Goal: Information Seeking & Learning: Learn about a topic

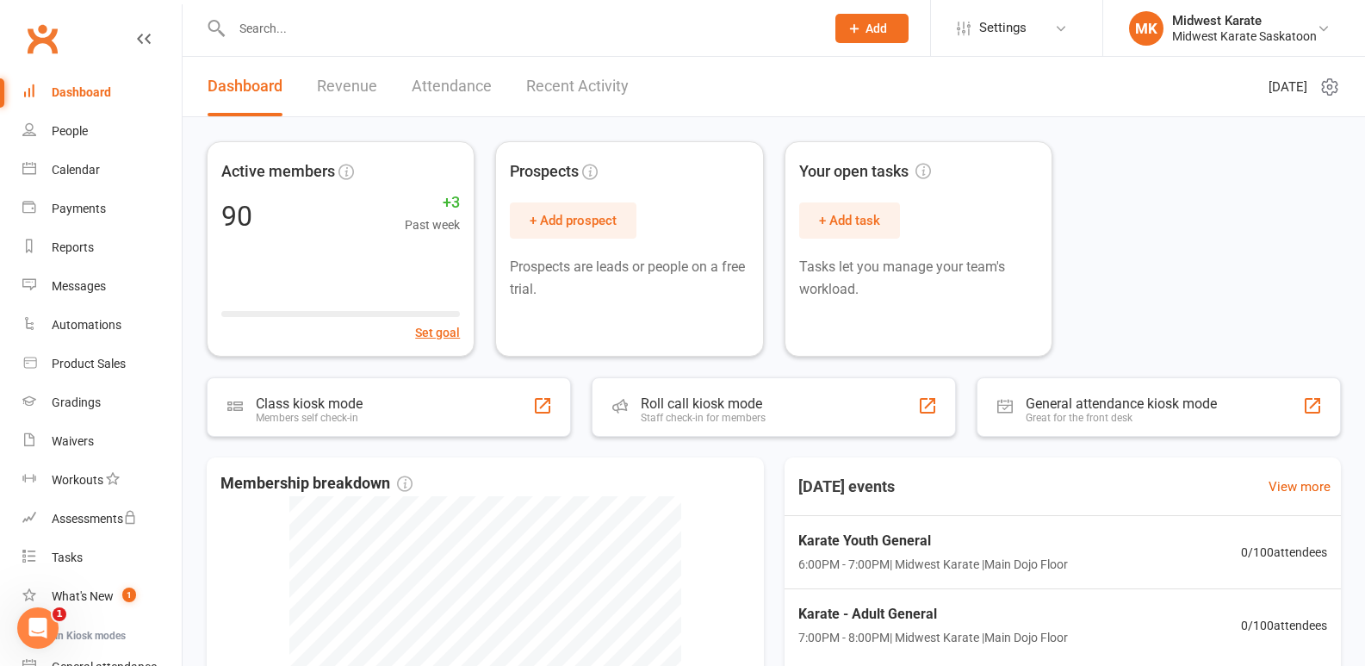
click at [335, 33] on input "text" at bounding box center [519, 28] width 586 height 24
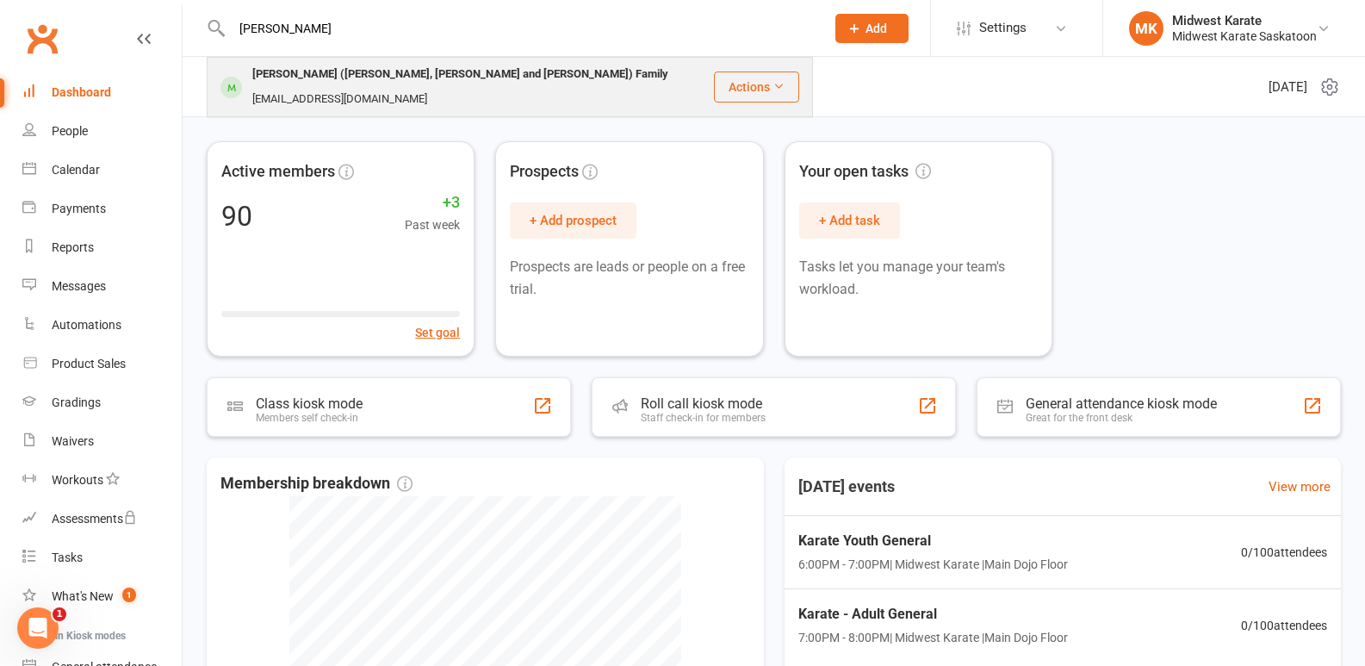
type input "[PERSON_NAME]"
click at [319, 82] on div "[PERSON_NAME] ([PERSON_NAME], [PERSON_NAME] and [PERSON_NAME]) Family" at bounding box center [460, 74] width 426 height 25
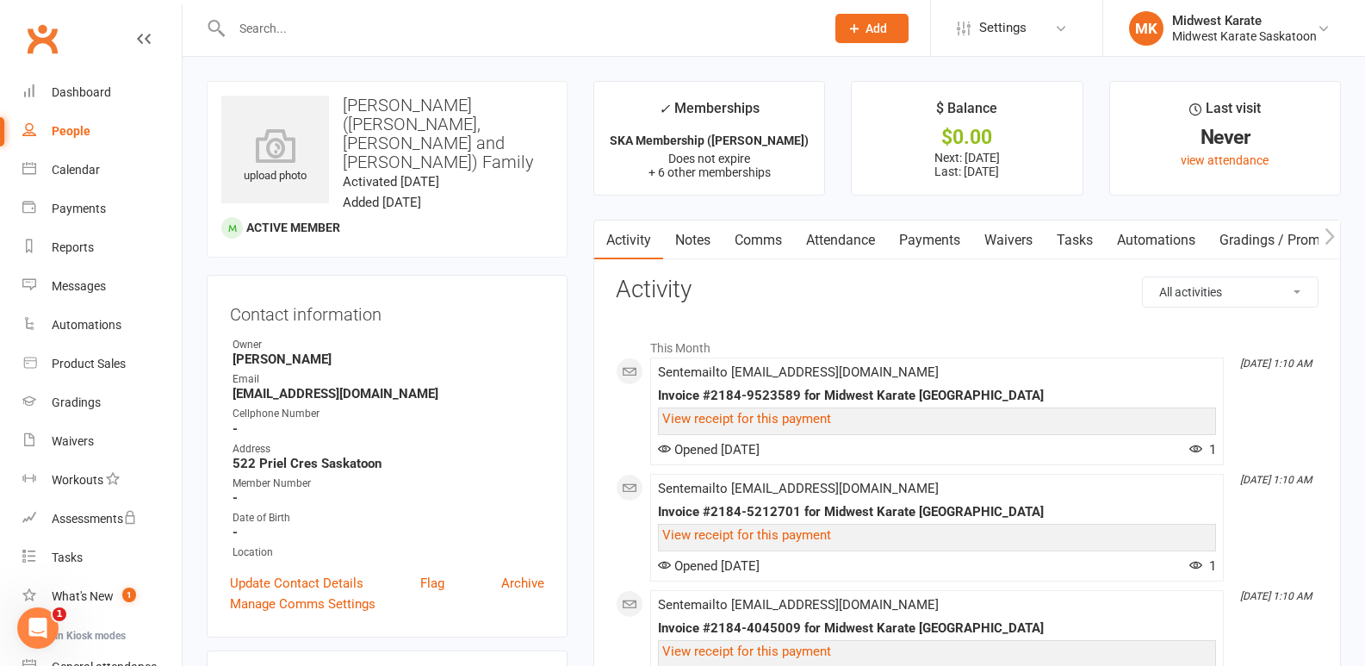
click at [943, 232] on link "Payments" at bounding box center [929, 240] width 85 height 40
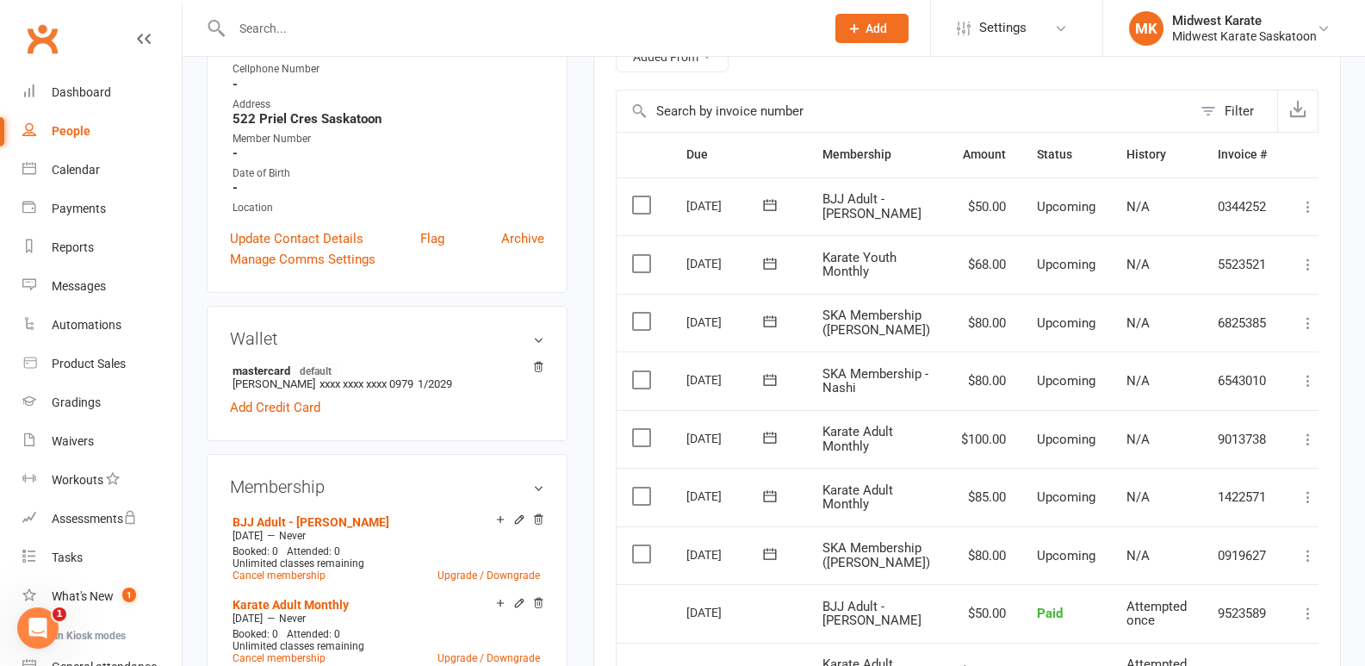
scroll to position [86, 0]
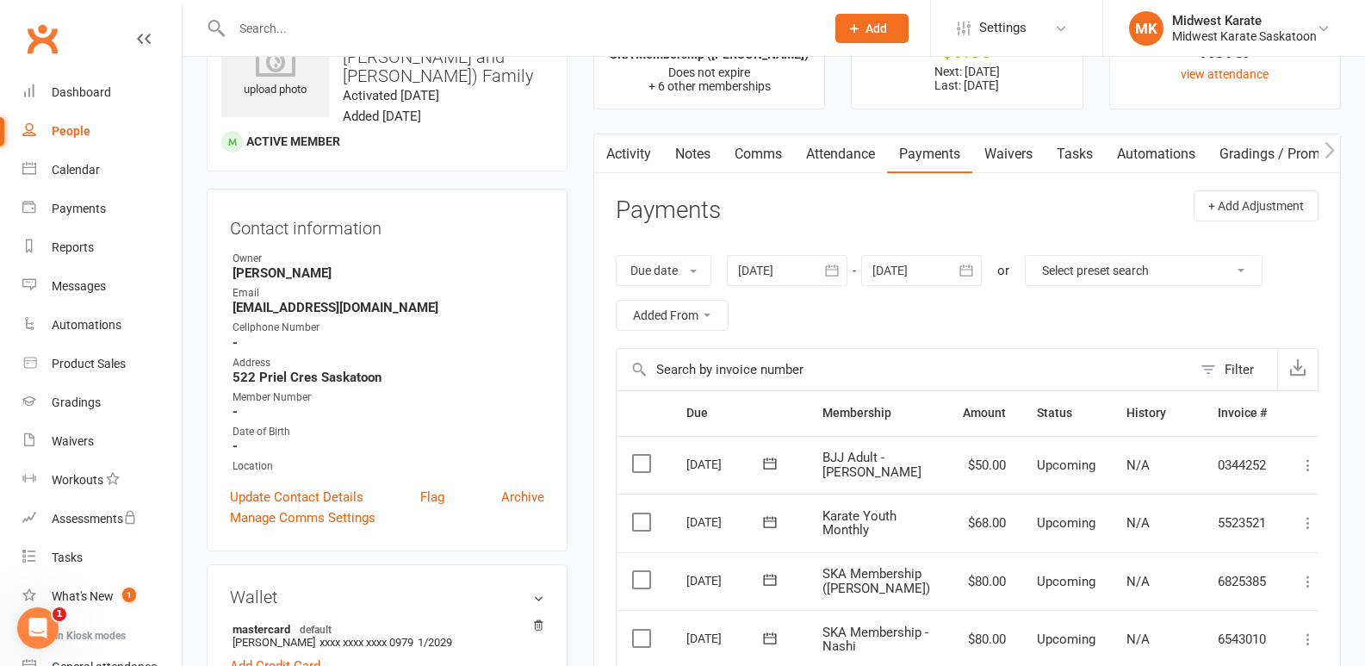
click at [787, 276] on div at bounding box center [787, 270] width 121 height 31
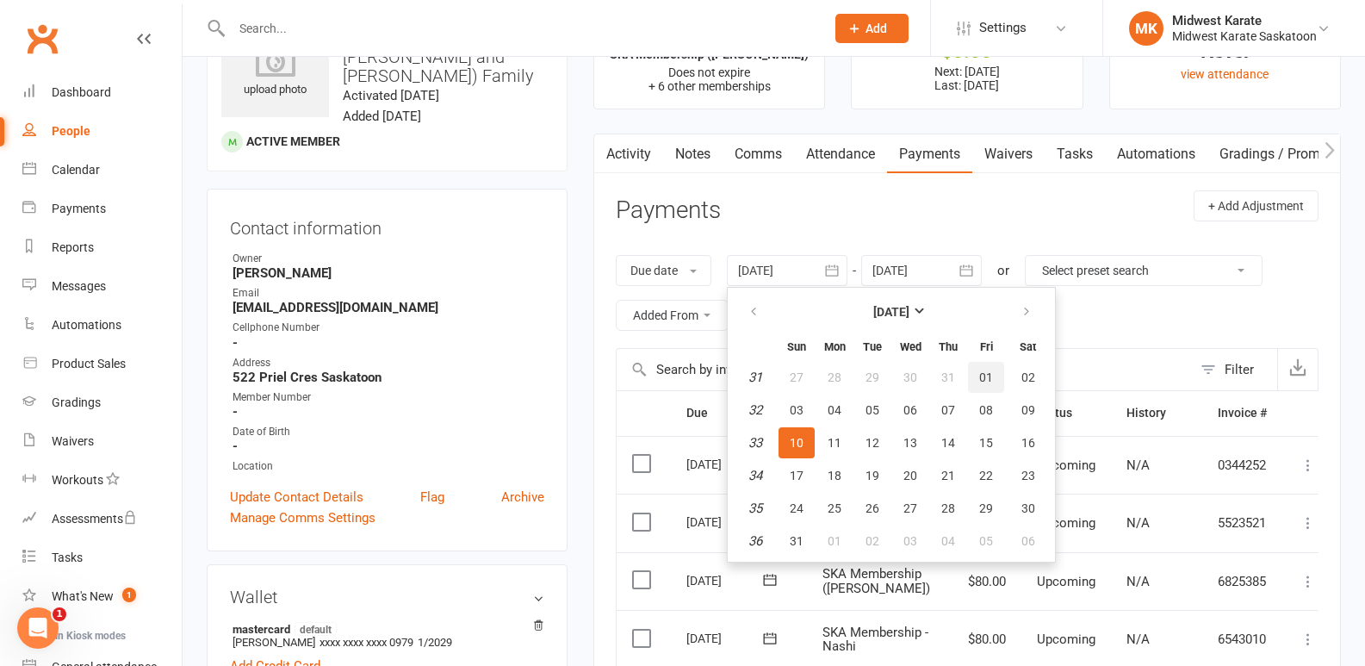
click at [983, 371] on span "01" at bounding box center [986, 377] width 14 height 14
type input "[DATE]"
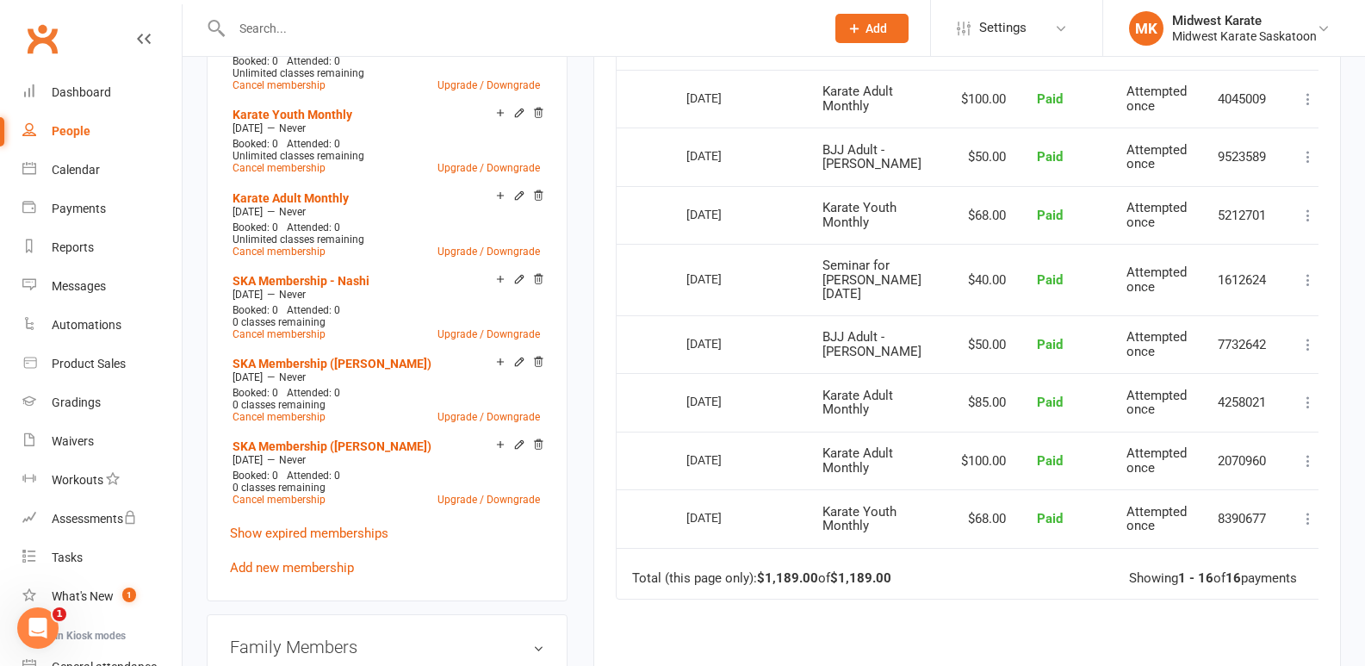
scroll to position [947, 0]
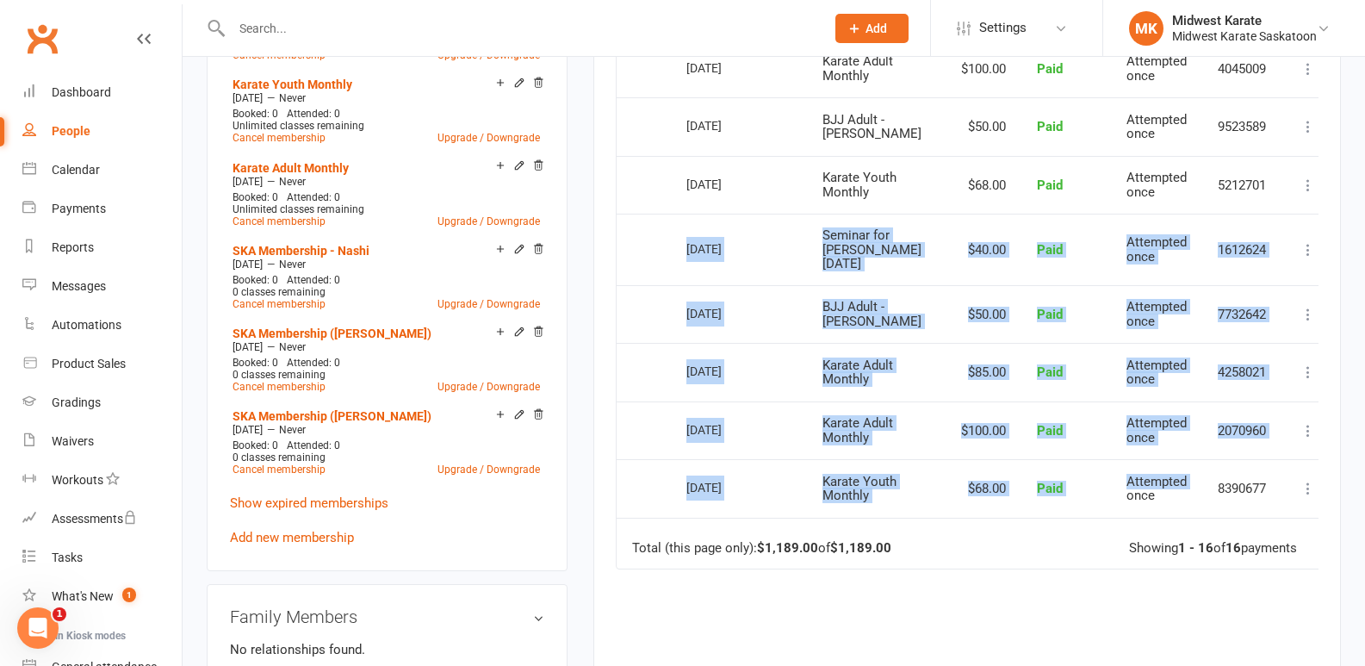
drag, startPoint x: 672, startPoint y: 284, endPoint x: 1094, endPoint y: 552, distance: 499.8
click at [1094, 552] on table "Due Contact Membership Amount Status History Invoice # Select this [DATE] [PERS…" at bounding box center [975, 49] width 719 height 1040
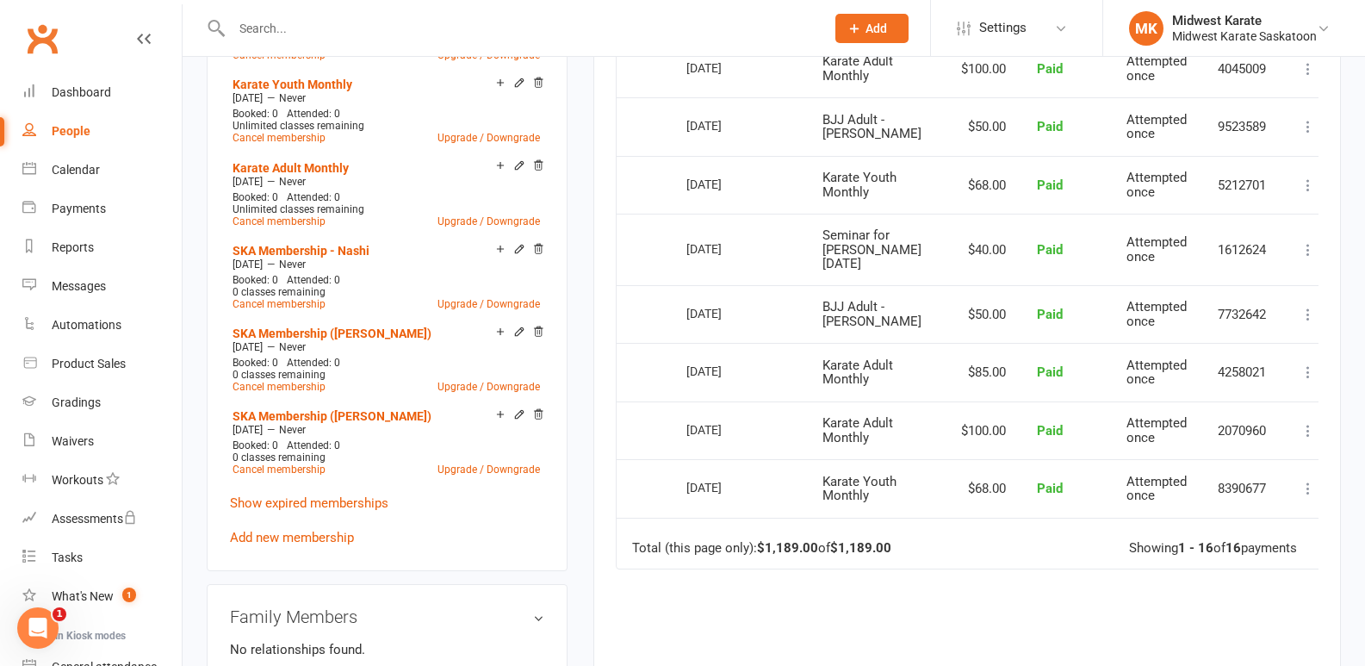
click at [840, 200] on span "Karate Youth Monthly" at bounding box center [859, 185] width 74 height 30
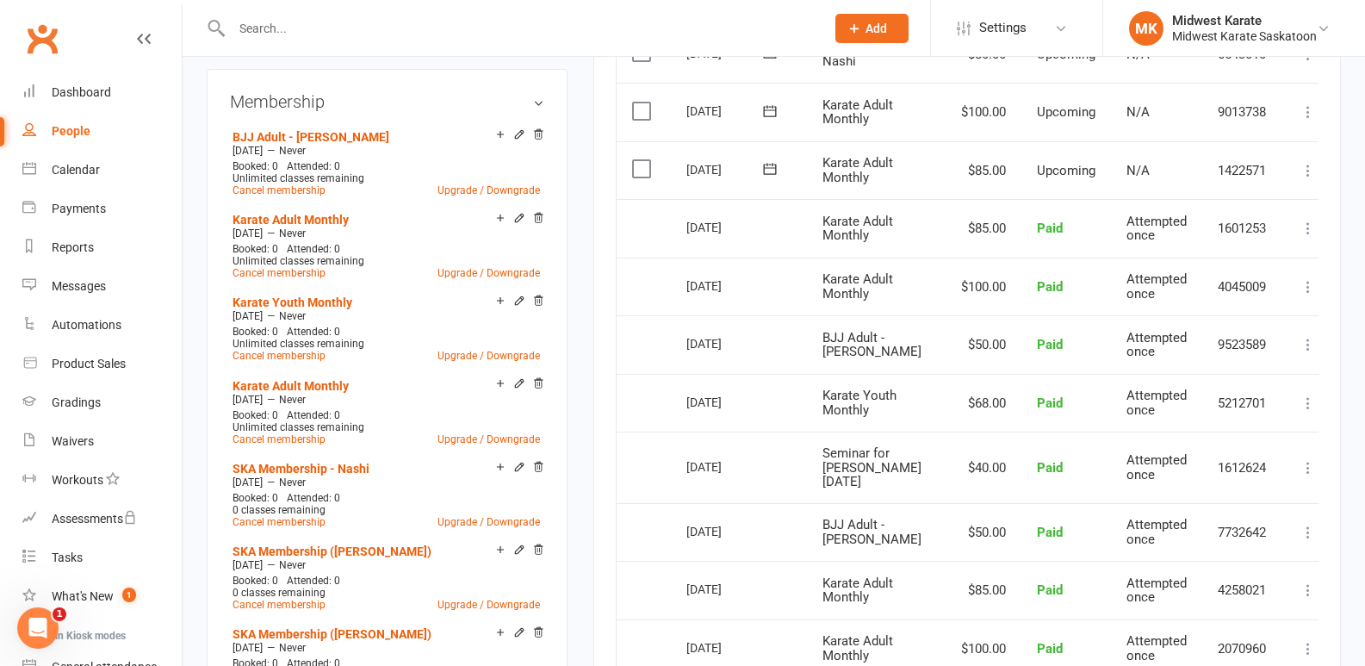
scroll to position [603, 0]
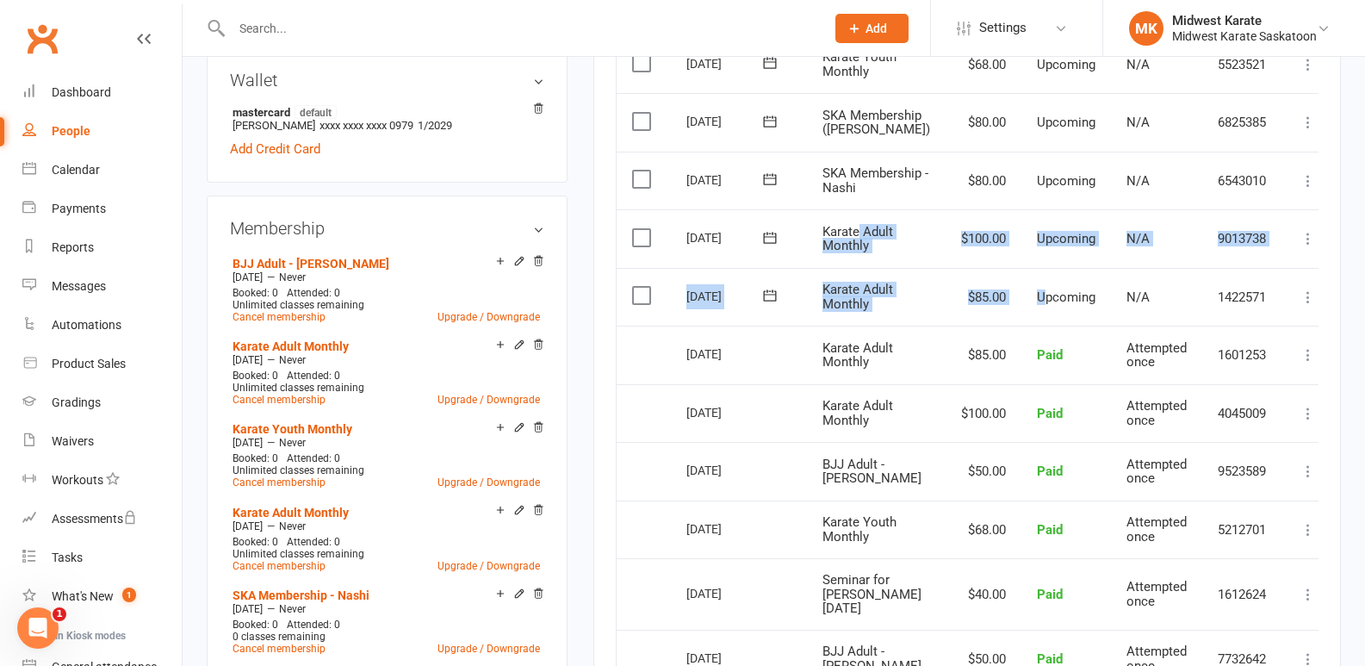
drag, startPoint x: 1024, startPoint y: 328, endPoint x: 840, endPoint y: 235, distance: 206.4
click at [848, 243] on table "Due Contact Membership Amount Status History Invoice # Select this [DATE] [PERS…" at bounding box center [975, 393] width 719 height 1040
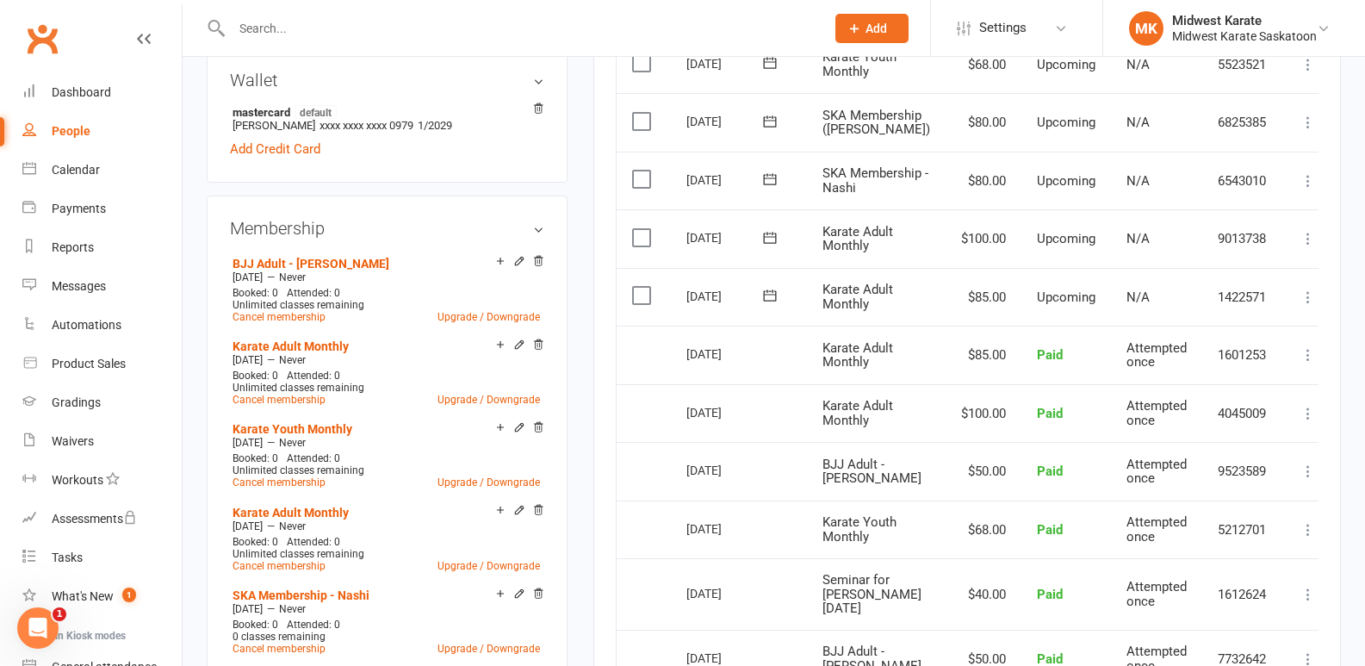
click at [808, 152] on td "SKA Membership ([PERSON_NAME])" at bounding box center [876, 122] width 139 height 59
click at [811, 126] on td "SKA Membership ([PERSON_NAME])" at bounding box center [876, 122] width 139 height 59
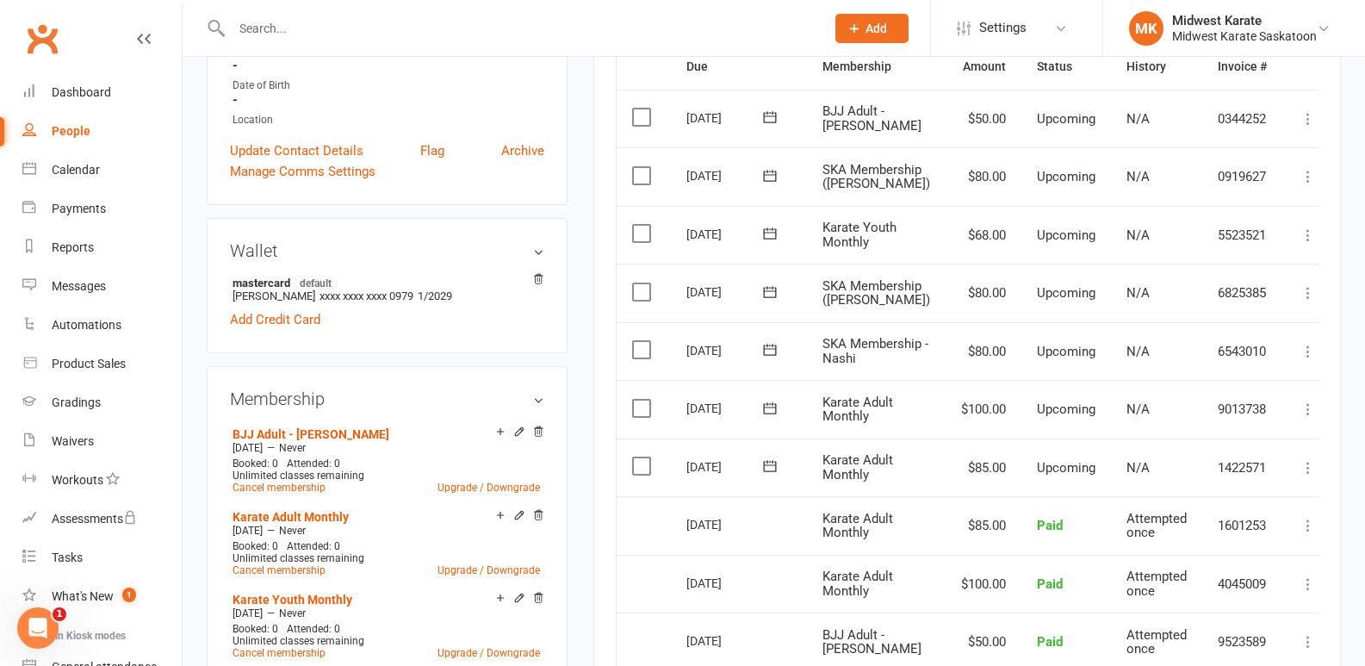
scroll to position [431, 0]
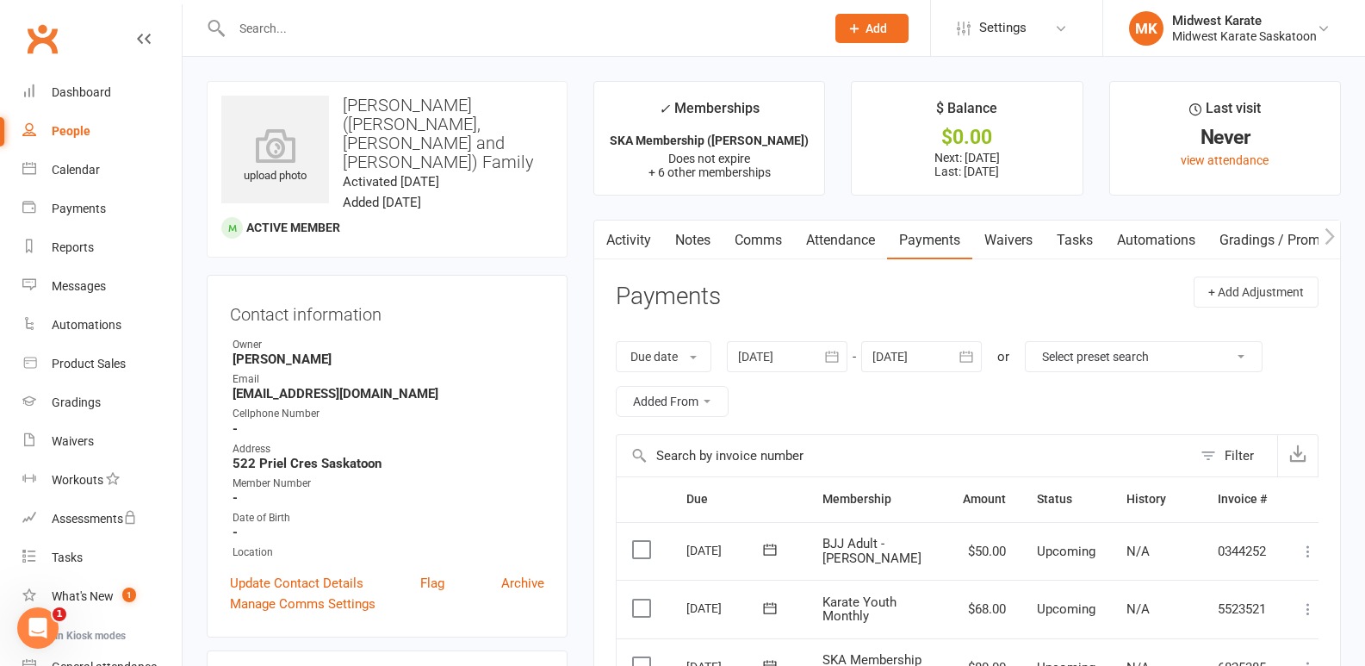
click at [921, 234] on link "Payments" at bounding box center [929, 240] width 85 height 40
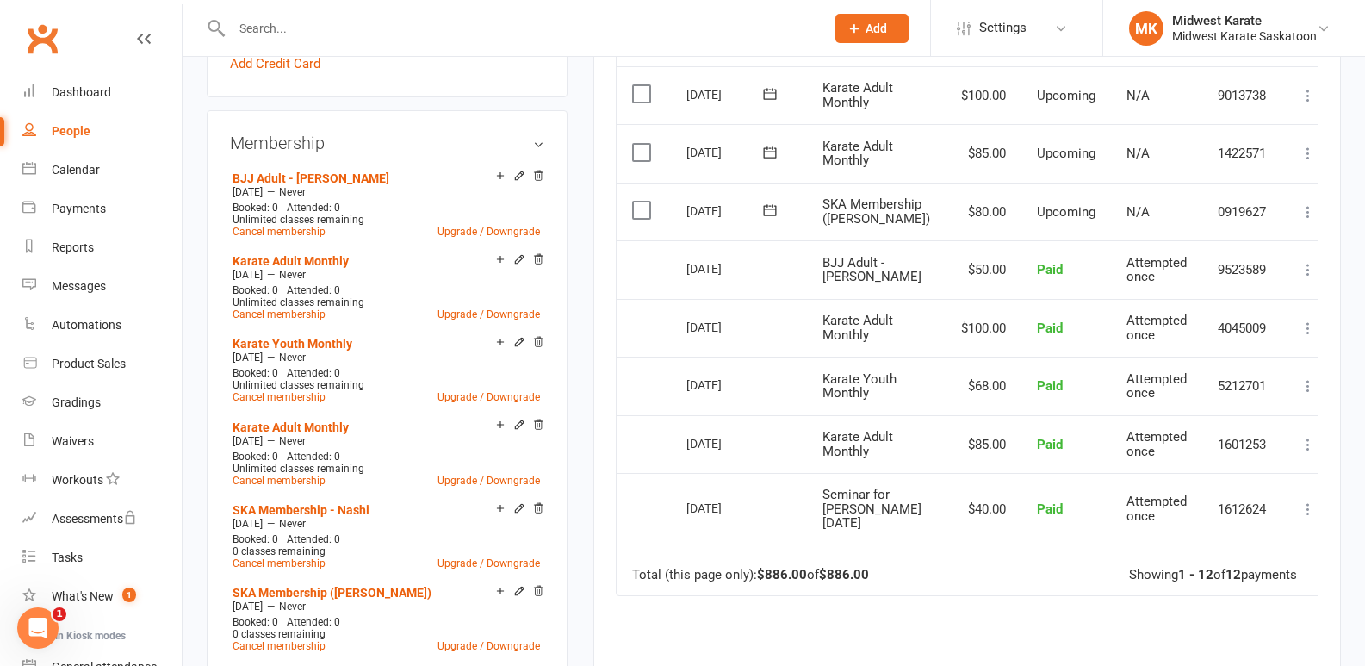
scroll to position [689, 0]
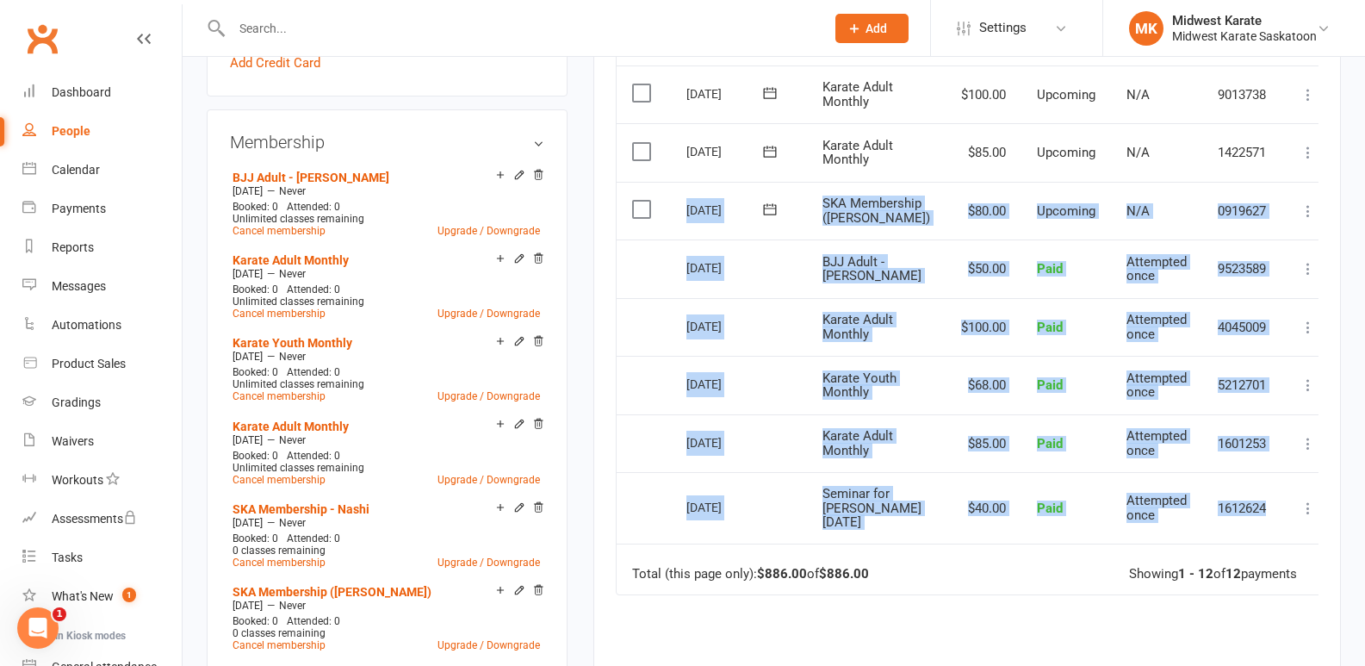
drag, startPoint x: 652, startPoint y: 274, endPoint x: 1262, endPoint y: 564, distance: 675.2
click at [1262, 564] on table "Due Contact Membership Amount Status History Invoice # Select this 01 Oct 2025 …" at bounding box center [975, 191] width 719 height 808
click at [1262, 543] on td "1612624" at bounding box center [1242, 507] width 80 height 71
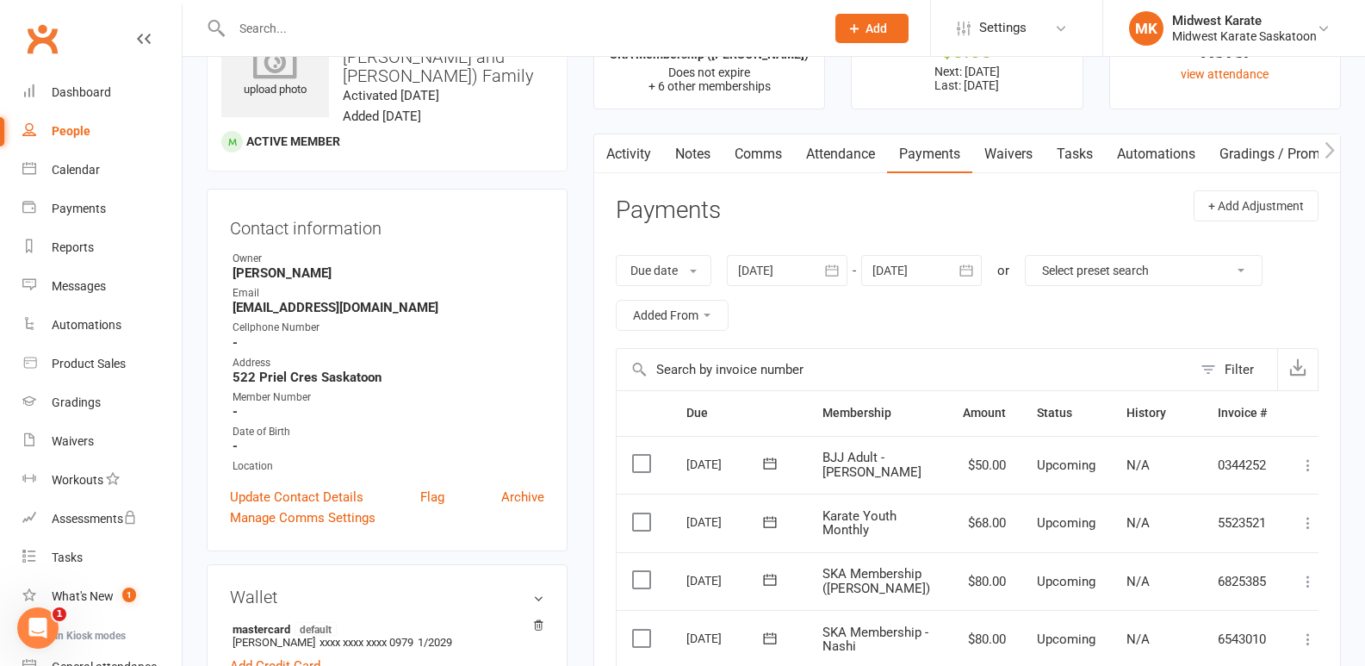
scroll to position [0, 0]
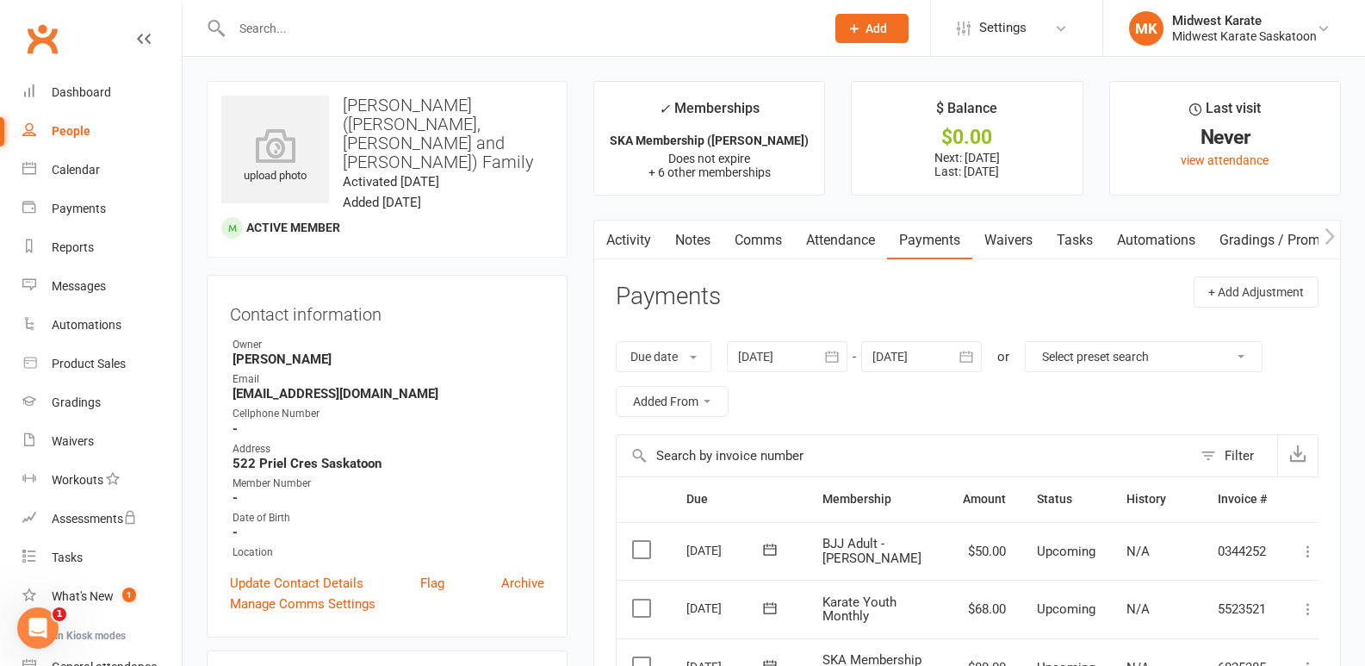
click at [43, 32] on link "Clubworx" at bounding box center [42, 38] width 43 height 43
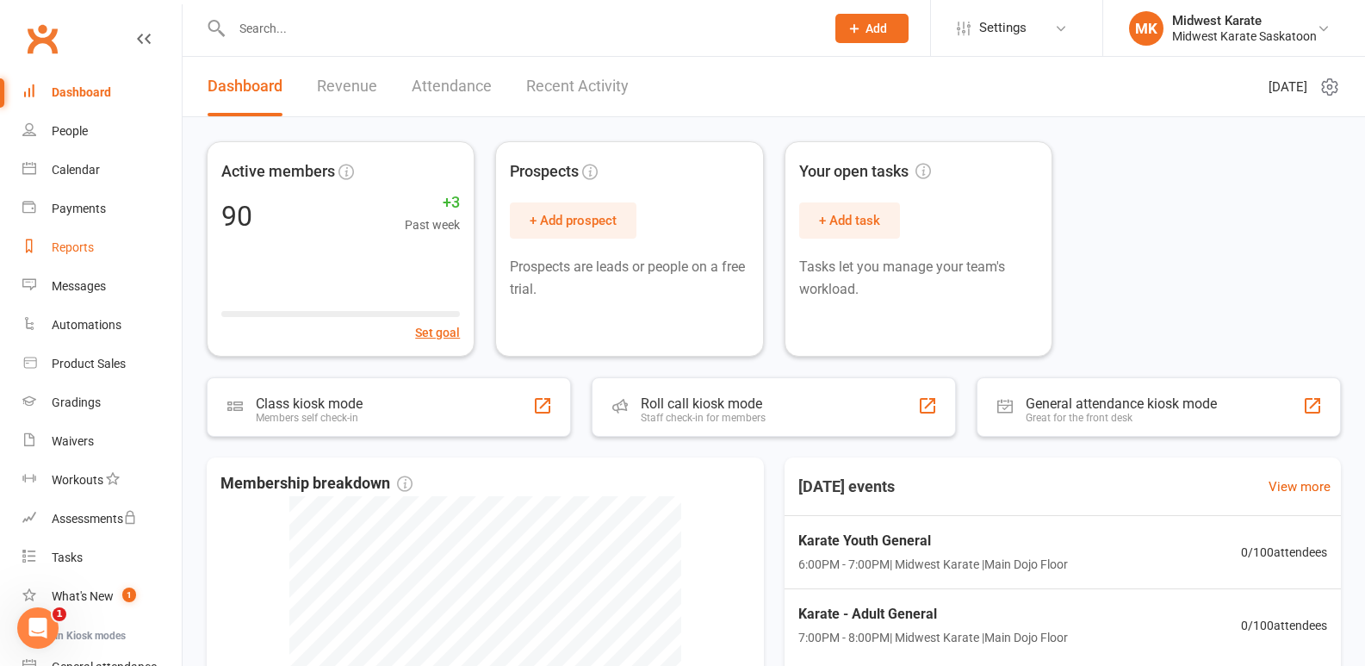
click at [61, 254] on div "Reports" at bounding box center [73, 247] width 42 height 14
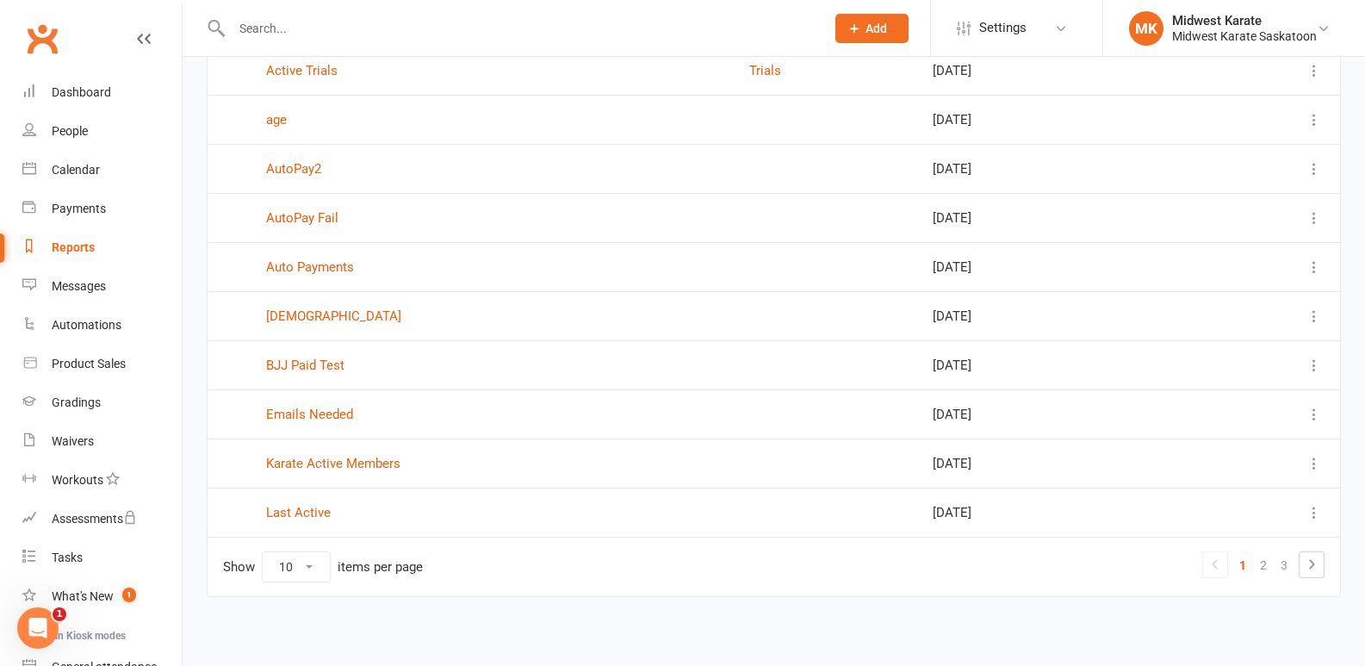
scroll to position [193, 0]
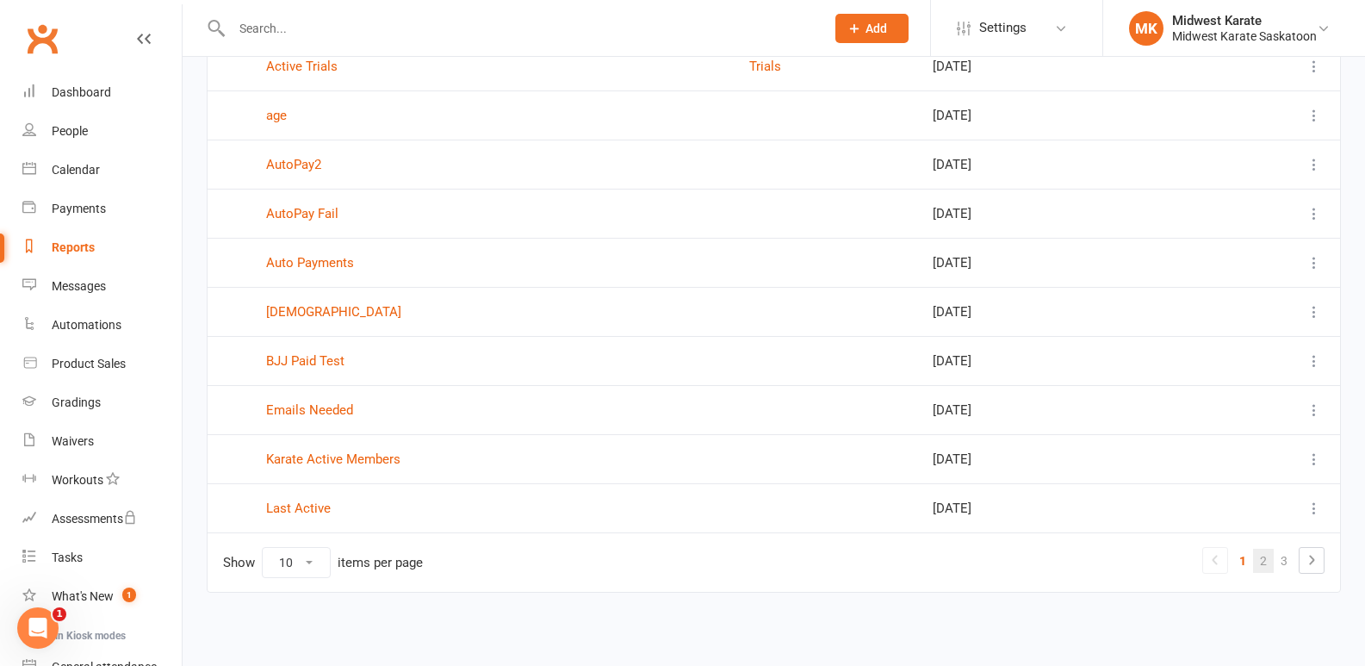
click at [1258, 560] on link "2" at bounding box center [1263, 561] width 21 height 24
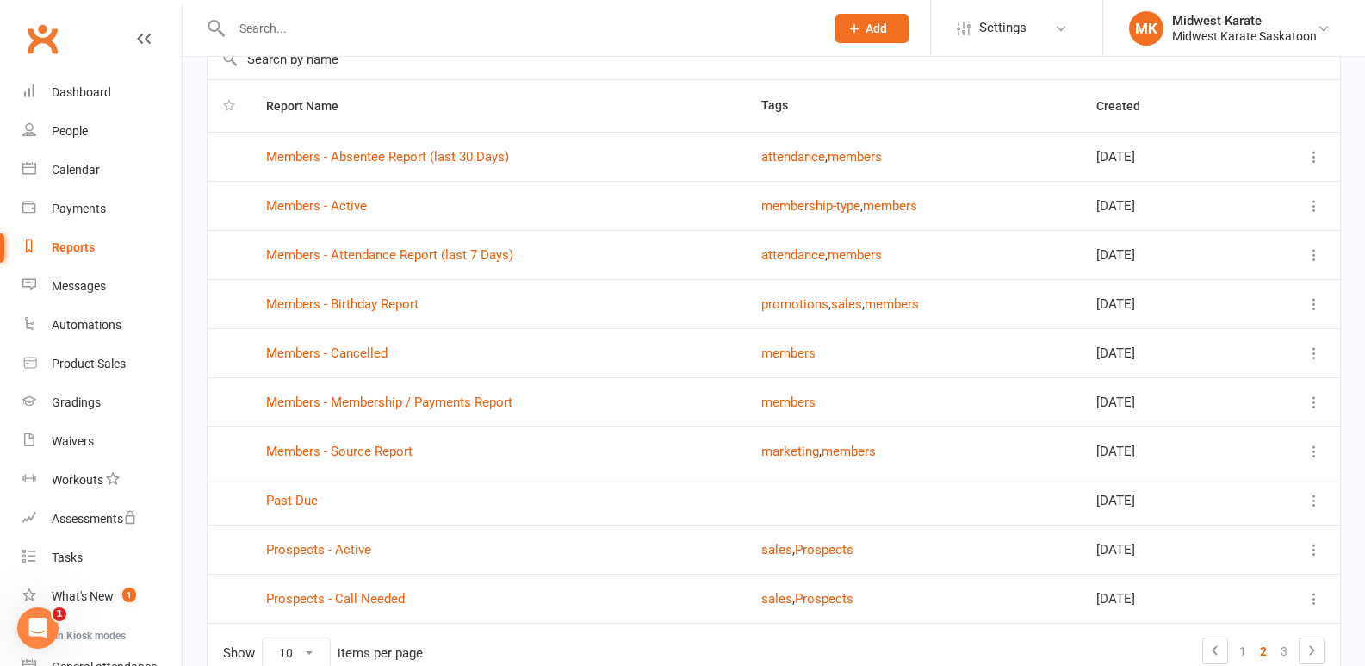
scroll to position [0, 0]
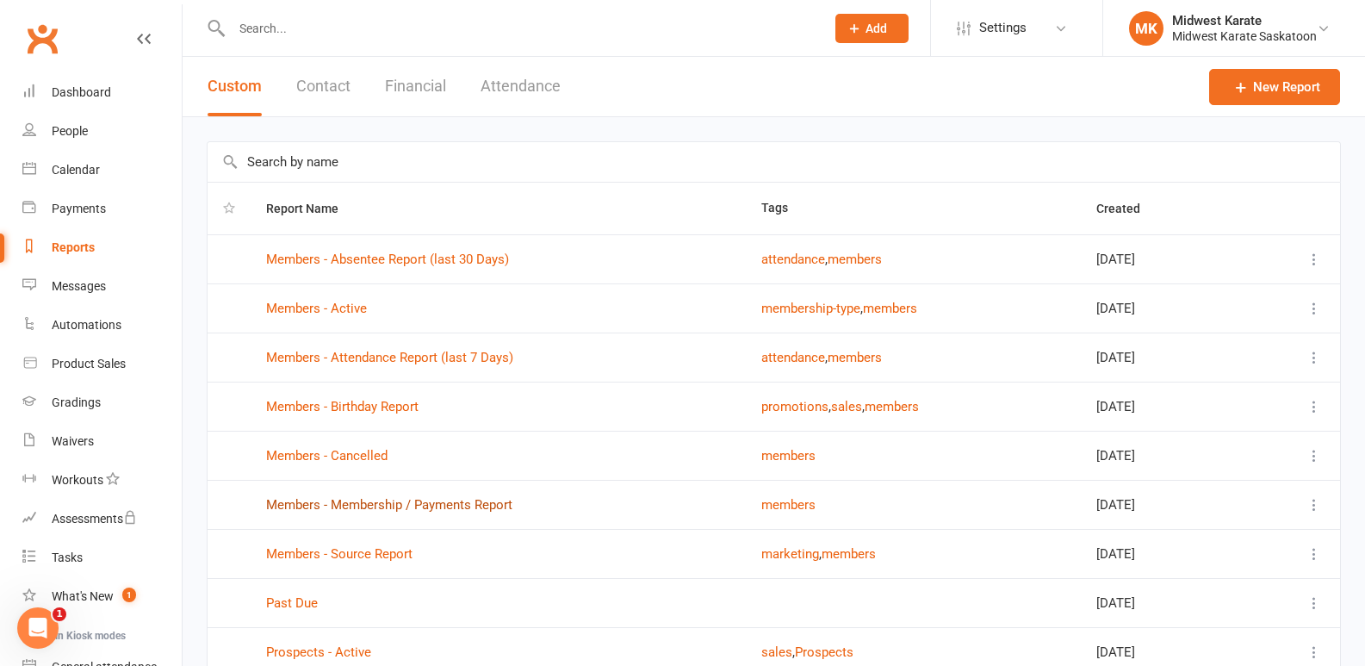
click at [459, 502] on link "Members - Membership / Payments Report" at bounding box center [389, 505] width 246 height 16
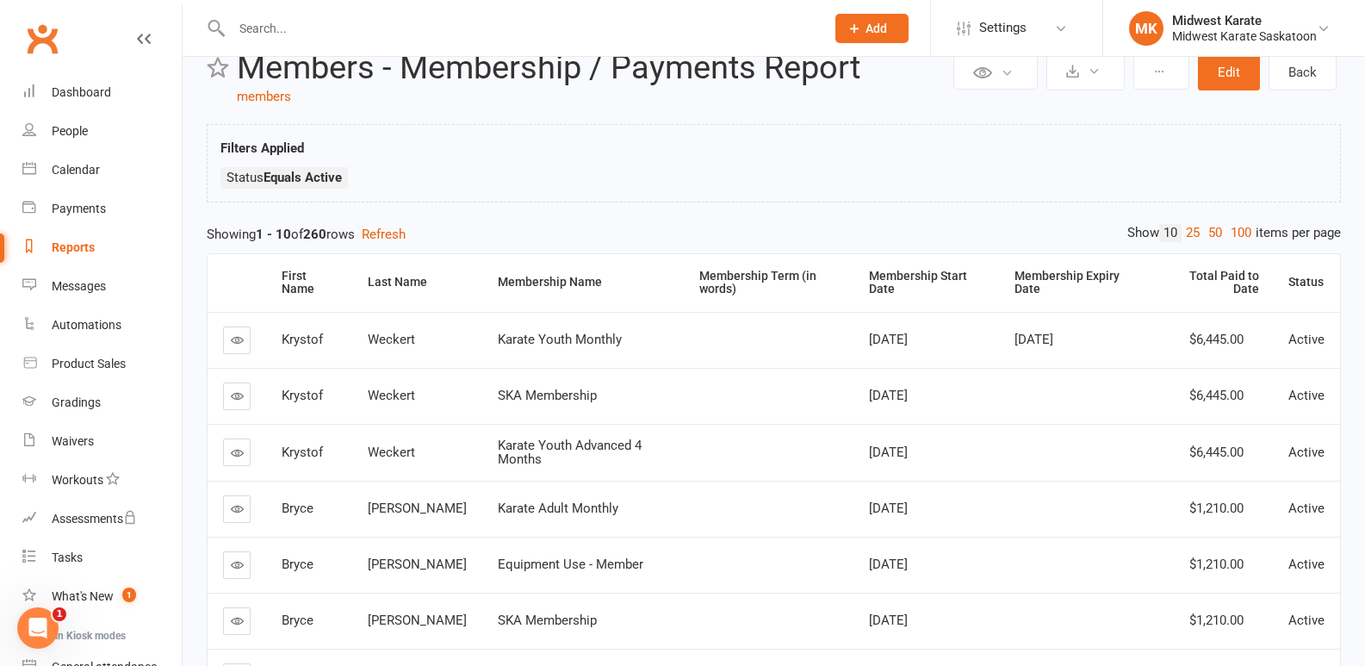
scroll to position [86, 0]
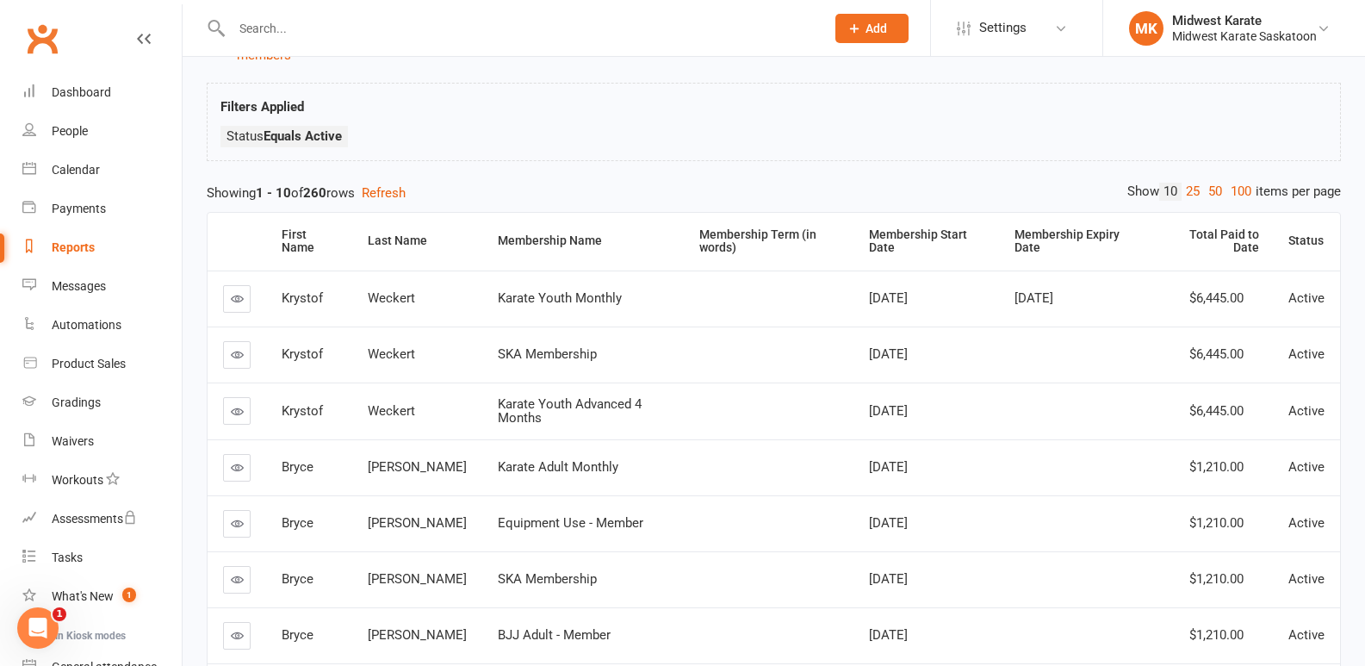
click at [248, 293] on link at bounding box center [237, 299] width 28 height 28
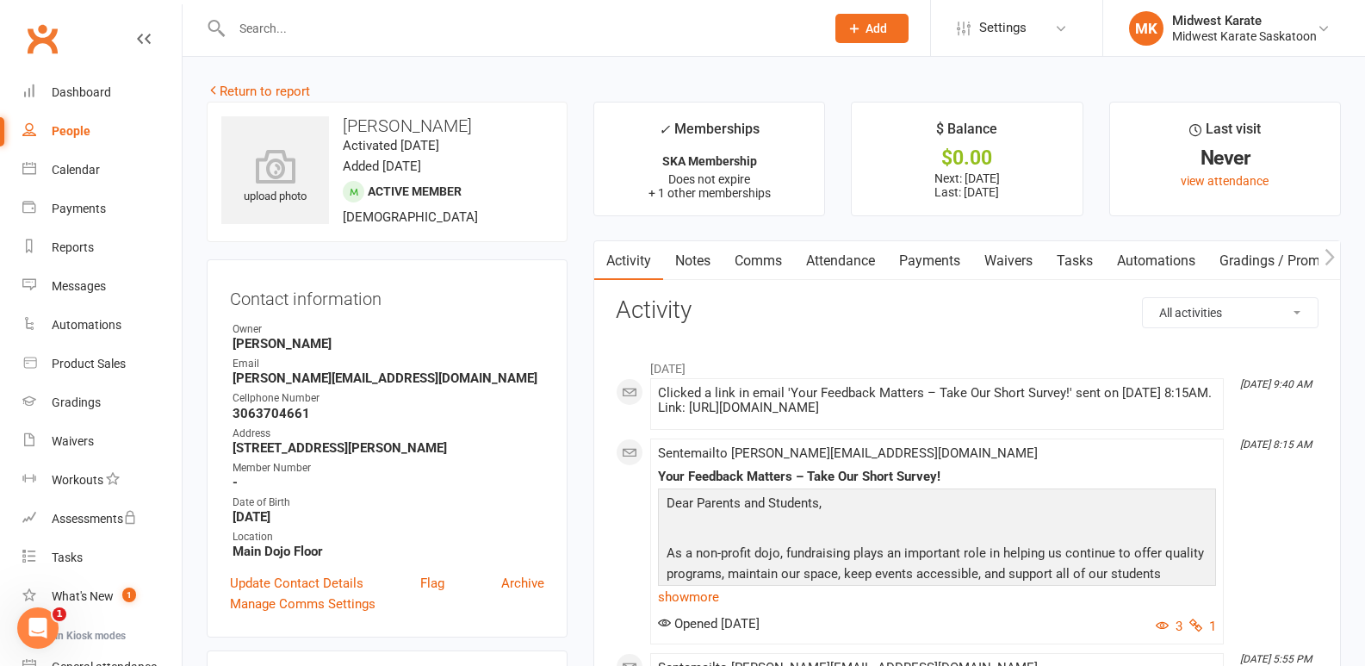
click at [923, 244] on link "Payments" at bounding box center [929, 261] width 85 height 40
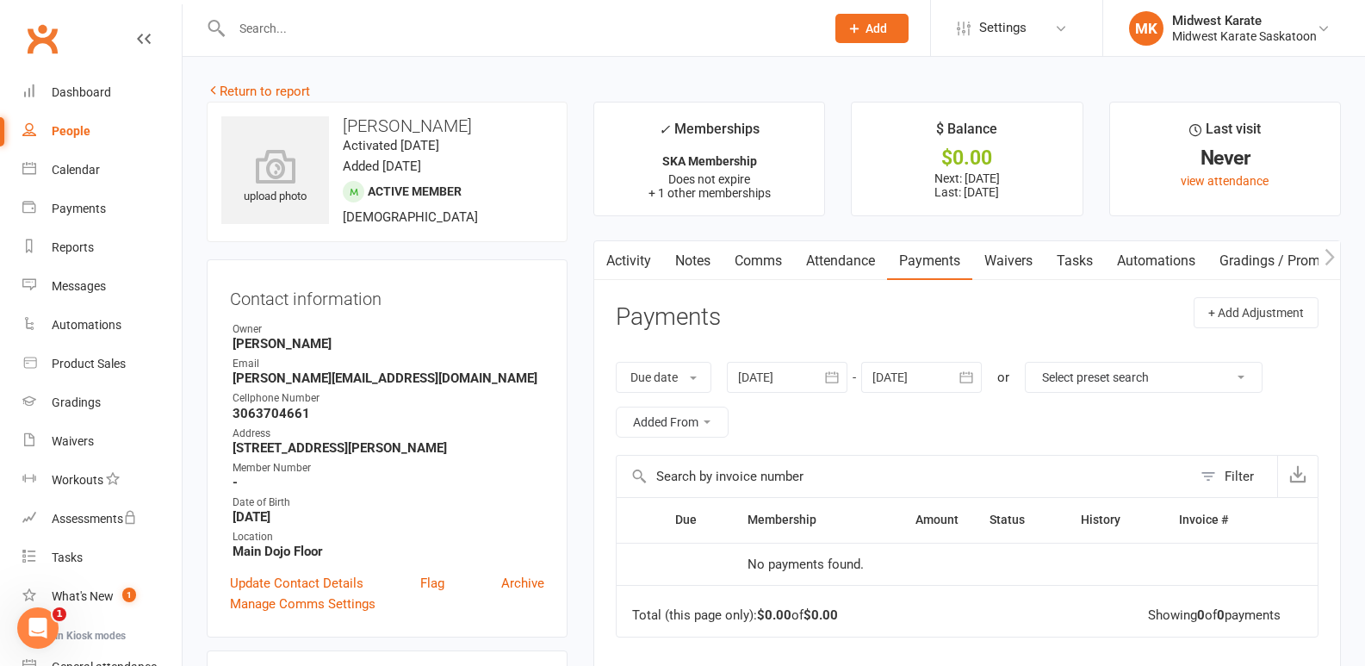
click at [611, 252] on button "button" at bounding box center [605, 260] width 22 height 39
click at [613, 250] on button "button" at bounding box center [605, 260] width 22 height 39
click at [629, 259] on link "Activity" at bounding box center [628, 261] width 69 height 40
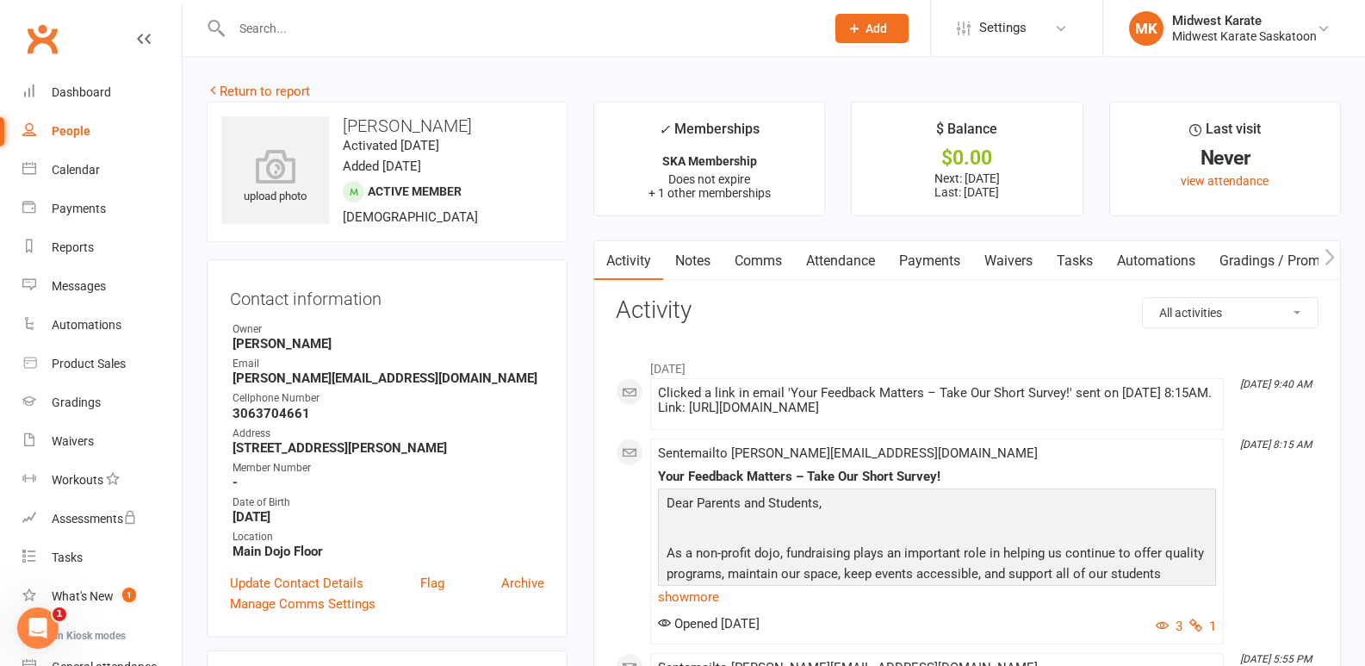
click at [924, 268] on link "Payments" at bounding box center [929, 261] width 85 height 40
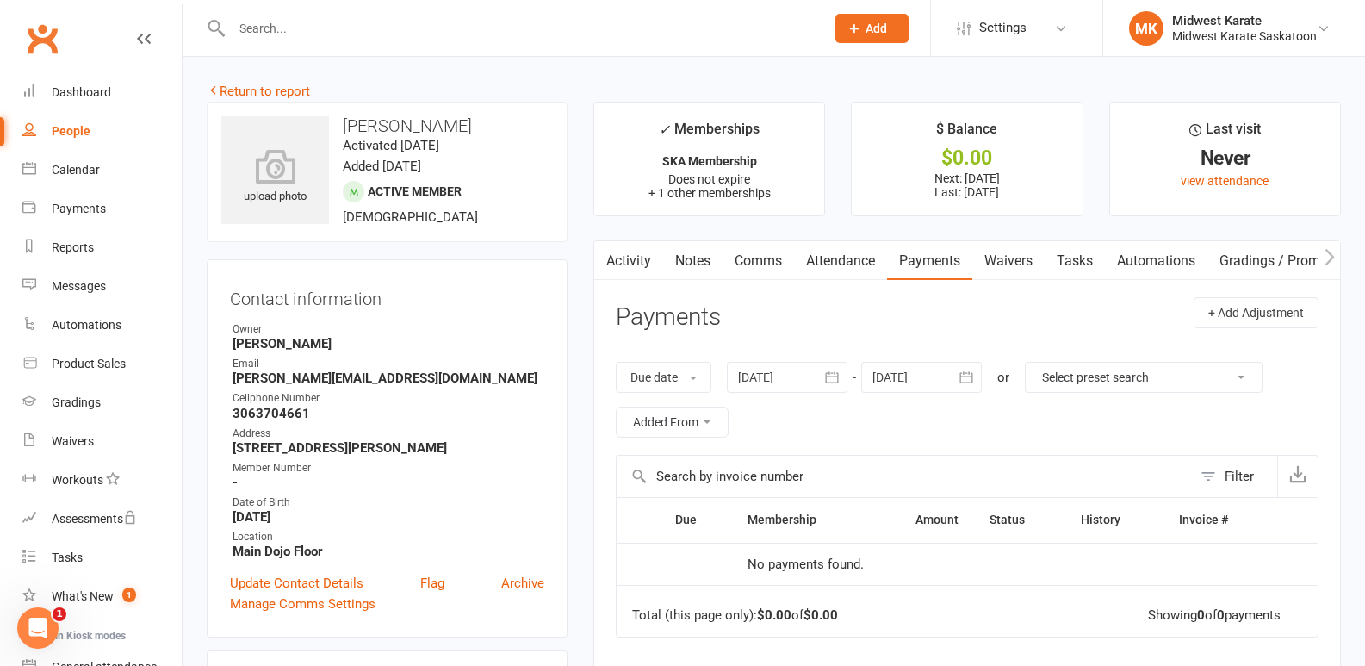
click at [981, 375] on button "button" at bounding box center [966, 377] width 31 height 31
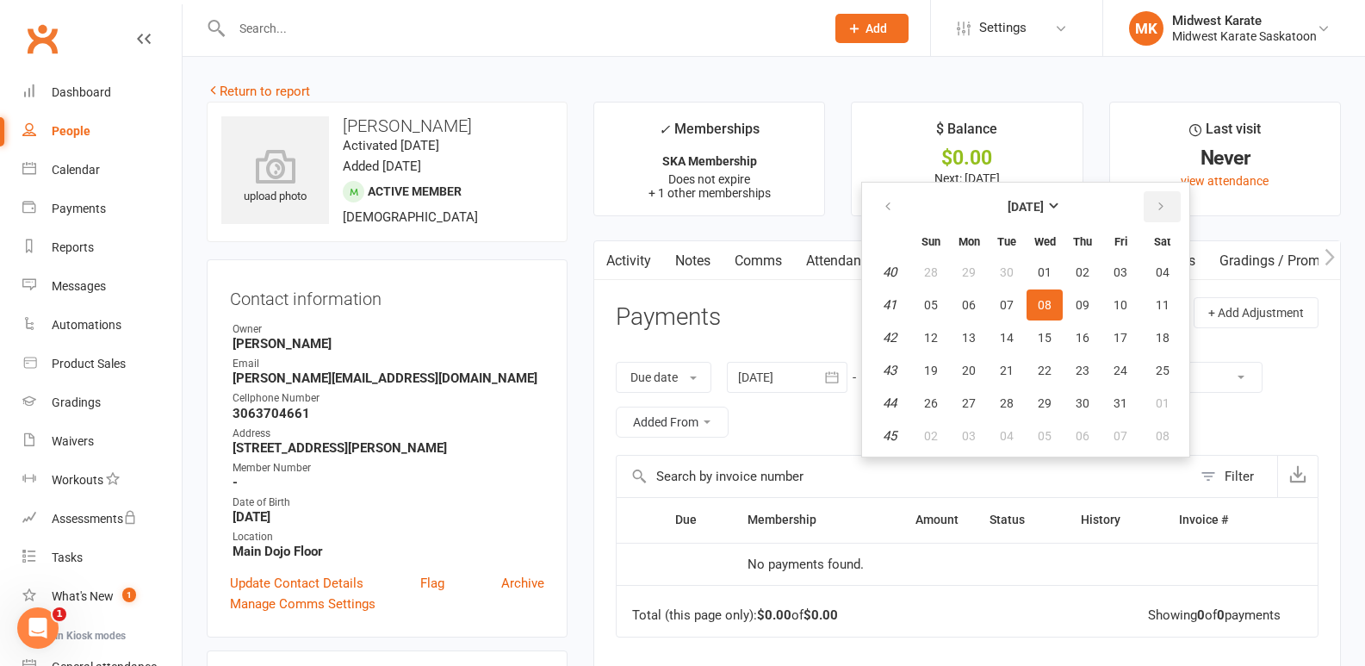
click at [1162, 202] on icon "button" at bounding box center [1161, 207] width 12 height 14
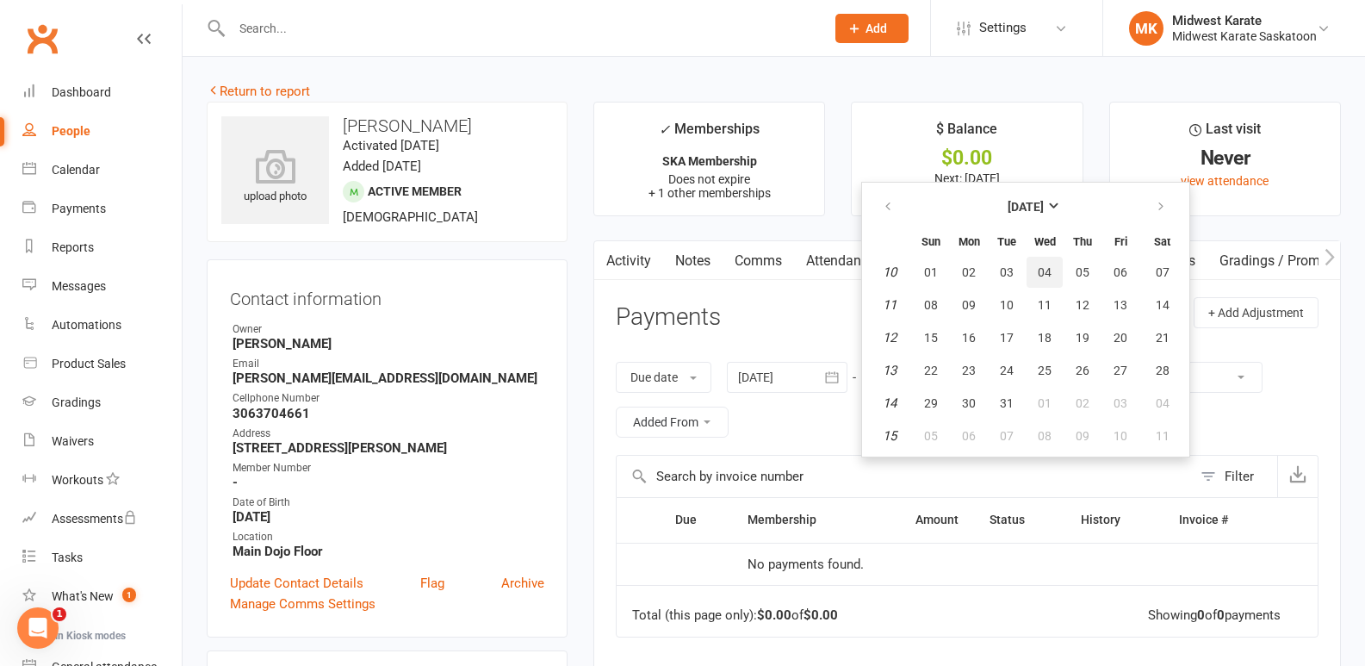
click at [1051, 270] on span "04" at bounding box center [1045, 272] width 14 height 14
type input "04 Mar 2026"
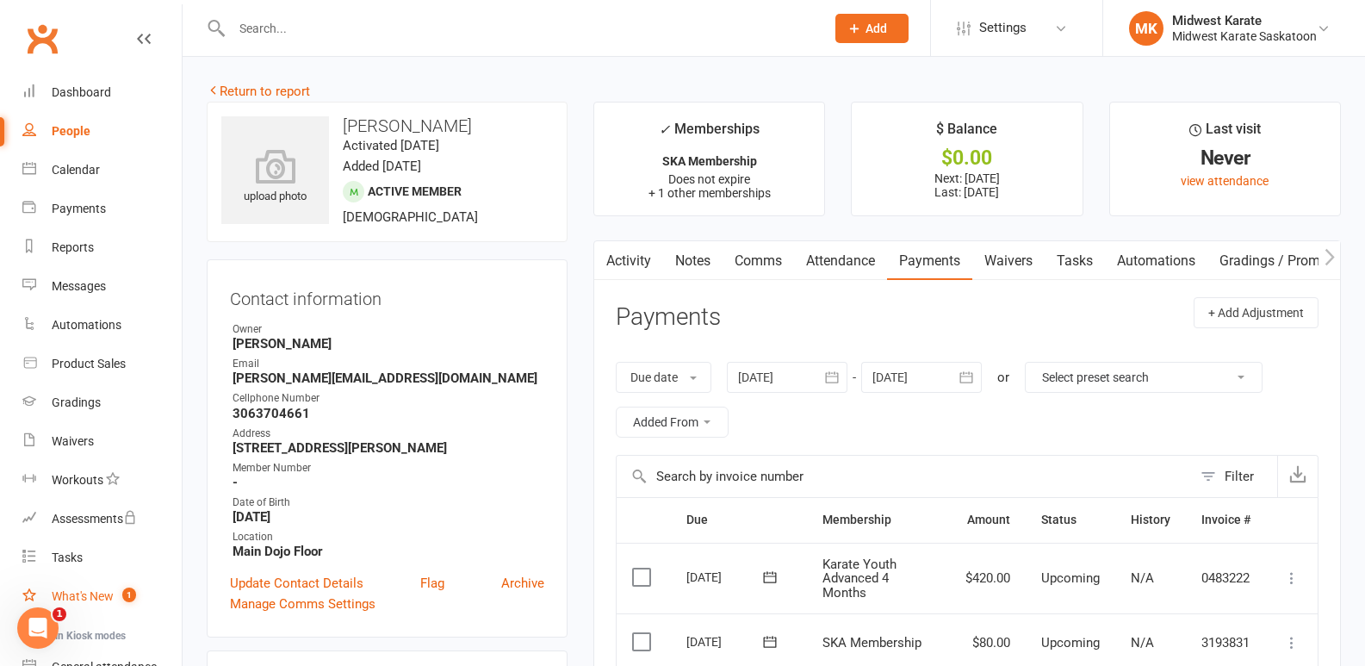
click at [98, 586] on link "What's New 1" at bounding box center [101, 596] width 159 height 39
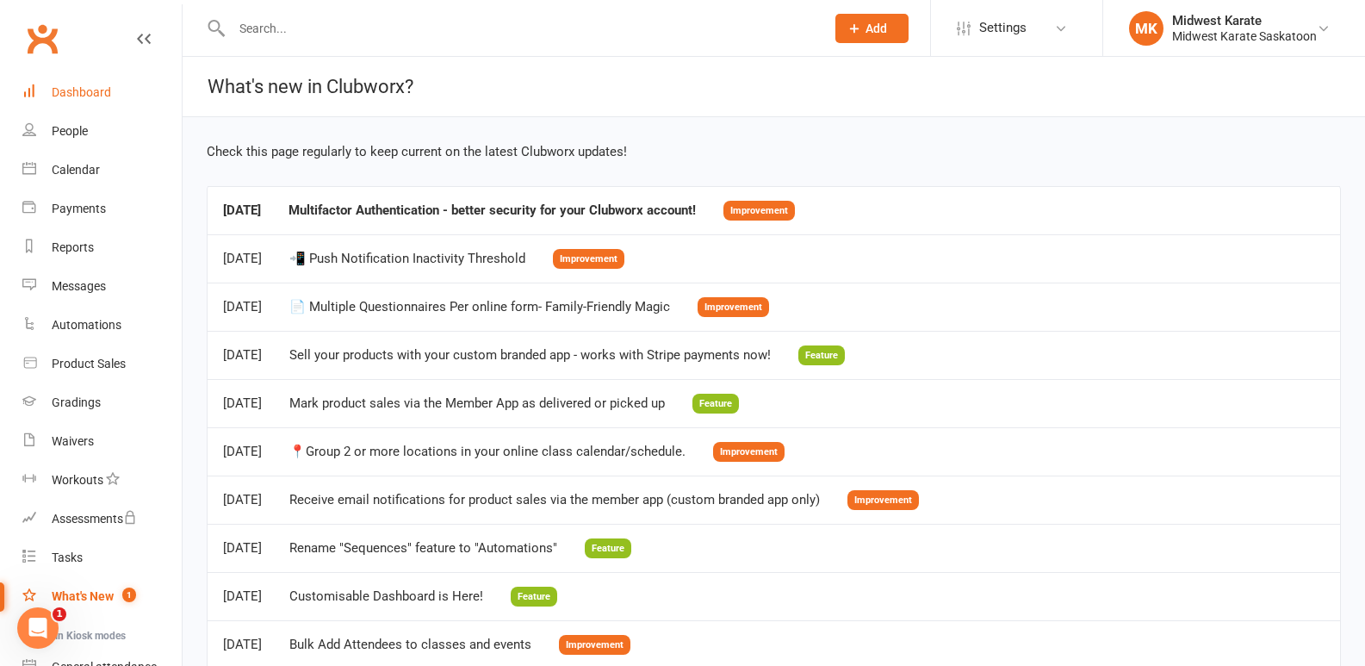
click at [83, 101] on link "Dashboard" at bounding box center [101, 92] width 159 height 39
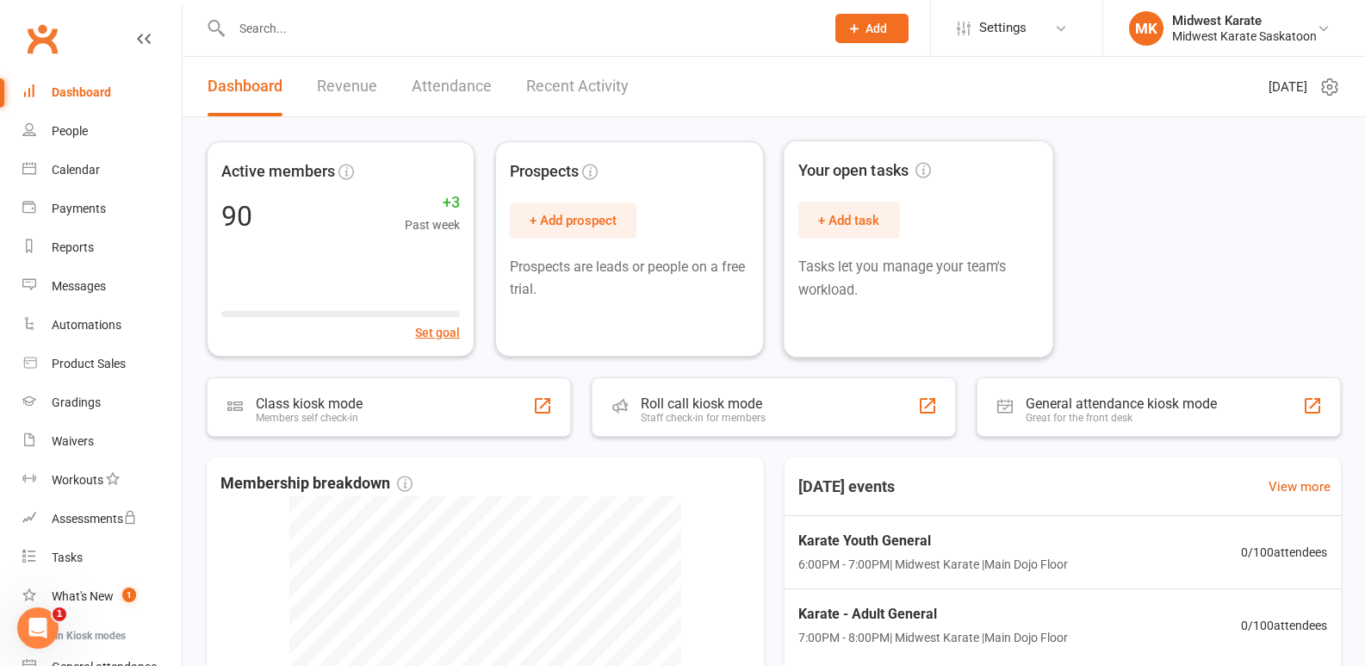
click at [1163, 172] on div "Active members 90 +3 Past week Set goal Prospects + Add prospect Prospects are …" at bounding box center [774, 248] width 1134 height 215
click at [127, 250] on link "Reports" at bounding box center [101, 247] width 159 height 39
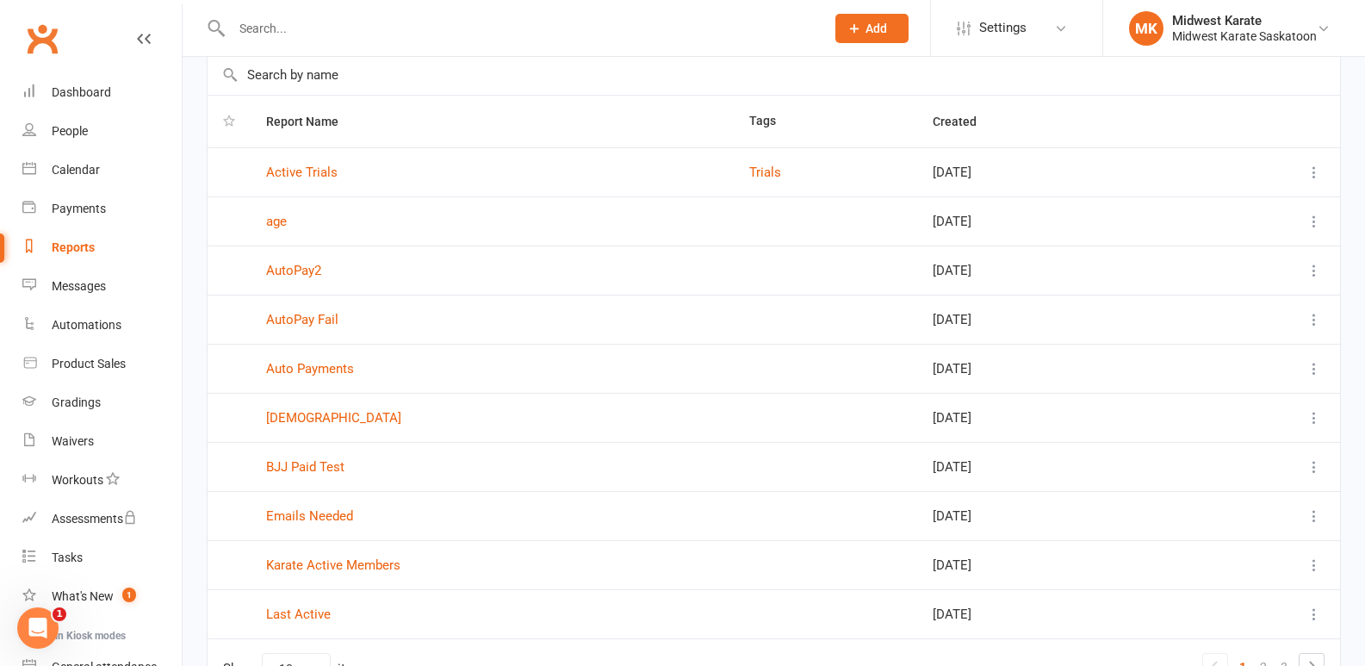
scroll to position [193, 0]
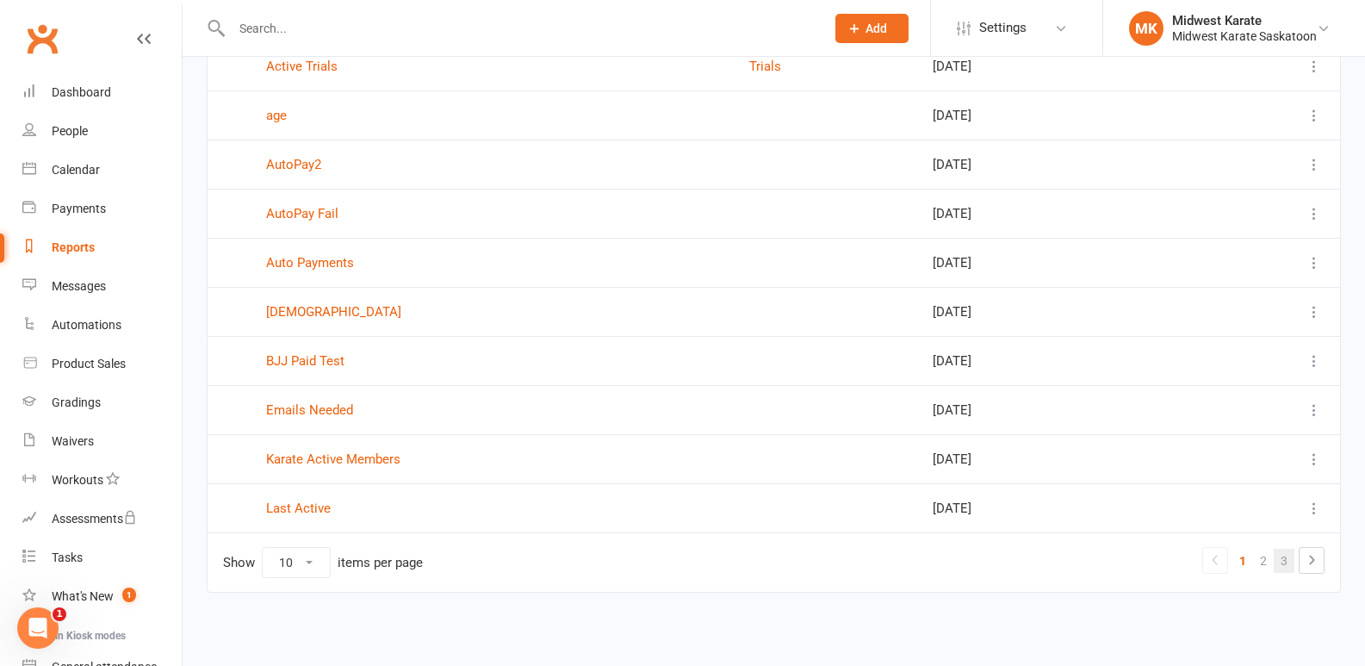
click at [1288, 568] on link "3" at bounding box center [1284, 561] width 21 height 24
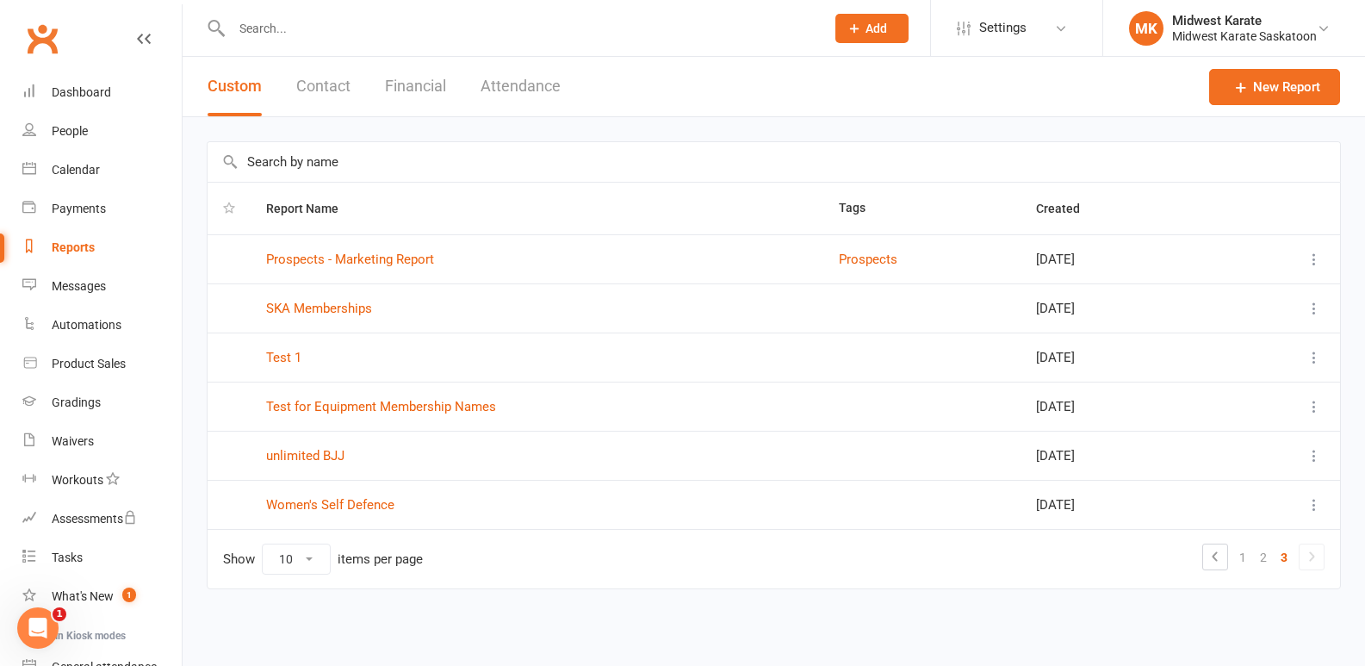
scroll to position [0, 0]
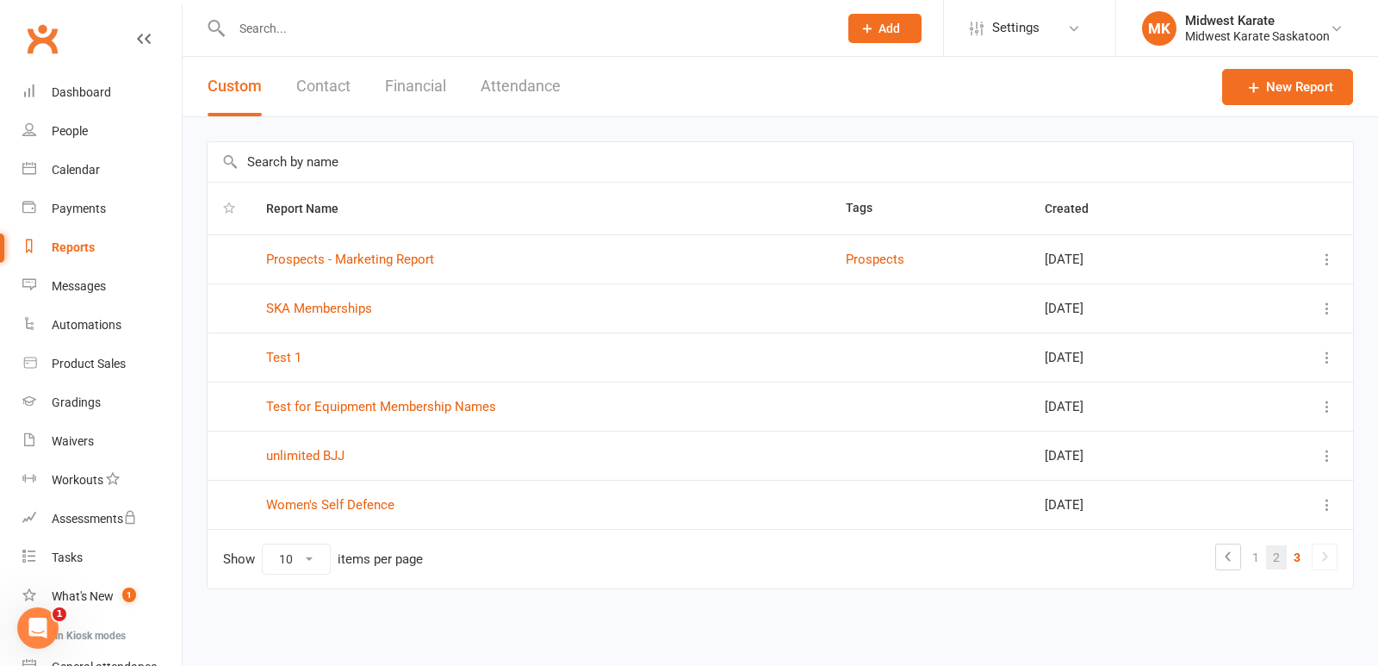
click at [1281, 555] on link "2" at bounding box center [1276, 557] width 21 height 24
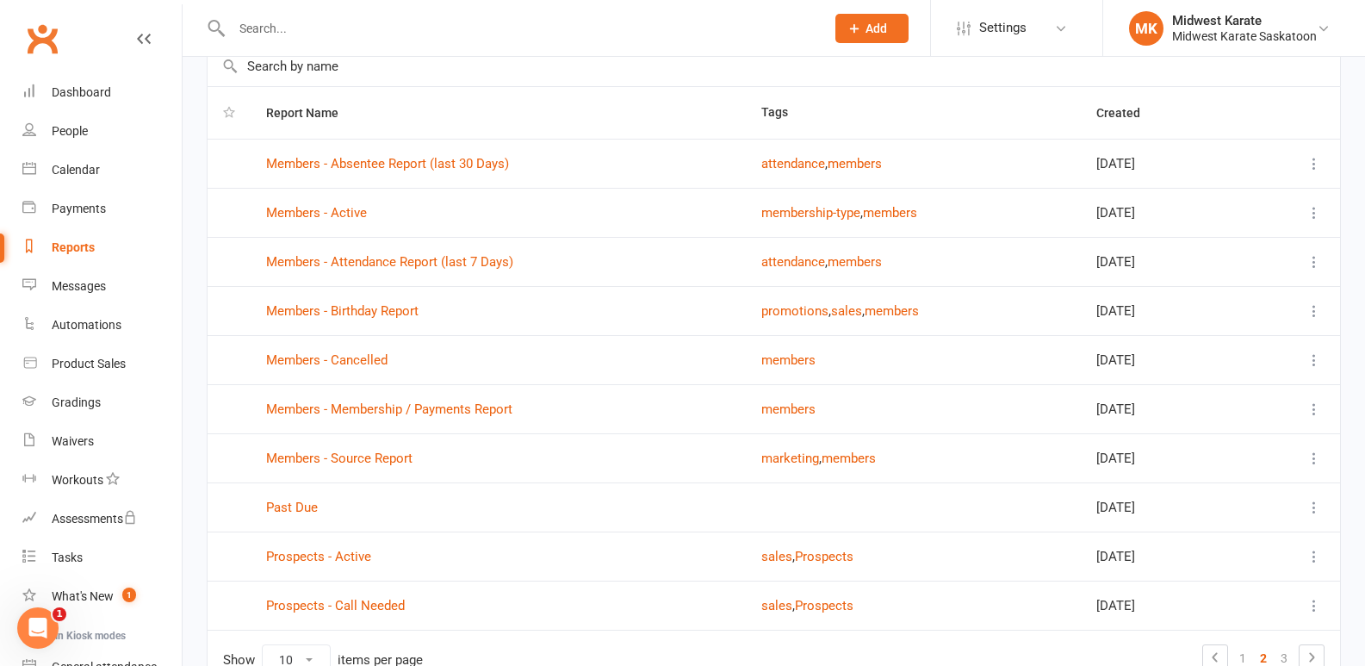
scroll to position [193, 0]
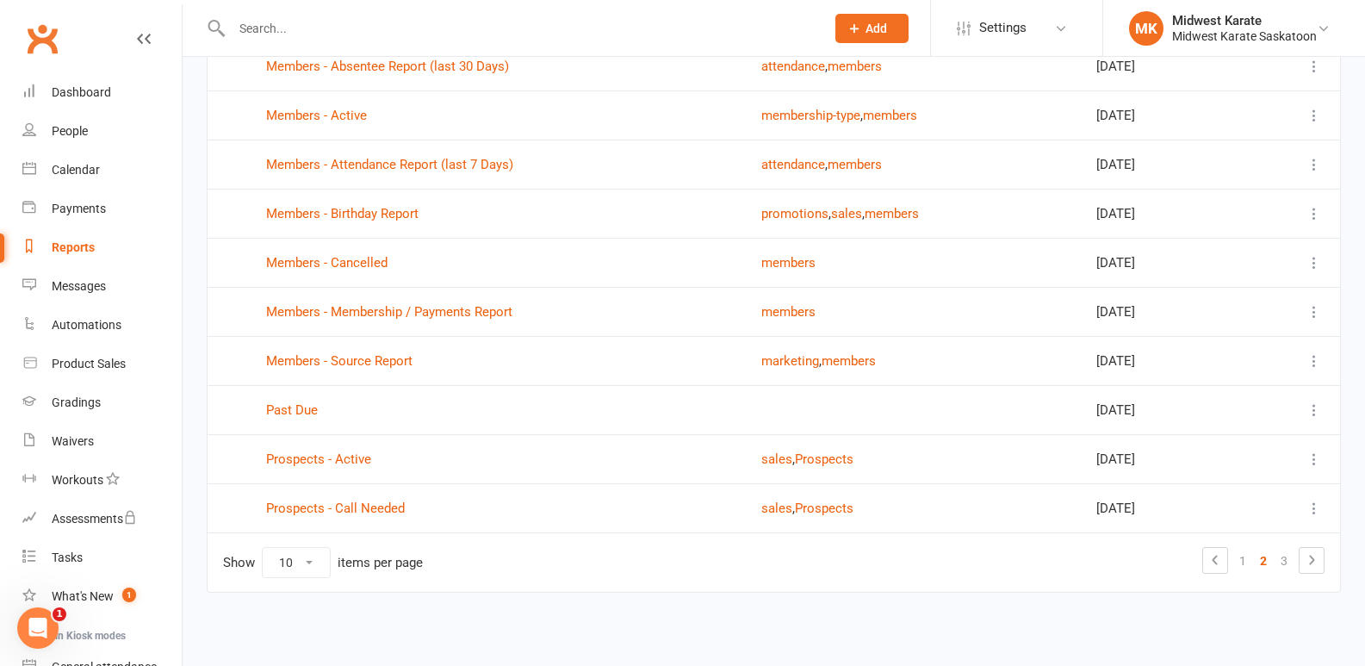
click at [1132, 391] on td "Nov 07, 2018" at bounding box center [1164, 409] width 167 height 49
click at [311, 415] on link "Past Due" at bounding box center [292, 410] width 52 height 16
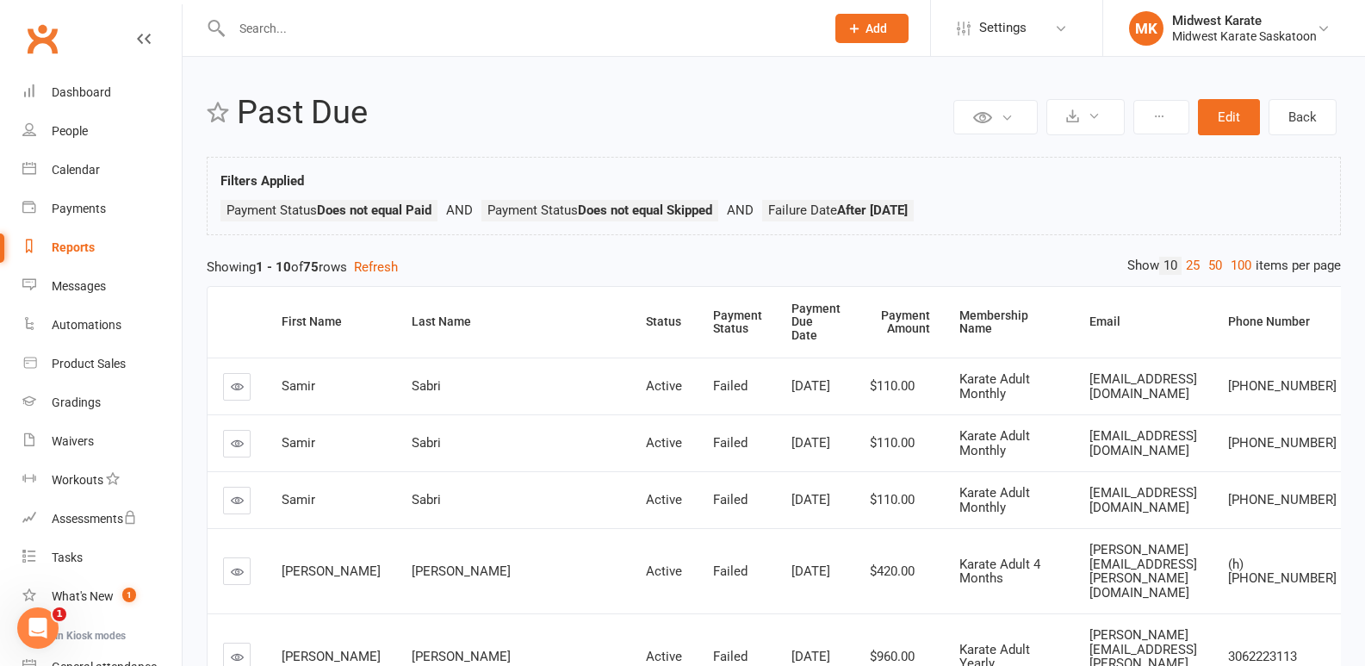
click at [590, 122] on h2 "Past Due" at bounding box center [593, 113] width 712 height 36
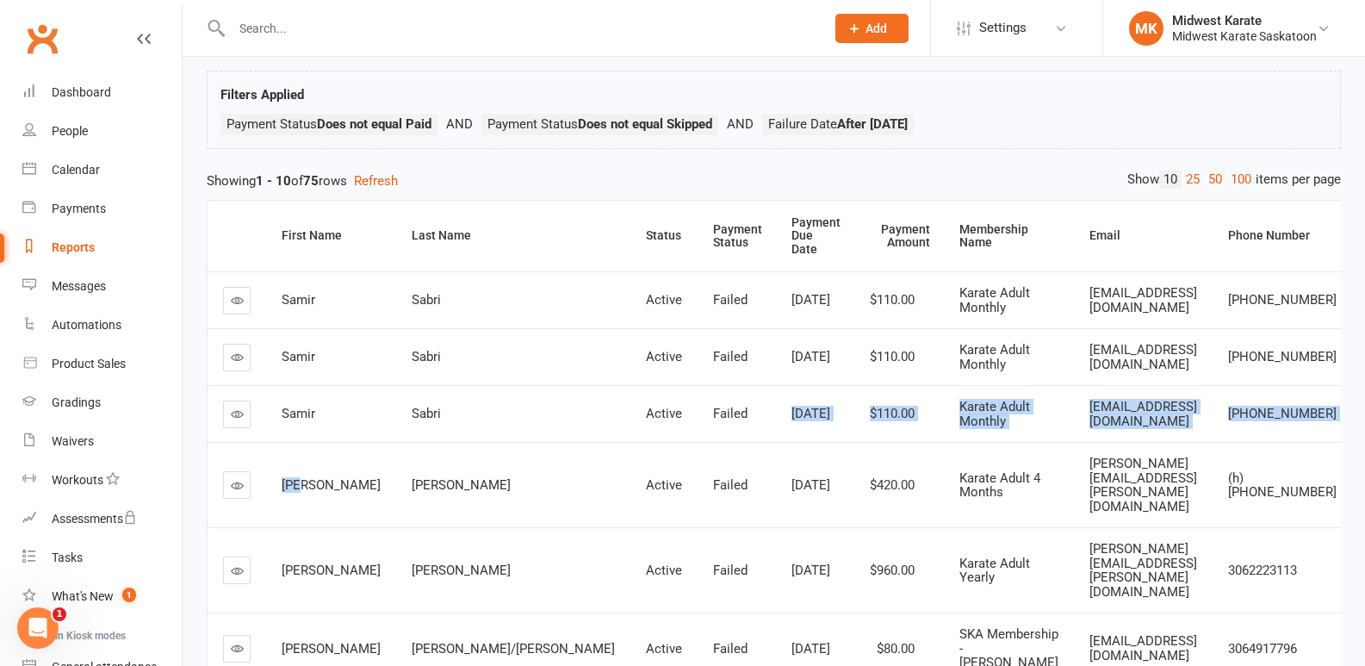
drag, startPoint x: 378, startPoint y: 430, endPoint x: 686, endPoint y: 422, distance: 308.4
click at [686, 422] on tbody "Samir Sabri Active Failed Jun 1, 2025 $110.00 Karate Adult Monthly samirsabri88…" at bounding box center [780, 598] width 1144 height 654
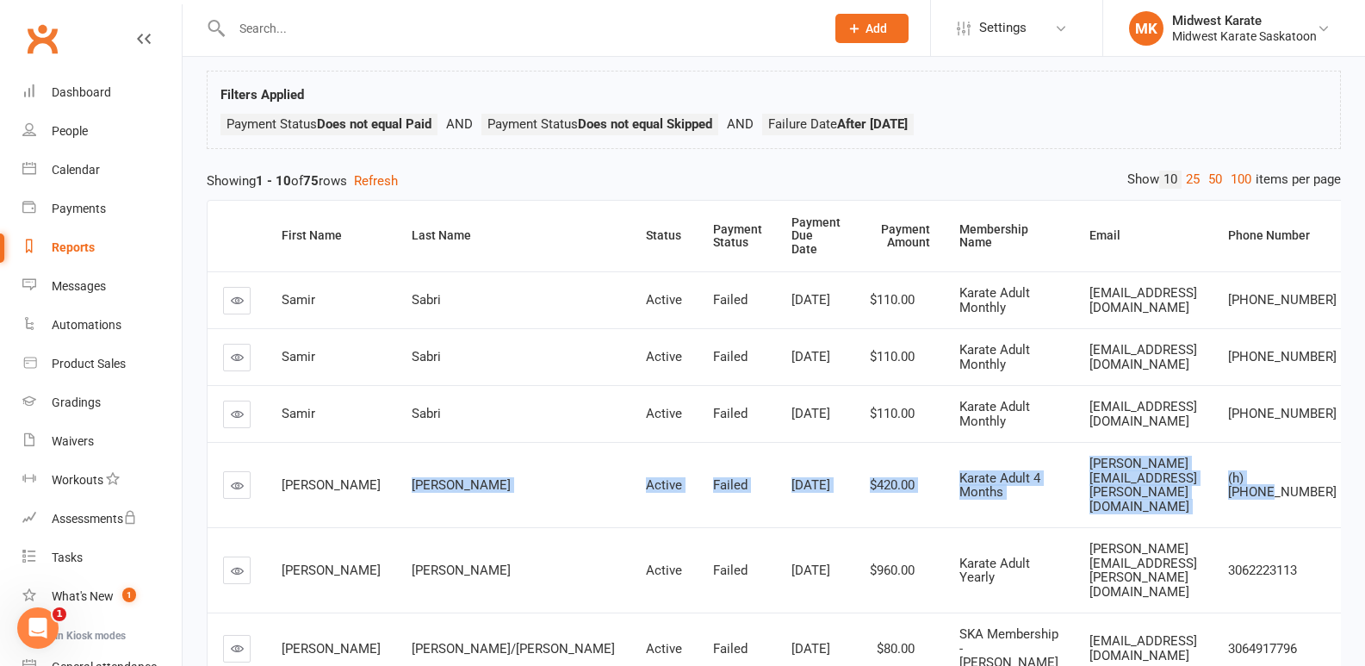
drag, startPoint x: 1301, startPoint y: 451, endPoint x: 389, endPoint y: 442, distance: 912.0
click at [389, 442] on tr "Dan Wilkinson Active Failed Sep 1, 2025 $420.00 Karate Adult 4 Months Dan.Wilki…" at bounding box center [780, 484] width 1144 height 85
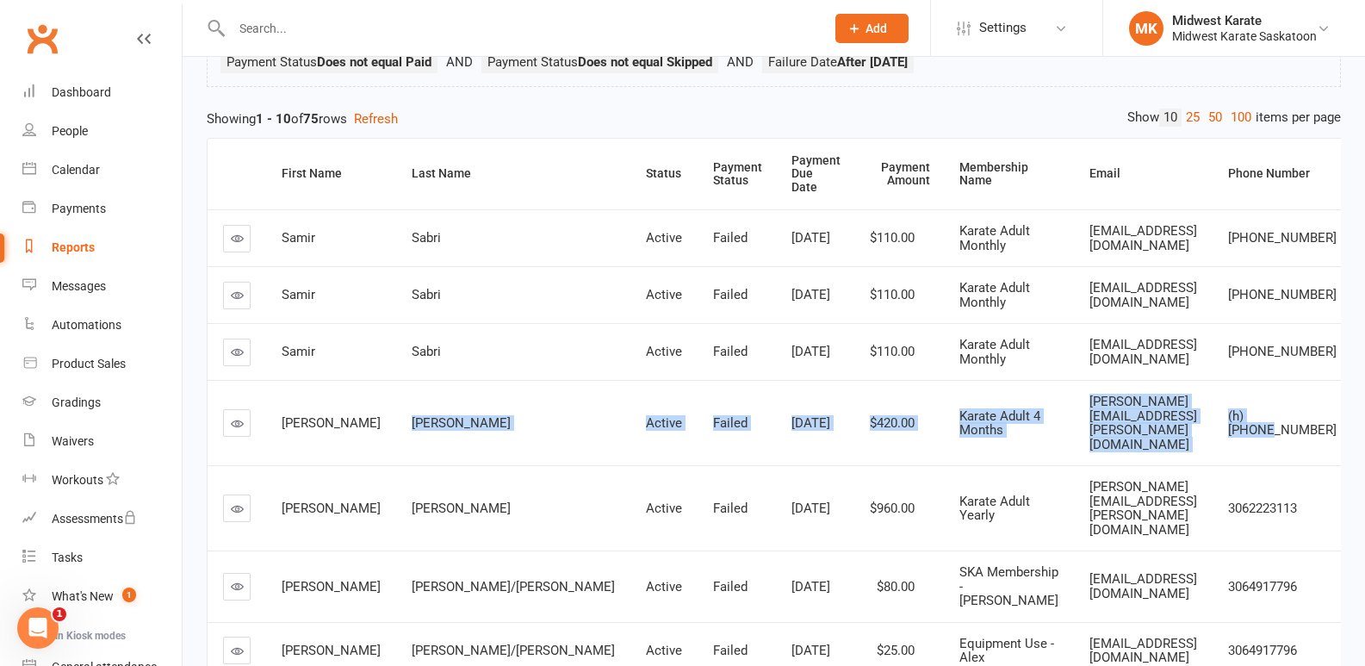
scroll to position [258, 0]
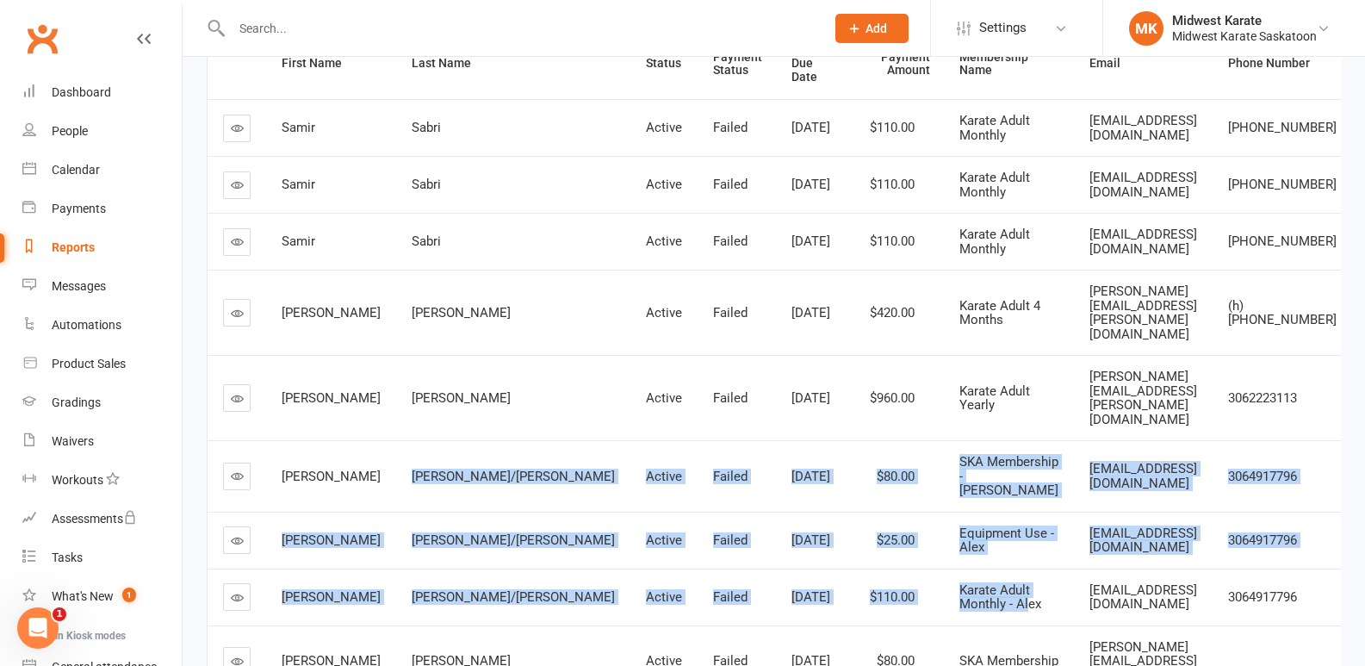
drag, startPoint x: 390, startPoint y: 381, endPoint x: 974, endPoint y: 528, distance: 602.1
click at [974, 528] on tbody "Samir Sabri Active Failed Jun 1, 2025 $110.00 Karate Adult Monthly samirsabri88…" at bounding box center [780, 426] width 1144 height 654
click at [453, 512] on td "O'Neill-Hartman/Nichols" at bounding box center [513, 540] width 234 height 57
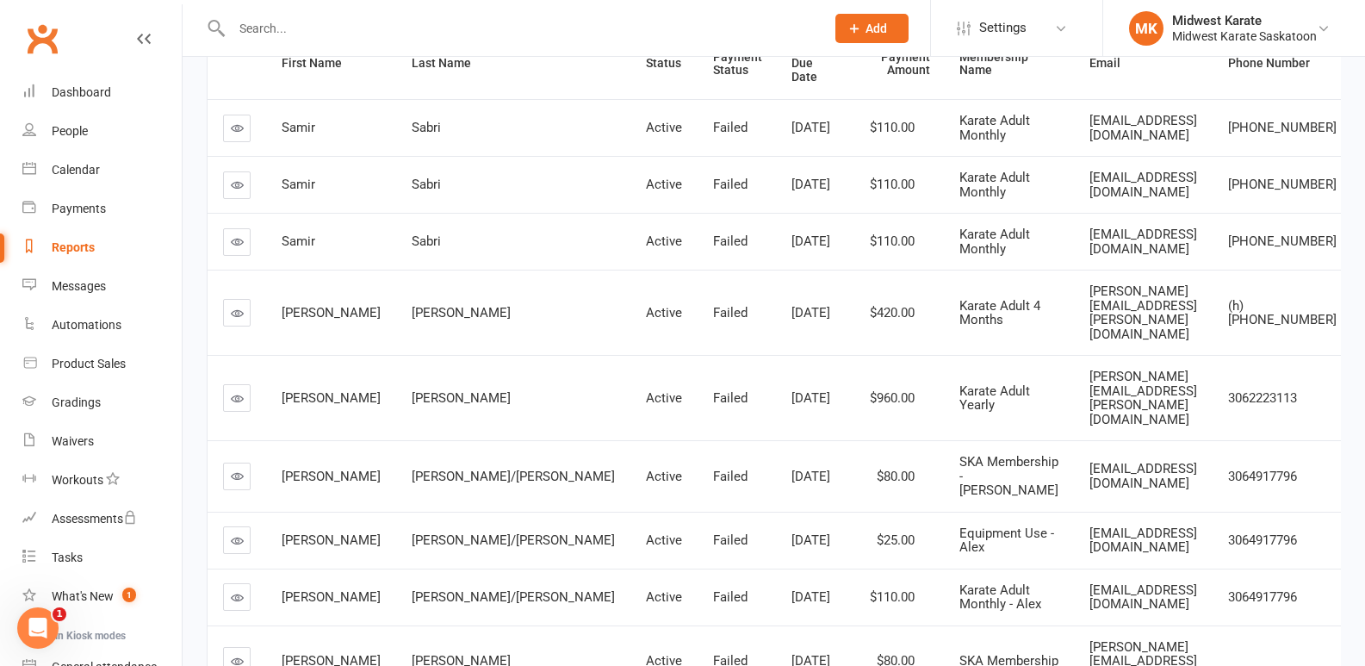
click at [959, 525] on span "Equipment Use - Alex" at bounding box center [1006, 540] width 95 height 30
click at [965, 582] on span "Karate Adult Monthly - Alex" at bounding box center [1000, 597] width 82 height 30
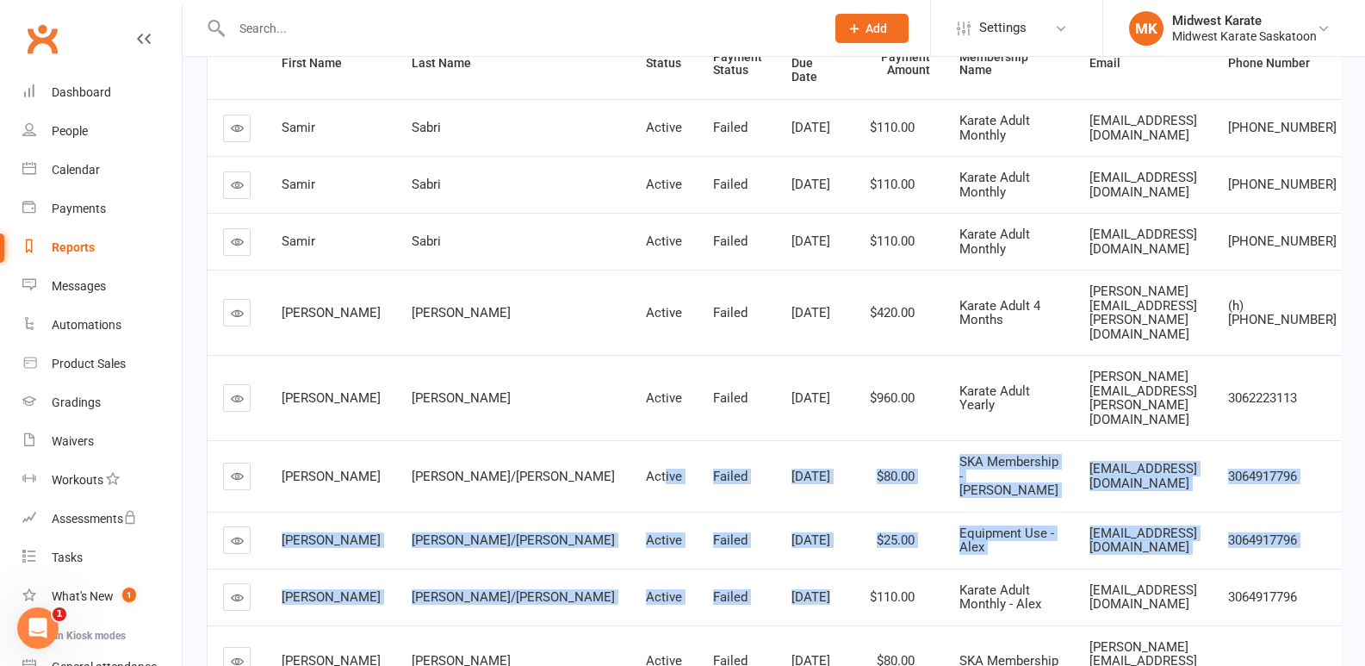
drag, startPoint x: 814, startPoint y: 524, endPoint x: 561, endPoint y: 404, distance: 279.6
click at [561, 404] on tbody "Samir Sabri Active Failed Jun 1, 2025 $110.00 Karate Adult Monthly samirsabri88…" at bounding box center [780, 426] width 1144 height 654
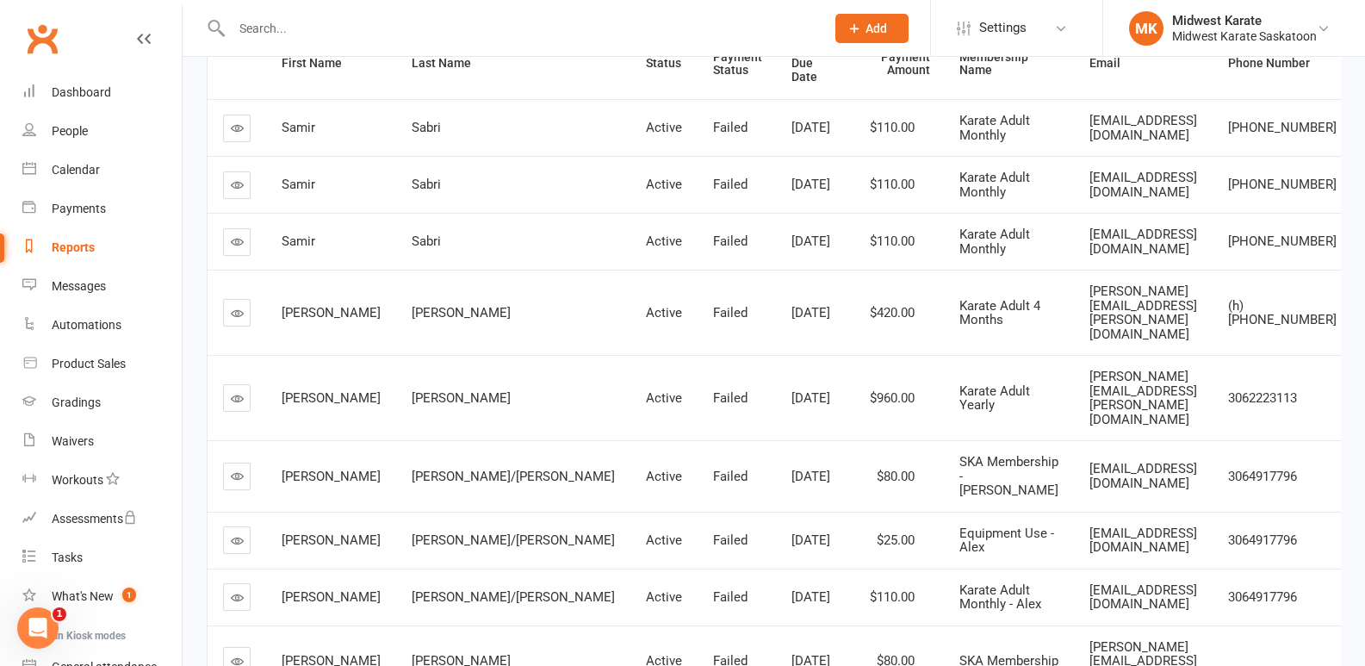
click at [504, 469] on div "O'Neill-Hartman/Nichols" at bounding box center [513, 476] width 203 height 15
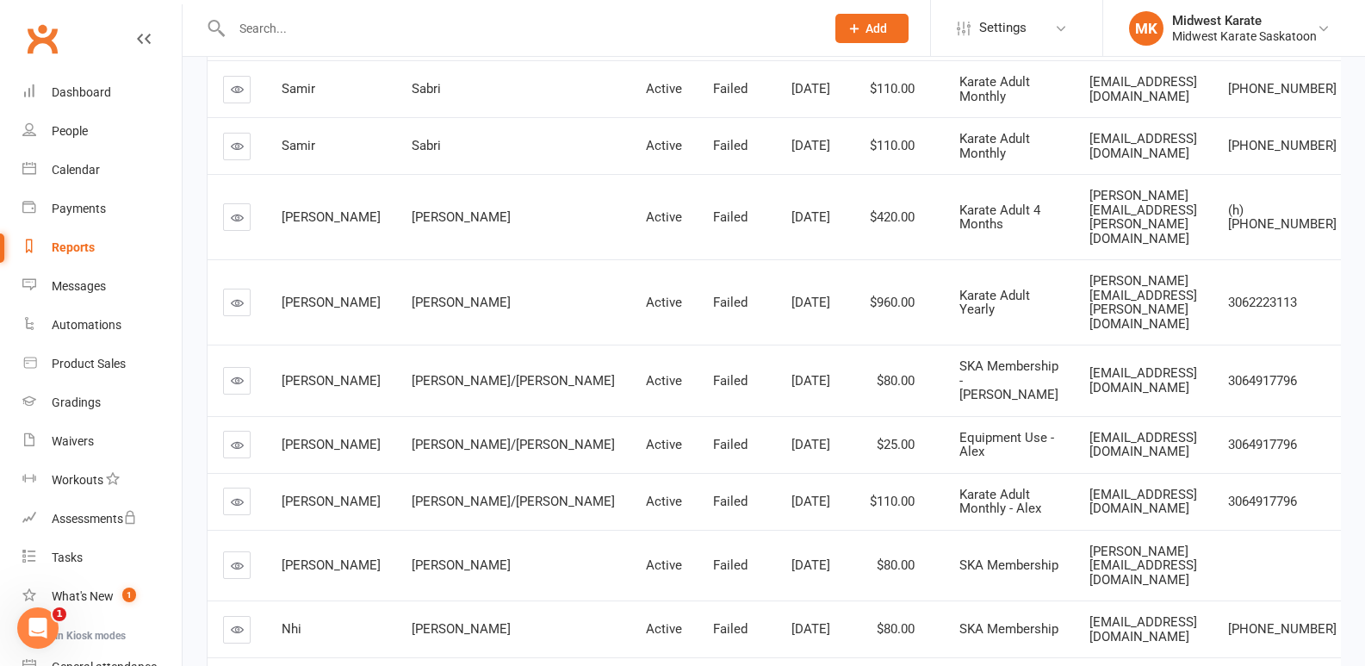
scroll to position [382, 0]
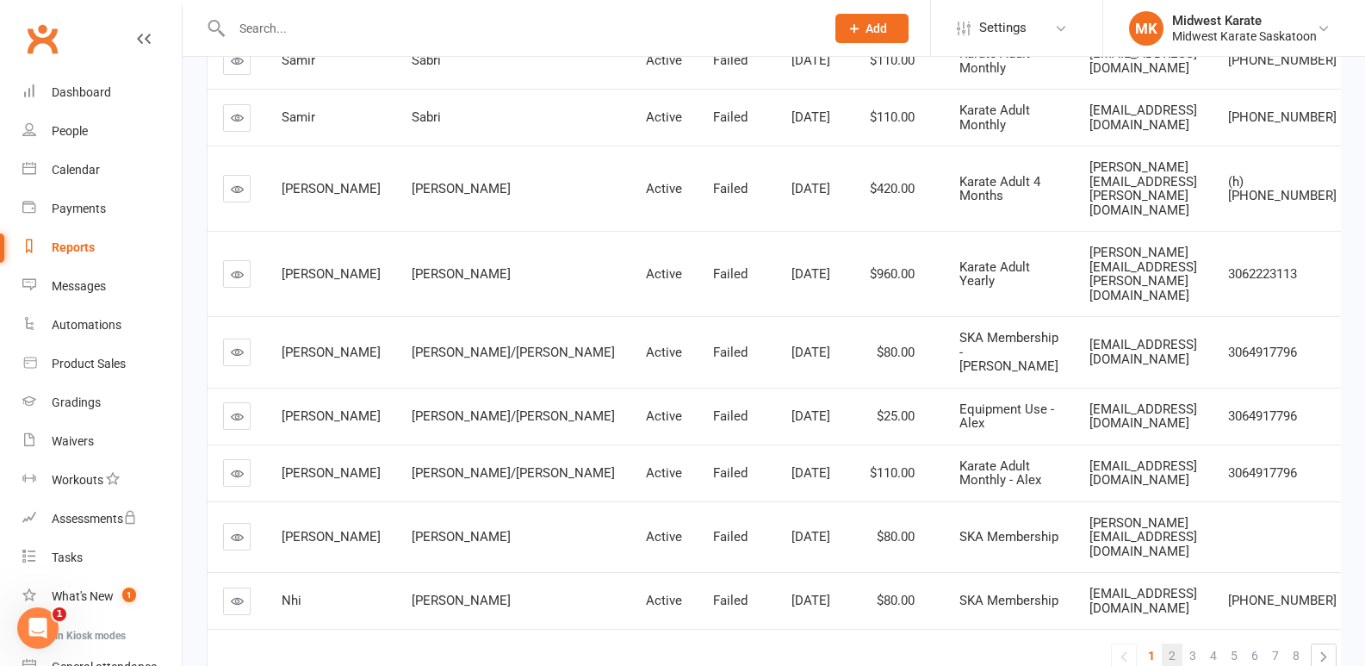
click at [1169, 643] on span "2" at bounding box center [1172, 655] width 7 height 24
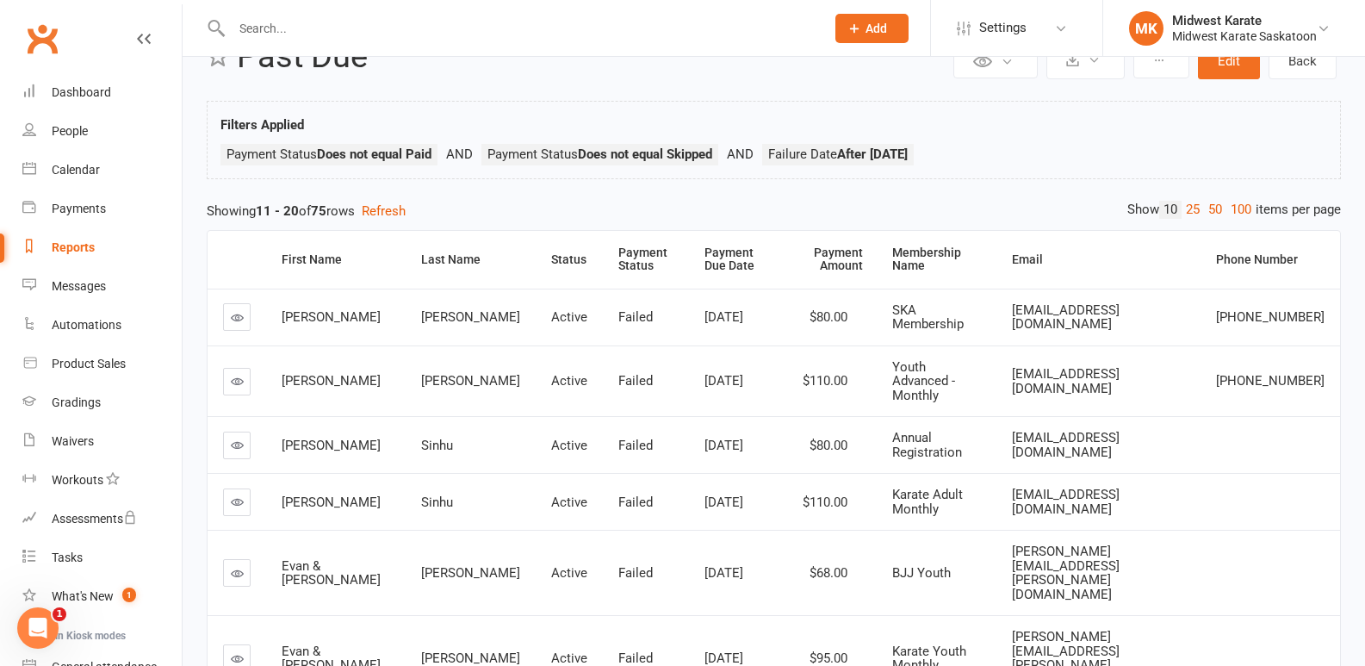
scroll to position [86, 0]
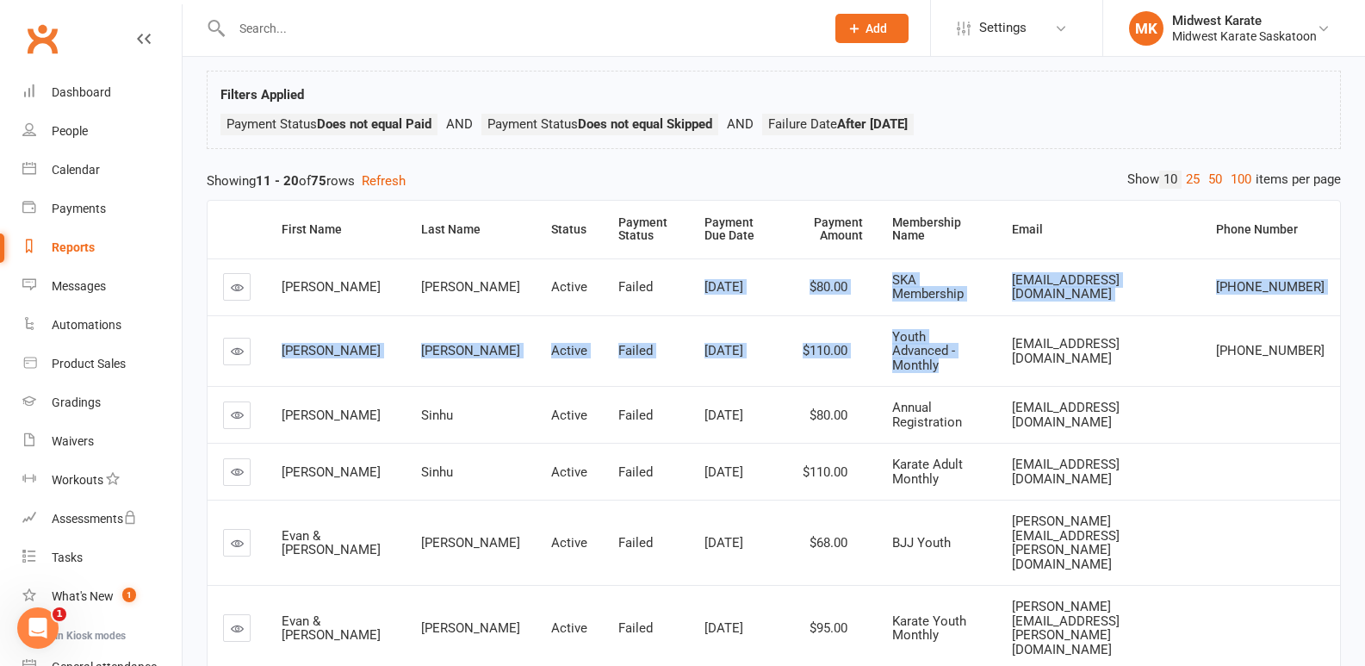
drag, startPoint x: 590, startPoint y: 262, endPoint x: 957, endPoint y: 347, distance: 376.6
click at [957, 347] on tbody "Olivia Turner Active Failed Sep 1, 2025 $80.00 SKA Membership dtymchak@hotmail.…" at bounding box center [774, 578] width 1132 height 640
click at [957, 347] on div "Youth Advanced - Monthly" at bounding box center [936, 351] width 89 height 43
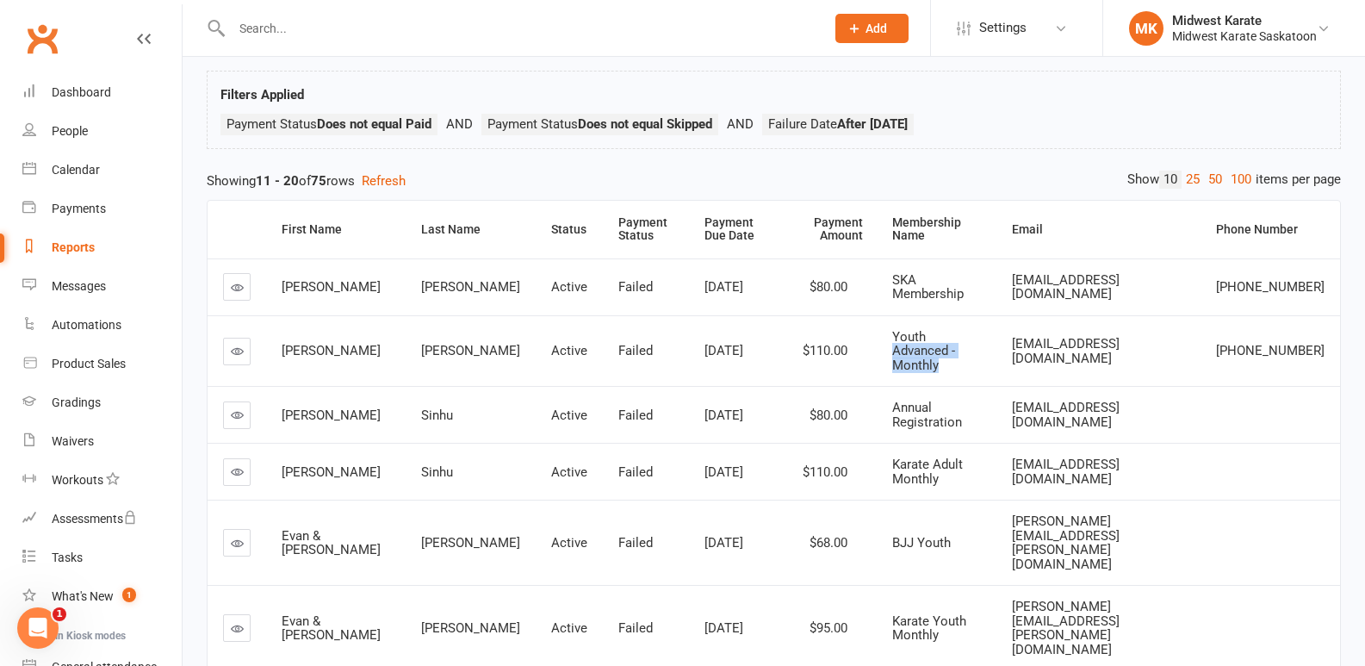
click at [955, 343] on div "Youth Advanced - Monthly" at bounding box center [936, 351] width 89 height 43
click at [313, 295] on td "Olivia" at bounding box center [336, 286] width 140 height 57
click at [298, 407] on span "Rupinder" at bounding box center [331, 415] width 99 height 16
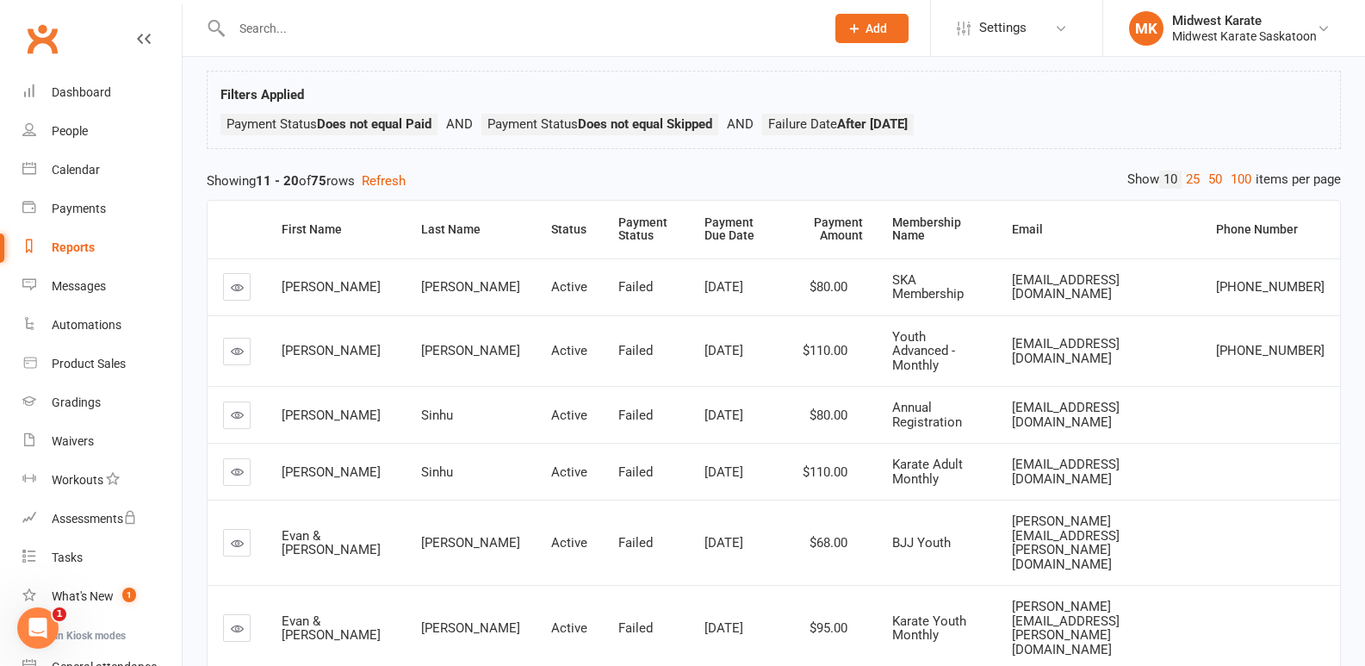
click at [467, 71] on div "Filters Applied Payment Status Does not equal Paid Payment Status Does not equa…" at bounding box center [774, 110] width 1134 height 78
click at [420, 35] on input "text" at bounding box center [519, 28] width 586 height 24
click at [415, 37] on input "text" at bounding box center [519, 28] width 586 height 24
click at [334, 99] on div "Filters Applied Payment Status Does not equal Paid Payment Status Does not equa…" at bounding box center [773, 113] width 1107 height 59
click at [302, 81] on div "Filters Applied Payment Status Does not equal Paid Payment Status Does not equa…" at bounding box center [774, 110] width 1134 height 78
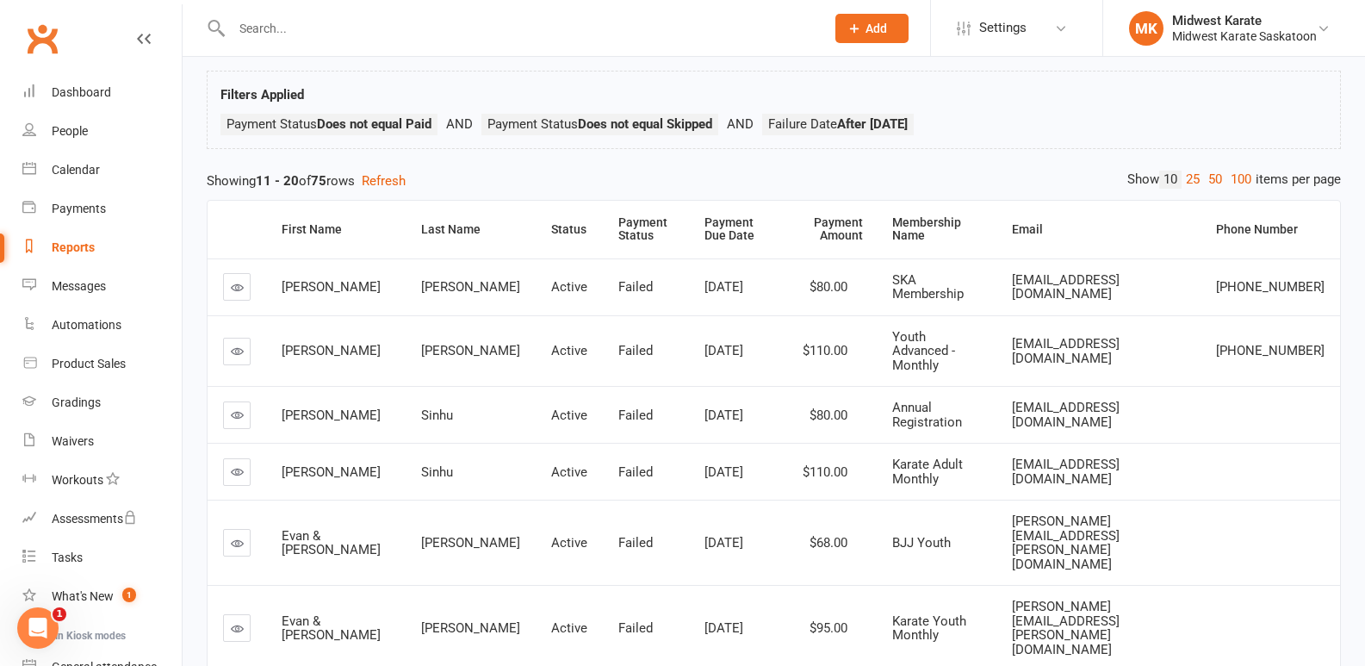
click at [296, 3] on div at bounding box center [510, 28] width 606 height 56
click at [362, 26] on input "text" at bounding box center [519, 28] width 586 height 24
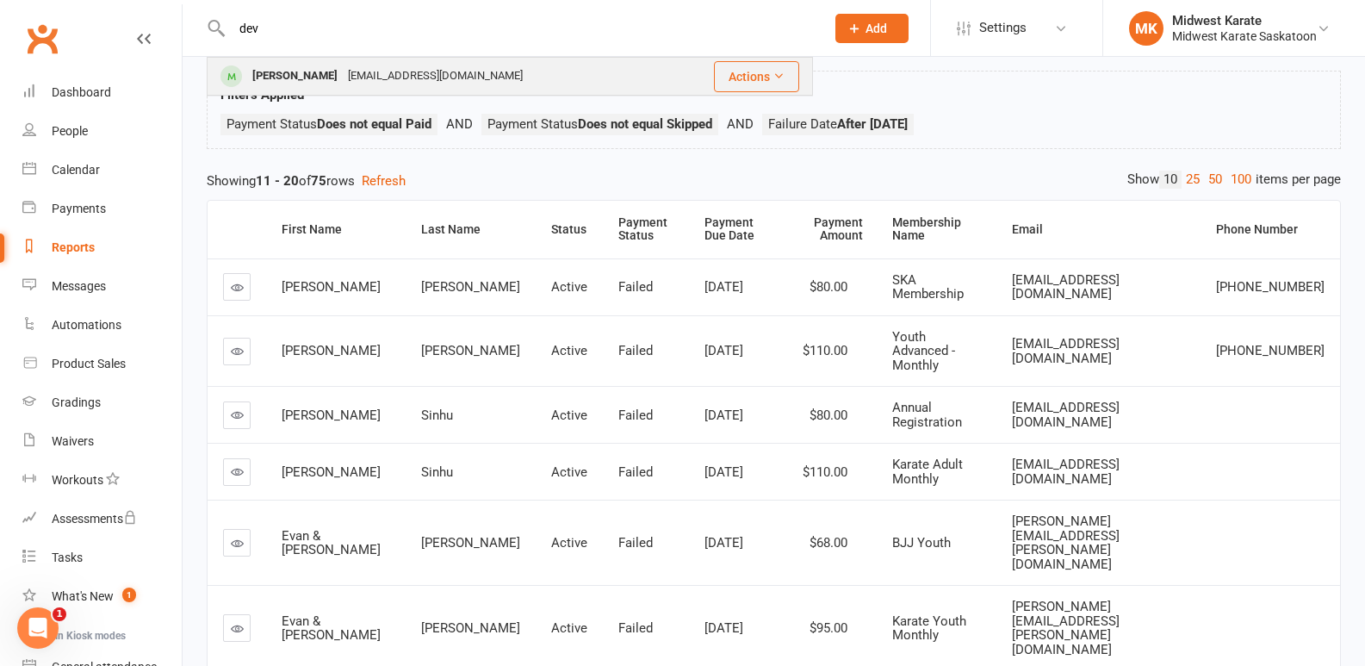
type input "dev"
click at [398, 79] on div "the_great_devon@hotmail.com" at bounding box center [435, 76] width 185 height 25
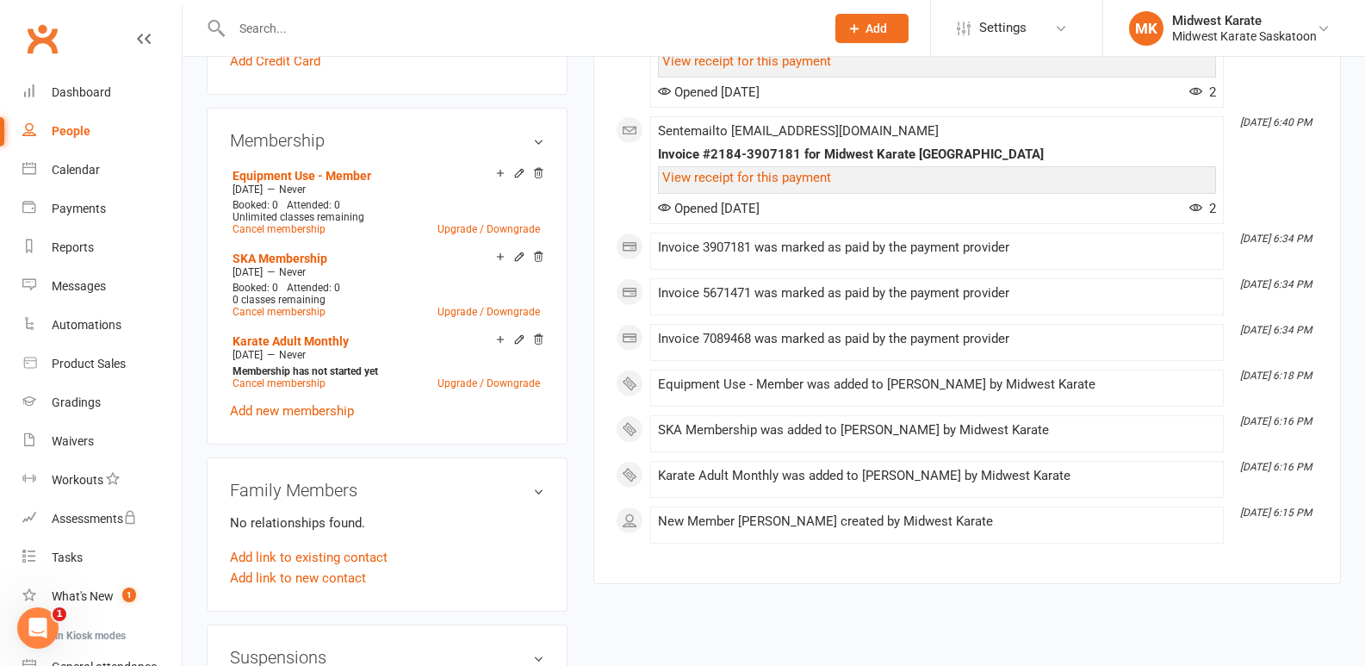
scroll to position [775, 0]
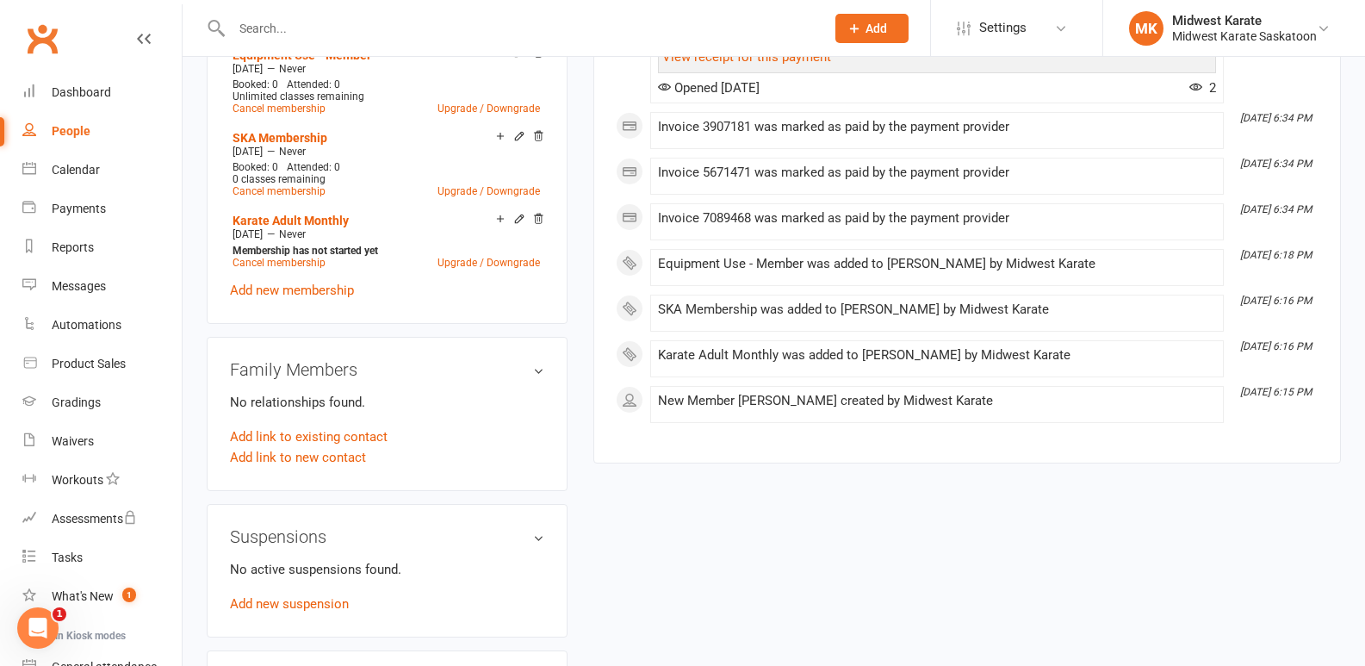
drag, startPoint x: 972, startPoint y: 454, endPoint x: 843, endPoint y: 158, distance: 322.4
click at [843, 103] on li "Sep 8, 6:40 PM Sent email to the_great_devon@hotmail.com Invoice #2184-3907181 …" at bounding box center [937, 50] width 574 height 108
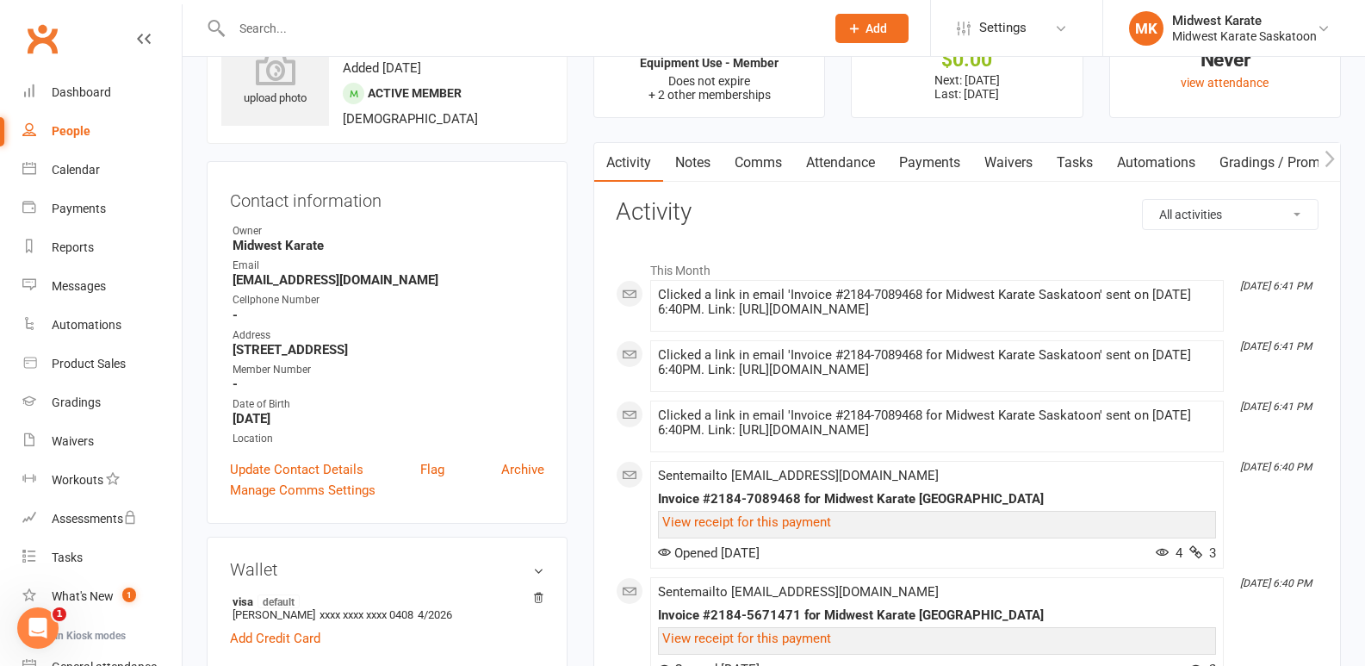
scroll to position [0, 0]
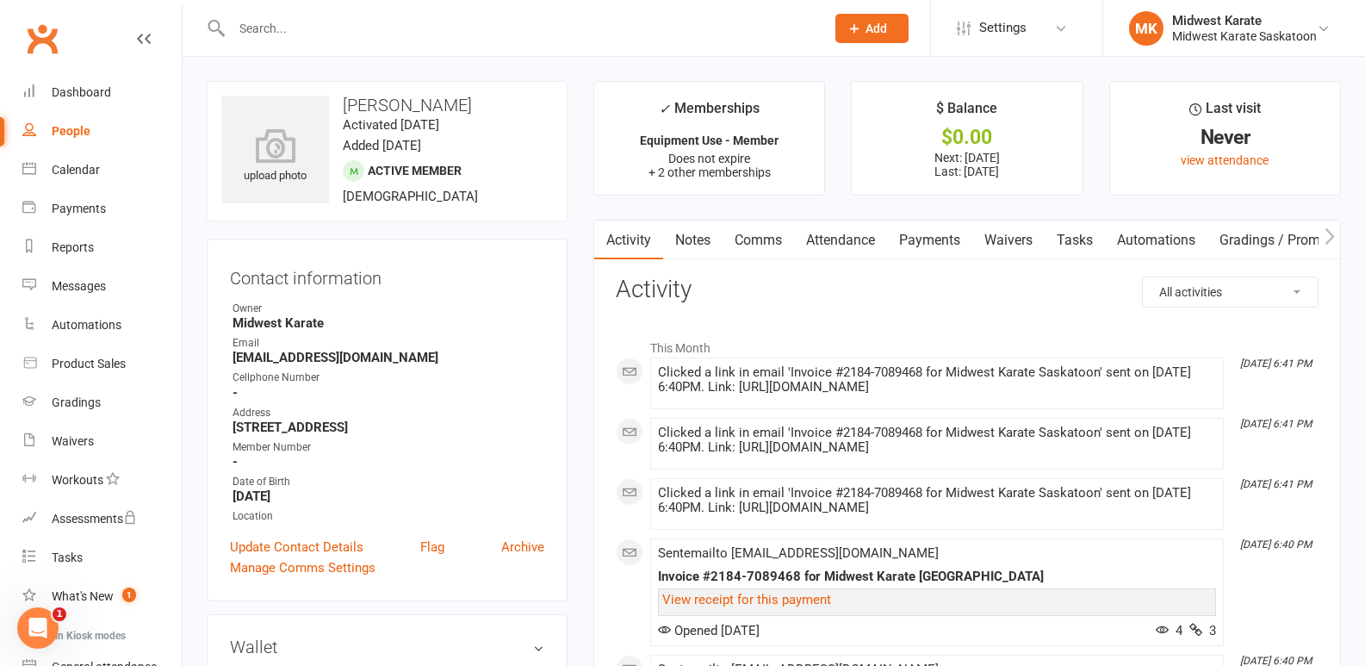
click at [928, 243] on link "Payments" at bounding box center [929, 240] width 85 height 40
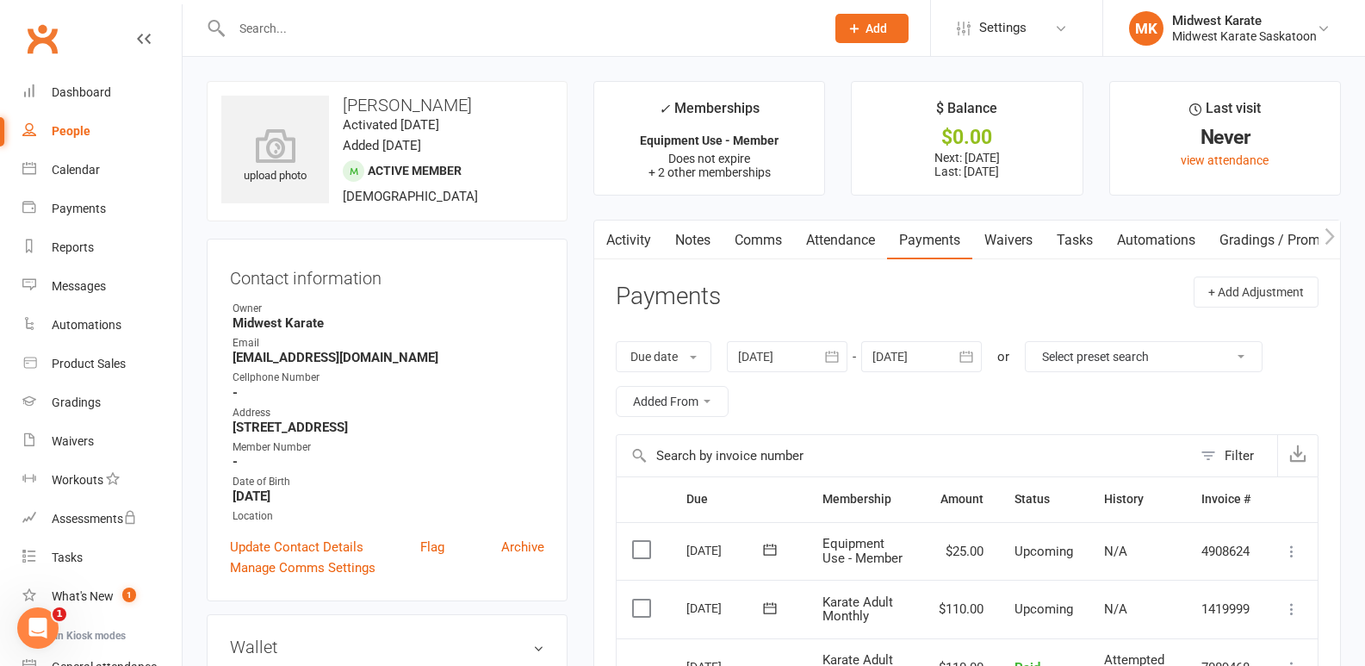
click at [44, 87] on link "Dashboard" at bounding box center [101, 92] width 159 height 39
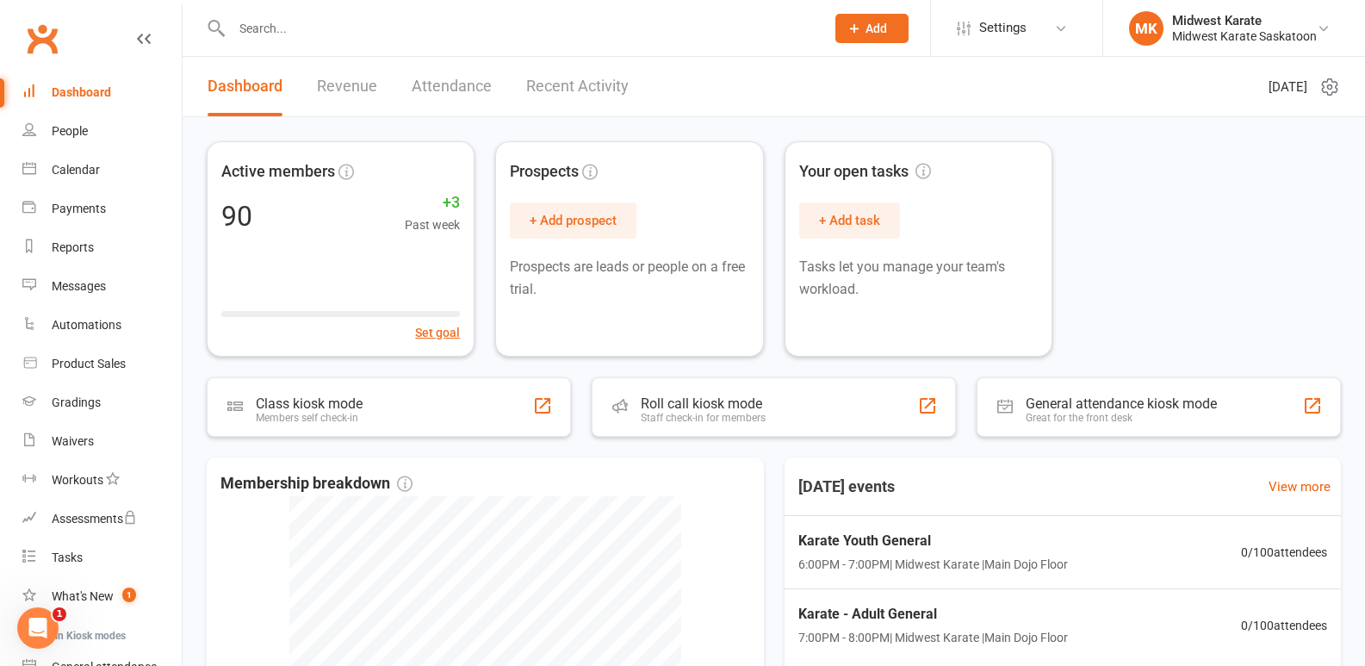
click at [1175, 198] on div "Active members 90 +3 Past week Set goal Prospects + Add prospect Prospects are …" at bounding box center [774, 248] width 1134 height 215
click at [1199, 226] on div "Active members 90 +3 Past week Set goal Prospects + Add prospect Prospects are …" at bounding box center [774, 248] width 1134 height 215
click at [85, 247] on div "Reports" at bounding box center [73, 247] width 42 height 14
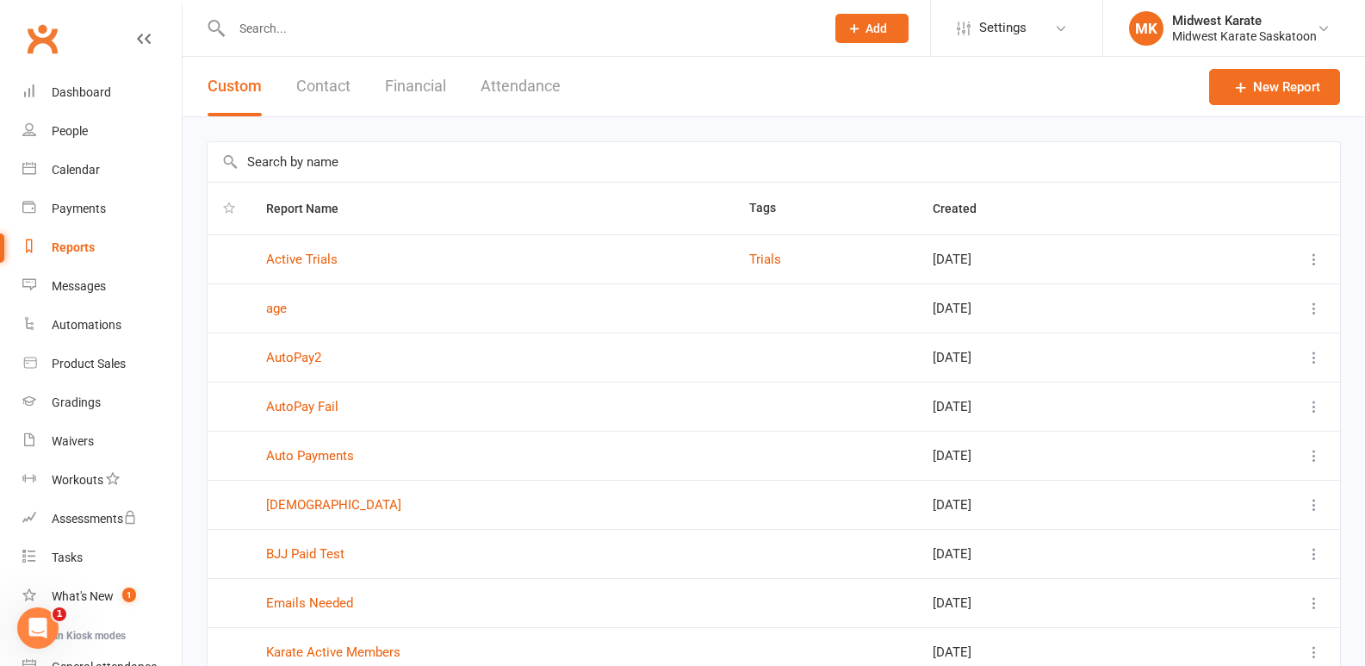
scroll to position [193, 0]
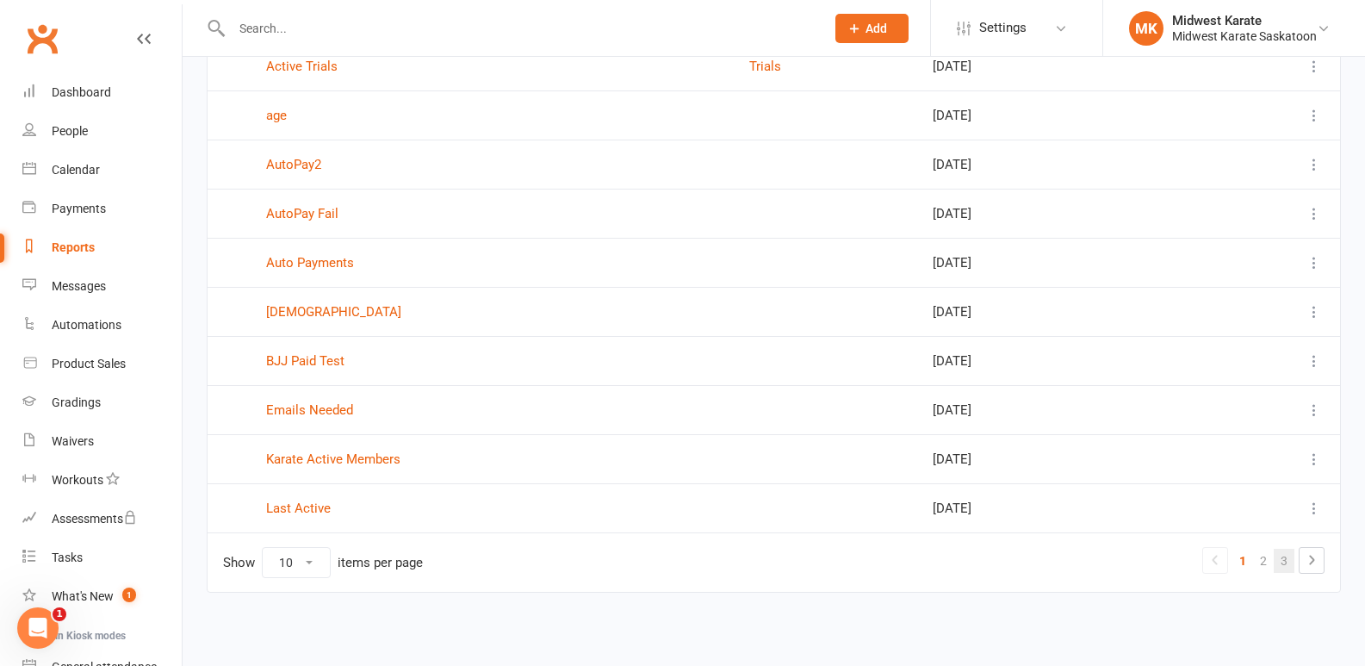
click at [1279, 561] on link "3" at bounding box center [1284, 561] width 21 height 24
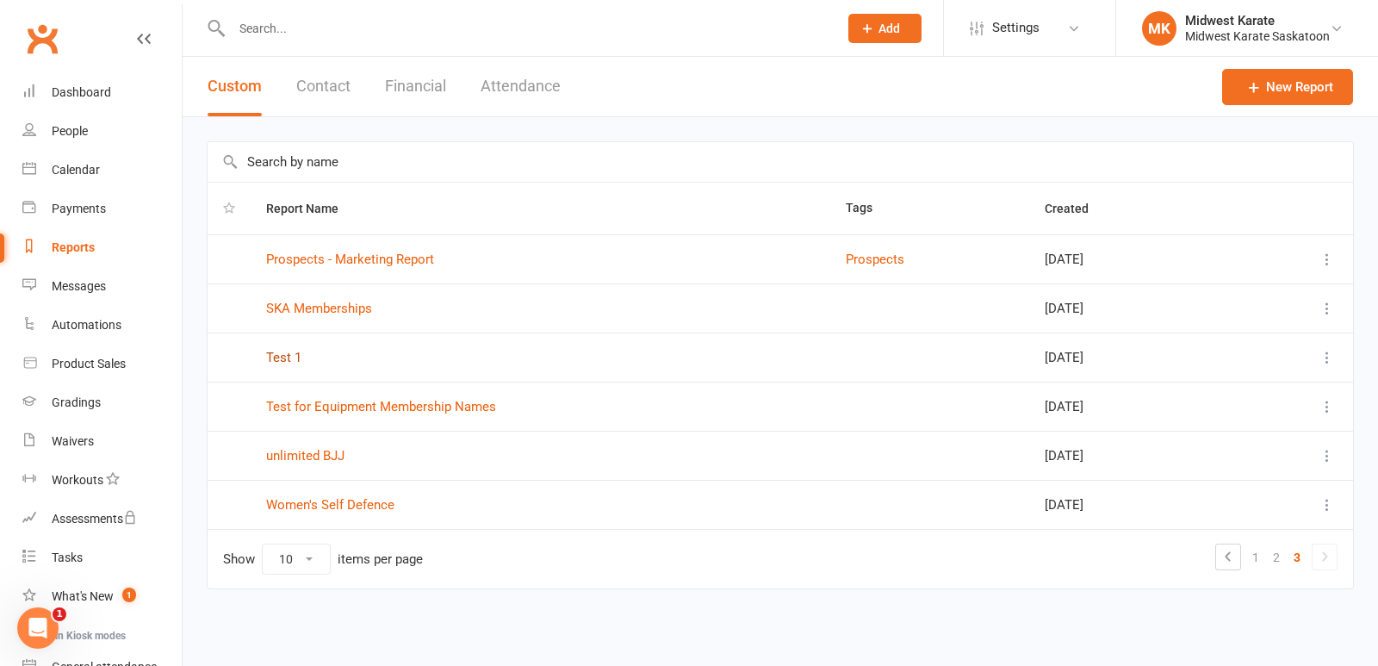
click at [273, 354] on link "Test 1" at bounding box center [283, 358] width 35 height 16
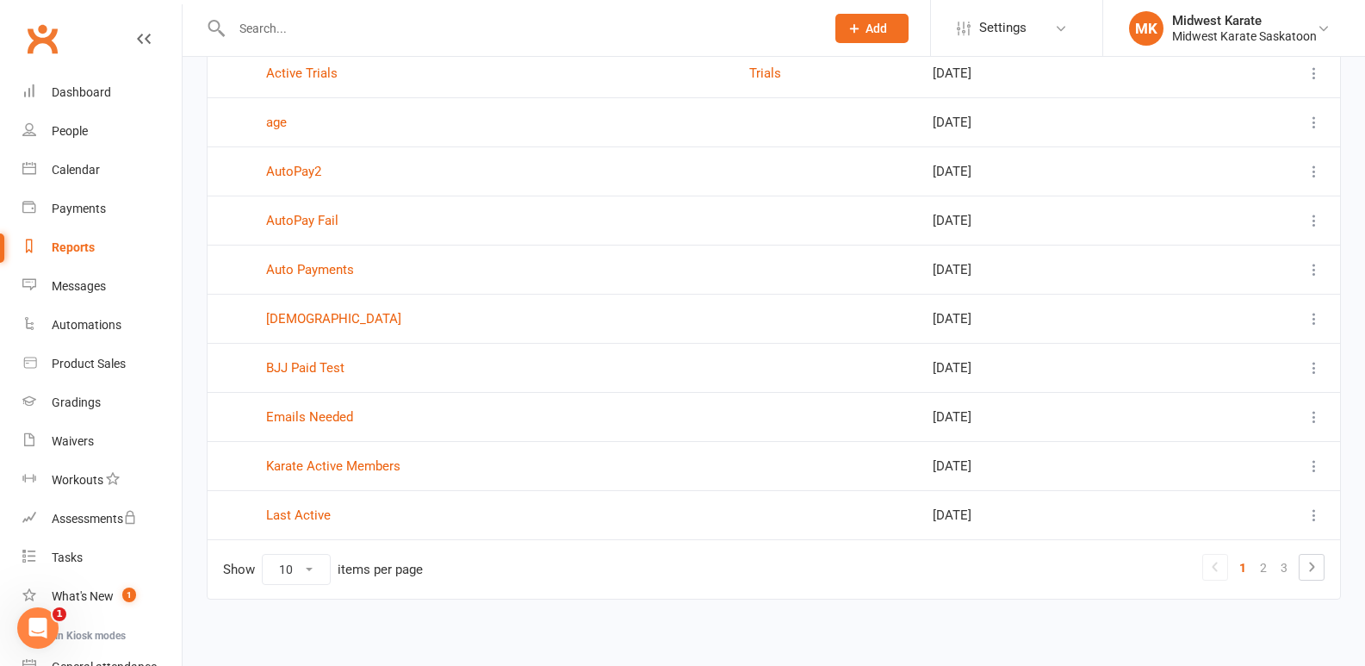
scroll to position [193, 0]
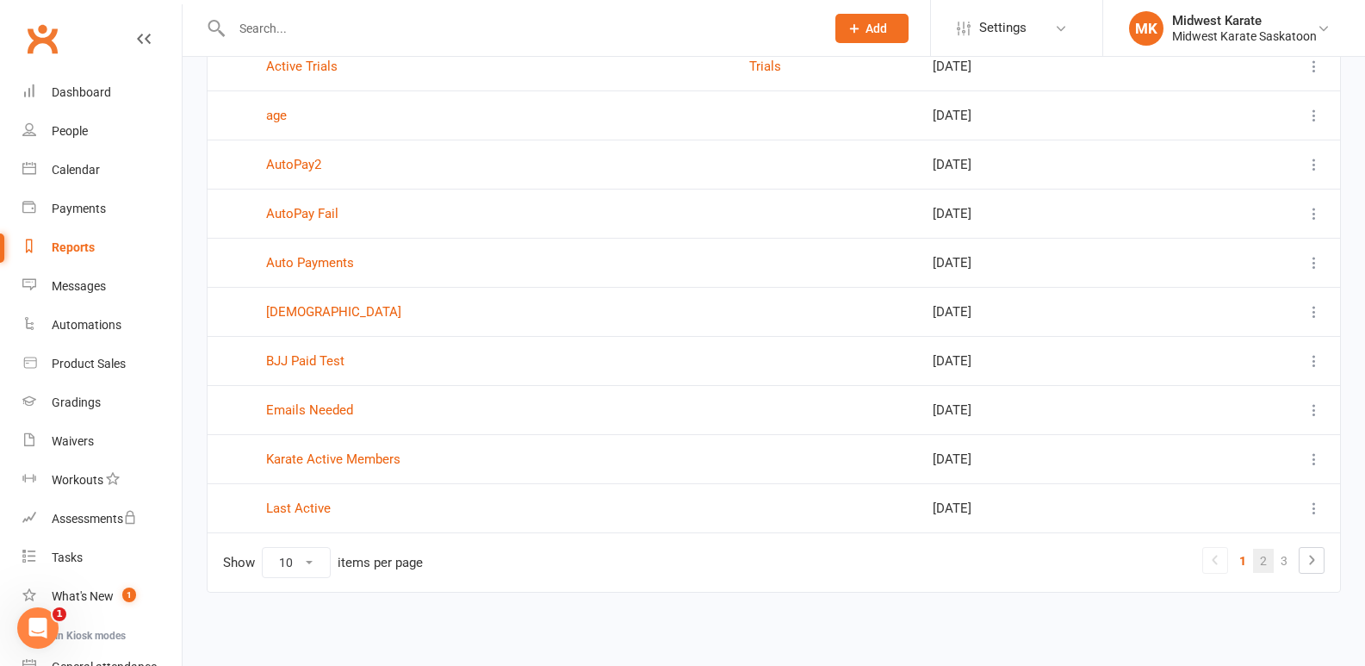
click at [1268, 567] on link "2" at bounding box center [1263, 561] width 21 height 24
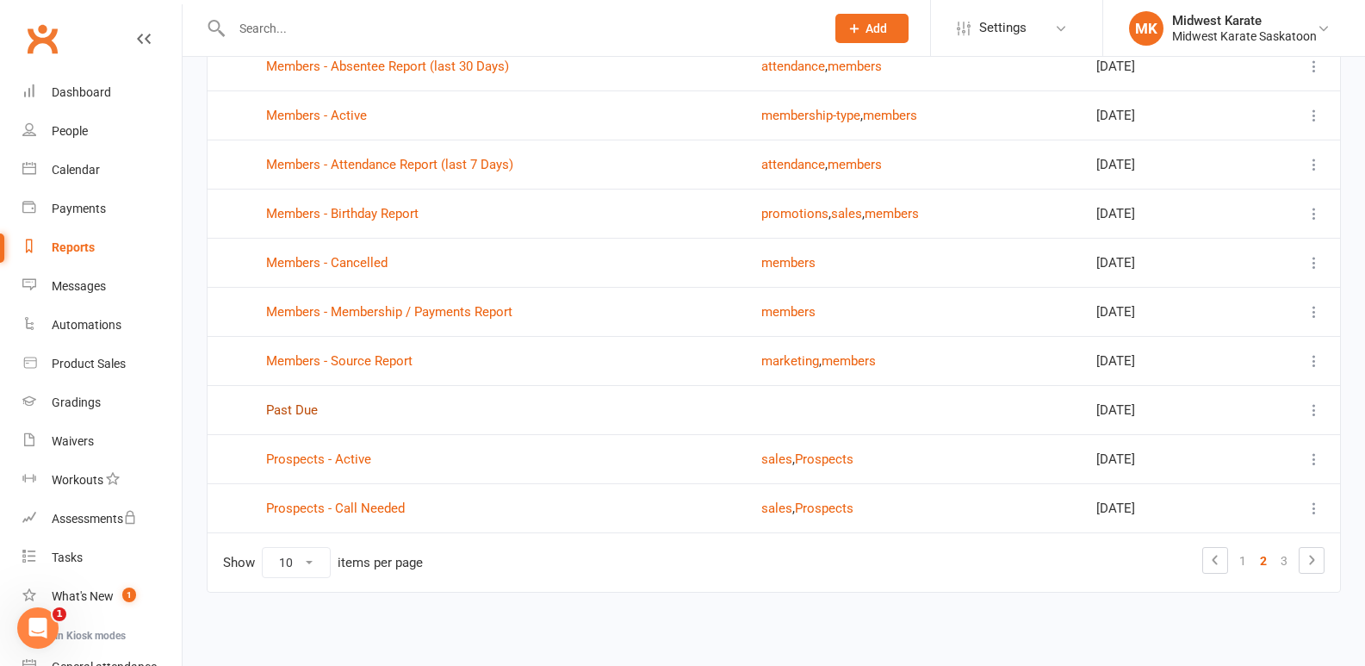
click at [309, 406] on link "Past Due" at bounding box center [292, 410] width 52 height 16
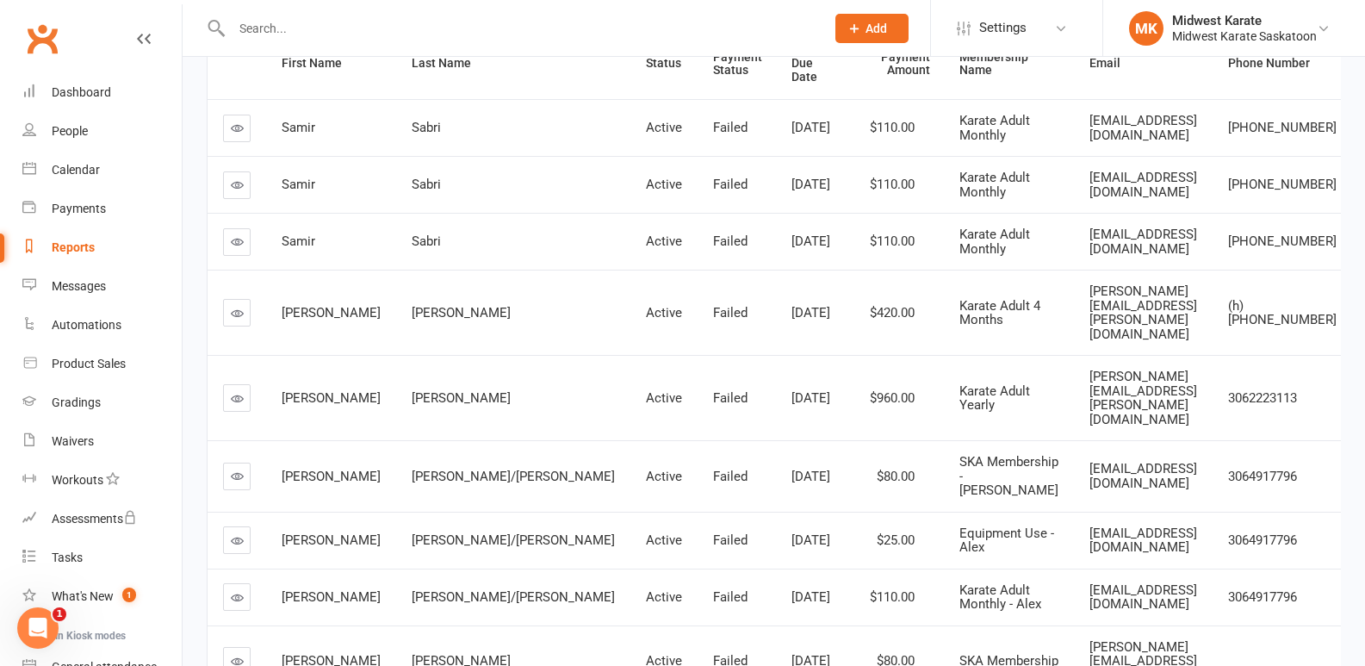
scroll to position [344, 0]
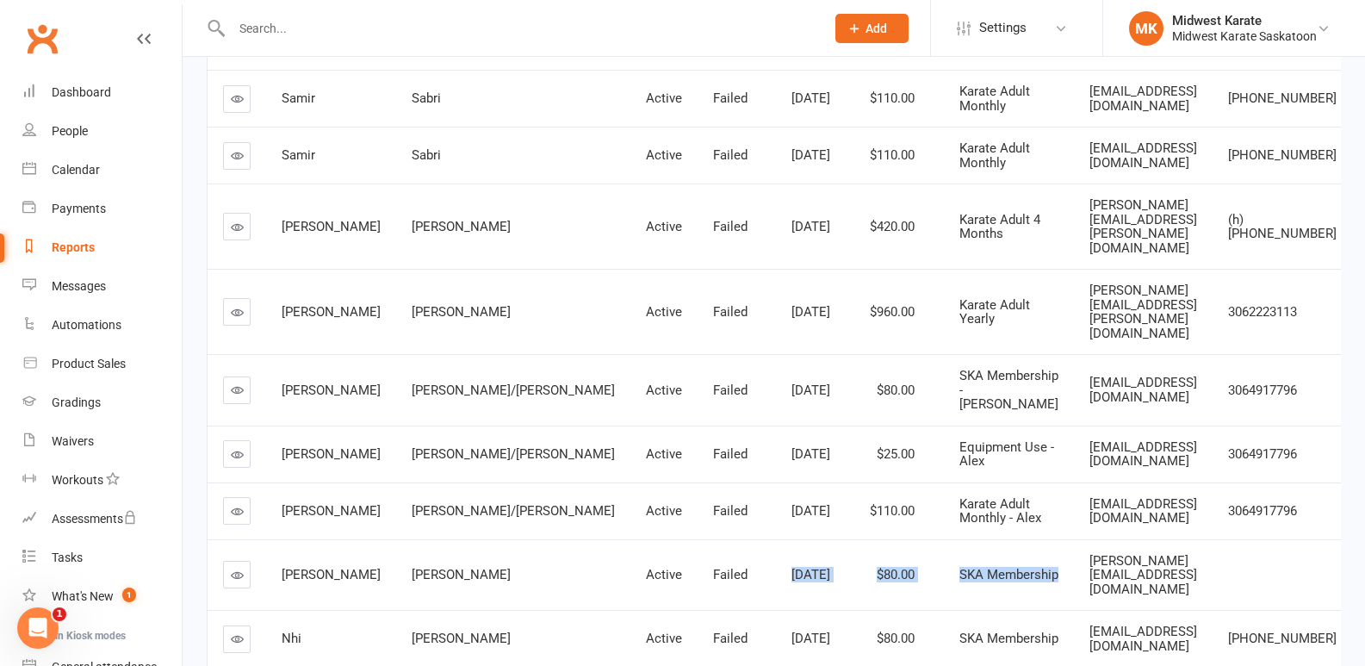
drag, startPoint x: 675, startPoint y: 508, endPoint x: 1022, endPoint y: 507, distance: 347.0
click at [1022, 539] on tr "Mateo Perez-Reyes Active Failed Sep 1, 2025 $80.00 SKA Membership romeo-b-onl@h…" at bounding box center [780, 574] width 1144 height 71
drag, startPoint x: 464, startPoint y: 557, endPoint x: 1076, endPoint y: 550, distance: 612.3
click at [1033, 610] on tr "Nhi Pham Active Failed Sep 1, 2025 $80.00 SKA Membership hoangpham975@icloud.co…" at bounding box center [780, 638] width 1144 height 57
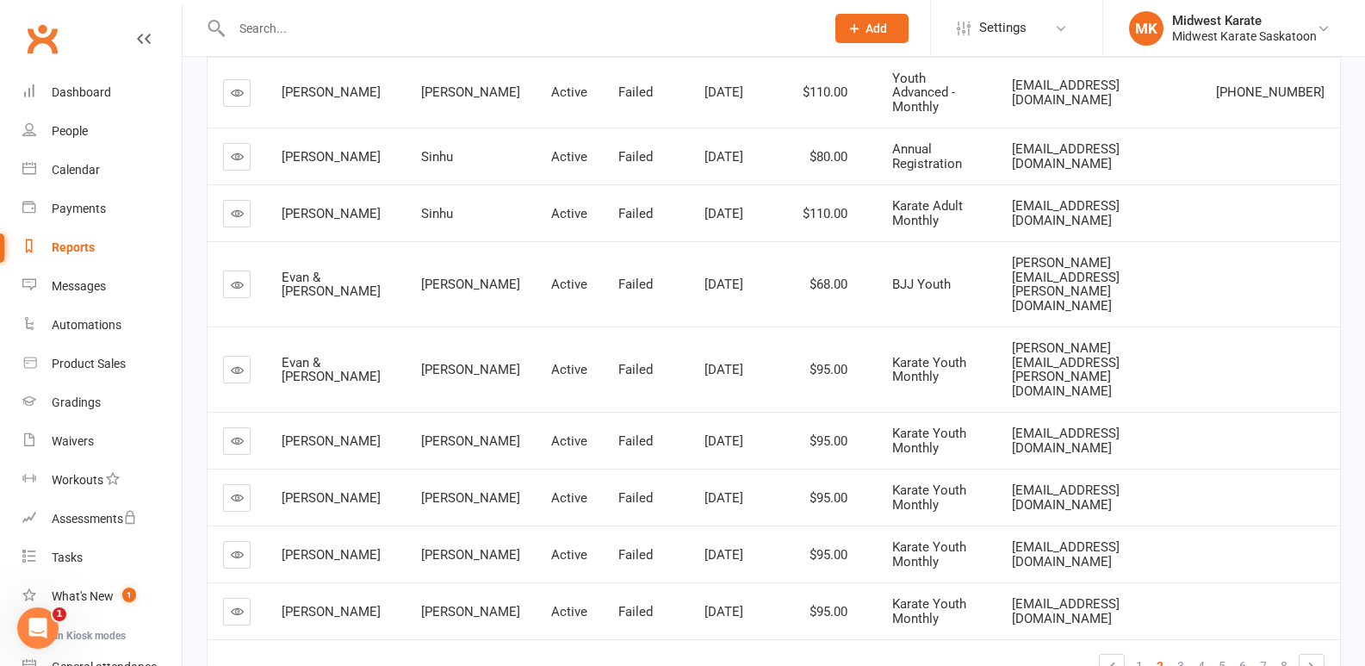
drag, startPoint x: 444, startPoint y: 155, endPoint x: 451, endPoint y: 164, distance: 11.0
click at [445, 157] on td "Sinhu" at bounding box center [471, 155] width 130 height 57
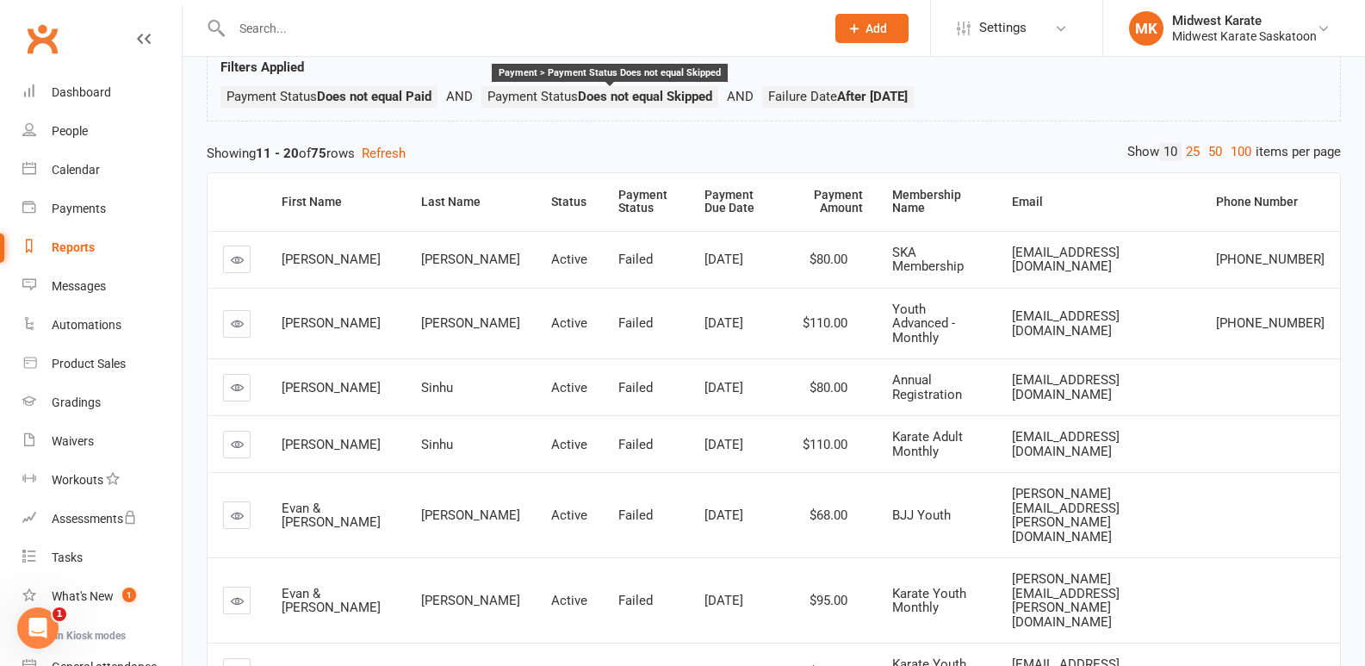
scroll to position [258, 0]
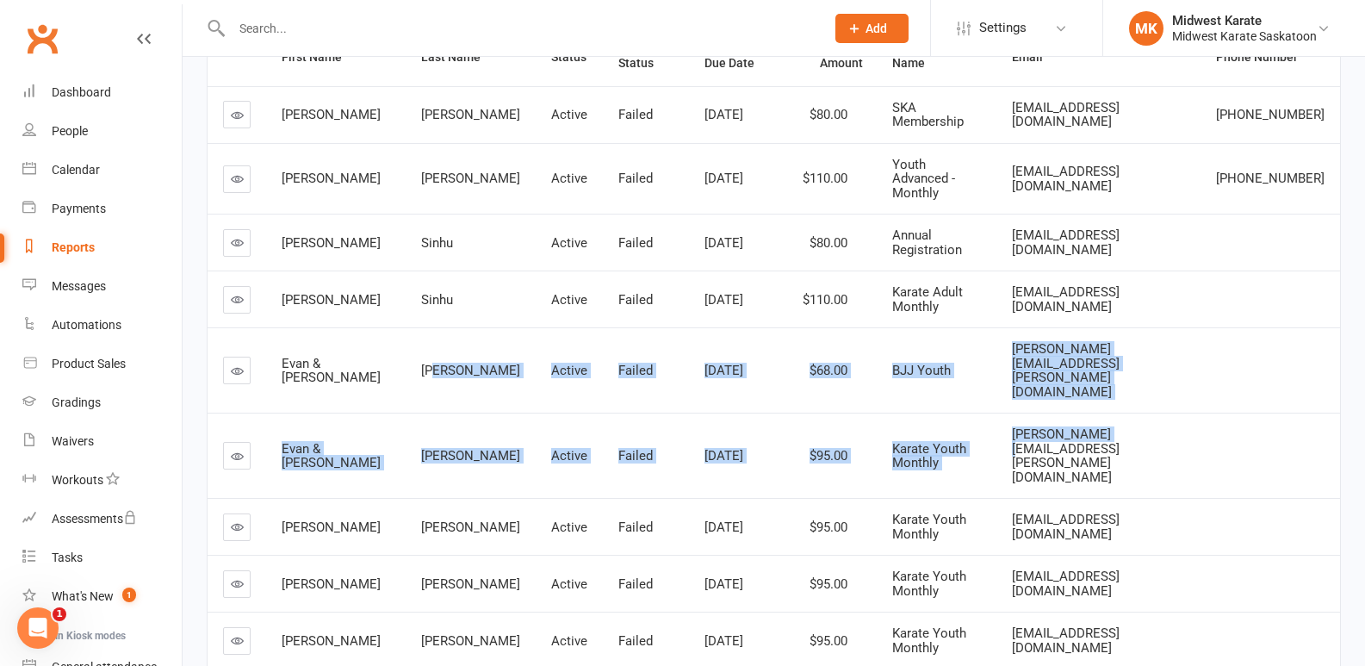
drag, startPoint x: 405, startPoint y: 334, endPoint x: 1136, endPoint y: 415, distance: 735.6
click at [1136, 415] on tbody "Olivia Turner Active Failed Sep 1, 2025 $80.00 SKA Membership dtymchak@hotmail.…" at bounding box center [774, 406] width 1132 height 640
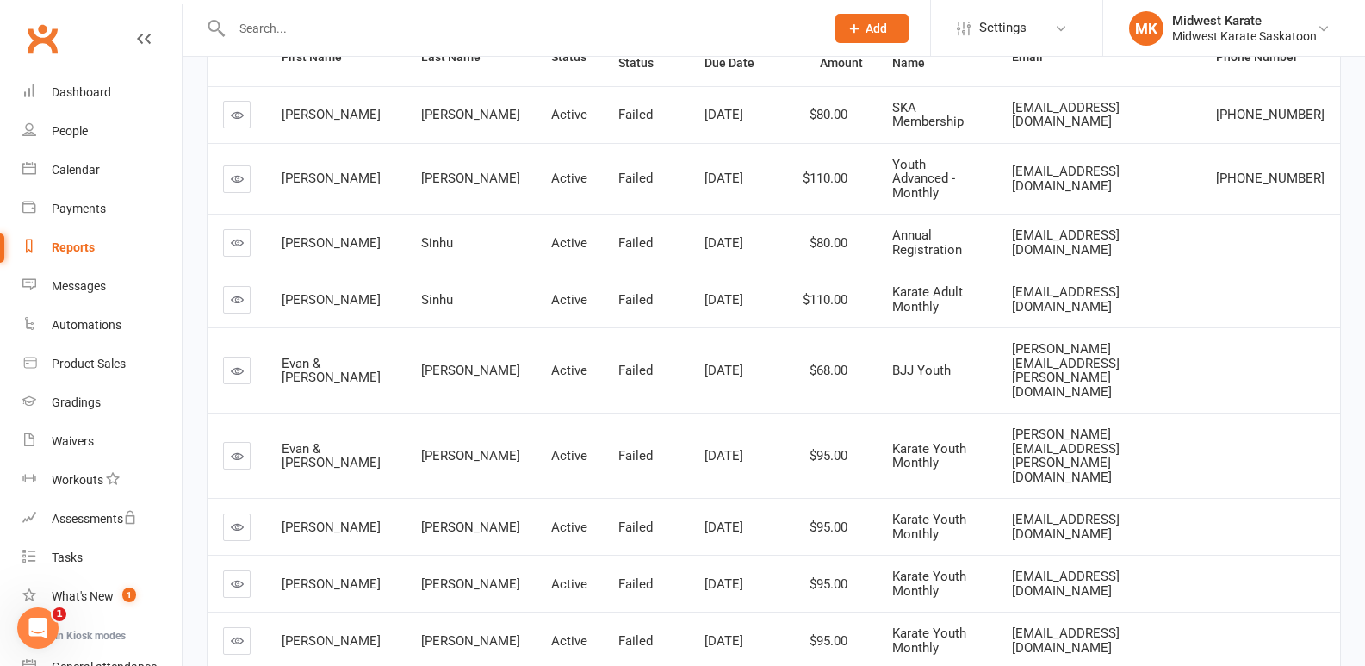
click at [1119, 426] on span "froese.alexandra@gmail.com" at bounding box center [1066, 455] width 108 height 59
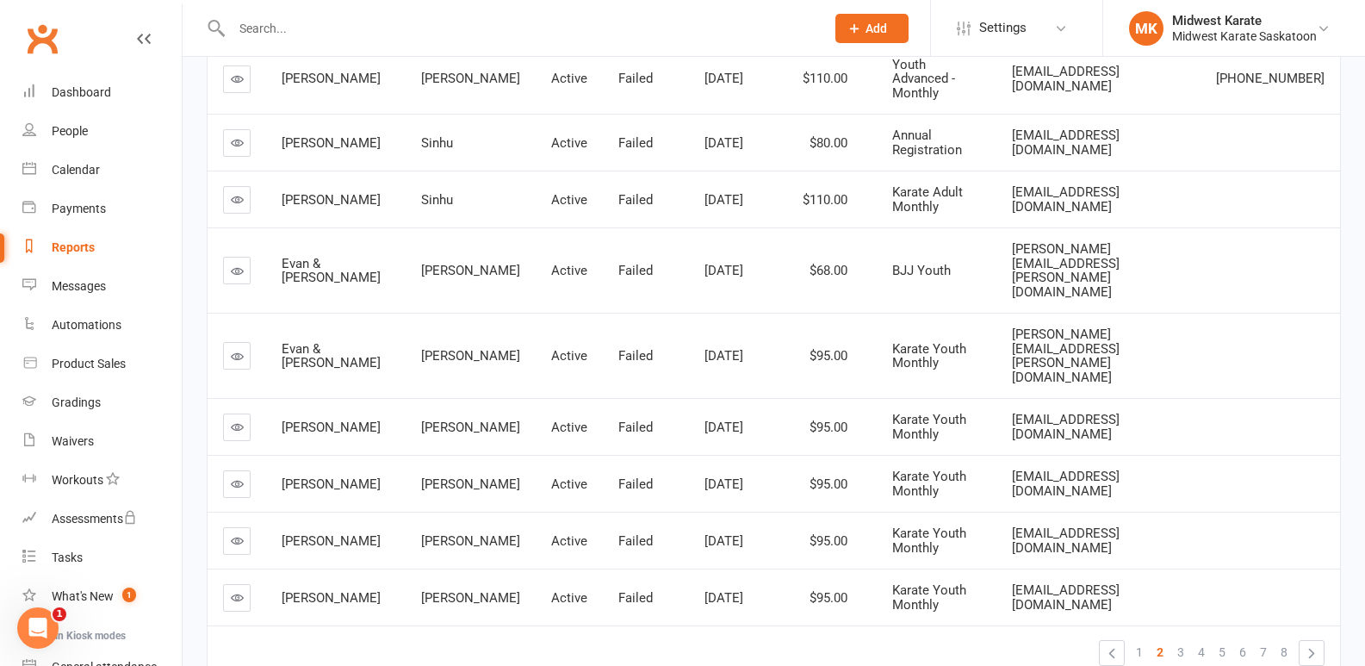
scroll to position [379, 0]
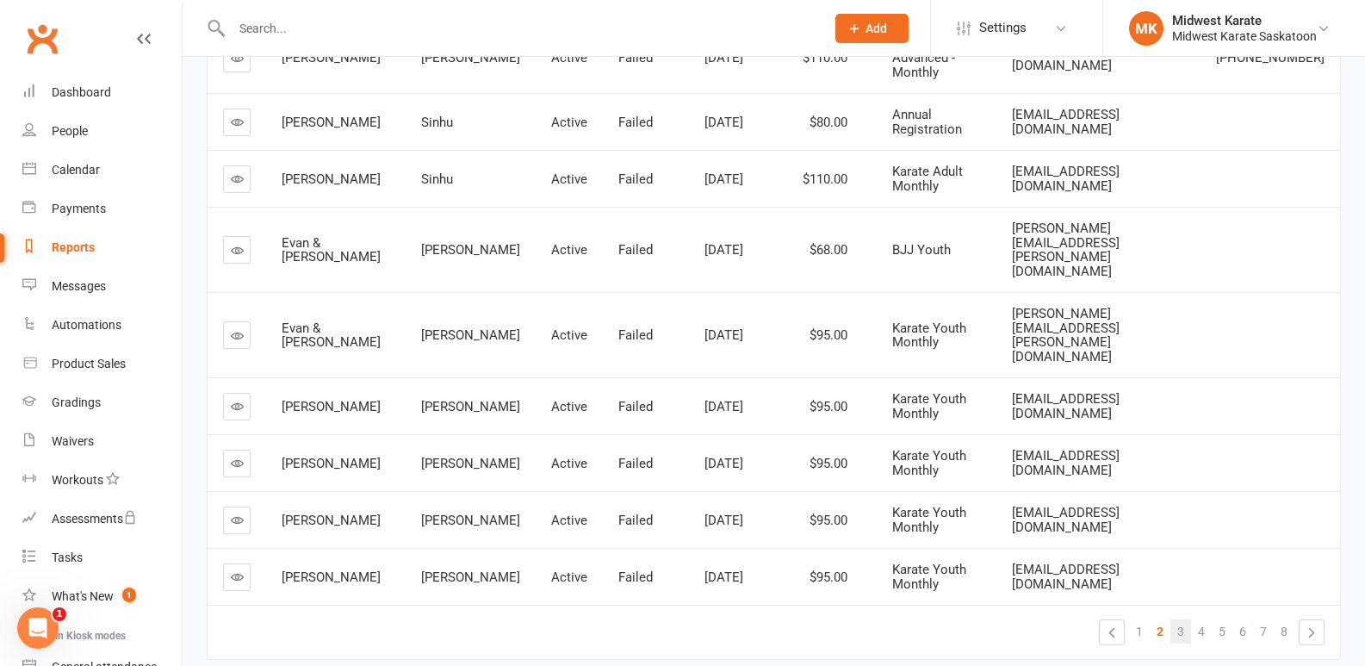
click at [1179, 619] on span "3" at bounding box center [1180, 631] width 7 height 24
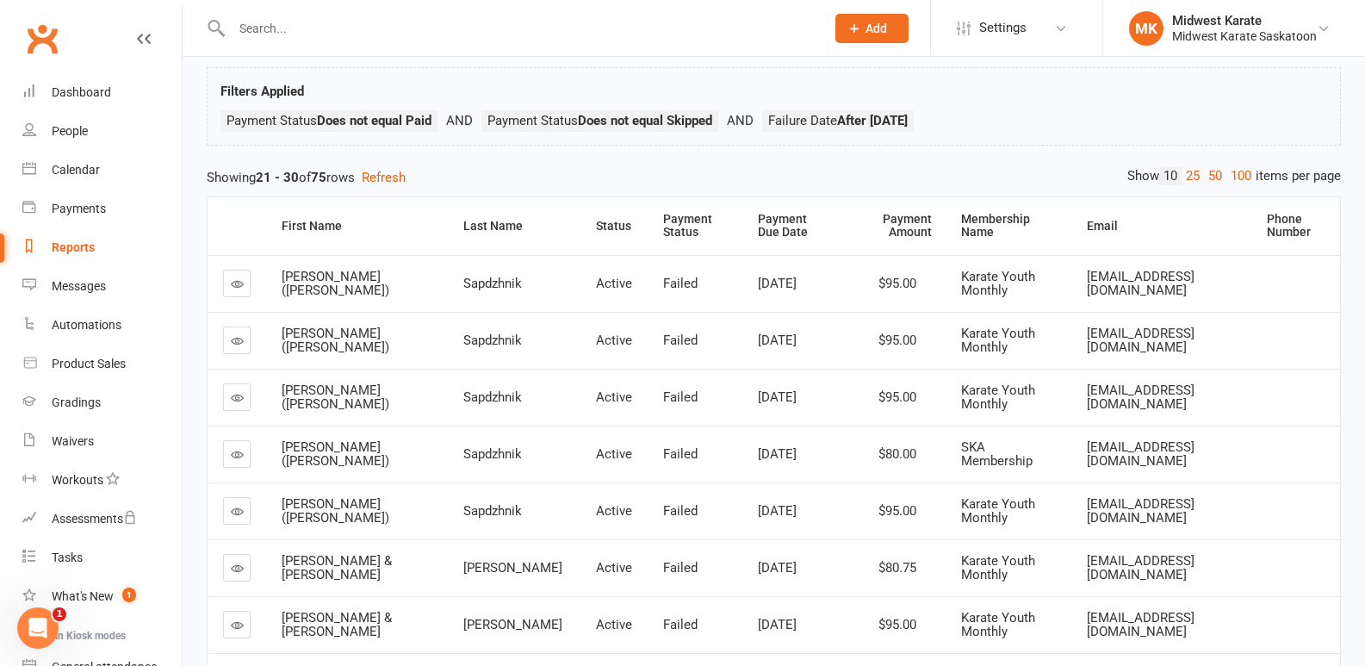
scroll to position [34, 0]
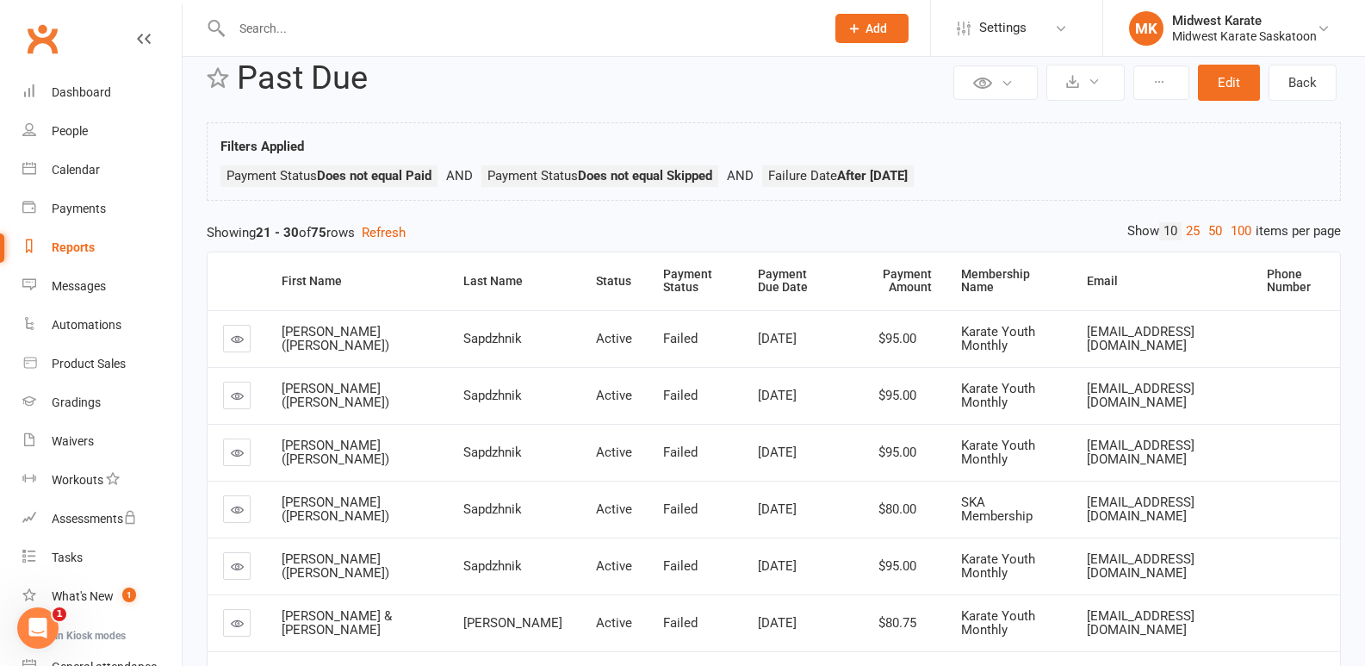
click at [599, 115] on div "Private Report Only visible by me Public Report Visible to everyone Export to C…" at bounding box center [774, 506] width 1182 height 968
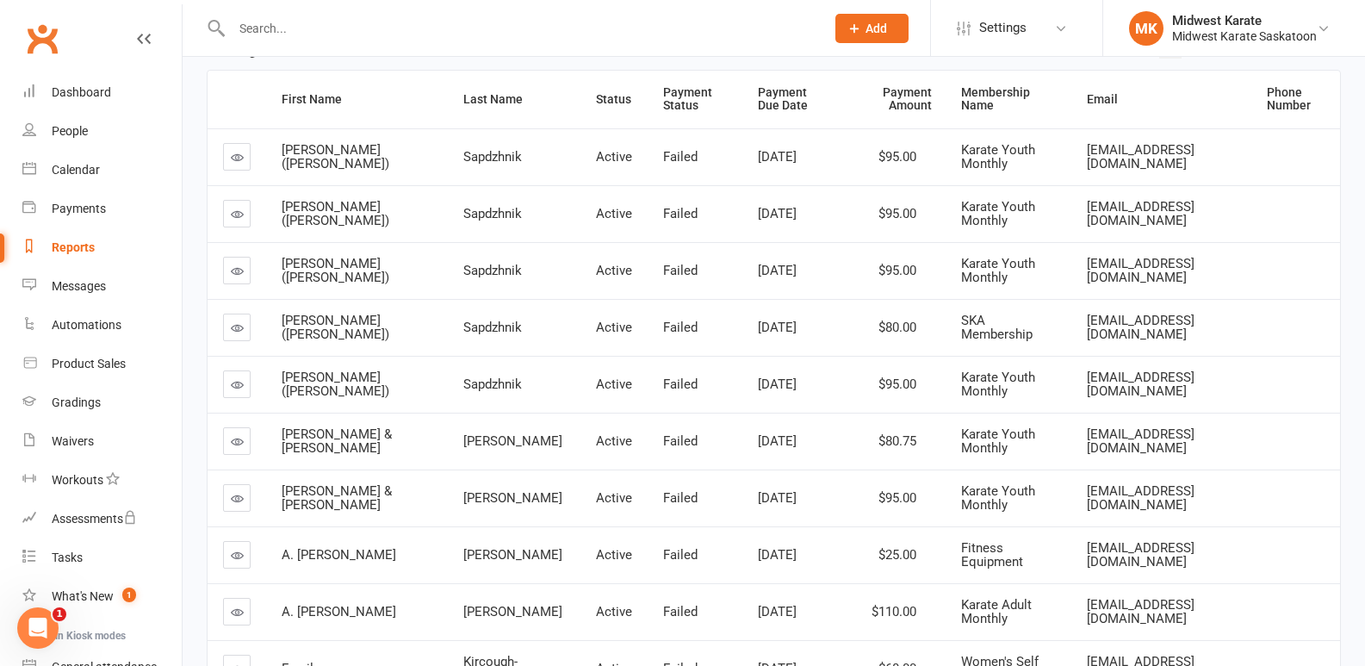
scroll to position [383, 0]
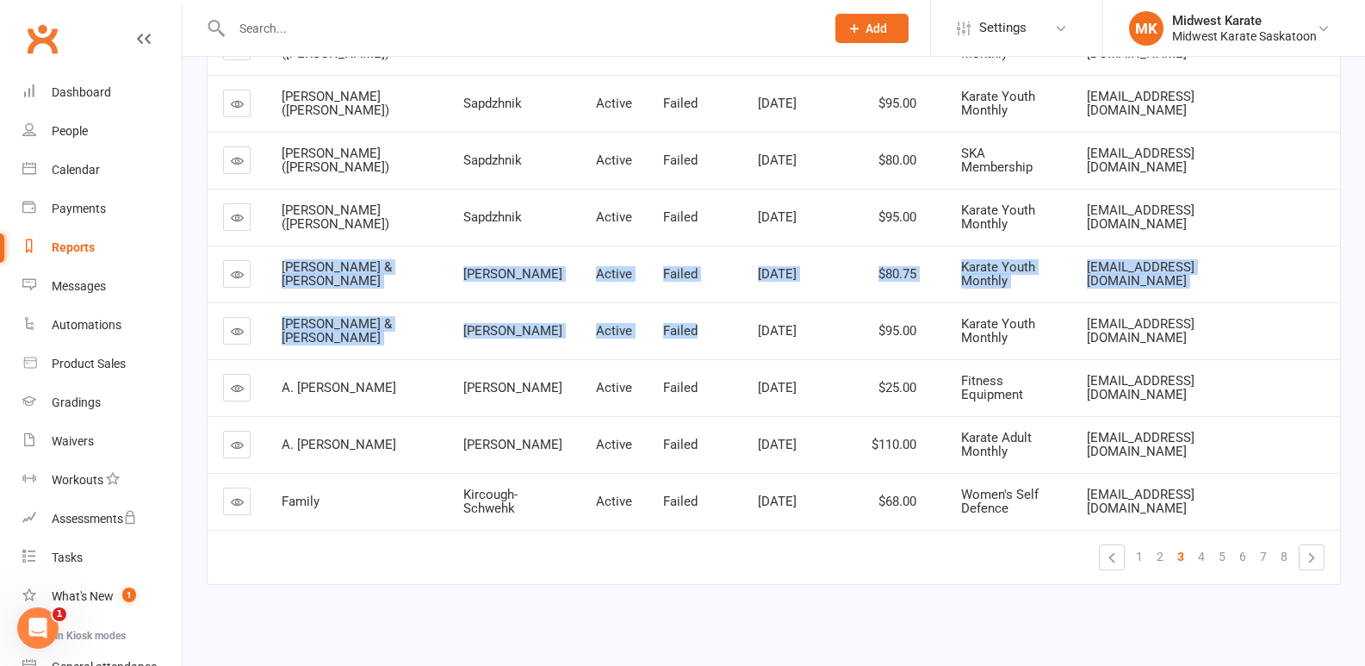
drag, startPoint x: 287, startPoint y: 263, endPoint x: 691, endPoint y: 304, distance: 406.0
click at [691, 304] on tbody "Sasha (Aleksandra) Sapdzhnik Active Failed Jun 1, 2025 $95.00 Karate Youth Mont…" at bounding box center [774, 245] width 1132 height 568
click at [742, 303] on td "Sep 2, 2025" at bounding box center [792, 330] width 100 height 57
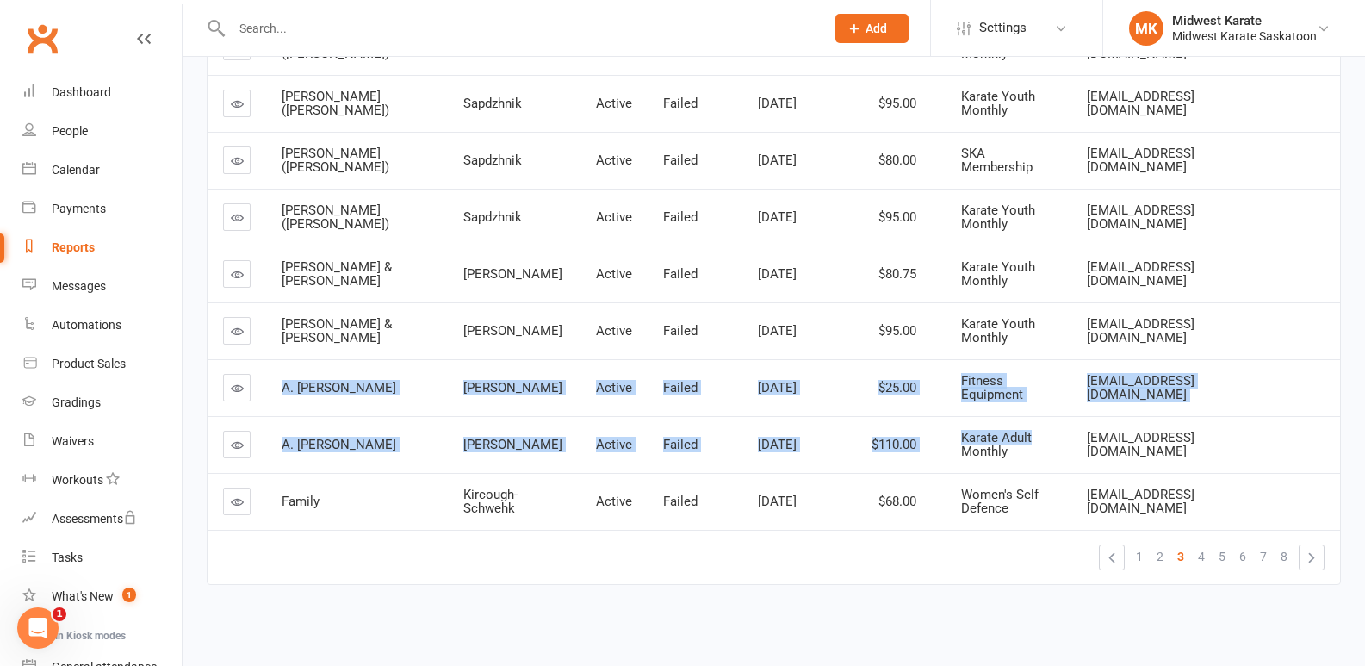
drag, startPoint x: 282, startPoint y: 375, endPoint x: 1032, endPoint y: 443, distance: 752.4
click at [1032, 443] on tbody "Sasha (Aleksandra) Sapdzhnik Active Failed Jun 1, 2025 $95.00 Karate Youth Mont…" at bounding box center [774, 245] width 1132 height 568
click at [1032, 443] on div "Karate Adult Monthly" at bounding box center [1008, 445] width 95 height 28
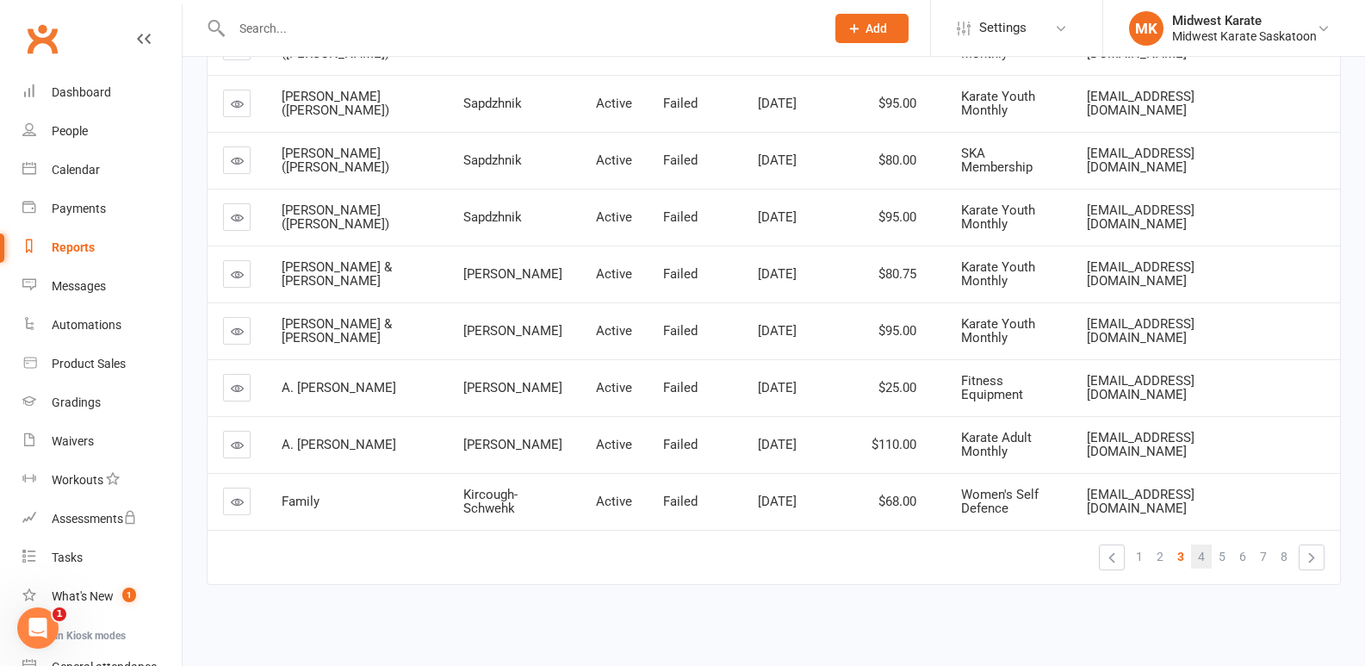
click at [1201, 552] on span "4" at bounding box center [1201, 556] width 7 height 24
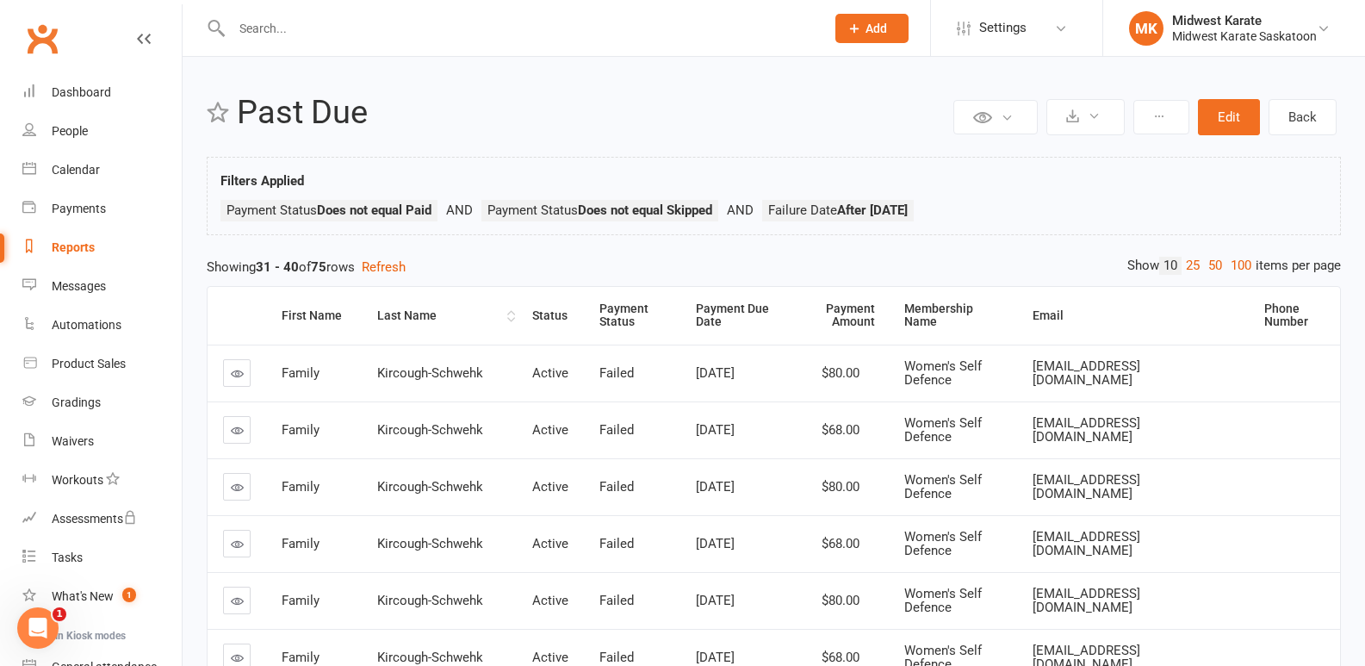
scroll to position [86, 0]
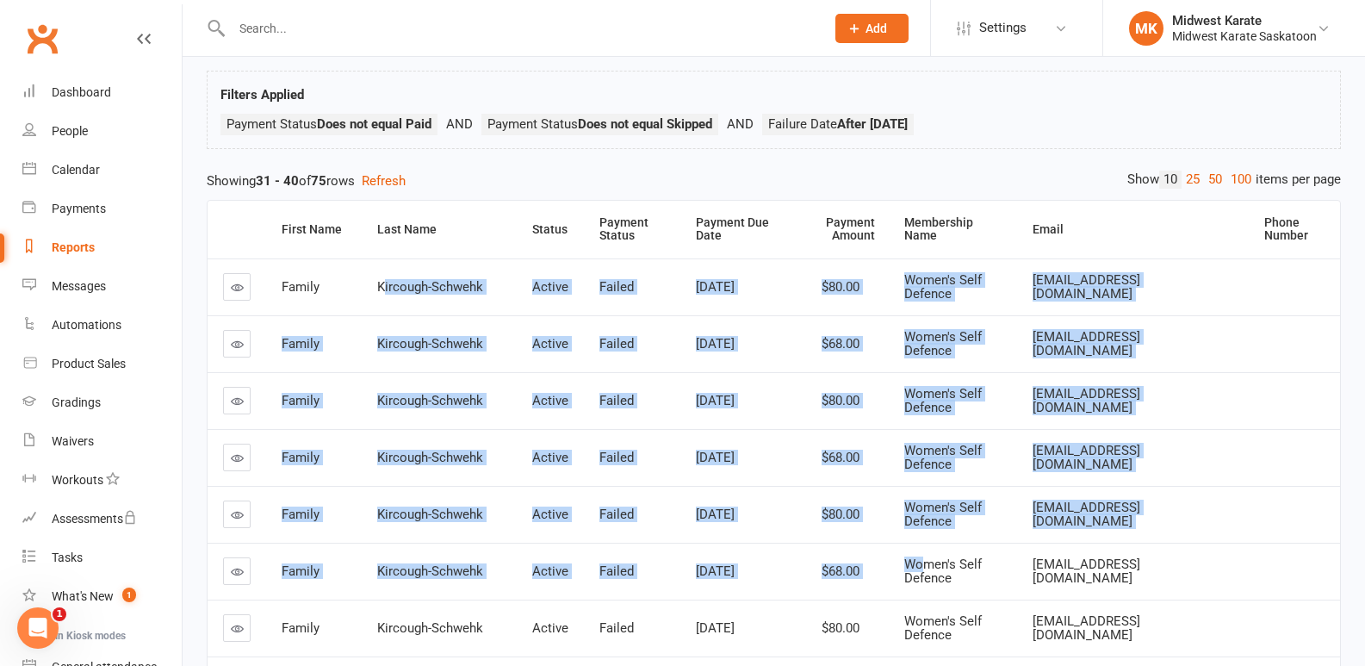
drag, startPoint x: 394, startPoint y: 278, endPoint x: 926, endPoint y: 543, distance: 593.9
click at [926, 543] on tbody "Family Kircough-Schwehk Active Failed Jun 1, 2025 $80.00 Women's Self Defence j…" at bounding box center [774, 542] width 1132 height 568
click at [926, 543] on td "Women's Self Defence" at bounding box center [953, 571] width 128 height 57
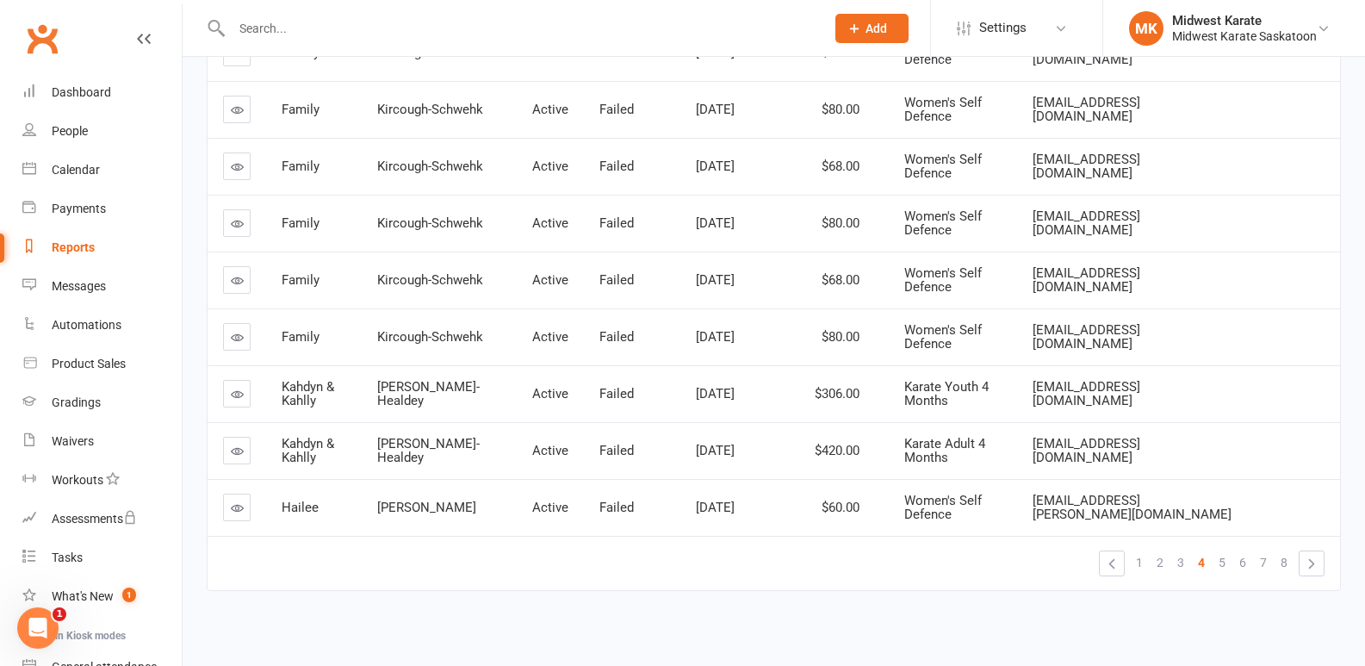
scroll to position [384, 0]
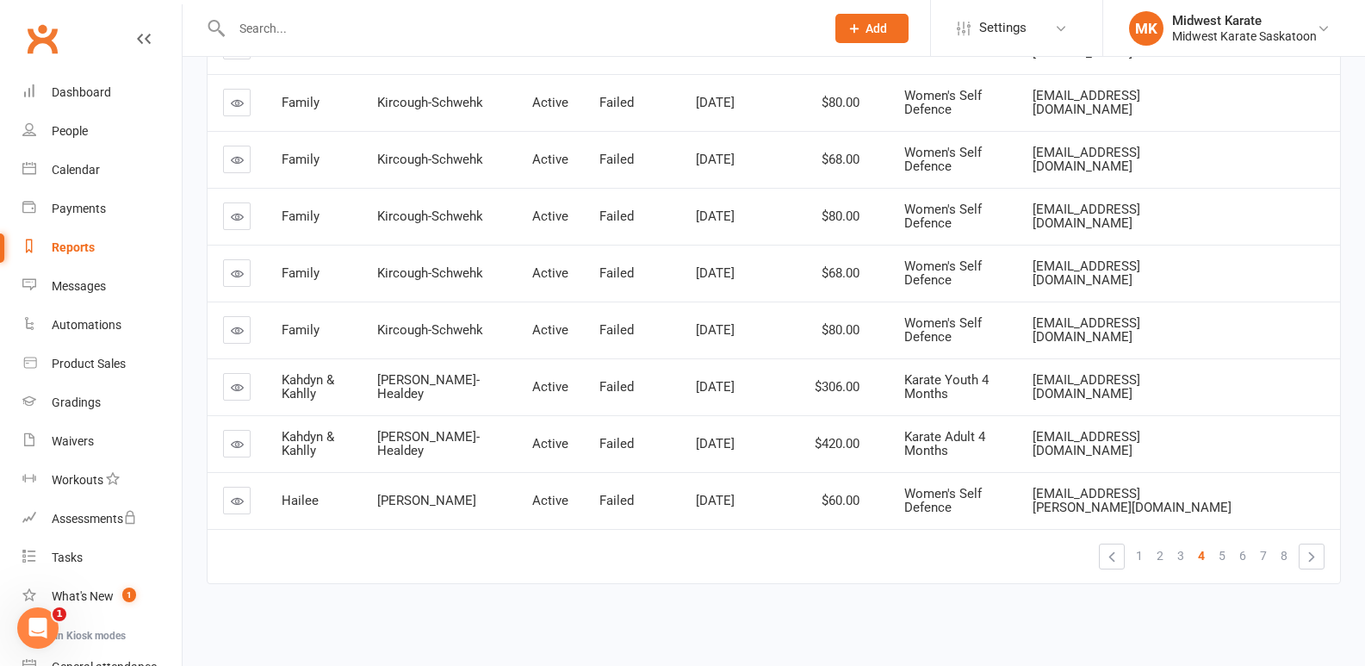
click at [540, 139] on td "Active" at bounding box center [550, 159] width 67 height 57
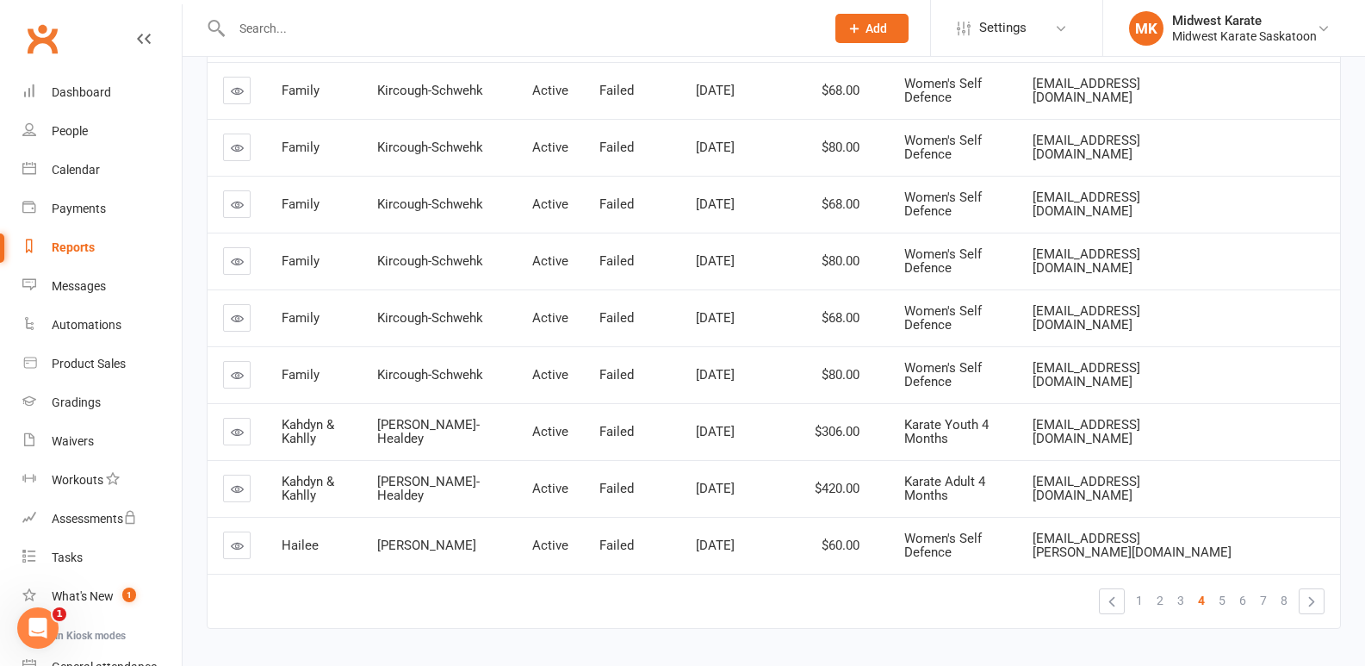
scroll to position [298, 0]
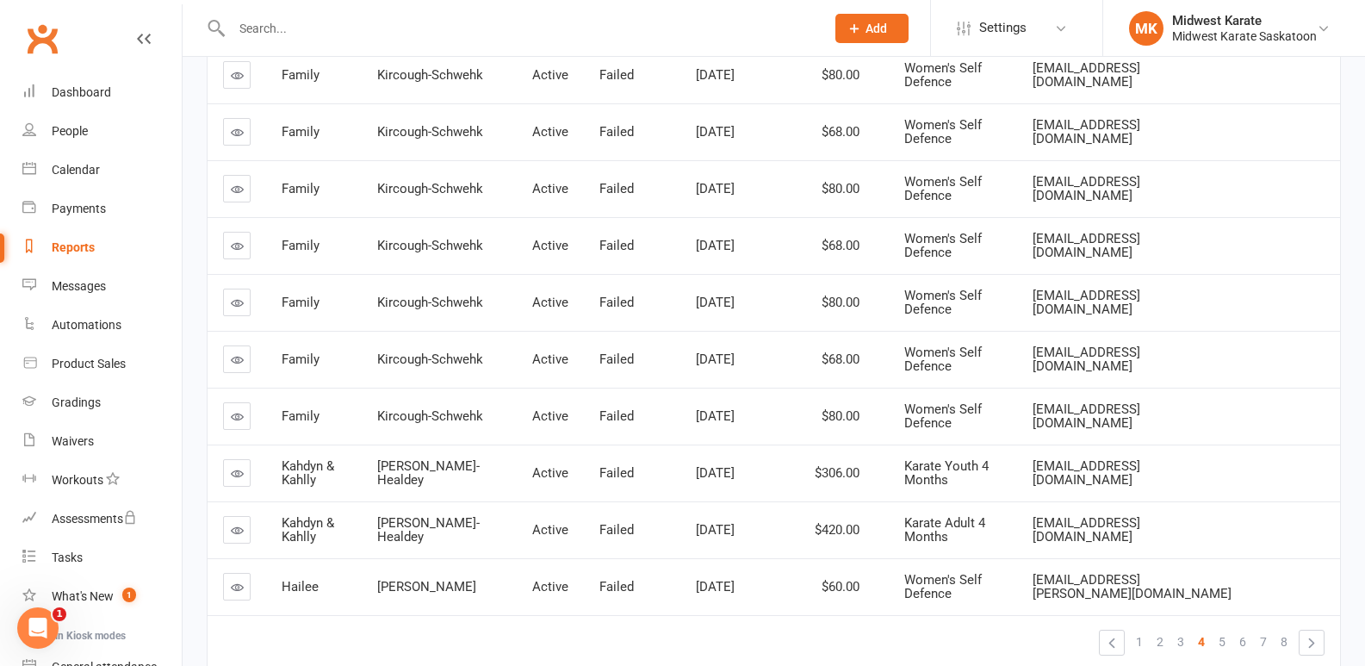
drag, startPoint x: 977, startPoint y: 459, endPoint x: 677, endPoint y: 319, distance: 330.6
click at [680, 319] on td "Aug 1, 2025" at bounding box center [731, 302] width 103 height 57
click at [299, 140] on td "Family" at bounding box center [314, 131] width 96 height 57
click at [375, 128] on td "Kircough-Schwehk" at bounding box center [439, 131] width 155 height 57
click at [399, 115] on td "Kircough-Schwehk" at bounding box center [439, 131] width 155 height 57
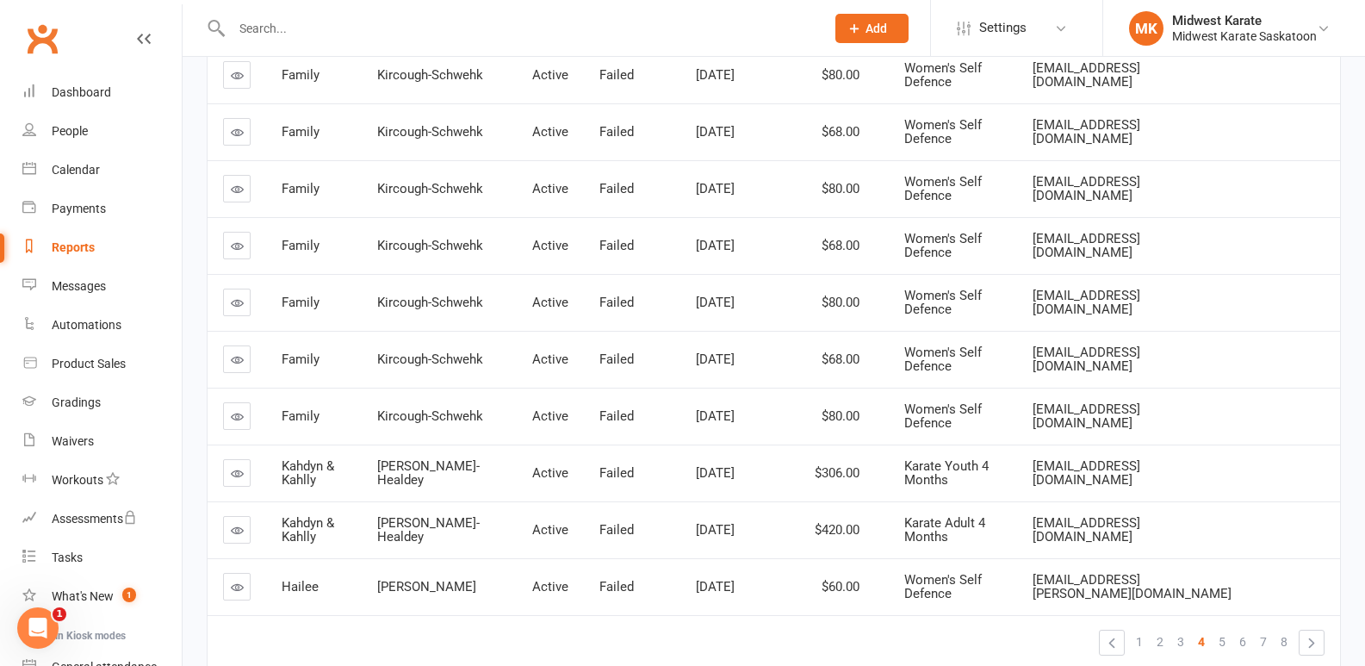
click at [449, 400] on td "Kircough-Schwehk" at bounding box center [439, 416] width 155 height 57
click at [411, 480] on span "Mckenzie-Healdey" at bounding box center [428, 473] width 102 height 30
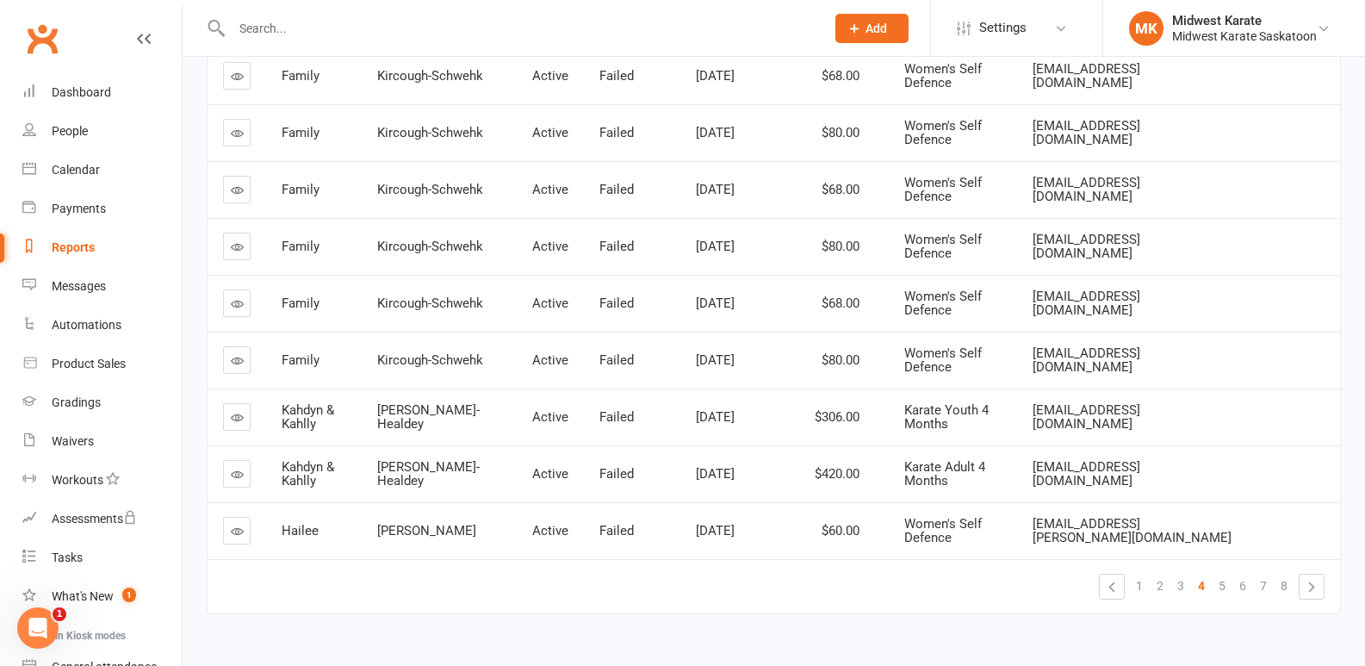
scroll to position [384, 0]
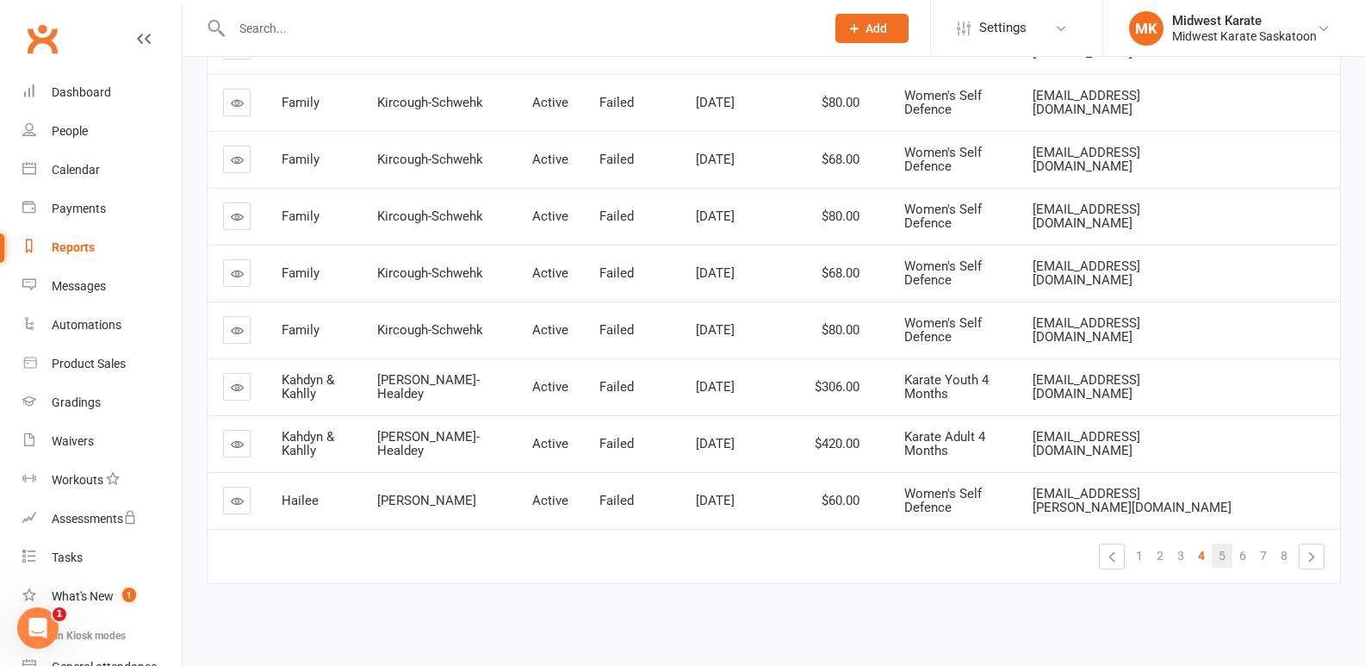
click at [1217, 549] on link "5" at bounding box center [1222, 555] width 21 height 24
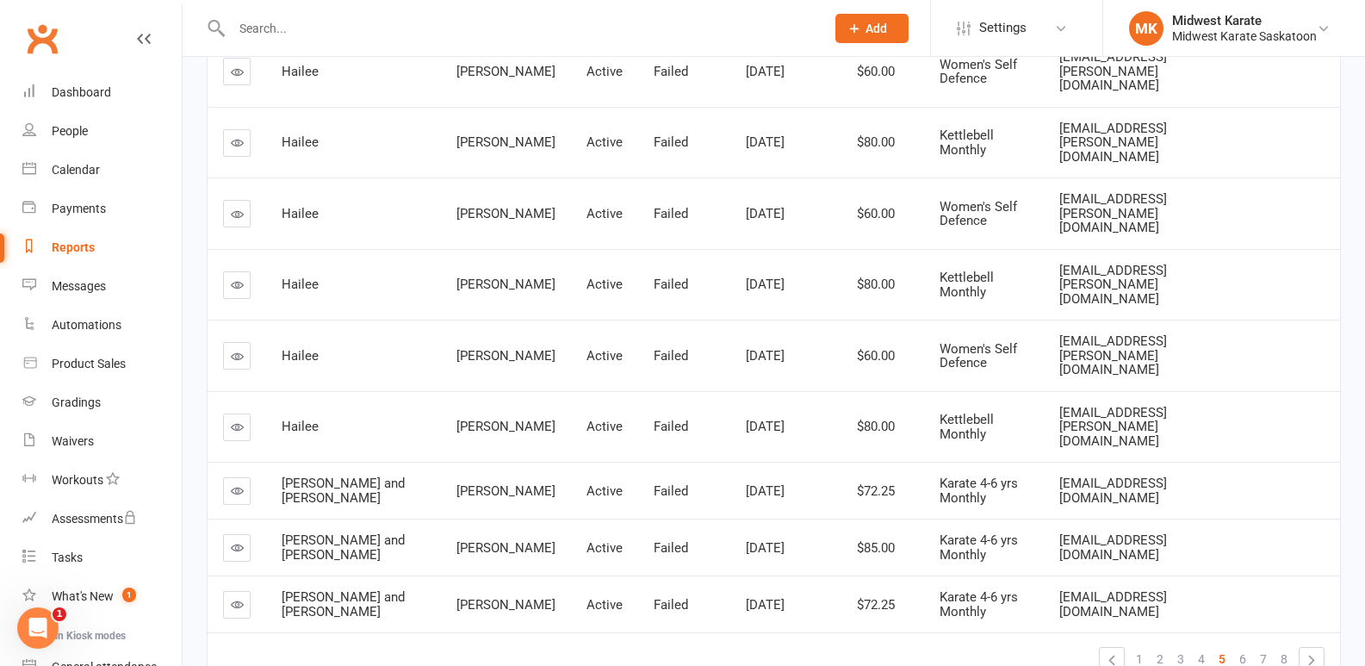
scroll to position [381, 0]
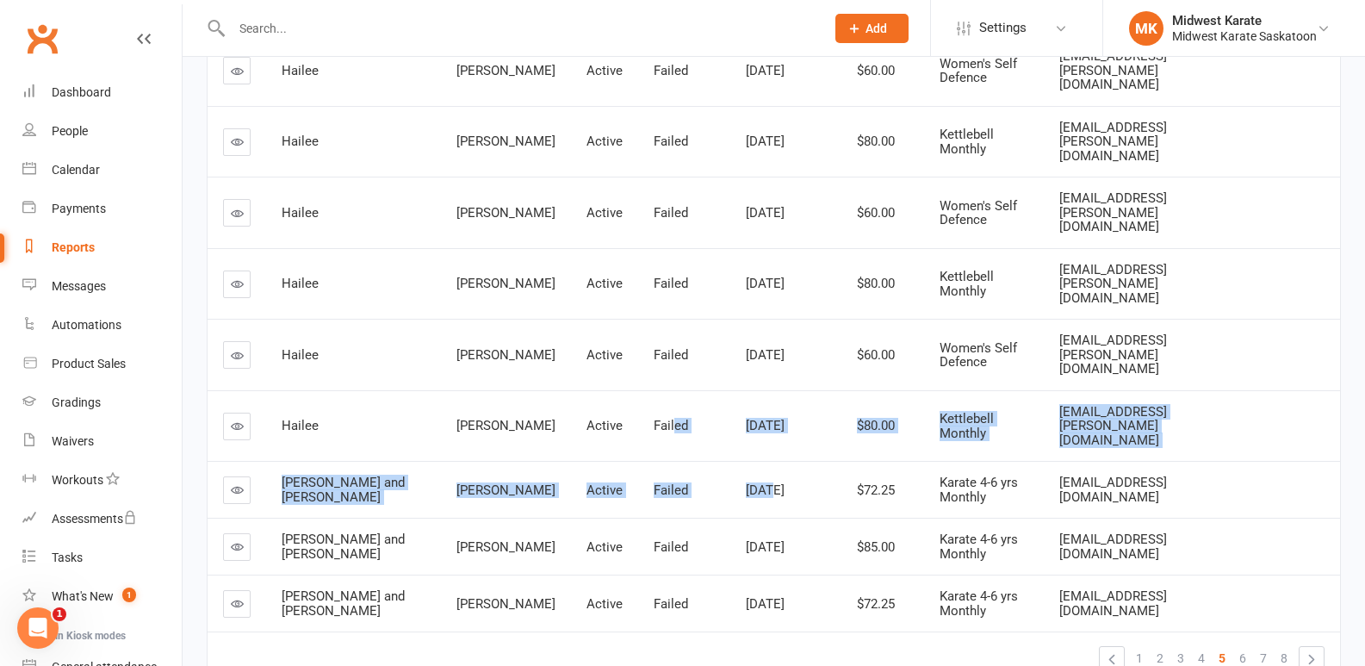
drag, startPoint x: 593, startPoint y: 304, endPoint x: 708, endPoint y: 373, distance: 133.7
click at [708, 373] on tbody "Hailee Rosenthal Active Failed Jun 1, 2025 $80.00 Kettlebell Monthly hailee.ros…" at bounding box center [774, 298] width 1132 height 668
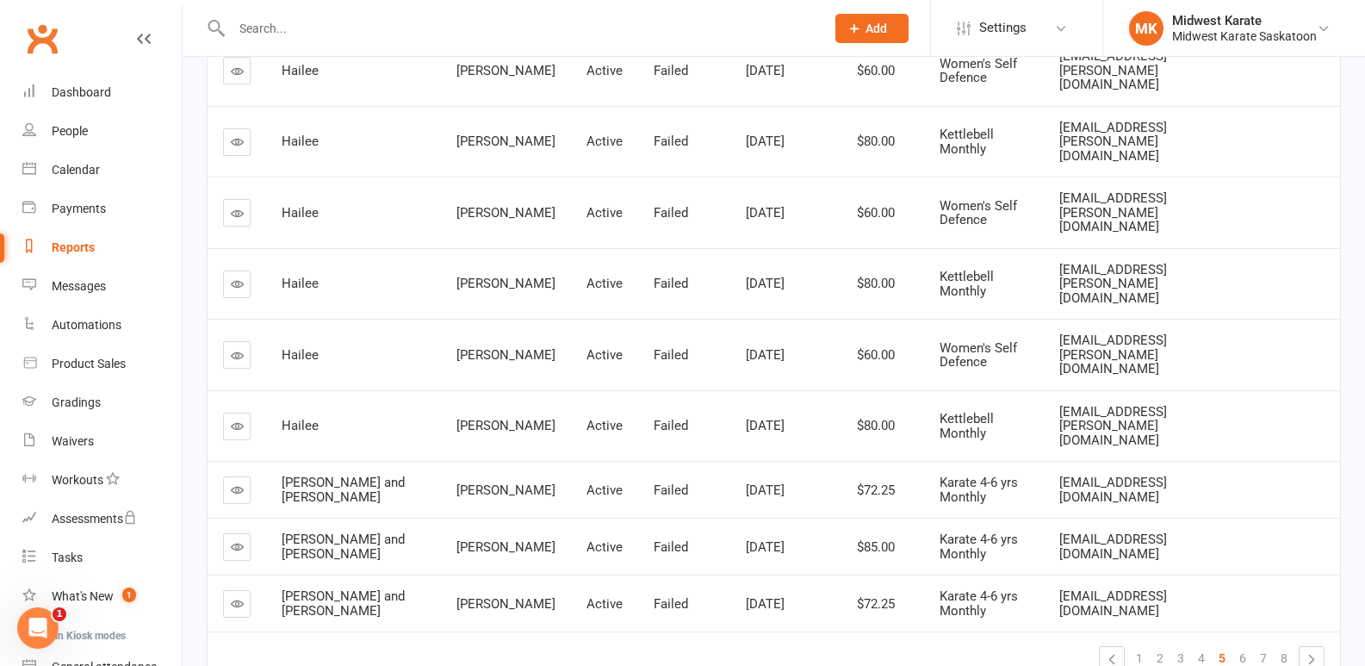
click at [375, 319] on td "Hailee" at bounding box center [353, 354] width 175 height 71
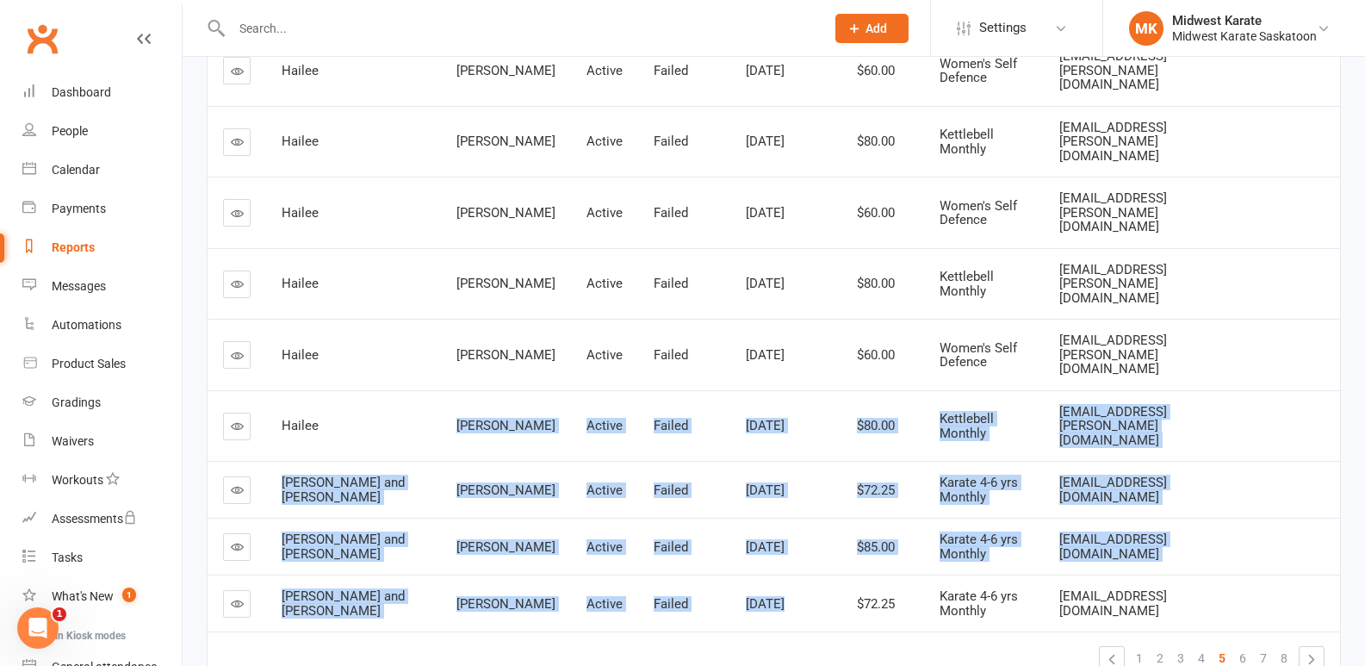
drag, startPoint x: 335, startPoint y: 353, endPoint x: 789, endPoint y: 519, distance: 483.3
click at [789, 519] on tbody "Hailee Rosenthal Active Failed Jun 1, 2025 $80.00 Kettlebell Monthly hailee.ros…" at bounding box center [774, 298] width 1132 height 668
click at [827, 574] on td "$72.25" at bounding box center [875, 602] width 97 height 57
click at [638, 518] on td "Failed" at bounding box center [684, 546] width 92 height 57
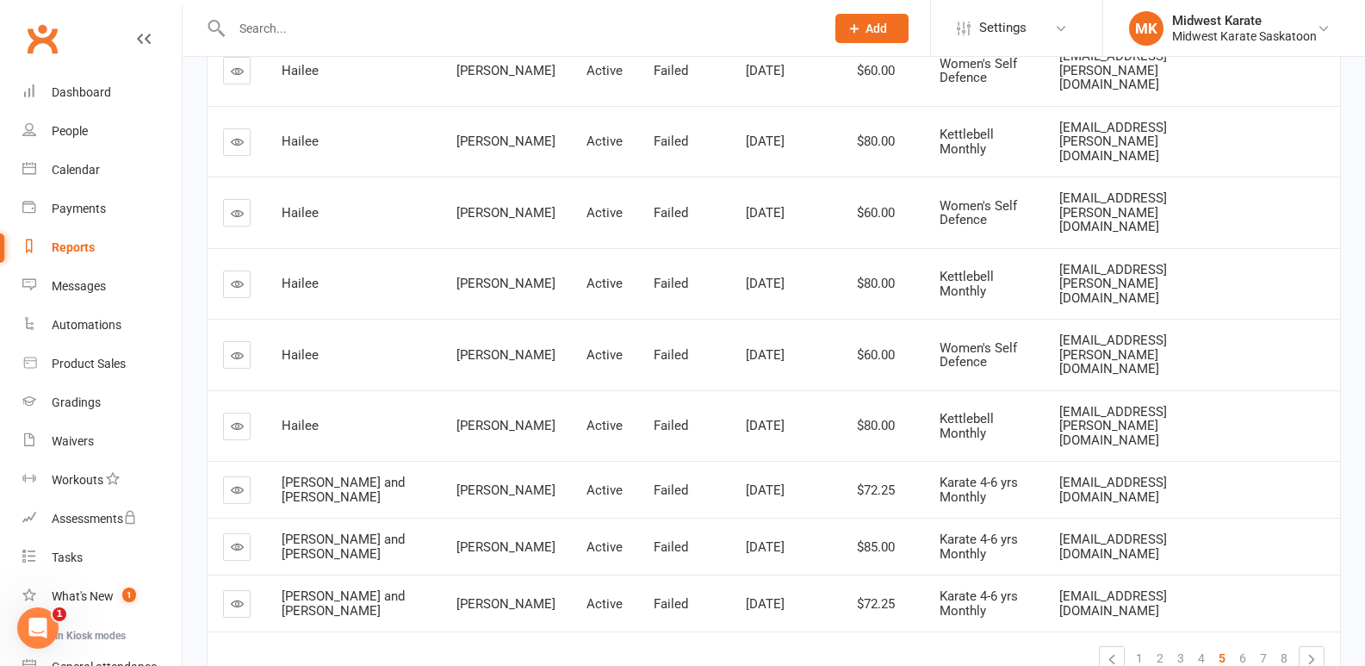
click at [298, 461] on td "Aidan and Megan" at bounding box center [353, 489] width 175 height 57
click at [315, 474] on span "Aidan and Megan" at bounding box center [343, 489] width 123 height 30
drag, startPoint x: 821, startPoint y: 399, endPoint x: 860, endPoint y: 402, distance: 39.8
click at [827, 461] on td "$72.25" at bounding box center [875, 489] width 97 height 57
click at [638, 574] on td "Failed" at bounding box center [684, 602] width 92 height 57
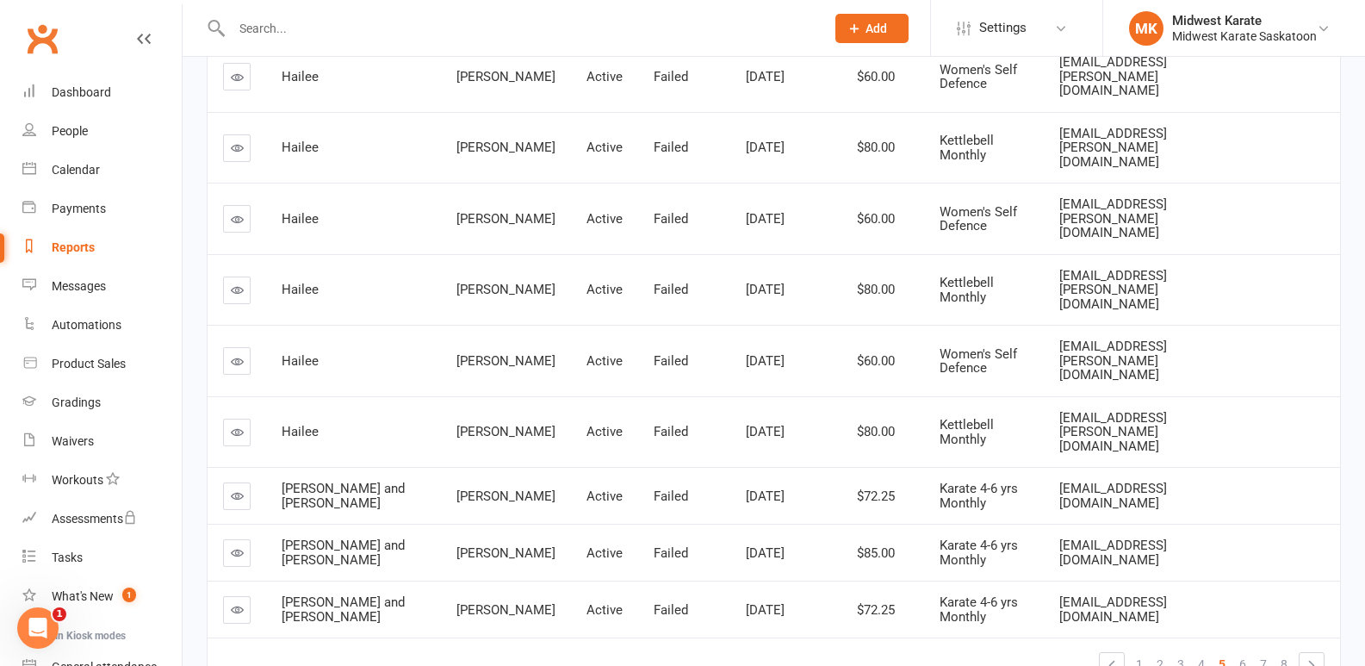
scroll to position [122, 0]
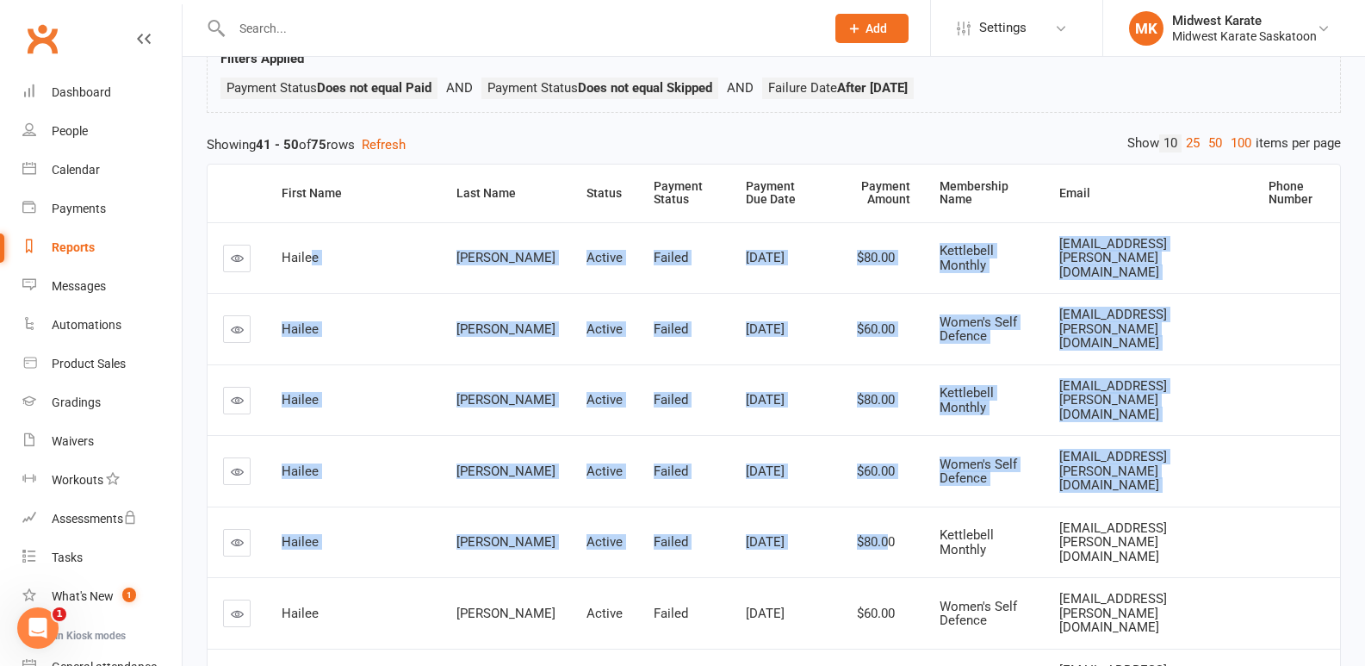
drag, startPoint x: 691, startPoint y: 402, endPoint x: 859, endPoint y: 470, distance: 181.2
click at [859, 470] on tbody "Hailee Rosenthal Active Failed Jun 1, 2025 $80.00 Kettlebell Monthly hailee.ros…" at bounding box center [774, 556] width 1132 height 668
click at [859, 534] on span "$80.00" at bounding box center [876, 542] width 38 height 16
drag, startPoint x: 679, startPoint y: 245, endPoint x: 840, endPoint y: 501, distance: 303.0
click at [840, 501] on tbody "Hailee Rosenthal Active Failed Jun 1, 2025 $80.00 Kettlebell Monthly hailee.ros…" at bounding box center [774, 556] width 1132 height 668
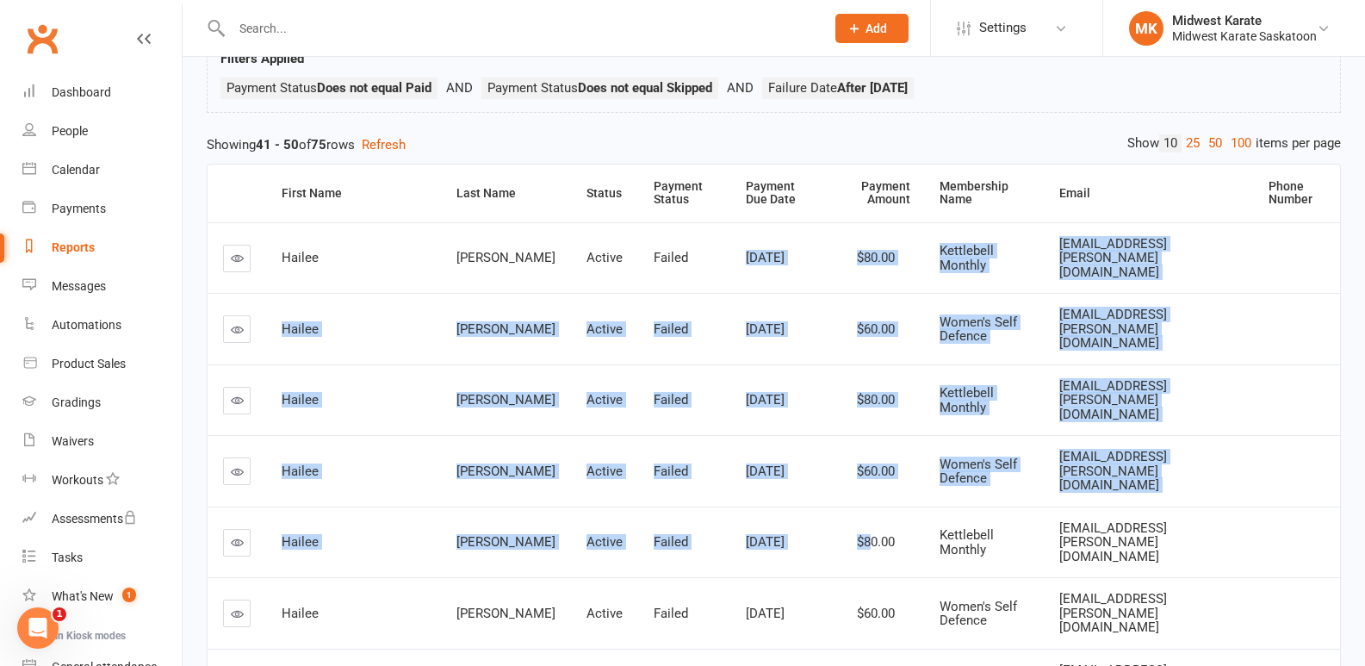
click at [780, 435] on td "Aug 1, 2025" at bounding box center [778, 470] width 97 height 71
click at [730, 318] on td "Jul 1, 2025" at bounding box center [778, 328] width 97 height 71
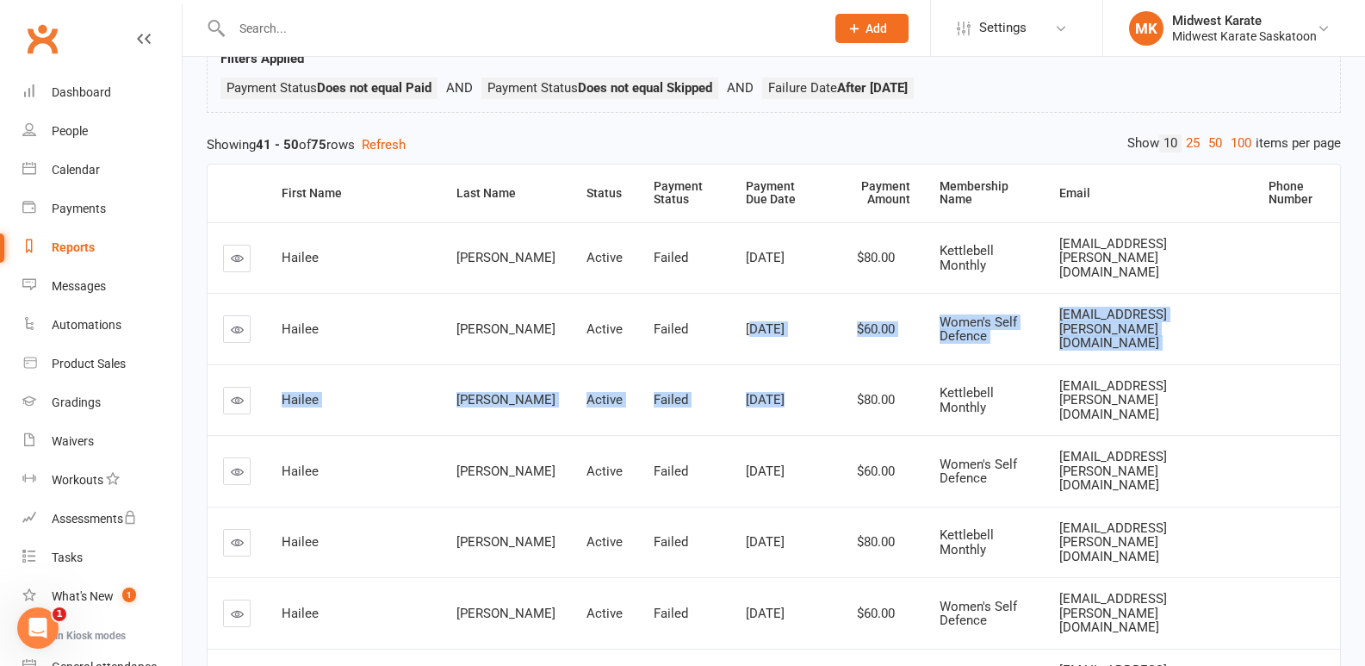
drag, startPoint x: 728, startPoint y: 333, endPoint x: 809, endPoint y: 380, distance: 94.1
click at [809, 380] on tbody "Hailee Rosenthal Active Failed Jun 1, 2025 $80.00 Kettlebell Monthly hailee.ros…" at bounding box center [774, 556] width 1132 height 668
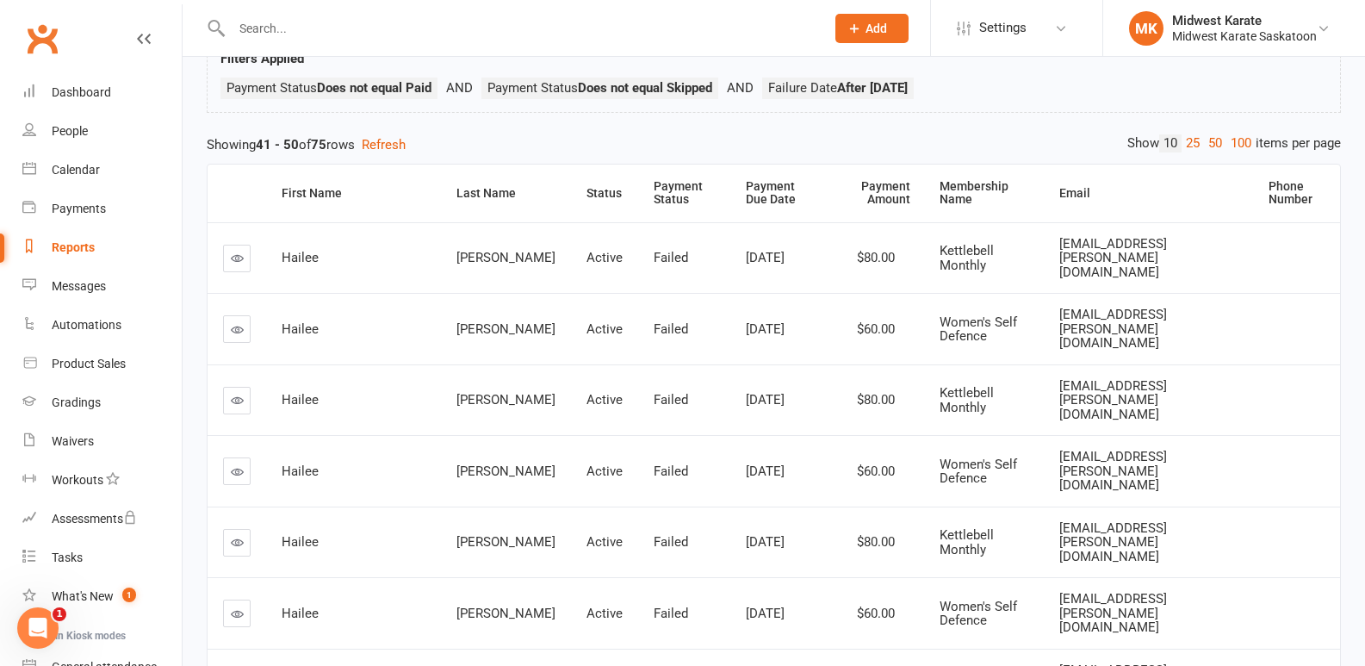
click at [441, 293] on td "Rosenthal" at bounding box center [506, 328] width 130 height 71
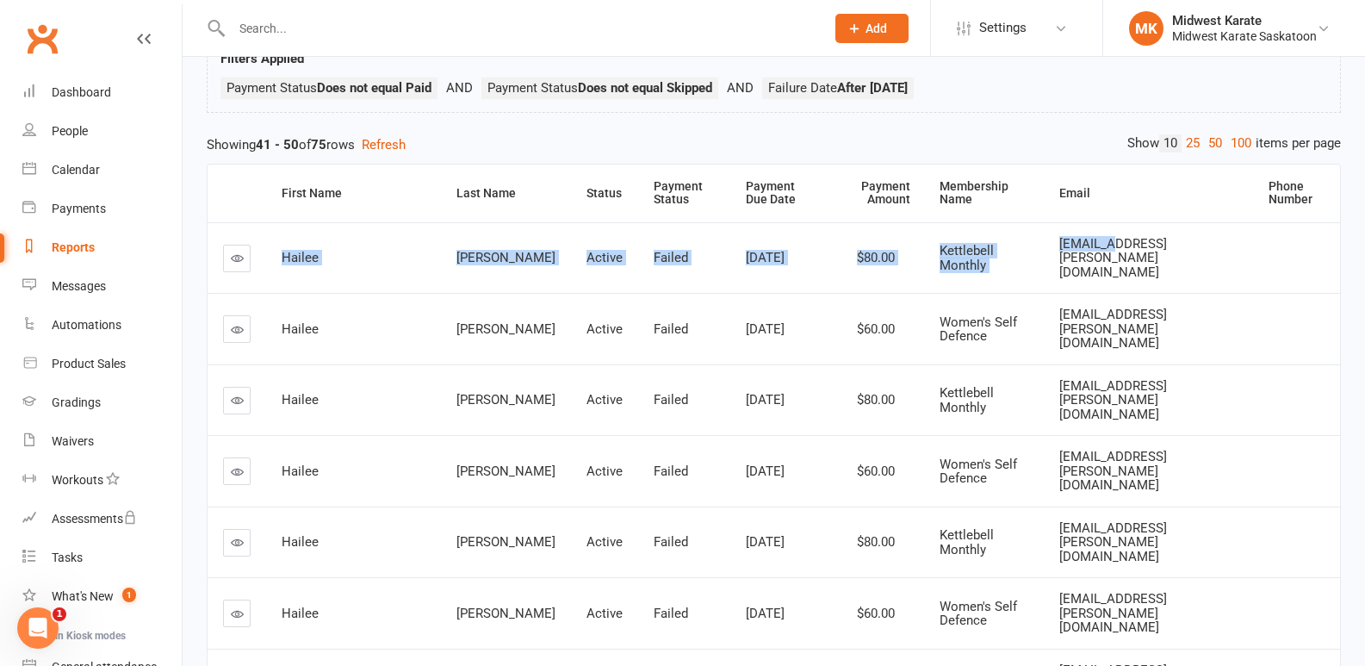
drag, startPoint x: 277, startPoint y: 251, endPoint x: 1102, endPoint y: 245, distance: 825.0
click at [1102, 242] on tr "Hailee Rosenthal Active Failed Jun 1, 2025 $80.00 Kettlebell Monthly hailee.ros…" at bounding box center [774, 257] width 1132 height 71
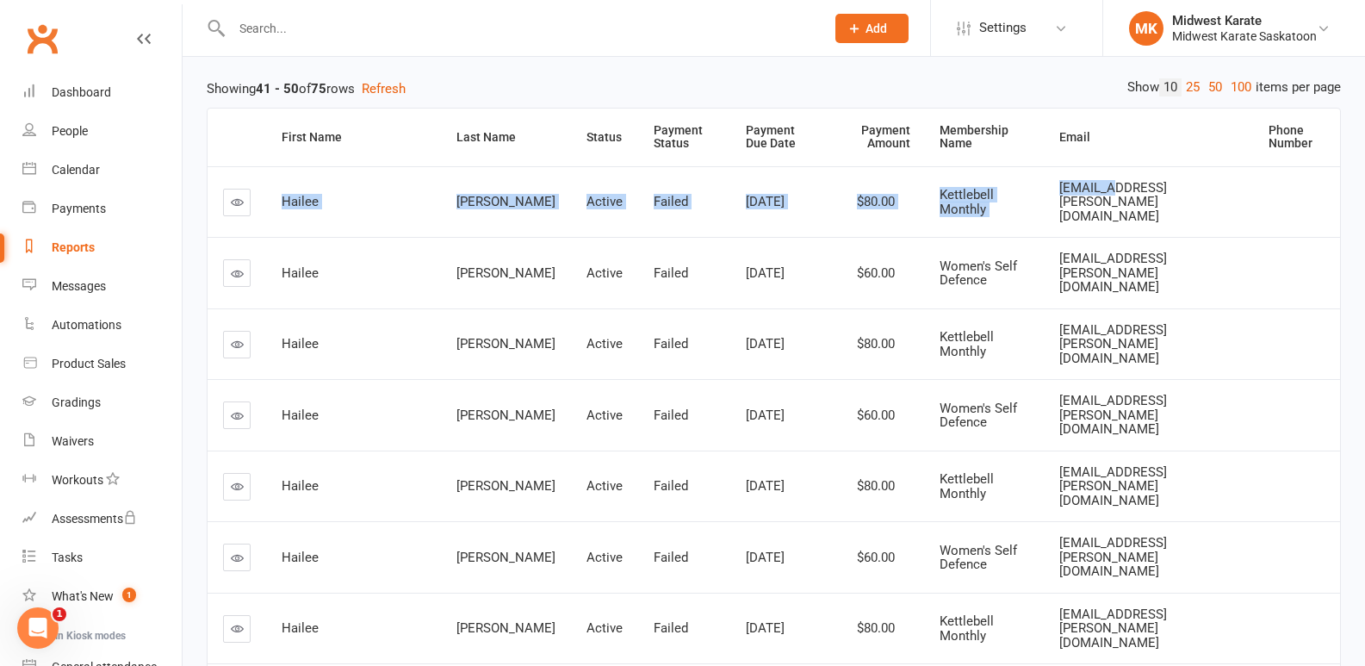
scroll to position [208, 0]
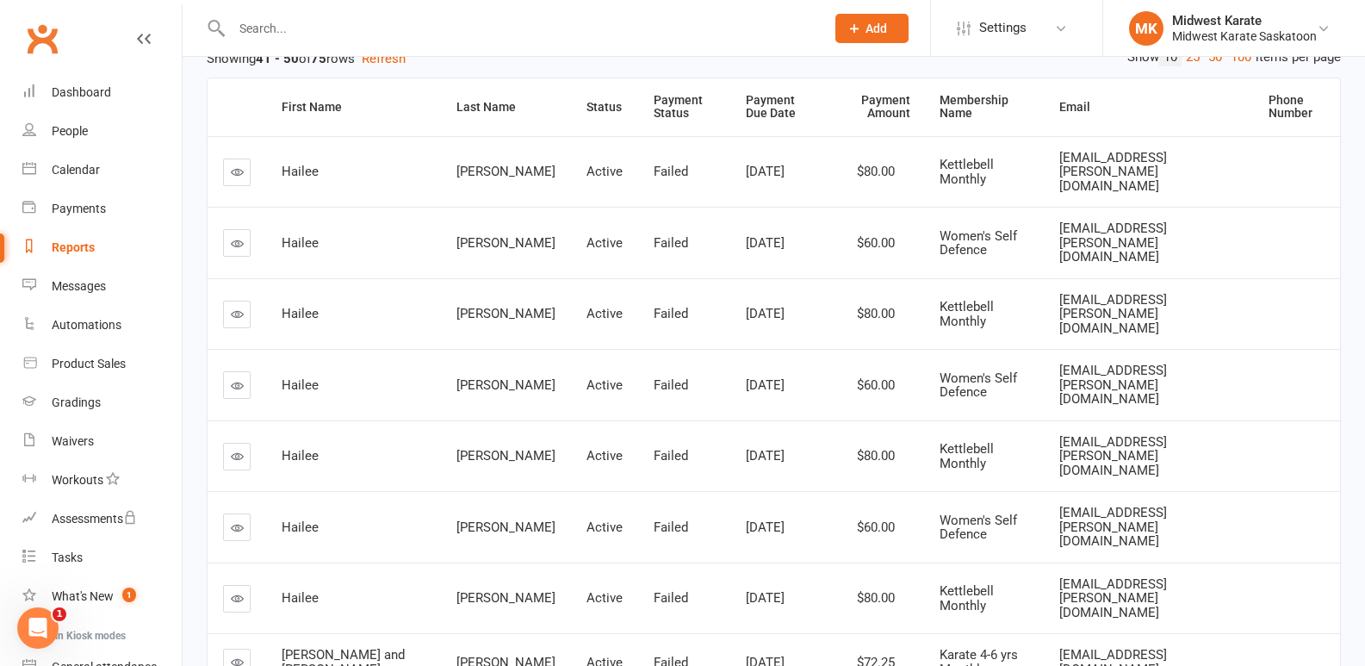
click at [979, 370] on span "Women's Self Defence" at bounding box center [979, 385] width 78 height 30
click at [470, 420] on td "Rosenthal" at bounding box center [506, 455] width 130 height 71
click at [459, 290] on td "Rosenthal" at bounding box center [506, 313] width 130 height 71
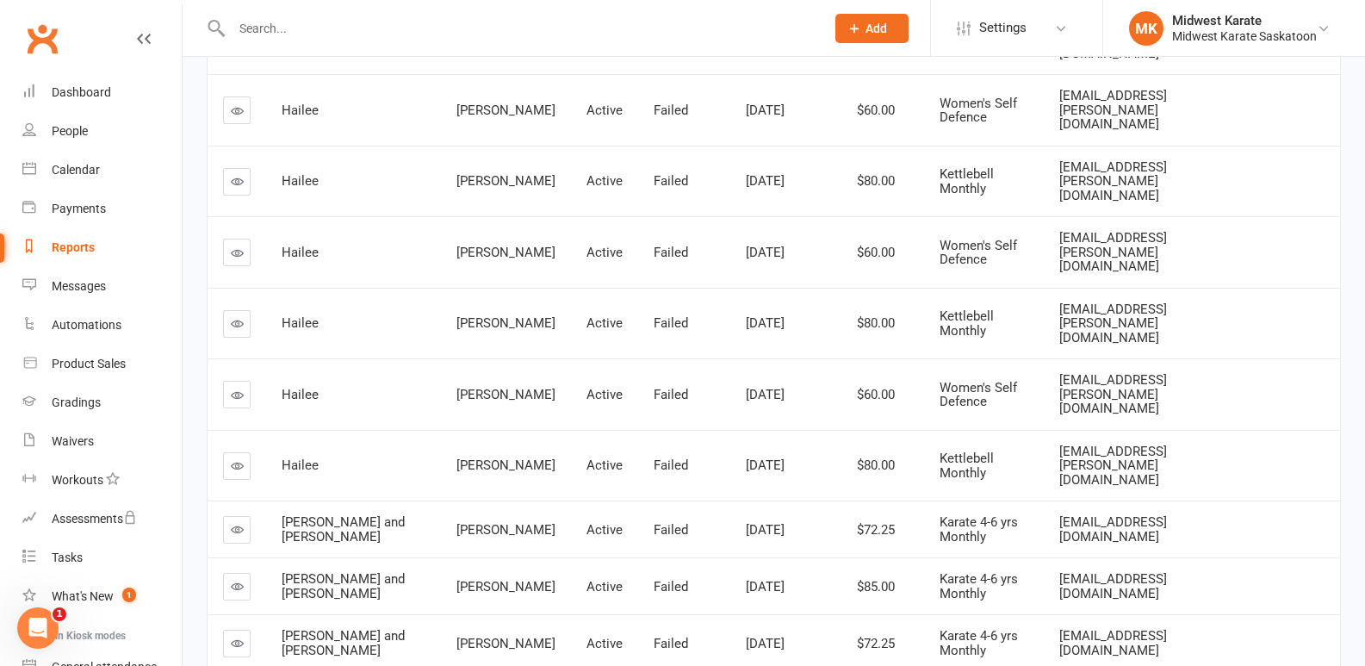
scroll to position [381, 0]
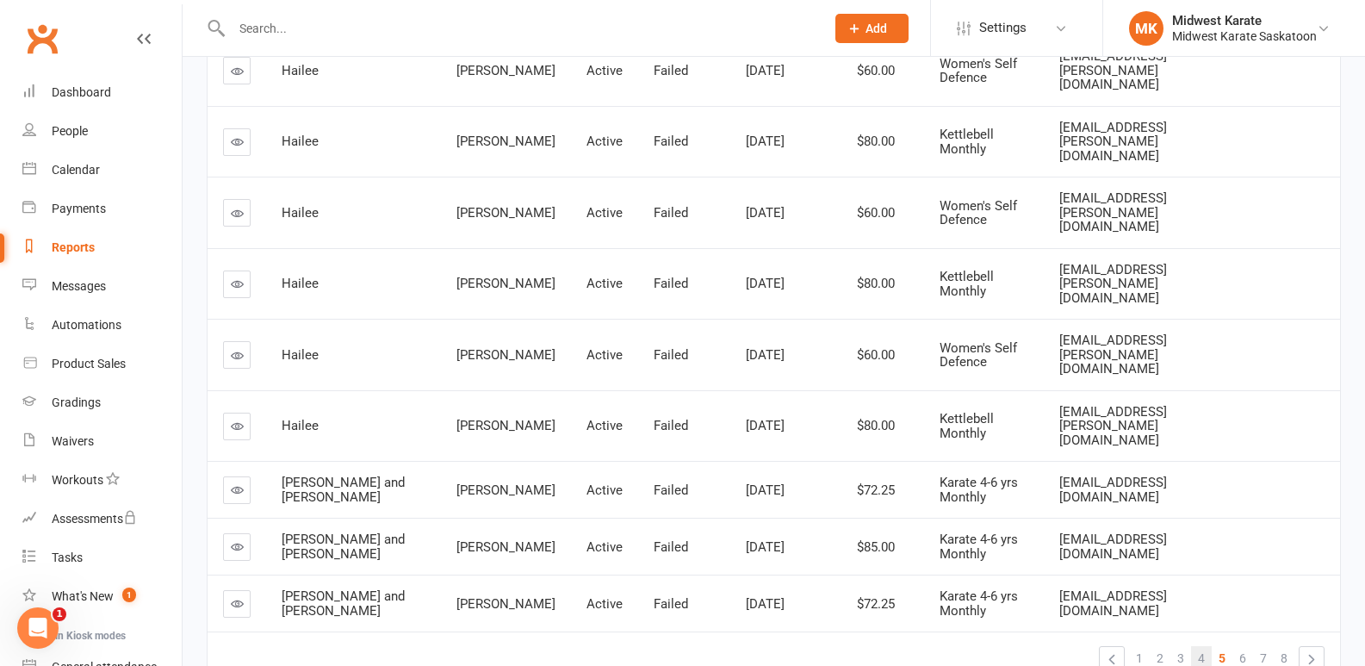
click at [1200, 646] on span "4" at bounding box center [1201, 658] width 7 height 24
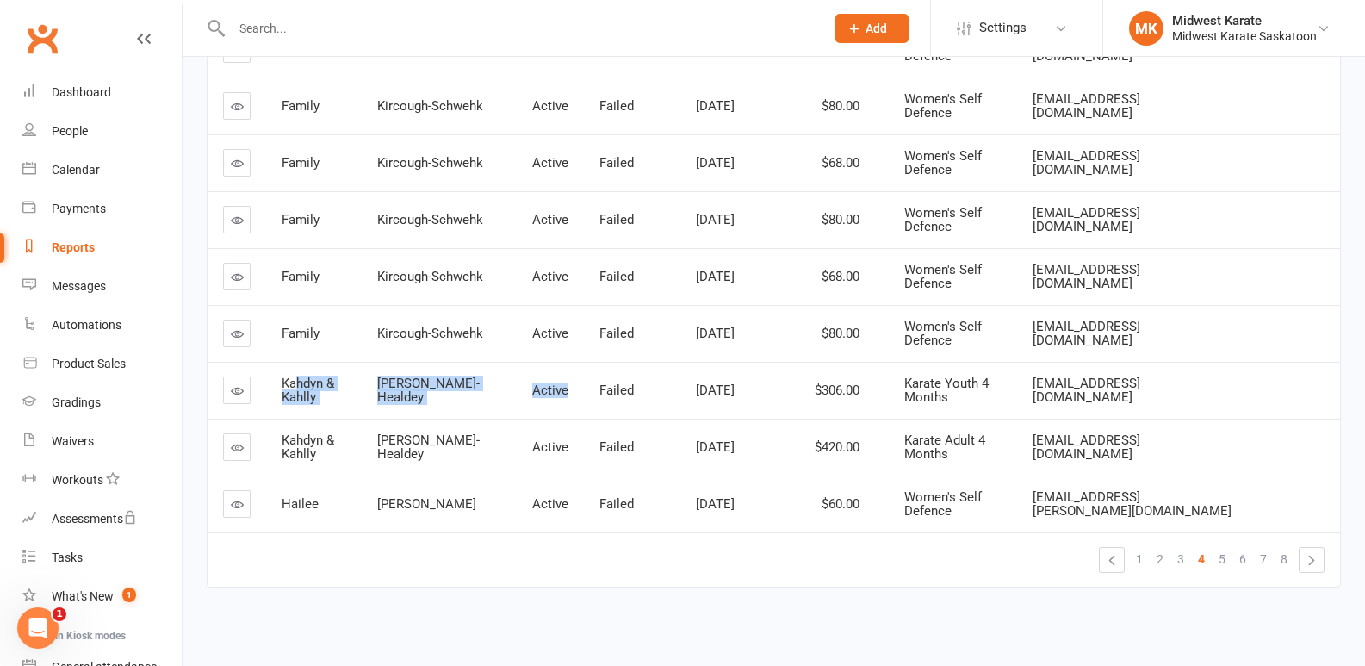
drag, startPoint x: 296, startPoint y: 382, endPoint x: 545, endPoint y: 416, distance: 251.1
click at [545, 416] on tr "Kahdyn & Kahlly Mckenzie-Healdey Active Failed Jun 1, 2025 $306.00 Karate Youth…" at bounding box center [774, 390] width 1132 height 57
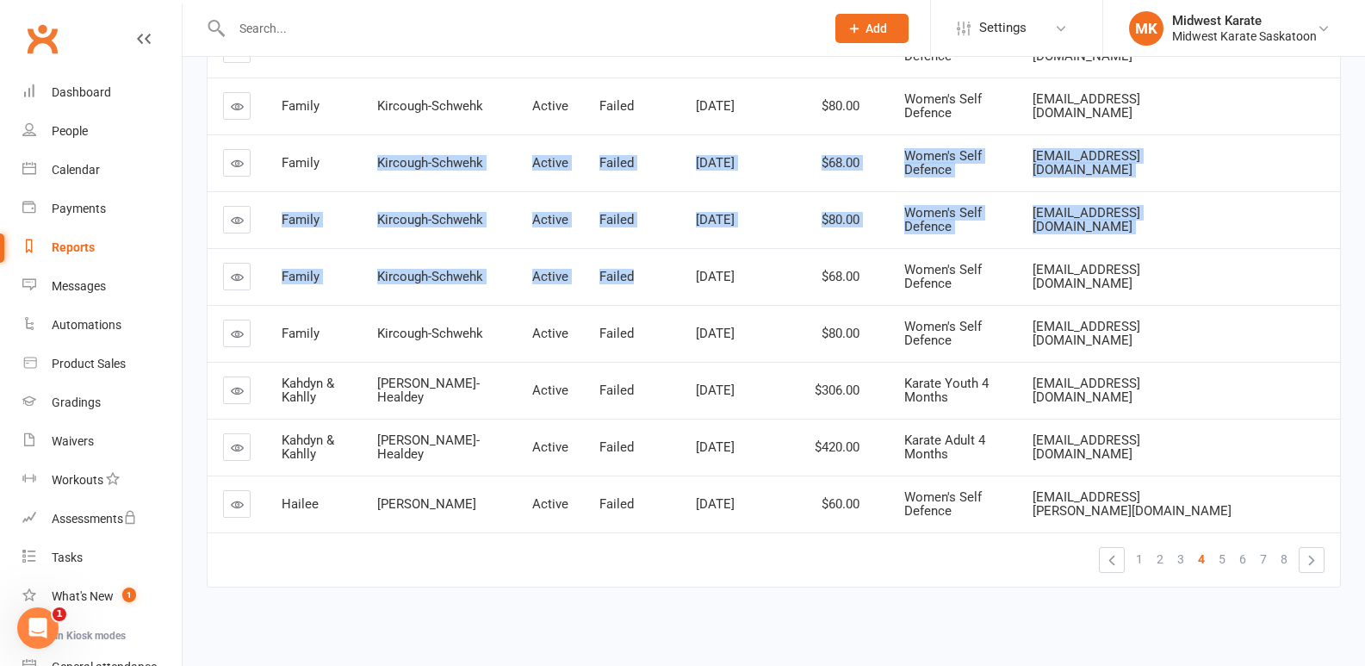
drag, startPoint x: 366, startPoint y: 162, endPoint x: 627, endPoint y: 254, distance: 276.7
click at [625, 254] on tbody "Family Kircough-Schwehk Active Failed Jun 1, 2025 $80.00 Women's Self Defence j…" at bounding box center [774, 248] width 1132 height 568
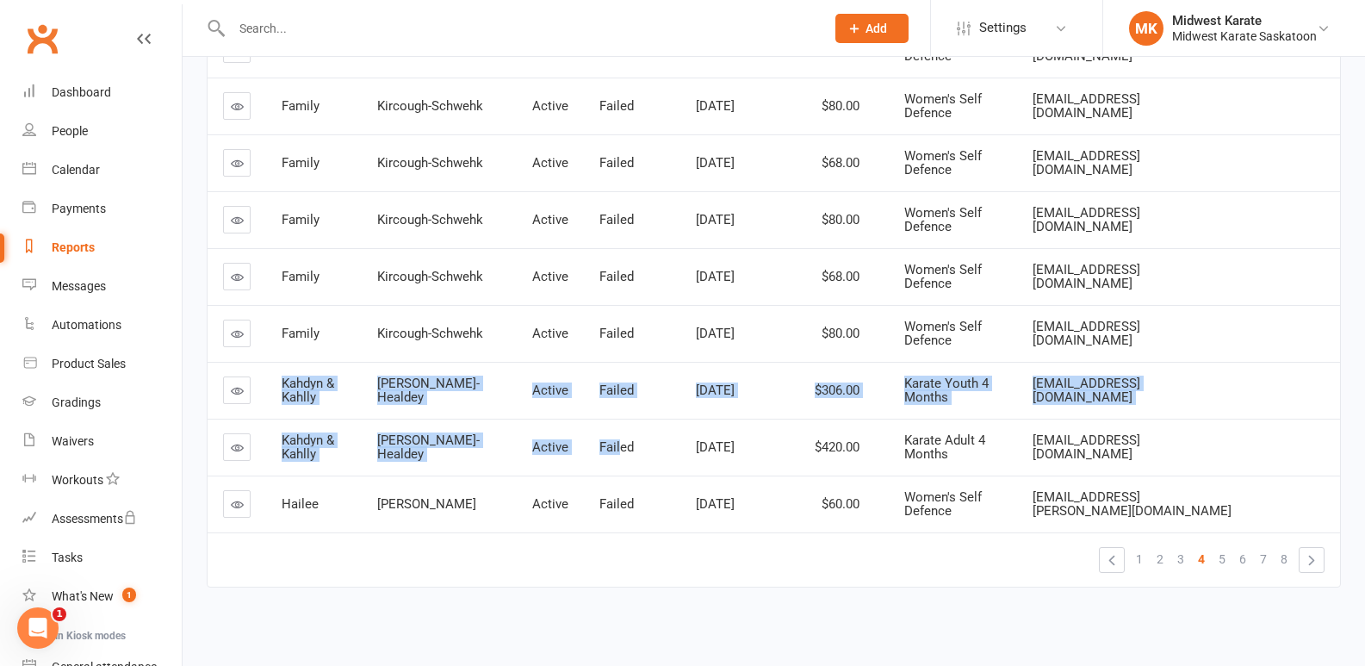
drag, startPoint x: 293, startPoint y: 388, endPoint x: 599, endPoint y: 443, distance: 311.3
click at [599, 443] on tbody "Family Kircough-Schwehk Active Failed Jun 1, 2025 $80.00 Women's Self Defence j…" at bounding box center [774, 248] width 1132 height 568
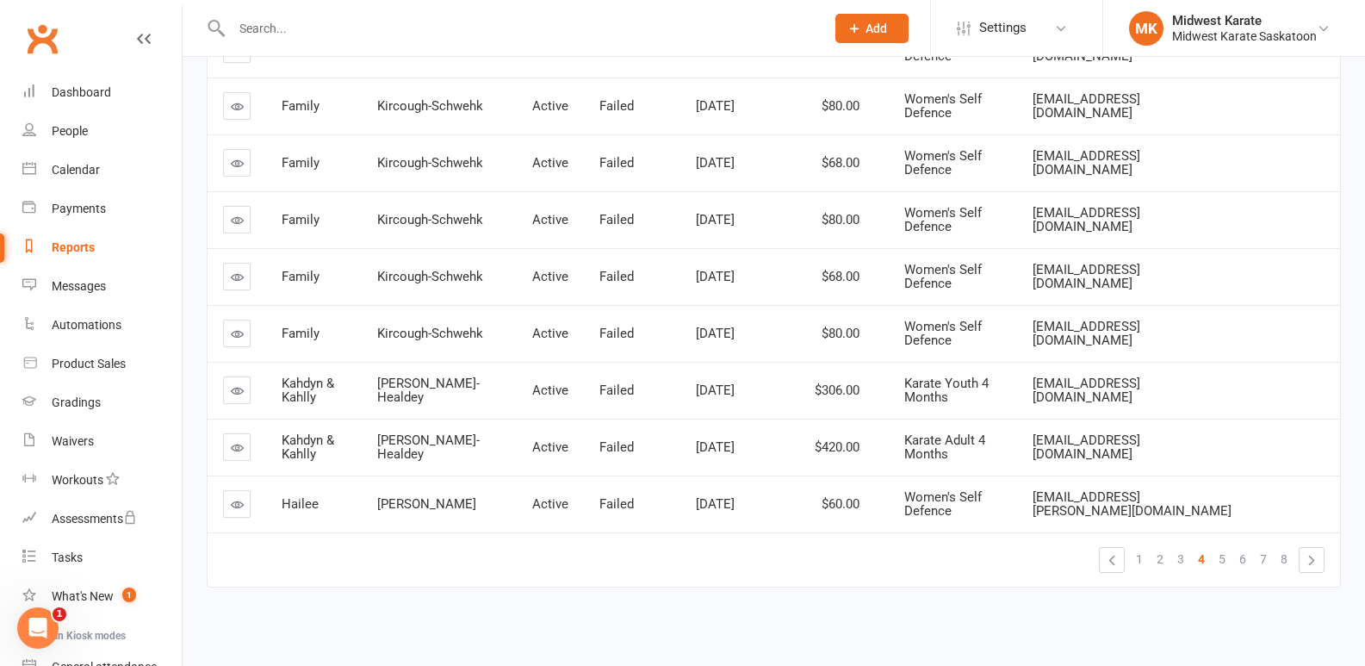
drag, startPoint x: 617, startPoint y: 437, endPoint x: 625, endPoint y: 427, distance: 12.2
click at [622, 432] on td "Failed" at bounding box center [632, 447] width 96 height 57
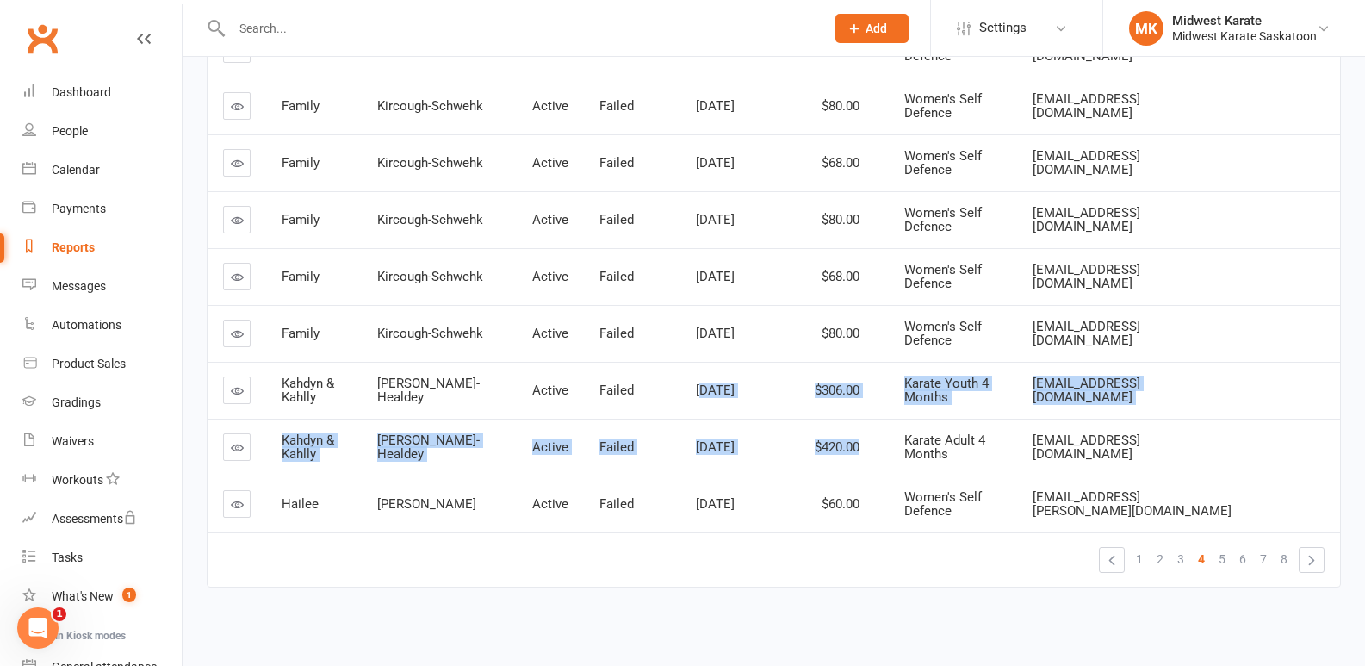
drag, startPoint x: 686, startPoint y: 392, endPoint x: 884, endPoint y: 464, distance: 210.1
click at [884, 464] on tbody "Family Kircough-Schwehk Active Failed Jun 1, 2025 $80.00 Women's Self Defence j…" at bounding box center [774, 248] width 1132 height 568
click at [884, 464] on td "$420.00" at bounding box center [836, 447] width 106 height 57
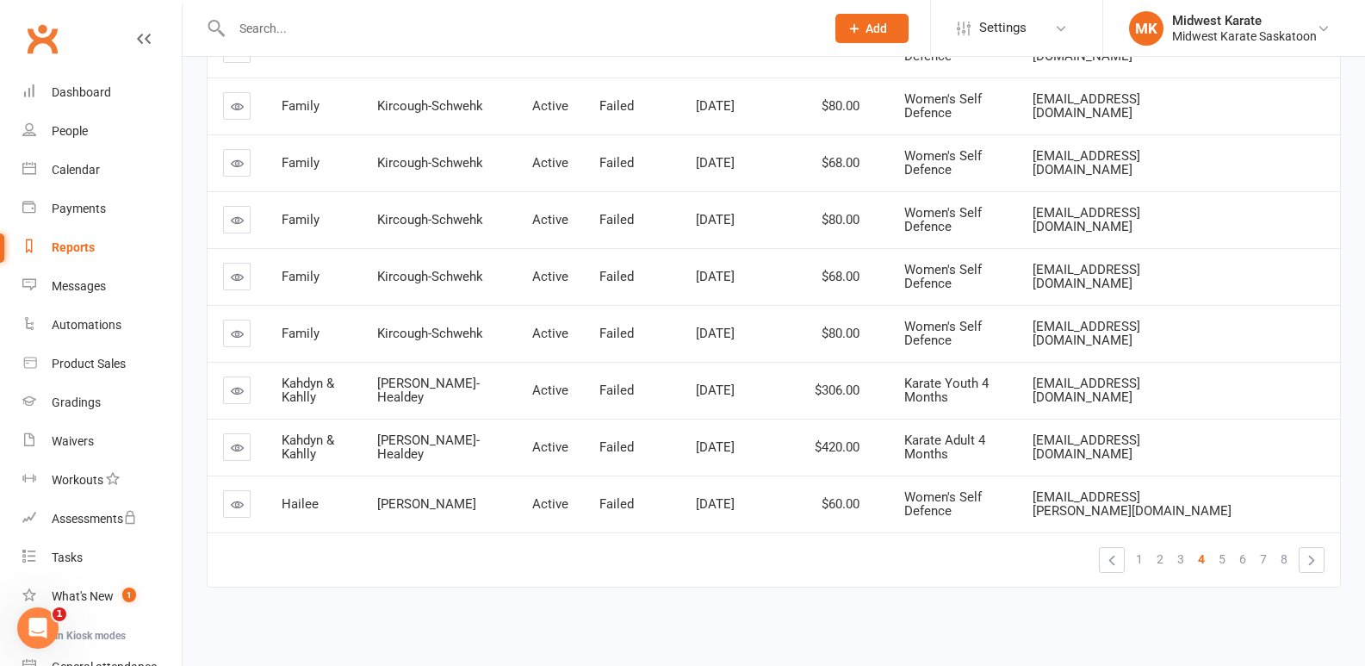
click at [929, 456] on span "Karate Adult 4 Months" at bounding box center [944, 447] width 81 height 30
click at [1017, 431] on td "Karate Adult 4 Months" at bounding box center [953, 447] width 128 height 57
click at [940, 400] on span "Karate Youth 4 Months" at bounding box center [946, 390] width 84 height 30
click at [262, 419] on td at bounding box center [237, 447] width 59 height 57
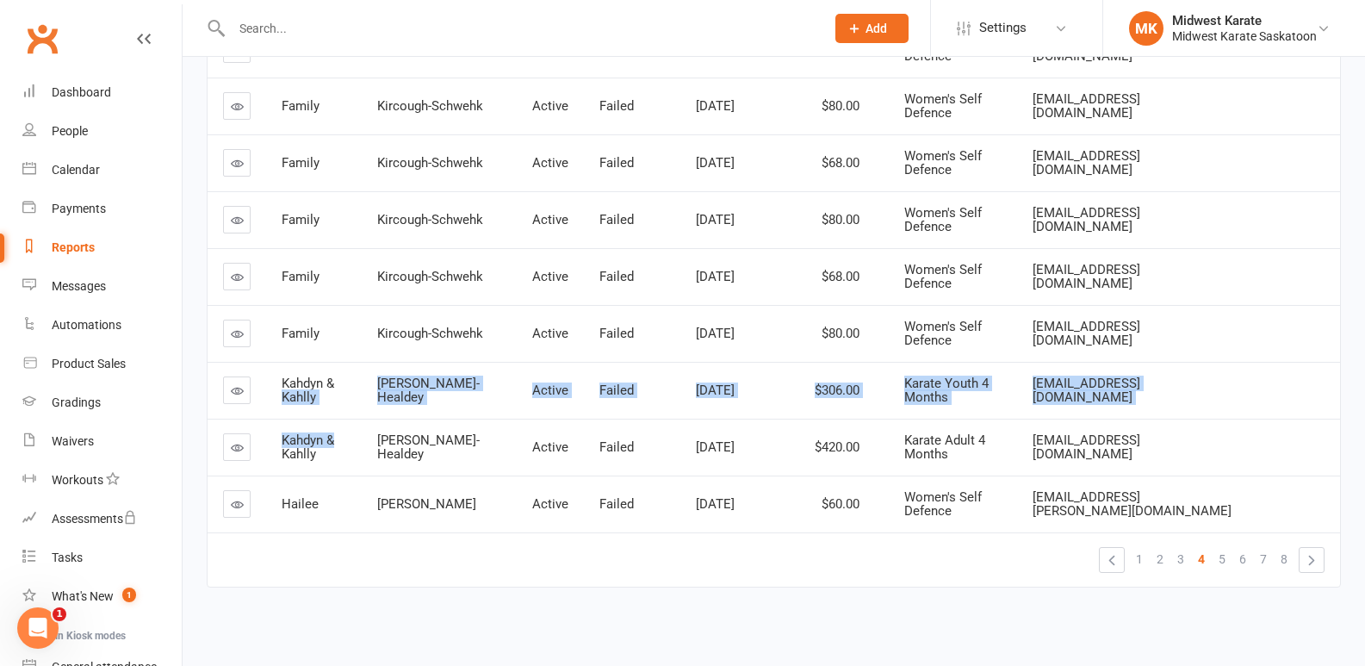
drag, startPoint x: 276, startPoint y: 400, endPoint x: 417, endPoint y: 452, distance: 149.6
click at [412, 451] on tbody "Family Kircough-Schwehk Active Failed Jun 1, 2025 $80.00 Women's Self Defence j…" at bounding box center [774, 248] width 1132 height 568
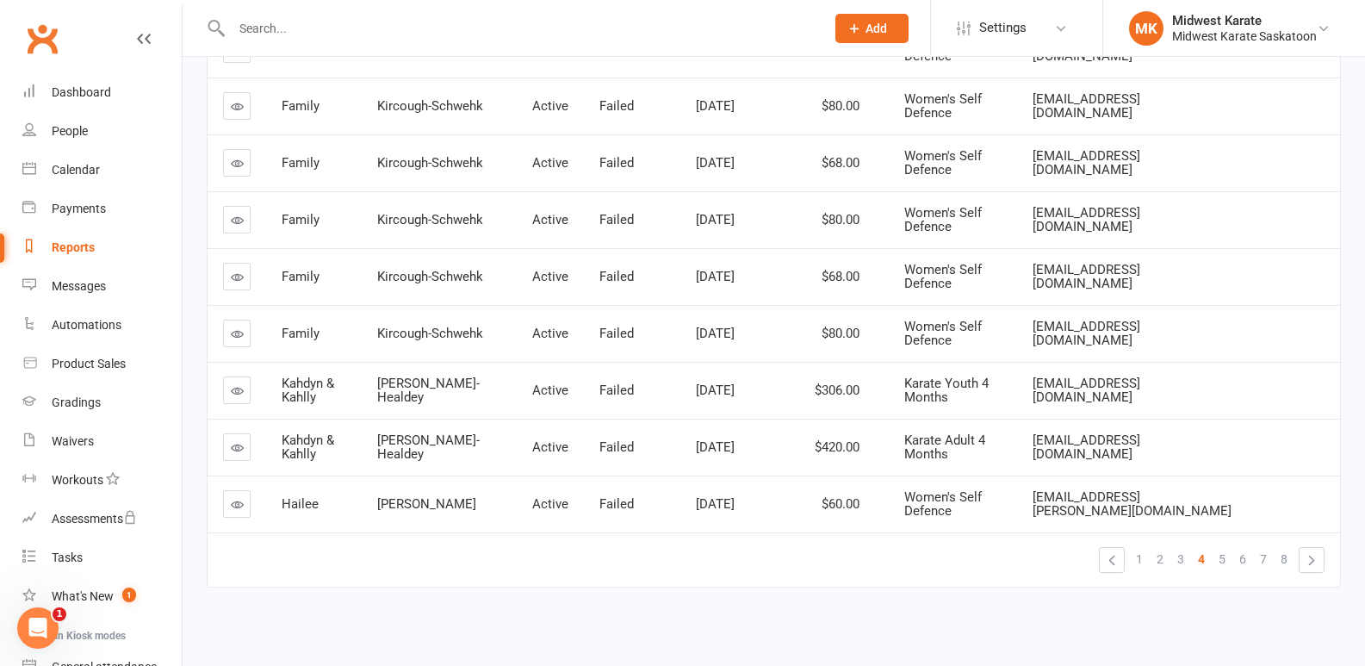
click at [424, 452] on span "Mckenzie-Healdey" at bounding box center [428, 447] width 102 height 30
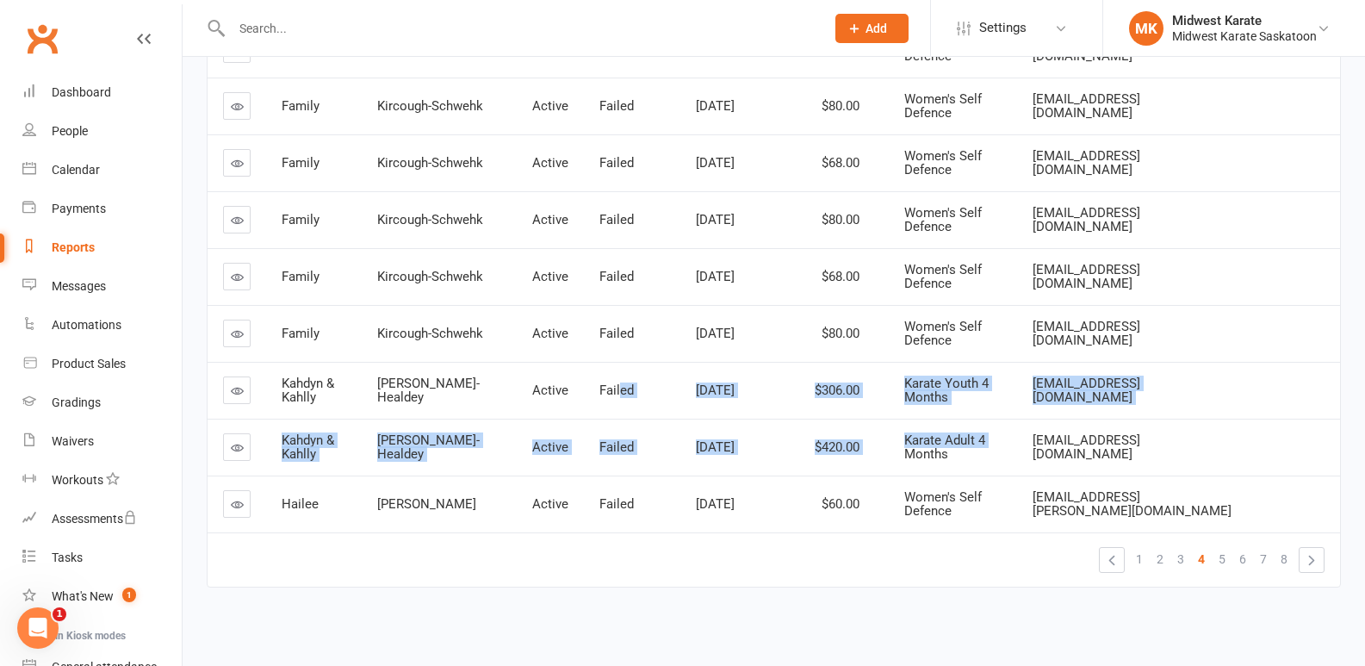
drag, startPoint x: 602, startPoint y: 363, endPoint x: 909, endPoint y: 467, distance: 323.5
click at [909, 467] on tbody "Family Kircough-Schwehk Active Failed Jun 1, 2025 $80.00 Women's Self Defence j…" at bounding box center [774, 248] width 1132 height 568
click at [909, 467] on td "Karate Adult 4 Months" at bounding box center [953, 447] width 128 height 57
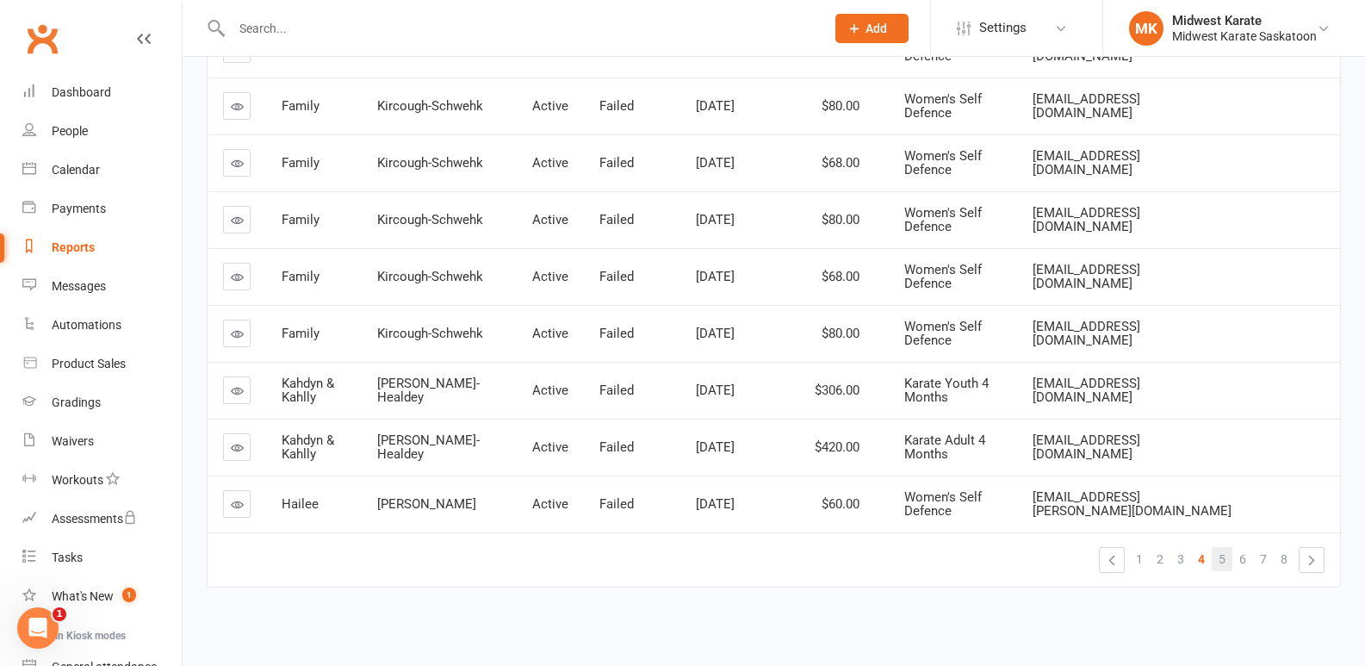
click at [1215, 549] on link "5" at bounding box center [1222, 559] width 21 height 24
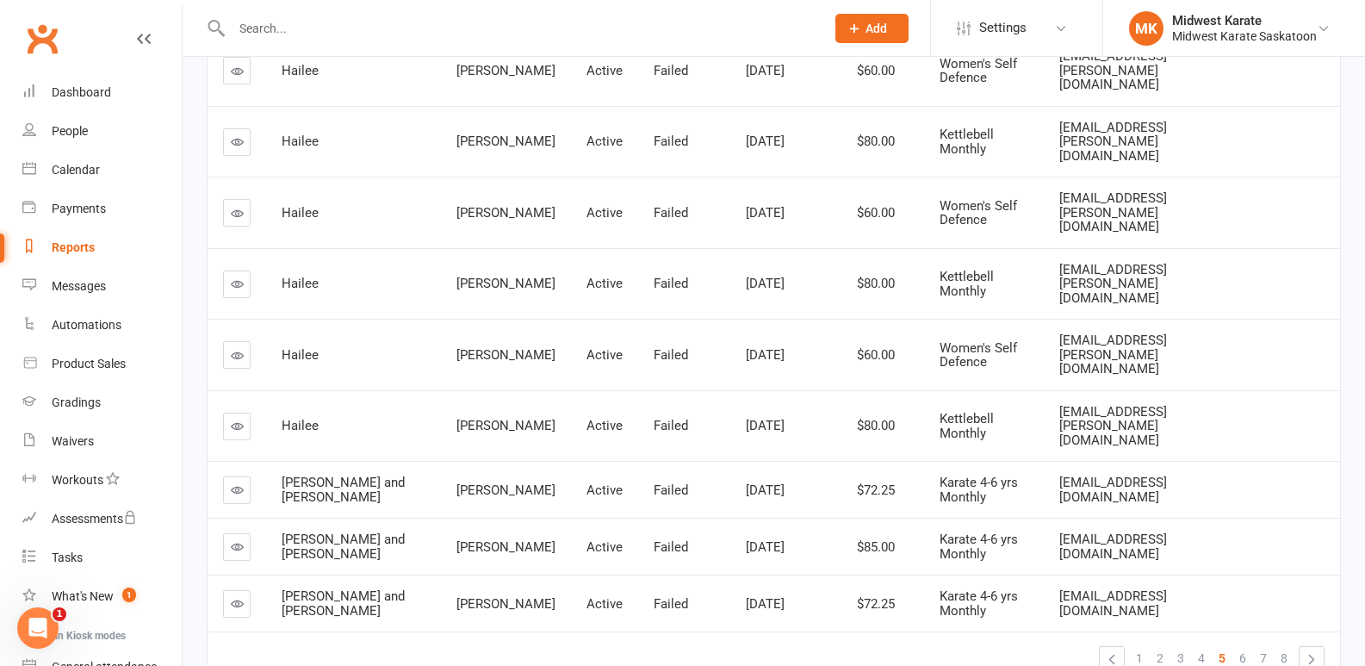
click at [1227, 646] on link "5" at bounding box center [1222, 658] width 21 height 24
click at [1237, 646] on link "6" at bounding box center [1242, 658] width 21 height 24
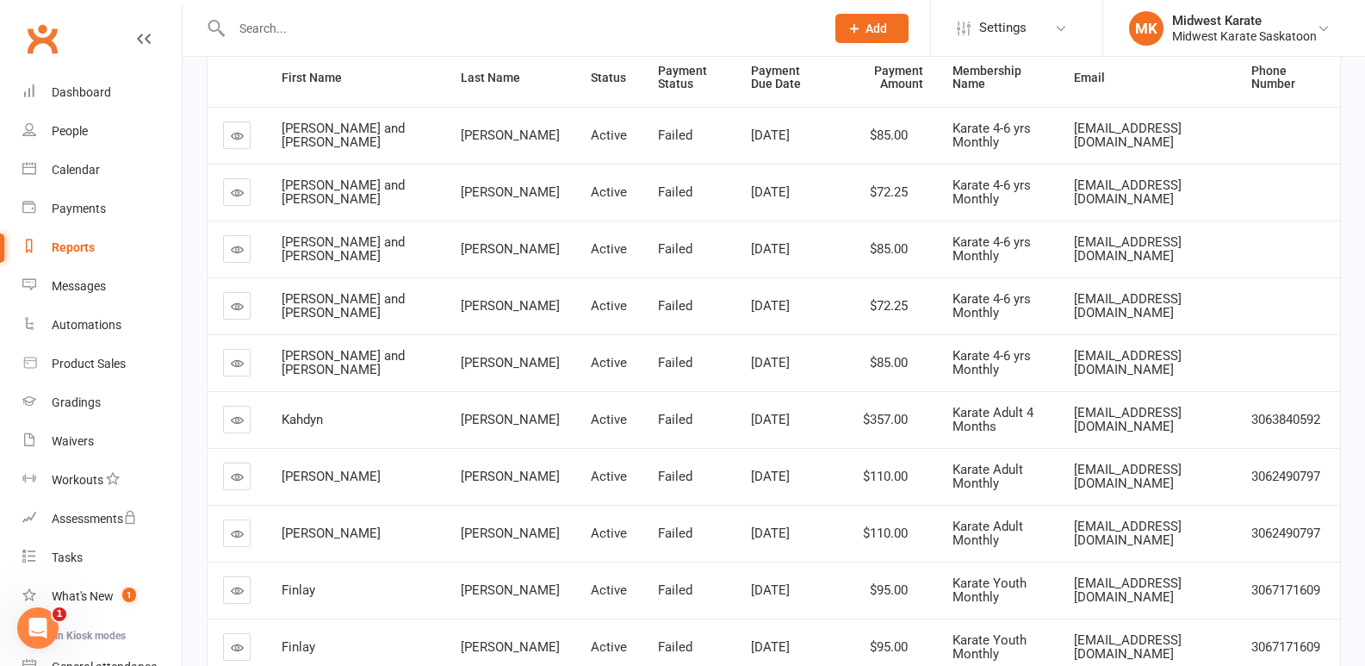
scroll to position [258, 0]
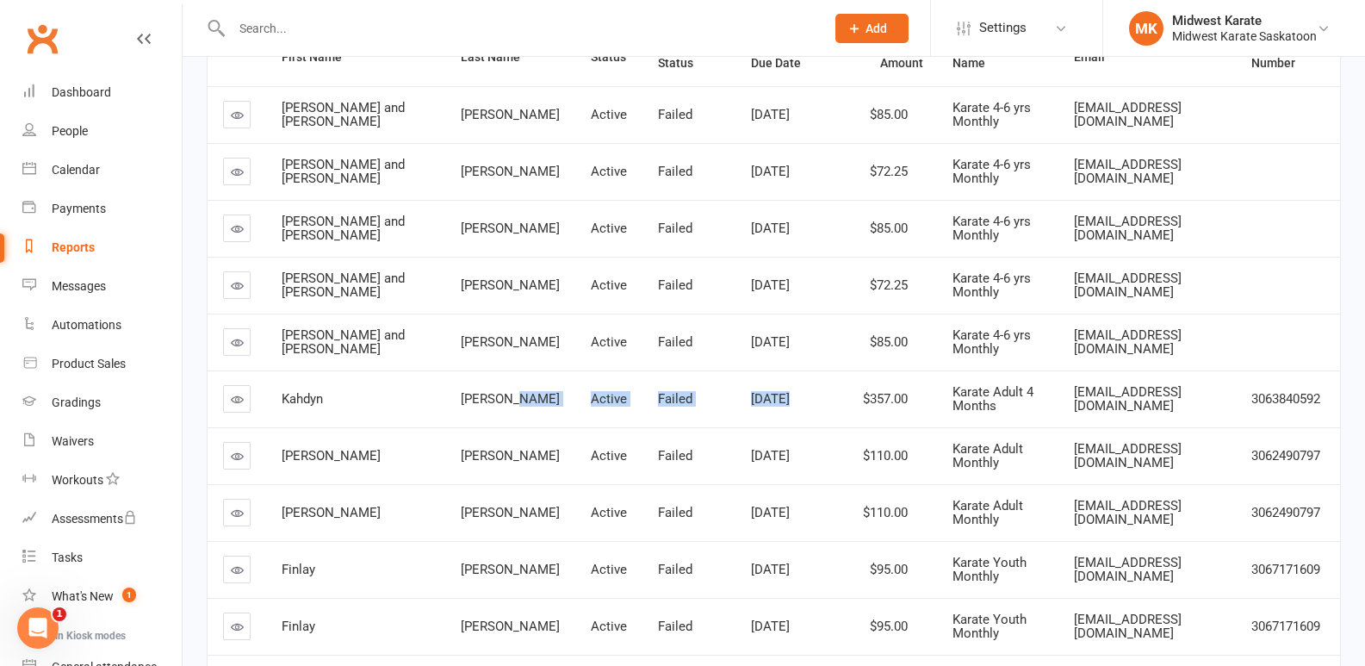
drag, startPoint x: 449, startPoint y: 400, endPoint x: 785, endPoint y: 405, distance: 335.9
click at [785, 405] on tr "Kahdyn Headley-Wolf Active Failed Jun 1, 2025 $357.00 Karate Adult 4 Months kah…" at bounding box center [774, 398] width 1132 height 57
click at [849, 405] on div "$357.00" at bounding box center [884, 399] width 71 height 15
click at [849, 403] on div "$357.00" at bounding box center [884, 399] width 71 height 15
click at [849, 392] on div "$357.00" at bounding box center [884, 399] width 71 height 15
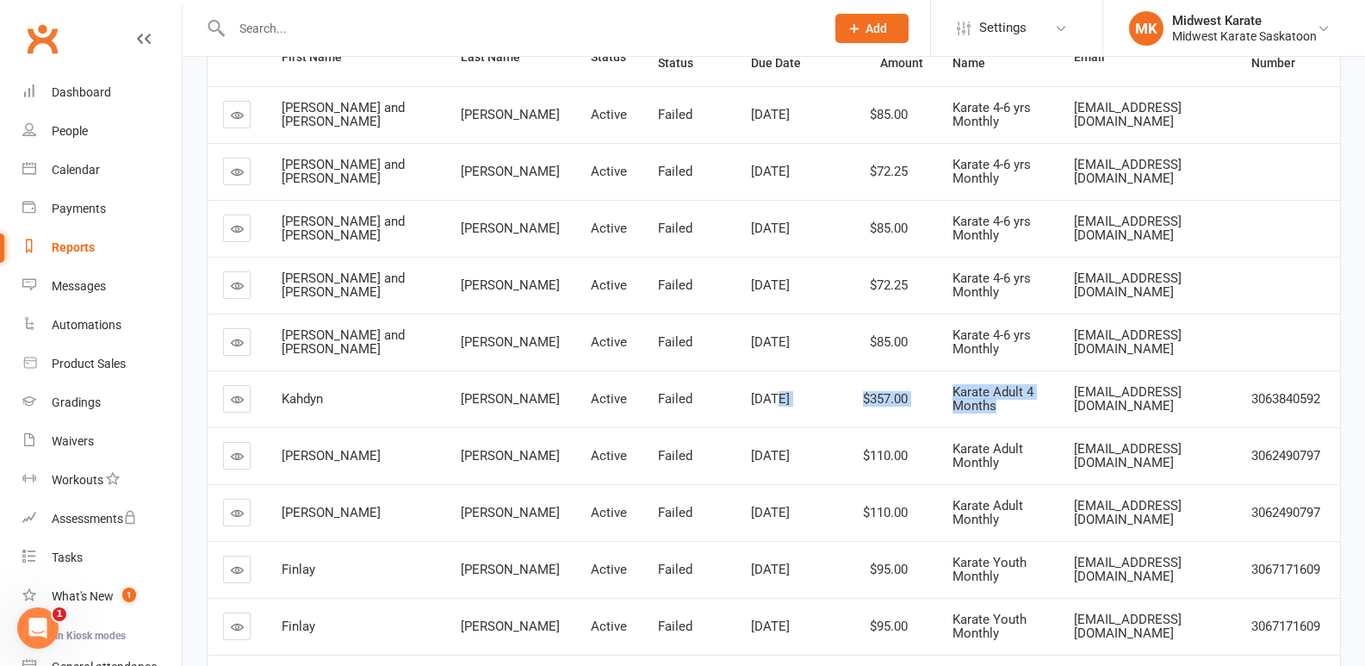
drag, startPoint x: 992, startPoint y: 382, endPoint x: 1084, endPoint y: 382, distance: 92.1
click at [1065, 382] on tr "Kahdyn Headley-Wolf Active Failed Jun 1, 2025 $357.00 Karate Adult 4 Months kah…" at bounding box center [774, 398] width 1132 height 57
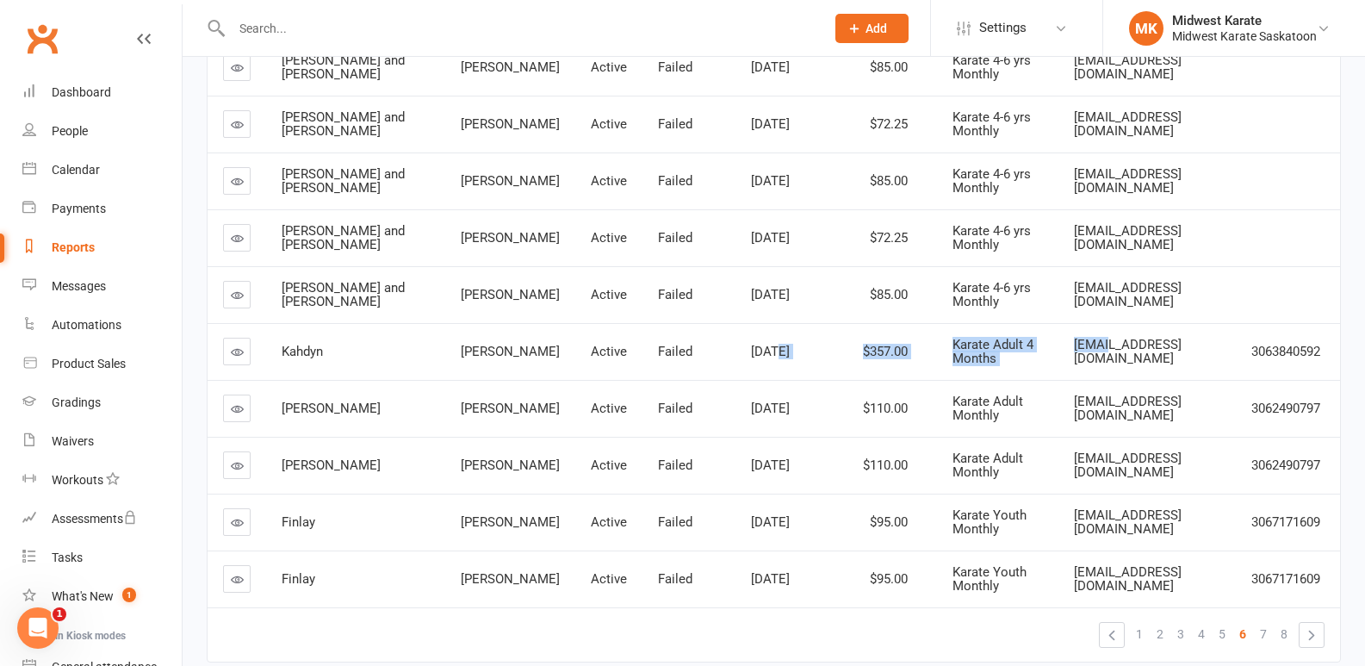
scroll to position [344, 0]
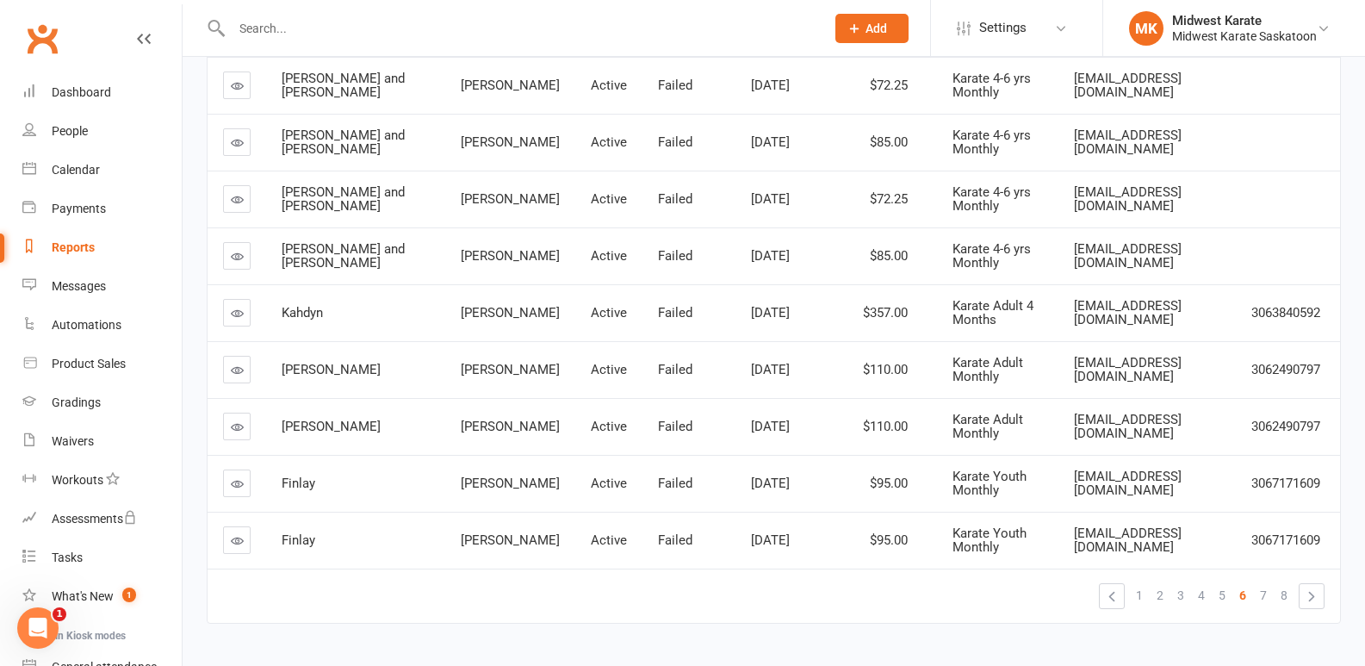
click at [1058, 450] on td "erowland106@hotmail.com" at bounding box center [1146, 426] width 177 height 57
click at [834, 381] on td "$110.00" at bounding box center [885, 369] width 102 height 57
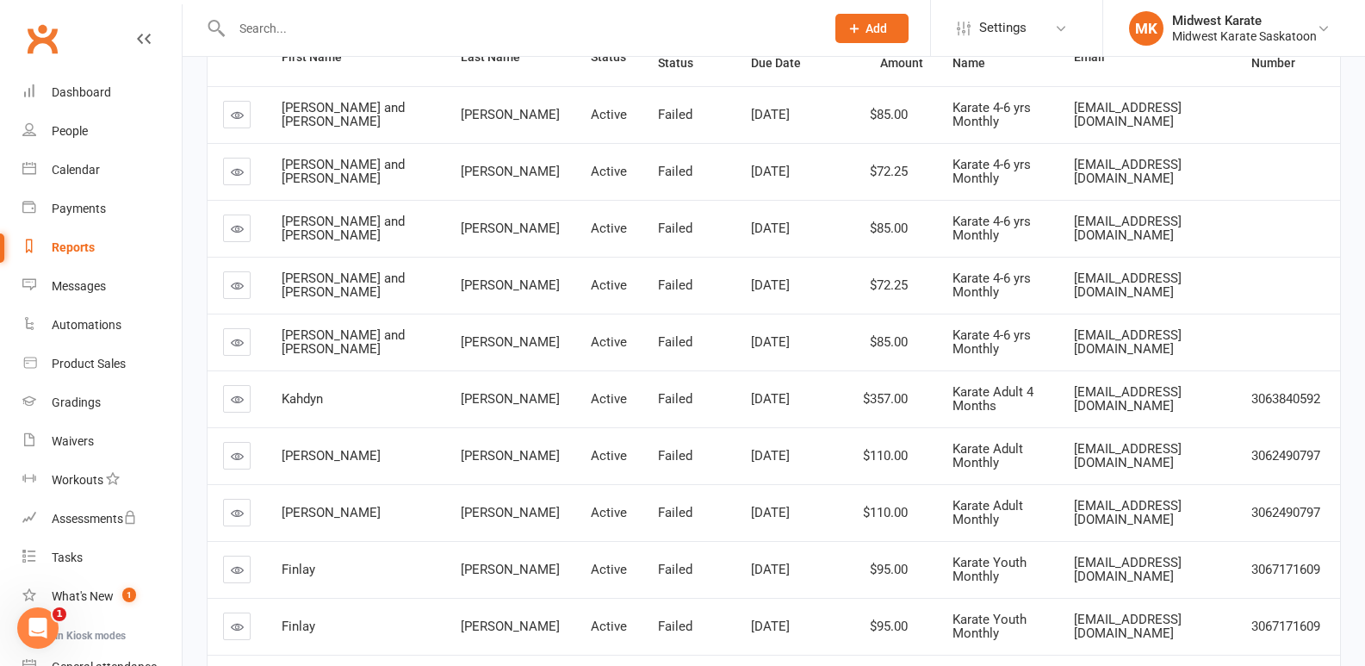
click at [278, 393] on td "Kahdyn" at bounding box center [355, 398] width 179 height 57
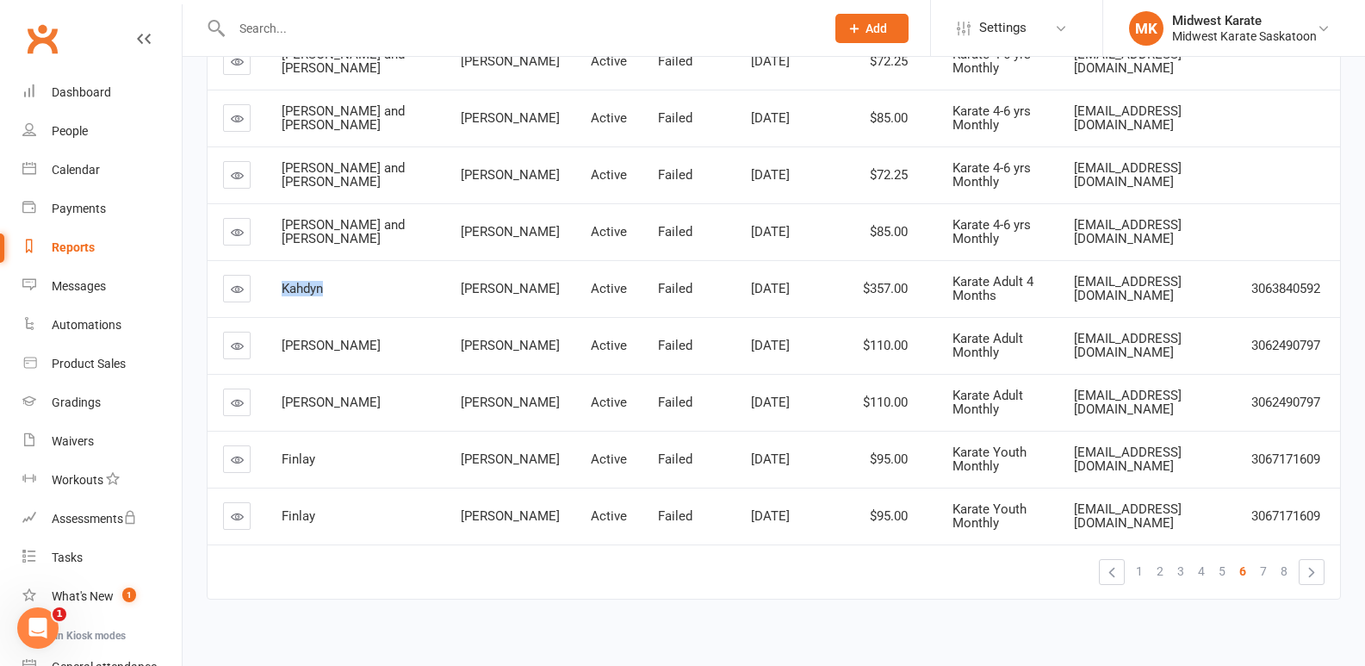
scroll to position [384, 0]
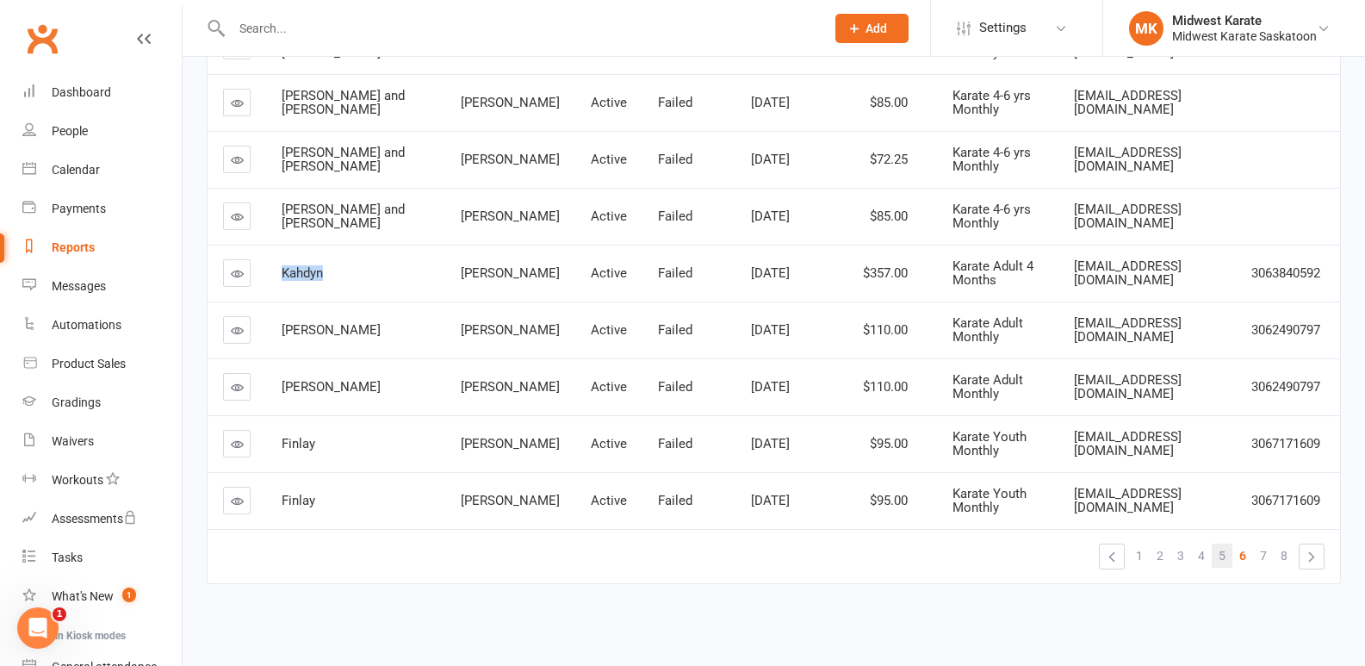
click at [1227, 558] on link "5" at bounding box center [1222, 555] width 21 height 24
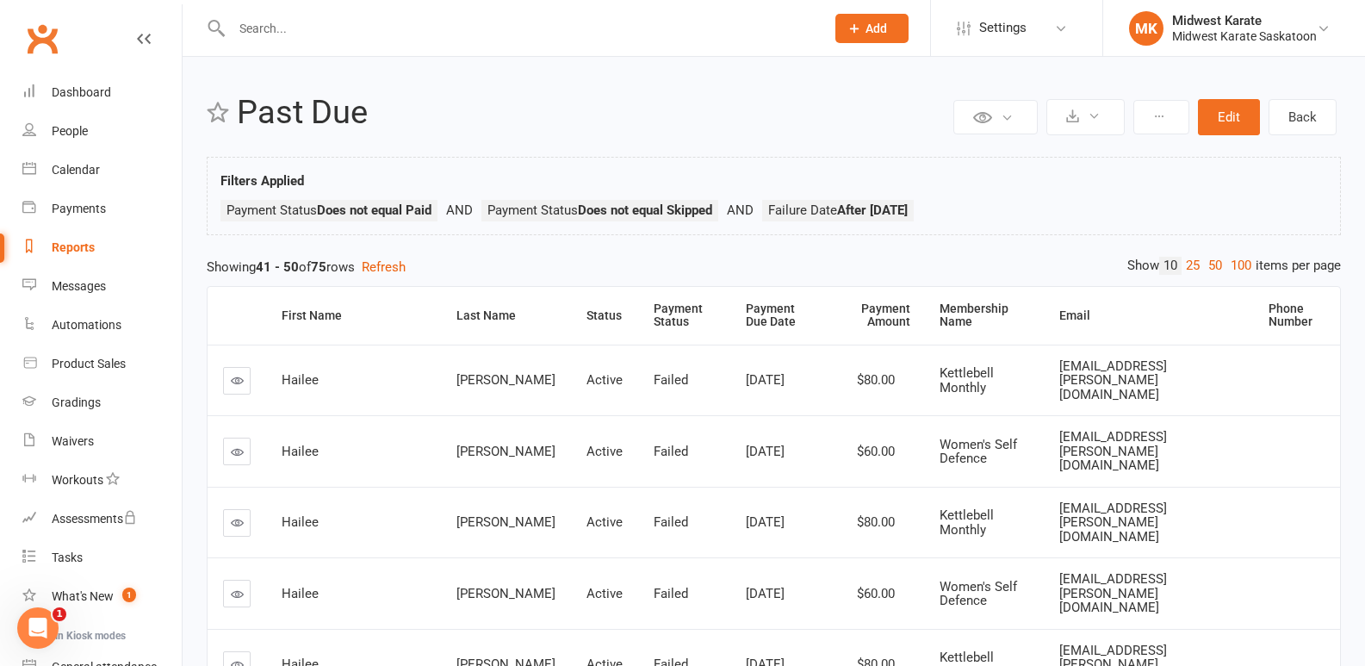
scroll to position [381, 0]
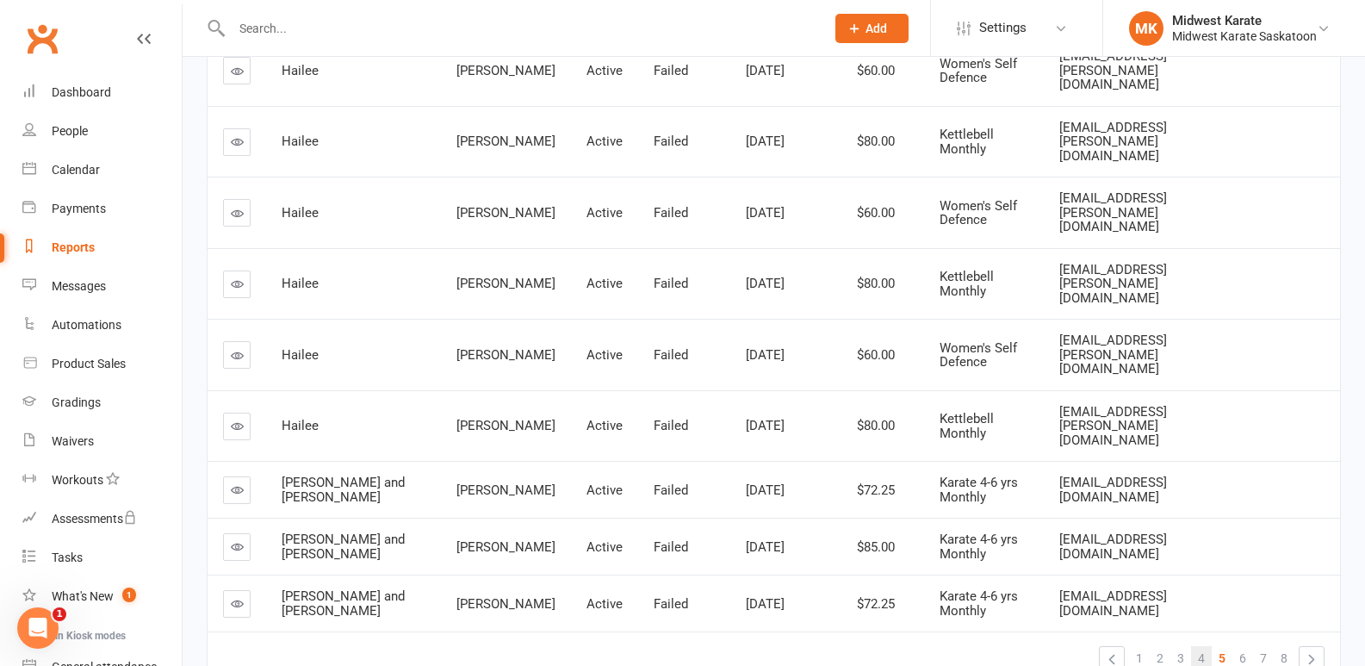
click at [1199, 646] on span "4" at bounding box center [1201, 658] width 7 height 24
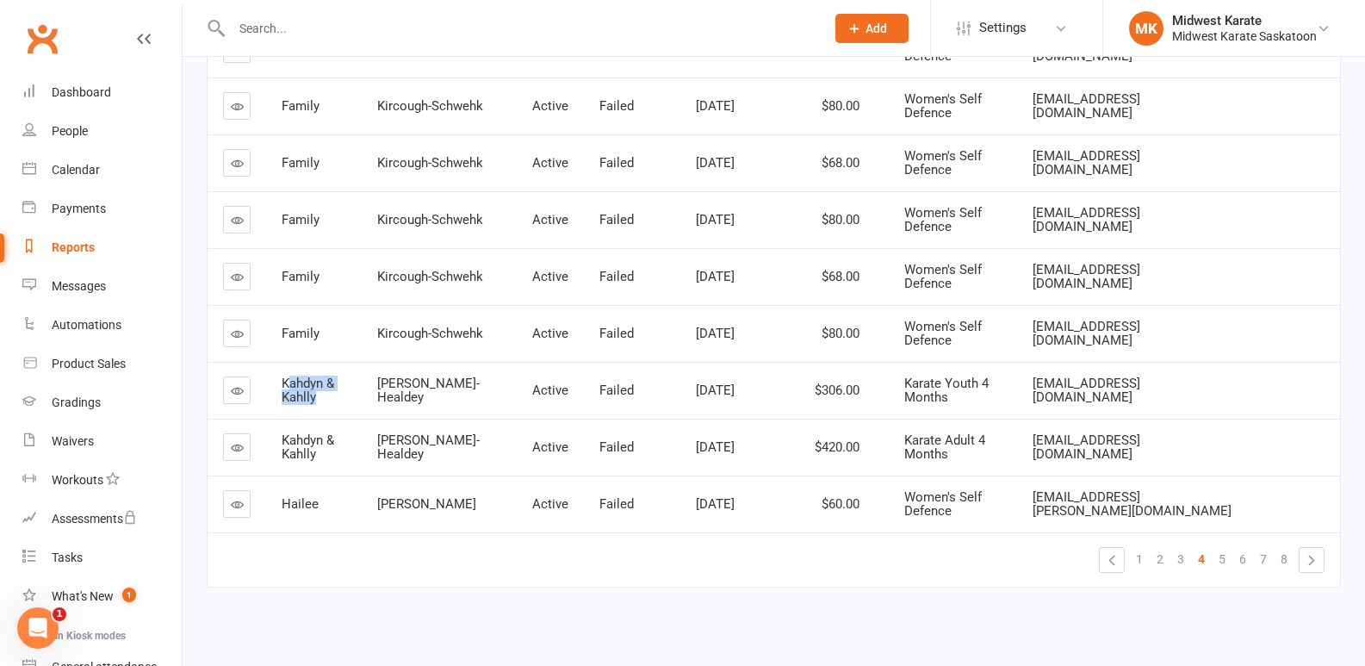
drag, startPoint x: 292, startPoint y: 386, endPoint x: 320, endPoint y: 400, distance: 31.6
click at [320, 399] on div "Kahdyn & Kahlly" at bounding box center [314, 390] width 65 height 28
drag, startPoint x: 437, startPoint y: 395, endPoint x: 470, endPoint y: 390, distance: 33.1
click at [468, 391] on td "Mckenzie-Healdey" at bounding box center [439, 390] width 155 height 57
click at [471, 389] on div "Mckenzie-Healdey" at bounding box center [439, 390] width 124 height 28
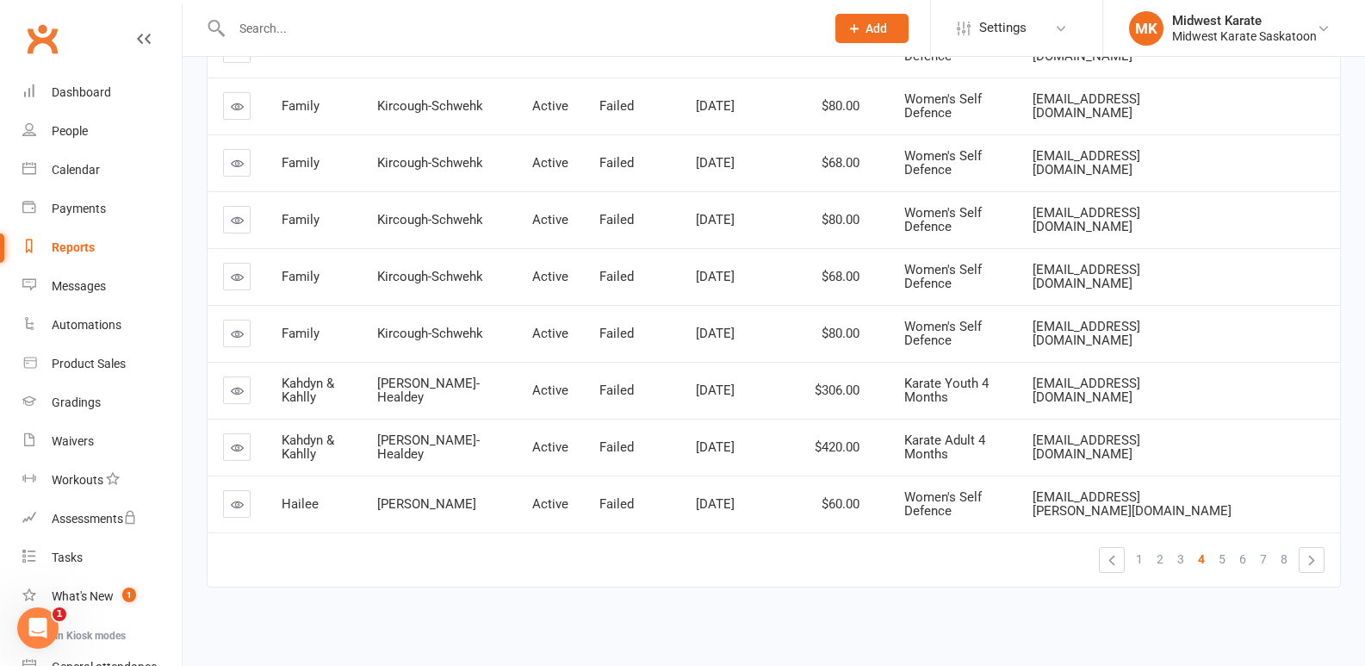
click at [448, 389] on div "Mckenzie-Healdey" at bounding box center [439, 390] width 124 height 28
click at [1225, 564] on span "5" at bounding box center [1222, 559] width 7 height 24
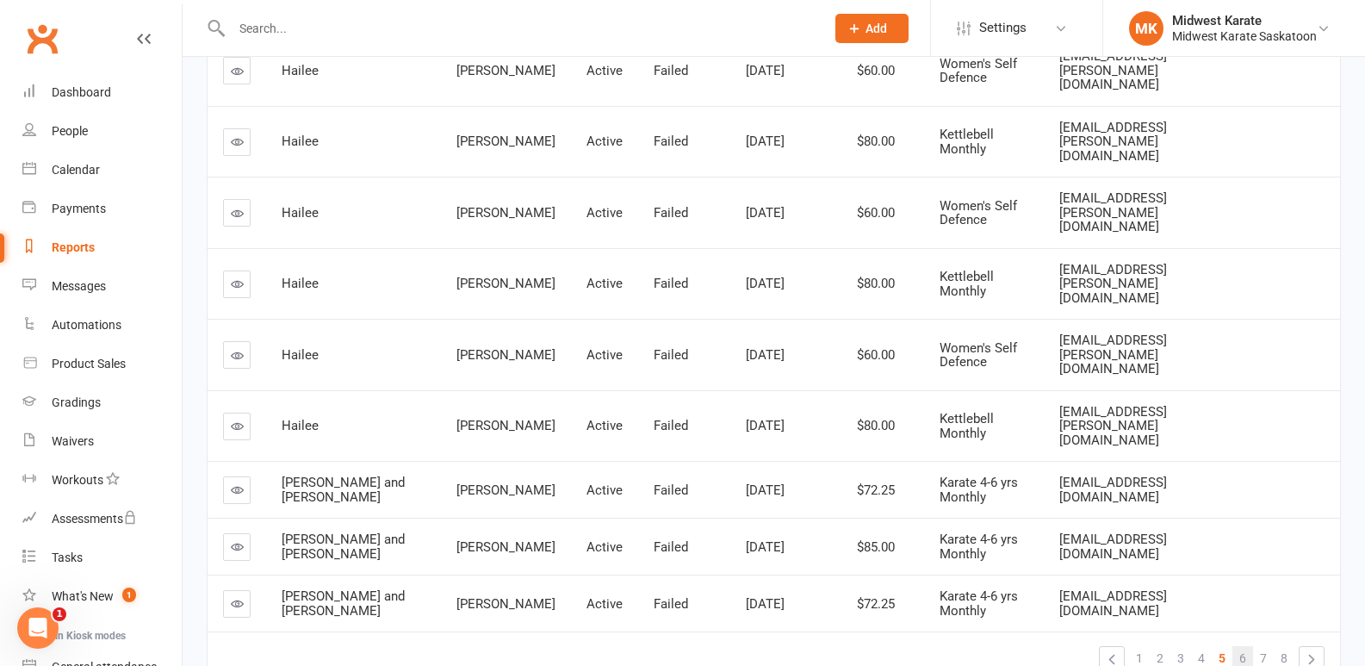
click at [1242, 646] on span "6" at bounding box center [1242, 658] width 7 height 24
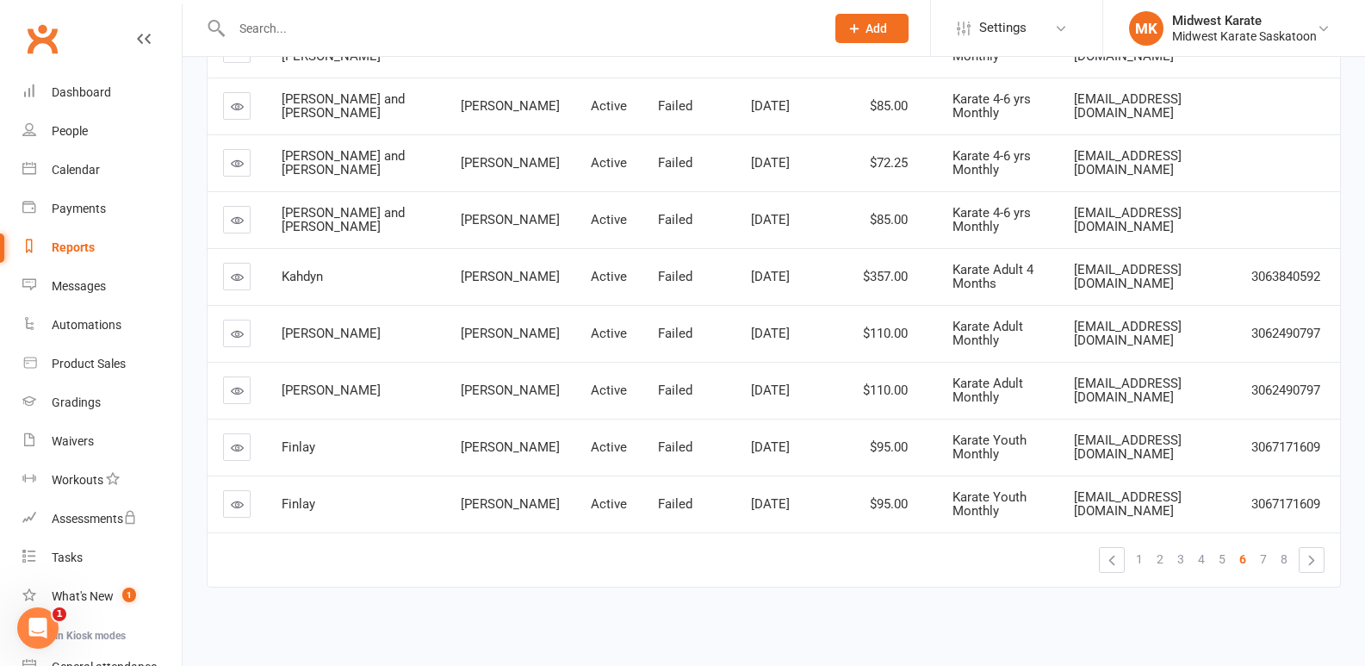
click at [445, 460] on td "Mowat" at bounding box center [510, 447] width 130 height 57
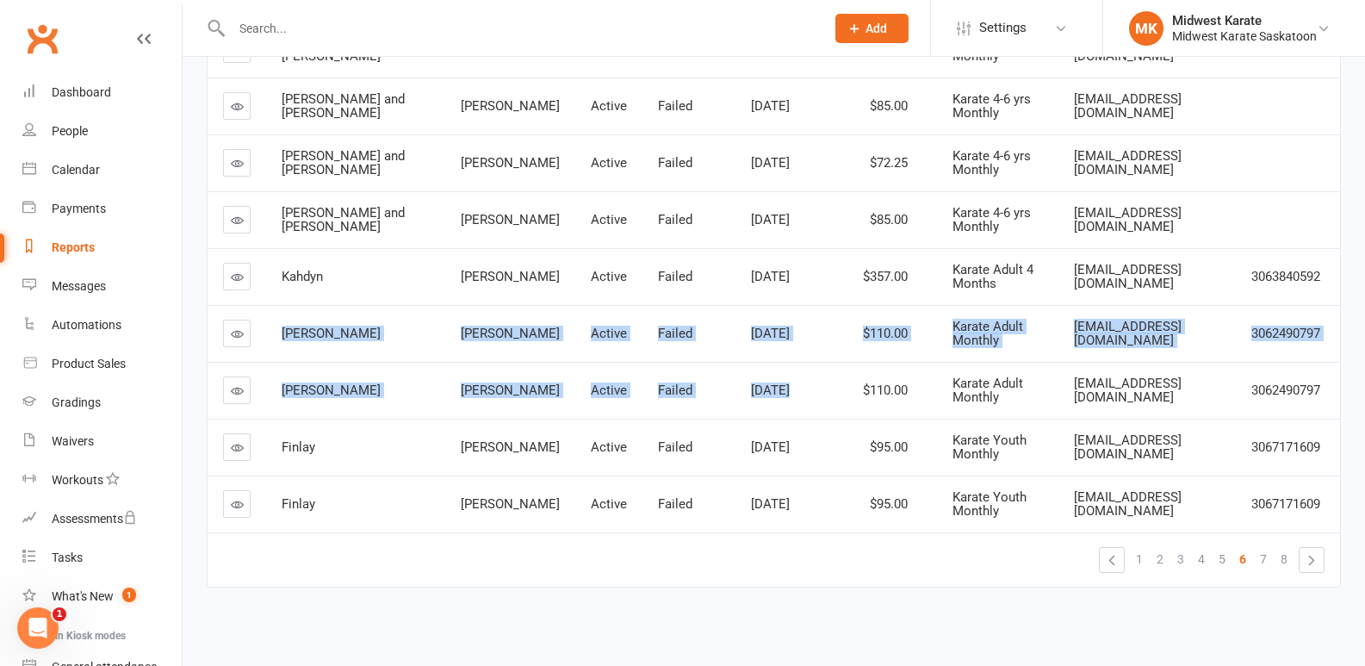
drag, startPoint x: 347, startPoint y: 330, endPoint x: 792, endPoint y: 404, distance: 451.3
click at [792, 404] on tbody "Aidan and Megan Gudmundson Active Failed Jul 1, 2025 $85.00 Karate 4-6 yrs Mont…" at bounding box center [774, 248] width 1132 height 568
click at [834, 404] on td "$110.00" at bounding box center [885, 390] width 102 height 57
drag, startPoint x: 682, startPoint y: 351, endPoint x: 725, endPoint y: 373, distance: 48.1
click at [721, 370] on tbody "Aidan and Megan Gudmundson Active Failed Jul 1, 2025 $85.00 Karate 4-6 yrs Mont…" at bounding box center [774, 248] width 1132 height 568
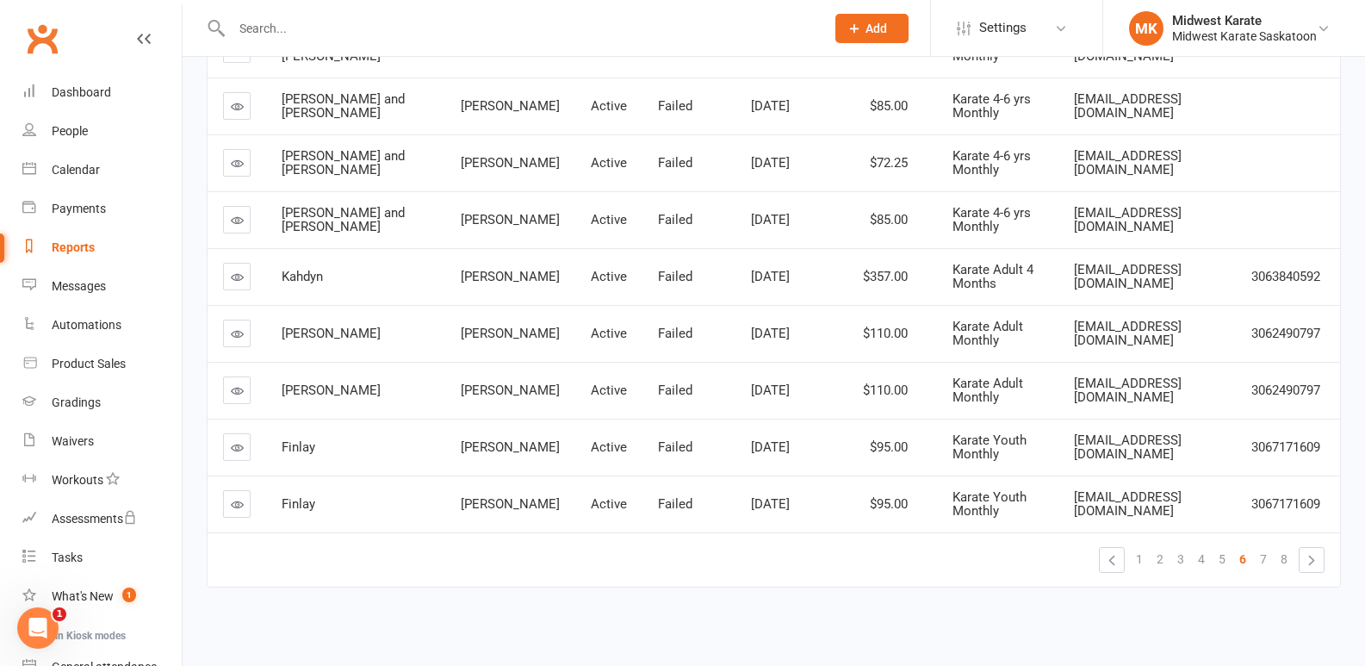
click at [735, 375] on td "Sep 1, 2025" at bounding box center [784, 390] width 99 height 57
click at [751, 385] on span "Sep 1, 2025" at bounding box center [770, 390] width 39 height 16
drag, startPoint x: 629, startPoint y: 381, endPoint x: 961, endPoint y: 414, distance: 334.1
click at [958, 414] on tr "Evan Rowland Active Failed Sep 1, 2025 $110.00 Karate Adult Monthly erowland106…" at bounding box center [774, 390] width 1132 height 57
click at [1006, 377] on td "Karate Adult Monthly" at bounding box center [997, 390] width 121 height 57
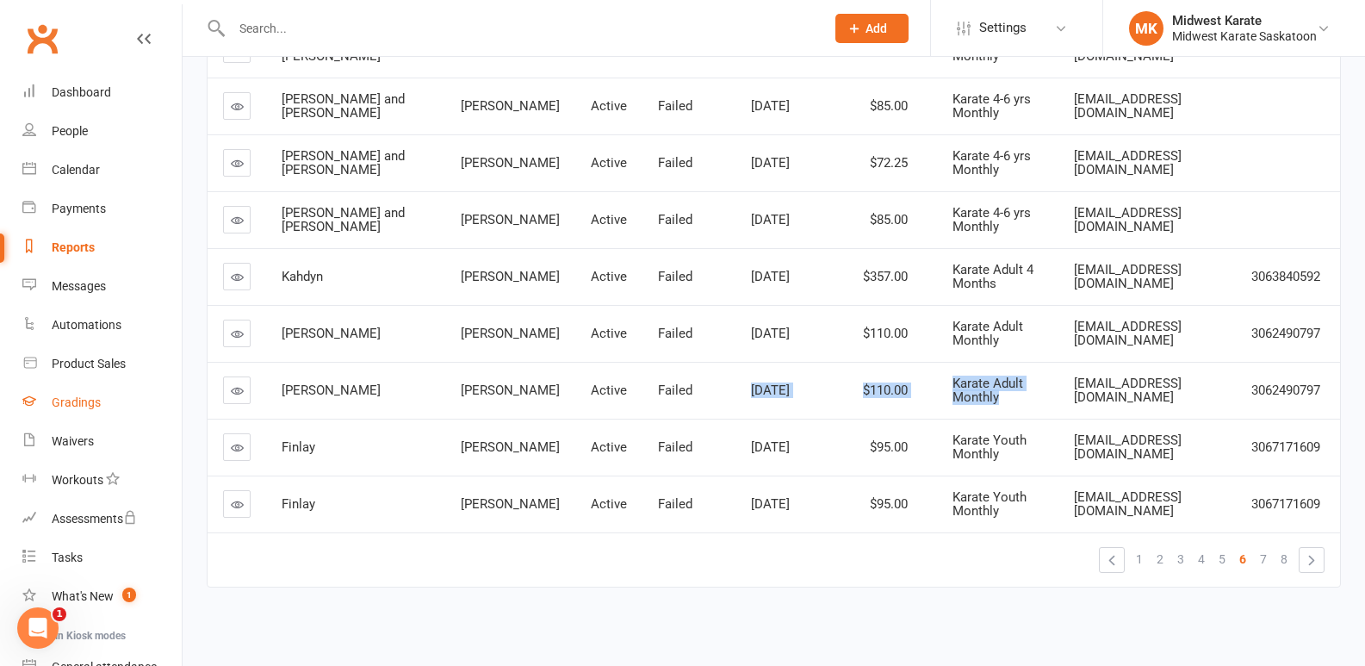
click at [158, 405] on link "Gradings" at bounding box center [101, 402] width 159 height 39
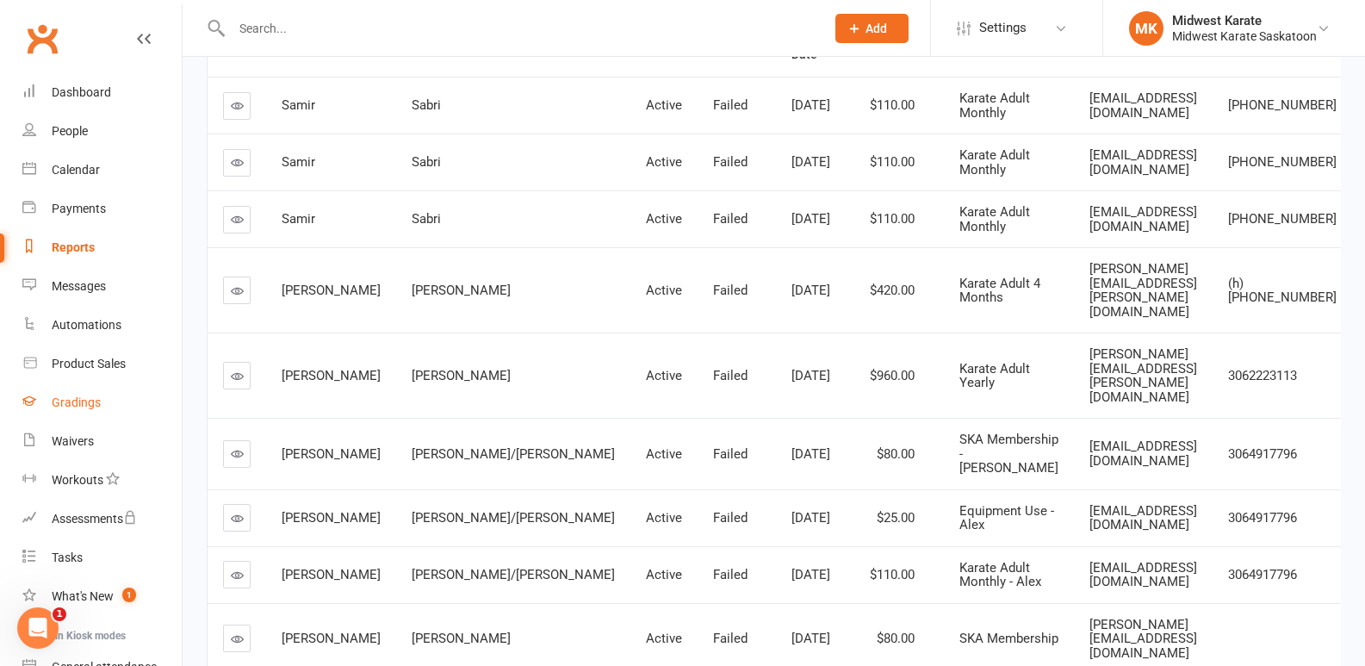
scroll to position [382, 0]
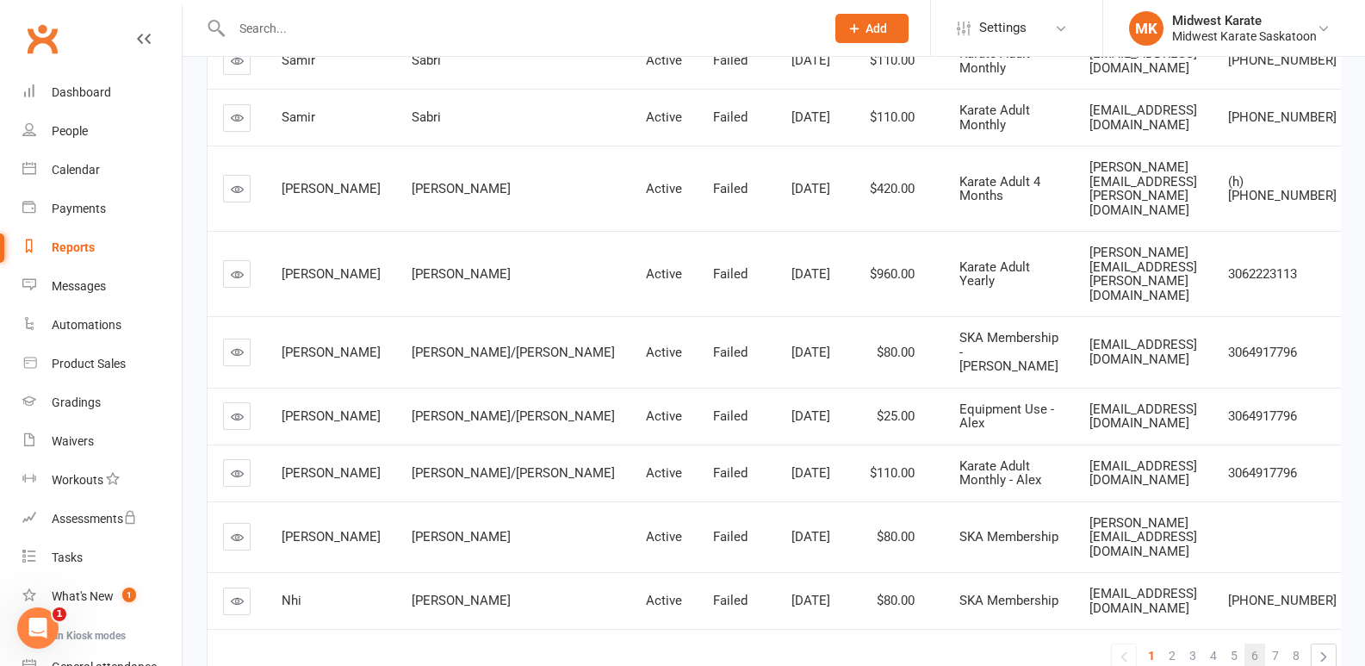
click at [1251, 643] on span "6" at bounding box center [1254, 655] width 7 height 24
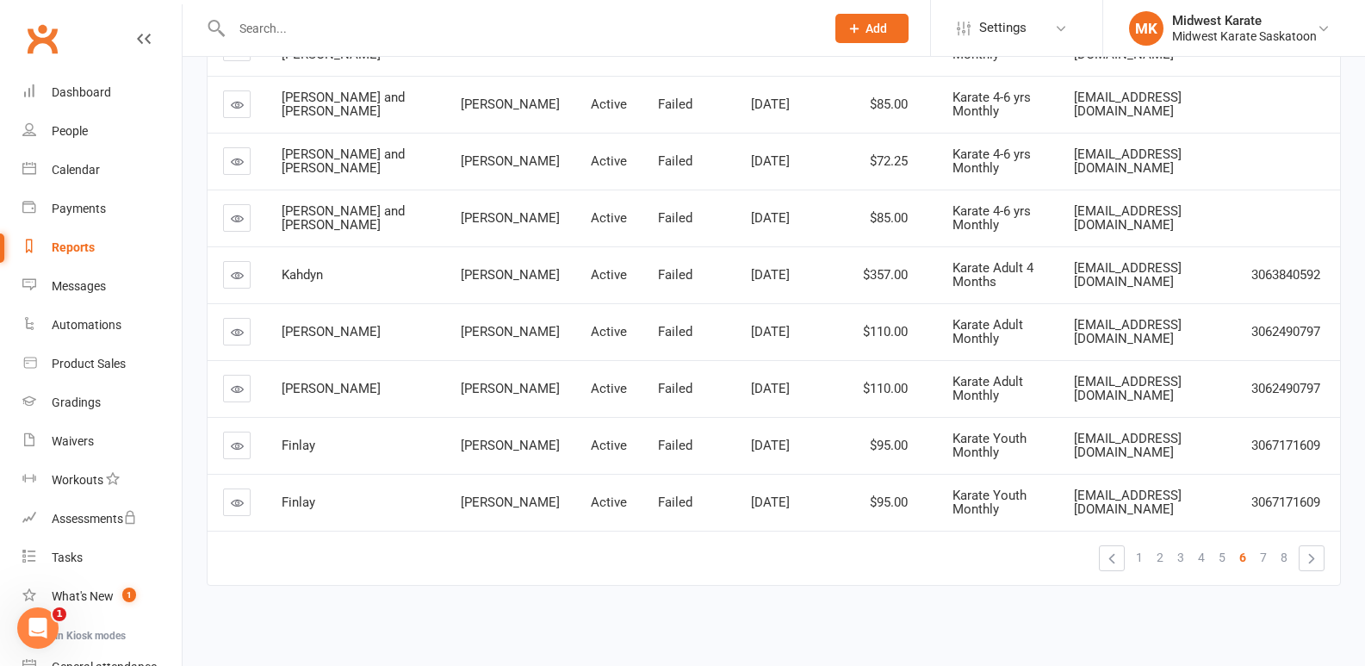
drag, startPoint x: 686, startPoint y: 377, endPoint x: 722, endPoint y: 381, distance: 35.6
click at [722, 381] on tr "Evan Rowland Active Failed Sep 1, 2025 $110.00 Karate Adult Monthly erowland106…" at bounding box center [774, 388] width 1132 height 57
click at [751, 381] on span "Sep 1, 2025" at bounding box center [770, 389] width 39 height 16
drag, startPoint x: 271, startPoint y: 437, endPoint x: 716, endPoint y: 437, distance: 444.4
click at [716, 437] on tr "Finlay Mowat Active Failed Jun 1, 2025 $95.00 Karate Youth Monthly mowatr@live.…" at bounding box center [774, 445] width 1132 height 57
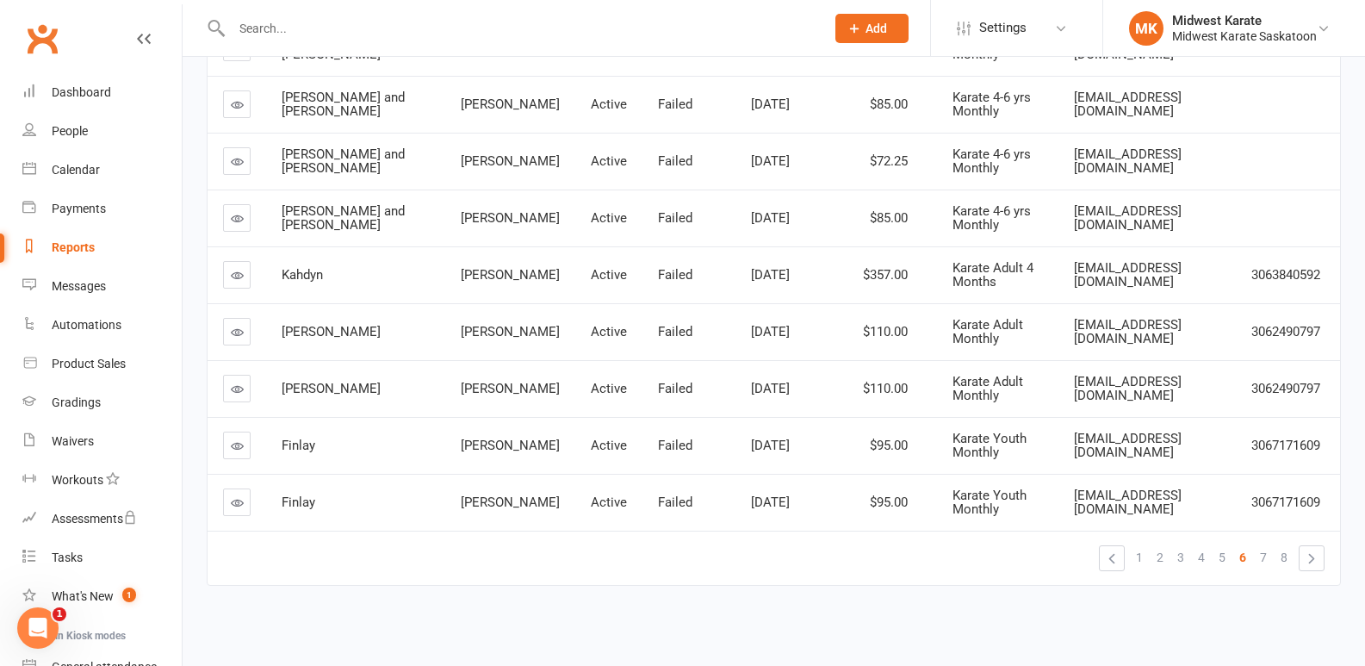
click at [735, 437] on td "Jun 1, 2025" at bounding box center [784, 445] width 99 height 57
click at [1262, 557] on span "7" at bounding box center [1263, 557] width 7 height 24
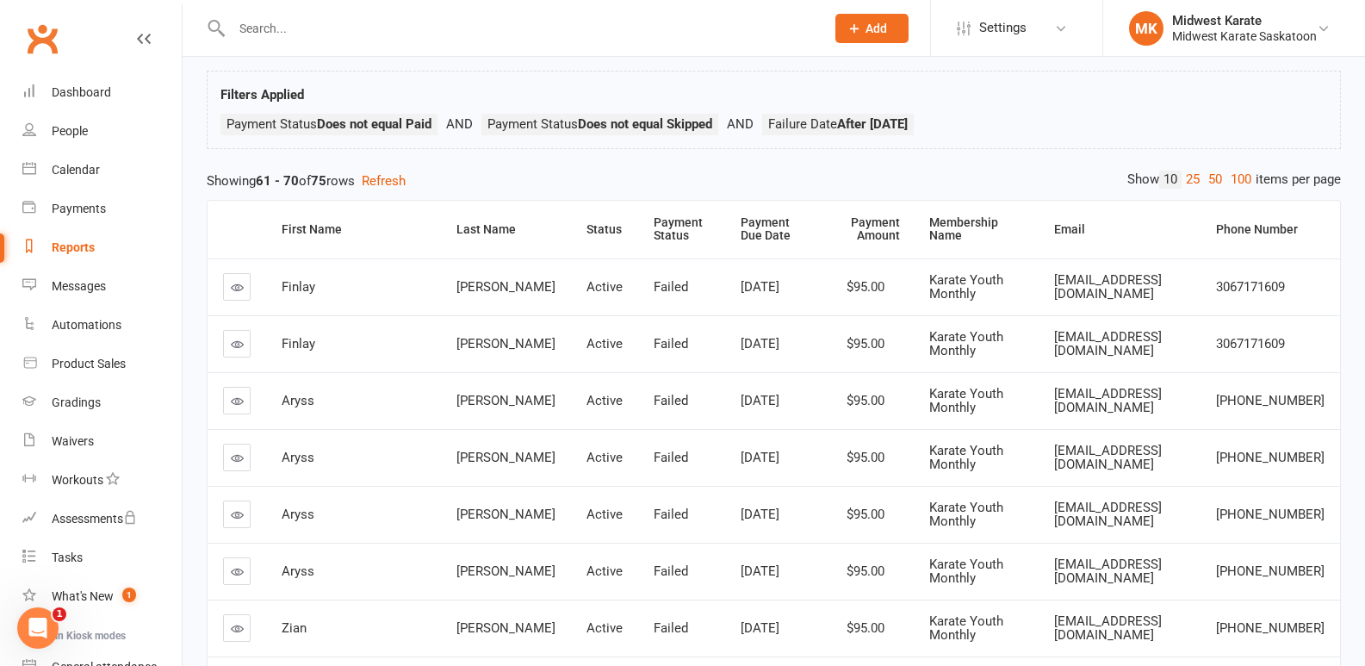
scroll to position [172, 0]
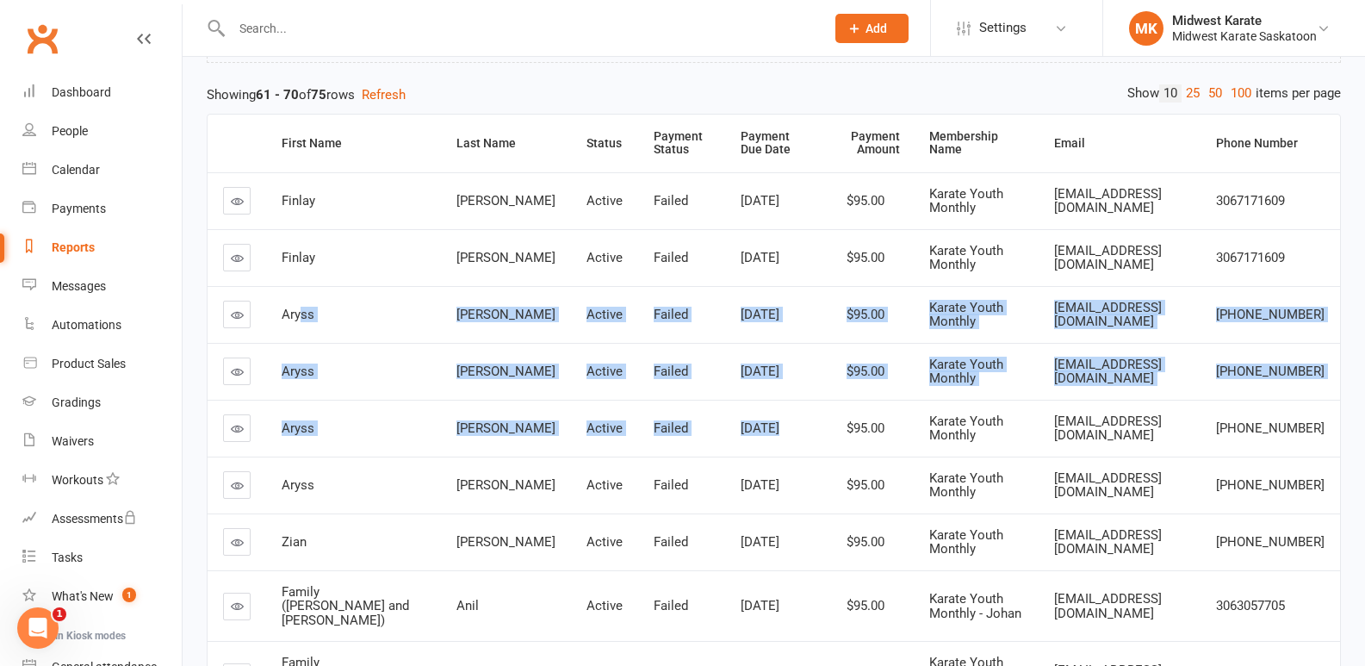
drag, startPoint x: 303, startPoint y: 298, endPoint x: 764, endPoint y: 431, distance: 479.4
click at [764, 431] on tbody "Finlay Mowat Active Failed Aug 1, 2025 $95.00 Karate Youth Monthly mowatr@live.…" at bounding box center [774, 470] width 1132 height 597
click at [816, 431] on td "$95.00" at bounding box center [864, 428] width 97 height 57
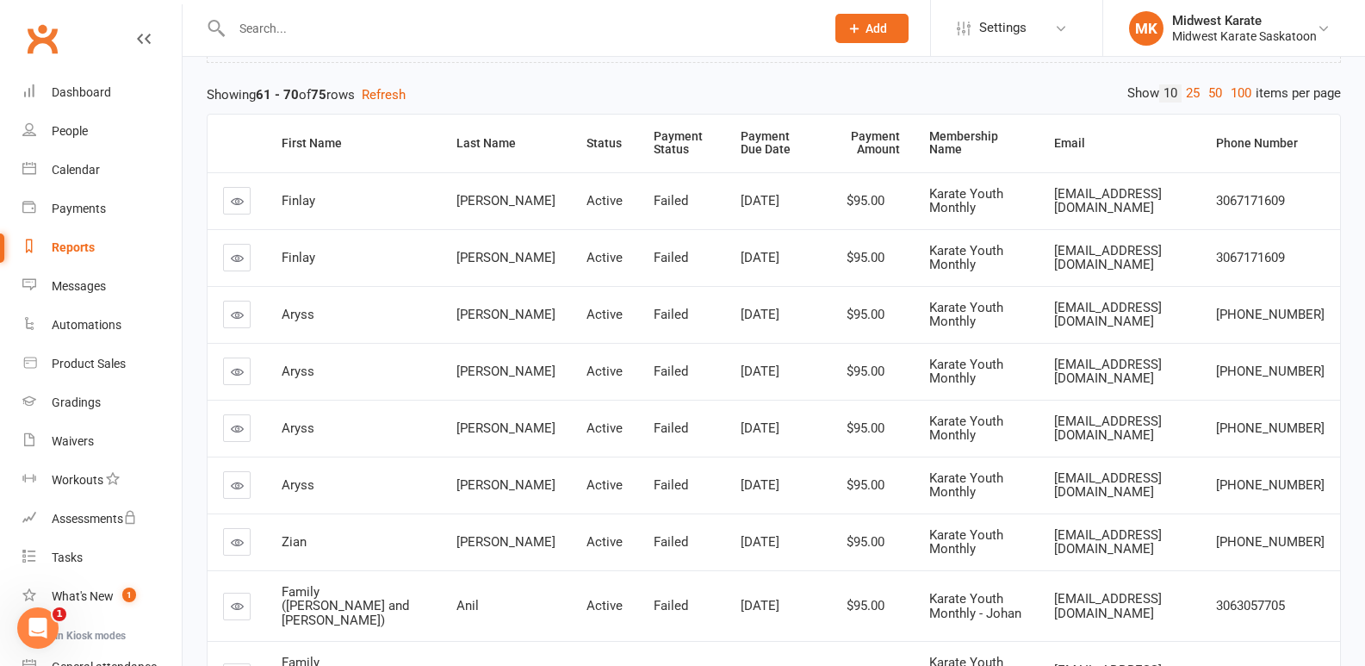
click at [586, 433] on span "Active" at bounding box center [604, 428] width 36 height 16
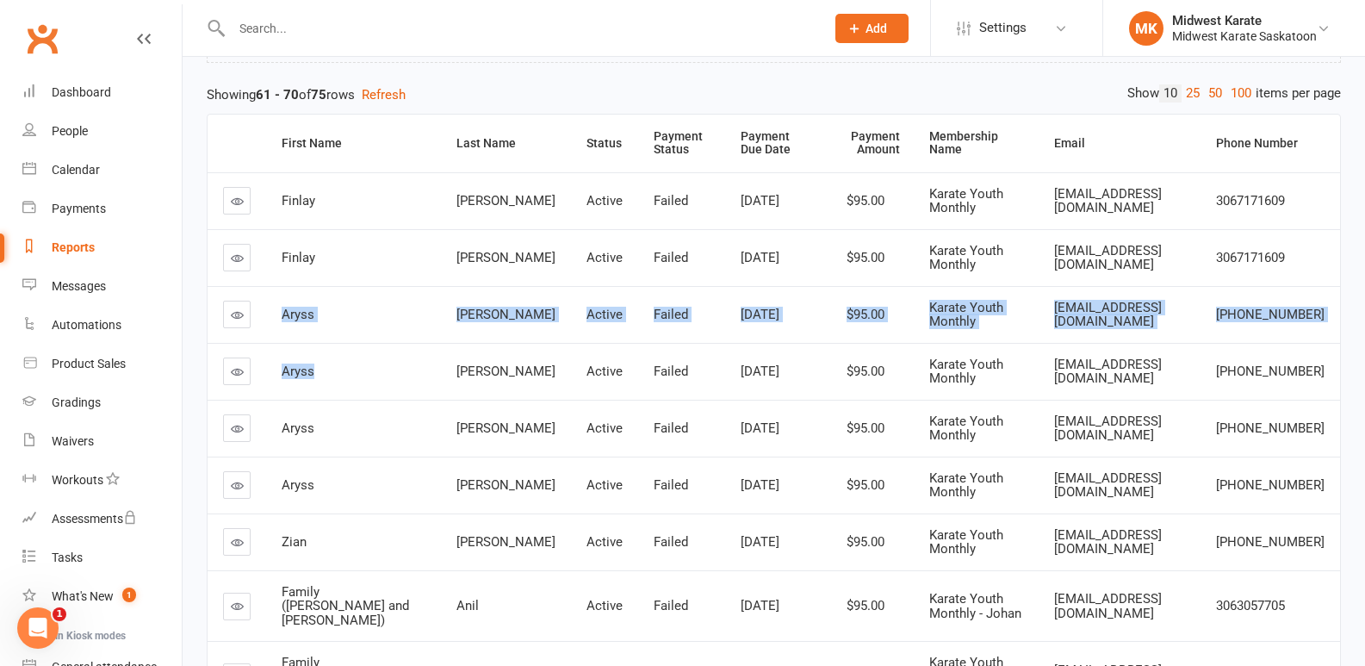
drag, startPoint x: 276, startPoint y: 308, endPoint x: 331, endPoint y: 379, distance: 89.0
click at [330, 379] on tbody "Finlay Mowat Active Failed Aug 1, 2025 $95.00 Karate Youth Monthly mowatr@live.…" at bounding box center [774, 470] width 1132 height 597
click at [331, 380] on td "Aryss" at bounding box center [353, 371] width 175 height 57
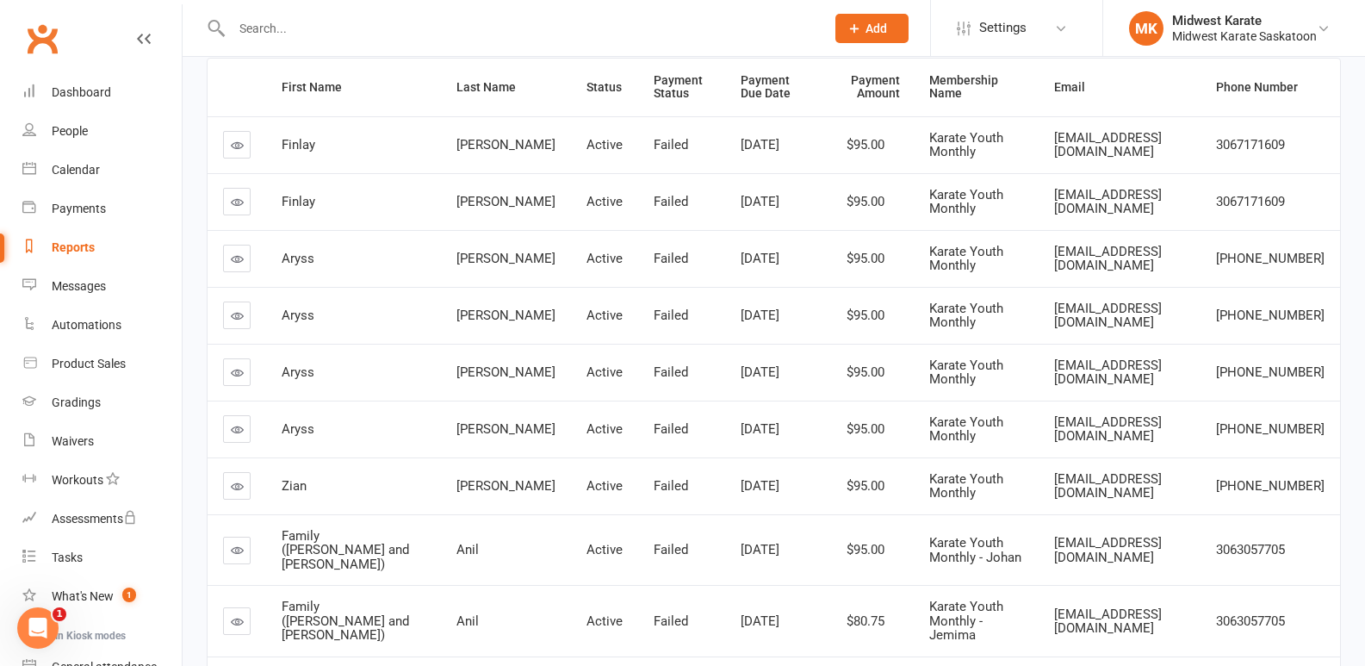
scroll to position [258, 0]
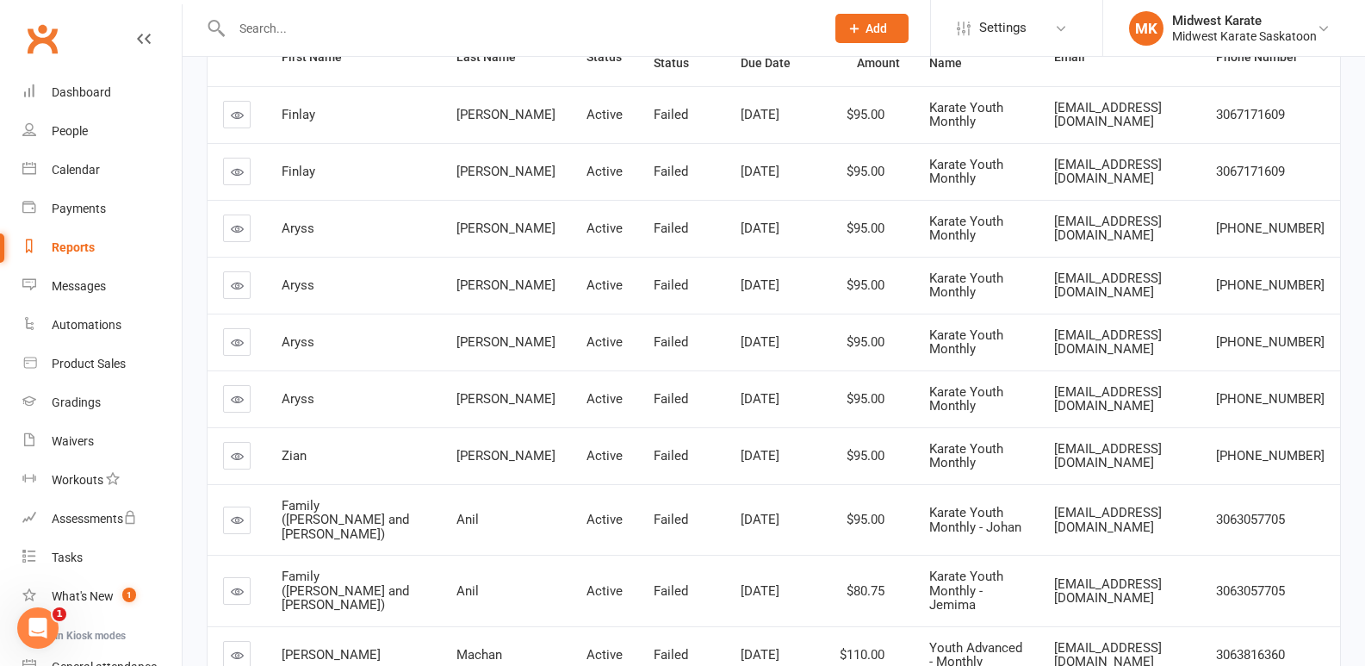
click at [403, 479] on td "Zian" at bounding box center [353, 455] width 175 height 57
click at [288, 445] on td "Zian" at bounding box center [353, 455] width 175 height 57
click at [571, 431] on td "Active" at bounding box center [604, 455] width 67 height 57
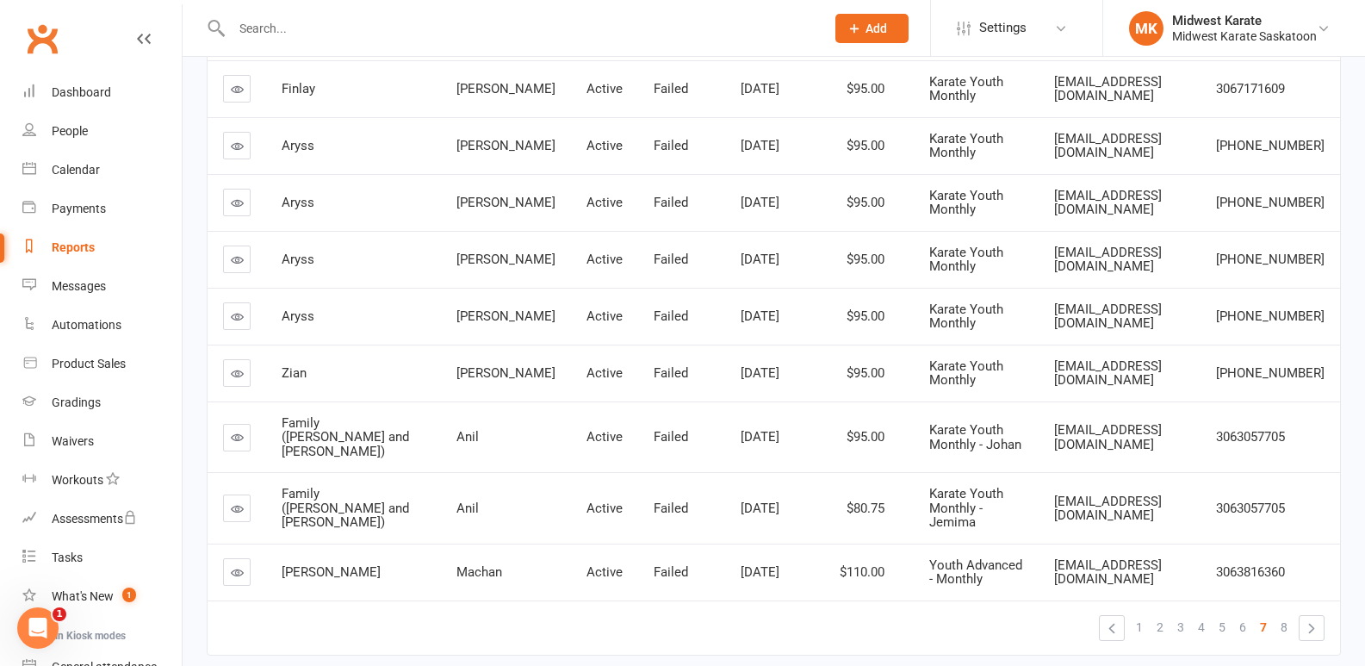
scroll to position [344, 0]
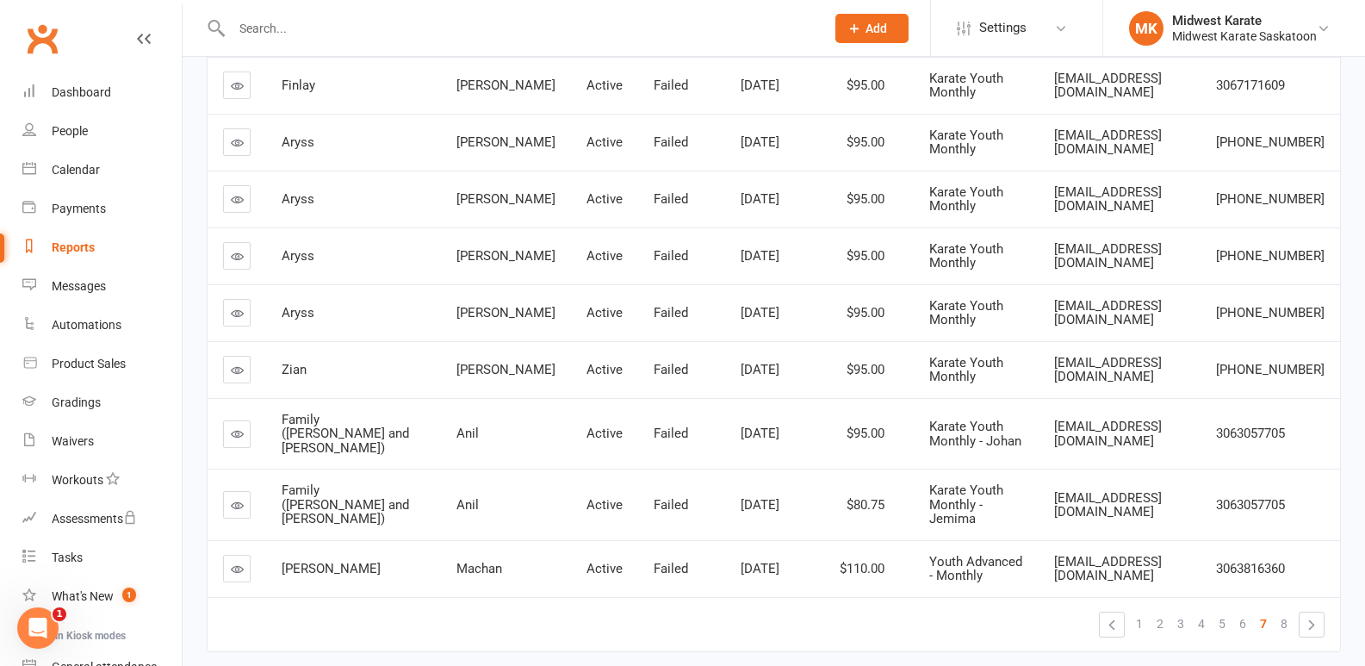
click at [456, 366] on span "Ortega" at bounding box center [505, 370] width 99 height 16
click at [366, 398] on td "Family (Johan and Jemima)" at bounding box center [353, 433] width 175 height 71
click at [344, 412] on span "Family (Johan and Jemima)" at bounding box center [345, 434] width 127 height 44
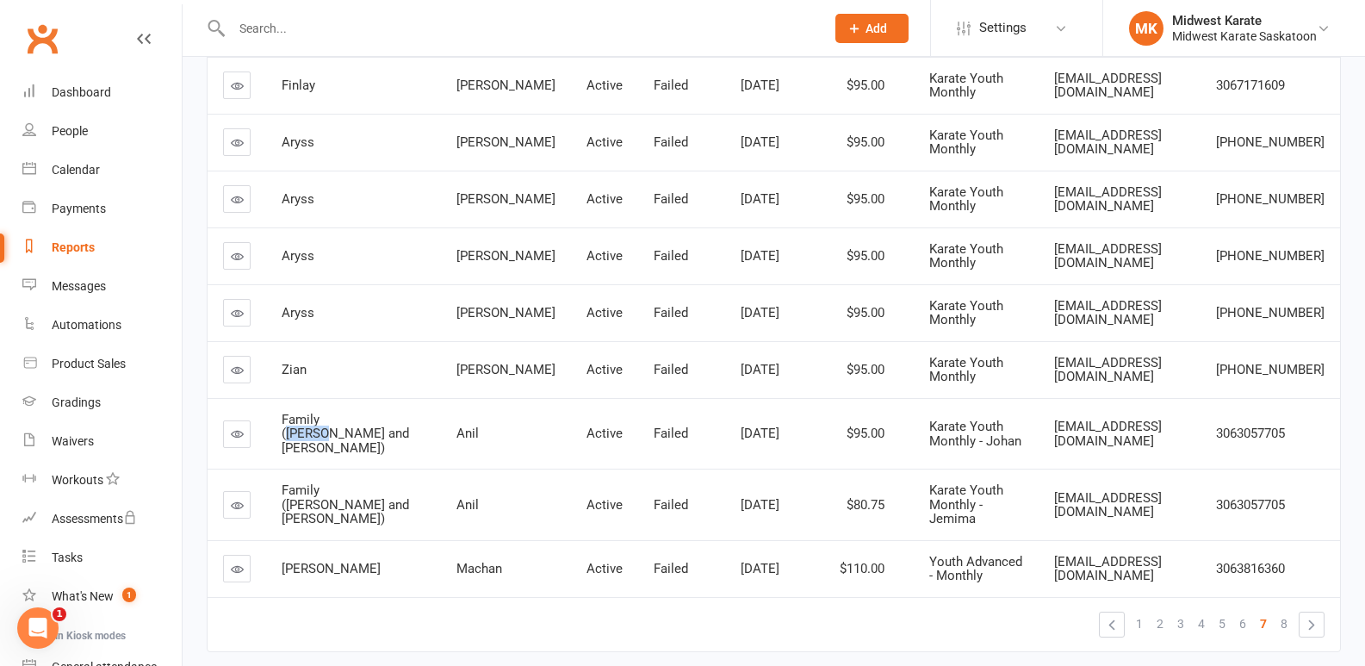
click at [344, 412] on span "Family (Johan and Jemima)" at bounding box center [345, 434] width 127 height 44
click at [378, 420] on span "Family (Johan and Jemima)" at bounding box center [345, 434] width 127 height 44
click at [335, 415] on span "Family (Johan and Jemima)" at bounding box center [345, 434] width 127 height 44
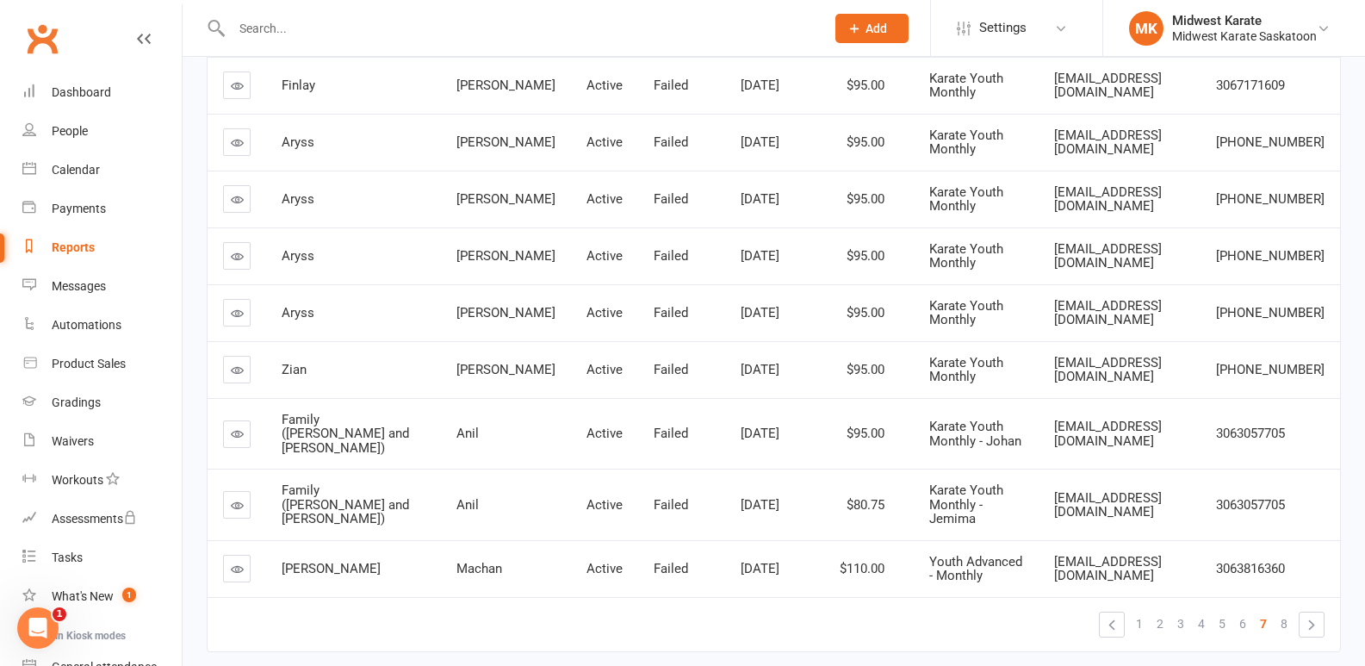
click at [313, 416] on span "Family (Johan and Jemima)" at bounding box center [345, 434] width 127 height 44
click at [1281, 611] on span "8" at bounding box center [1284, 623] width 7 height 24
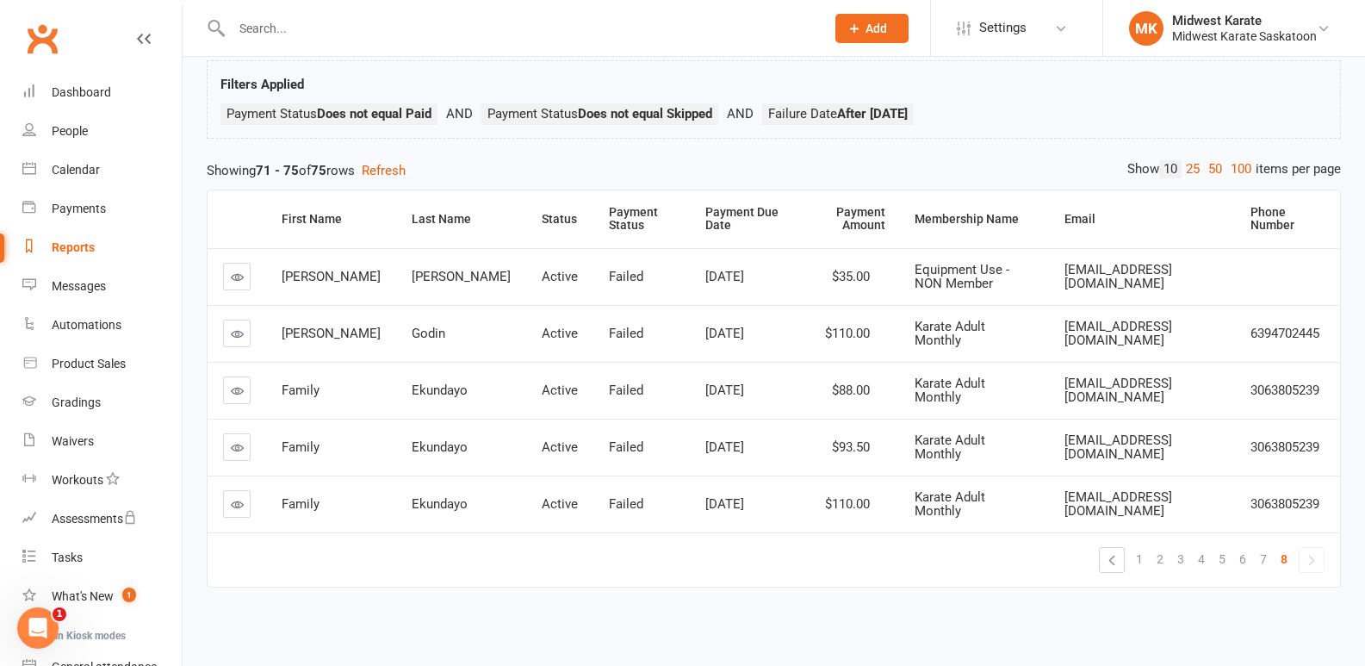
scroll to position [10, 0]
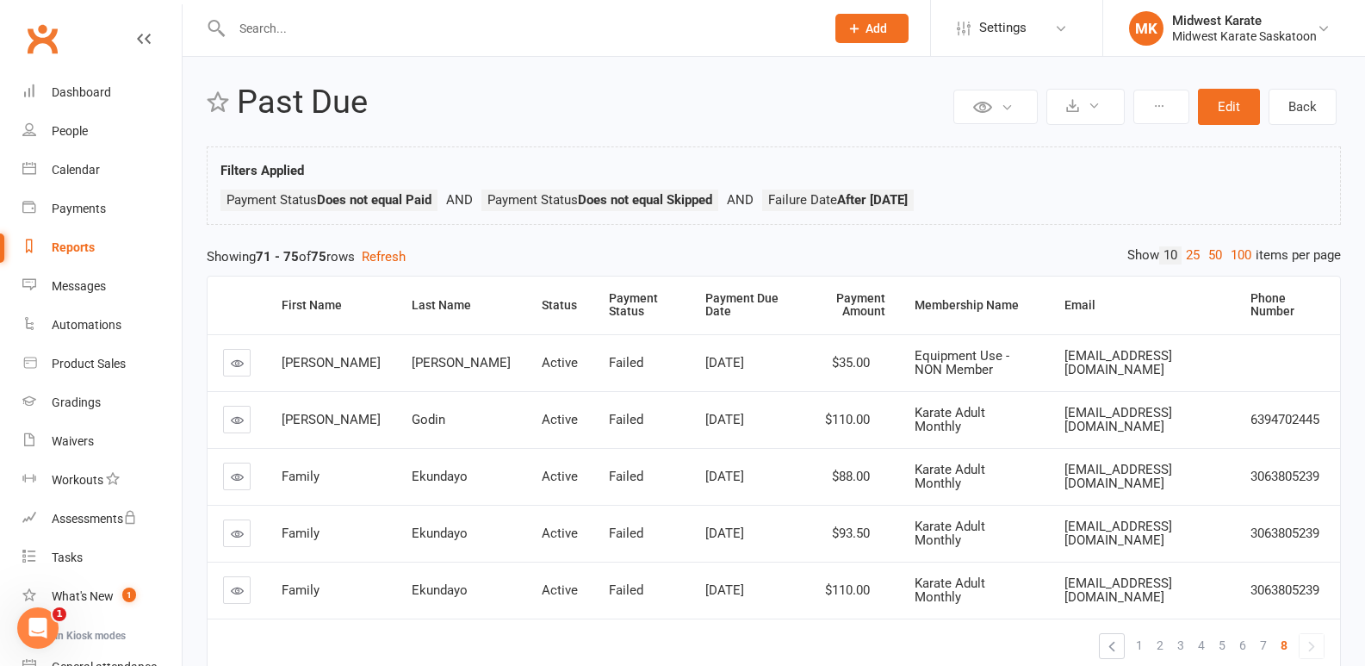
click at [540, 243] on div "Private Report Only visible by me Public Report Visible to everyone Export to C…" at bounding box center [774, 389] width 1182 height 684
click at [555, 179] on div "Payment > Payment Status Does not equal Skipped" at bounding box center [610, 176] width 236 height 18
click at [555, 178] on div "Payment > Payment Status Does not equal Skipped" at bounding box center [610, 176] width 236 height 18
drag, startPoint x: 576, startPoint y: 197, endPoint x: 712, endPoint y: 200, distance: 136.1
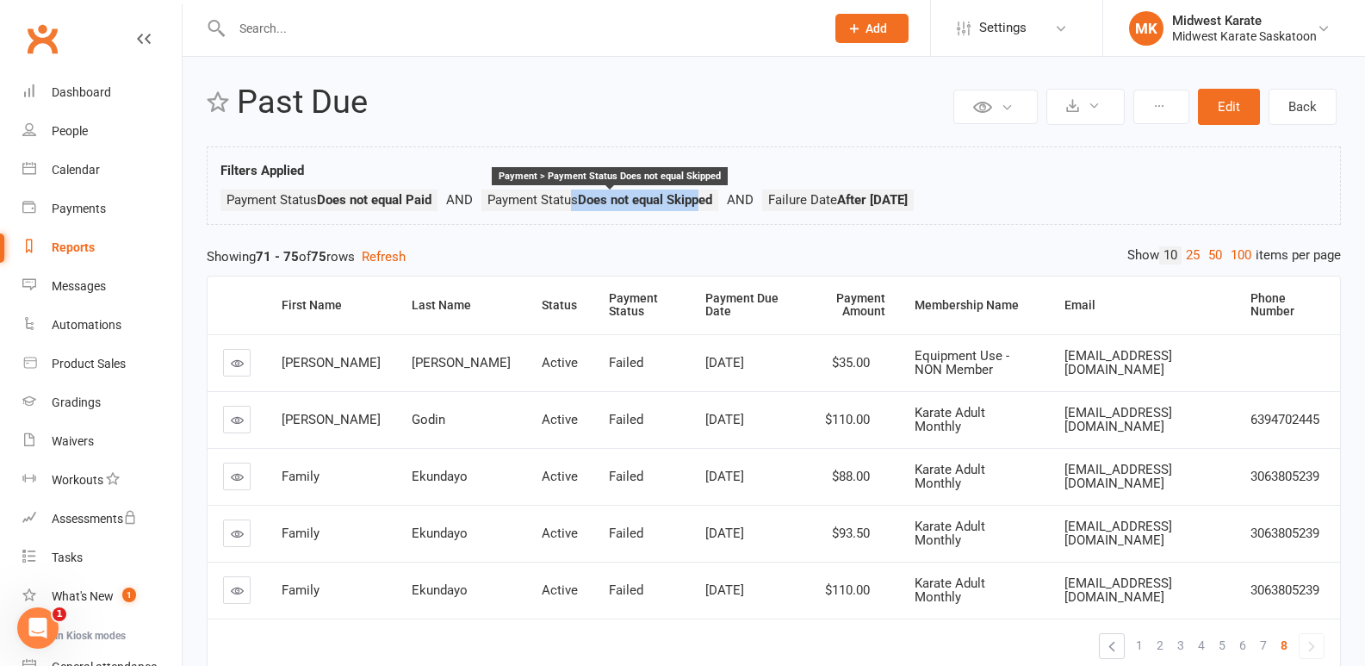
click at [712, 200] on span "Payment Status Does not equal Skipped" at bounding box center [599, 200] width 225 height 16
click at [521, 249] on div "Showing 71 - 75 of 75 rows Refresh" at bounding box center [774, 256] width 1134 height 21
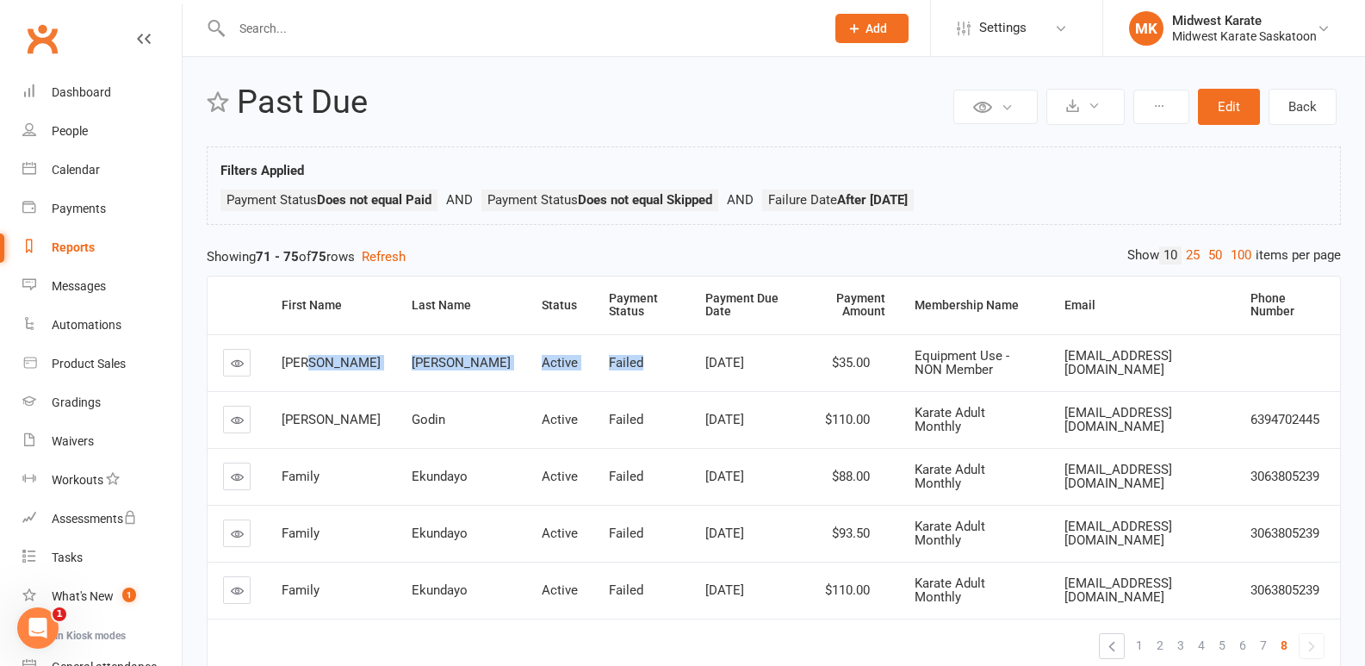
drag, startPoint x: 318, startPoint y: 350, endPoint x: 589, endPoint y: 349, distance: 271.3
click at [589, 349] on tr "Samuel Nagy Active Failed Sep 1, 2025 $35.00 Equipment Use - NON Member sjnagy2…" at bounding box center [774, 362] width 1132 height 57
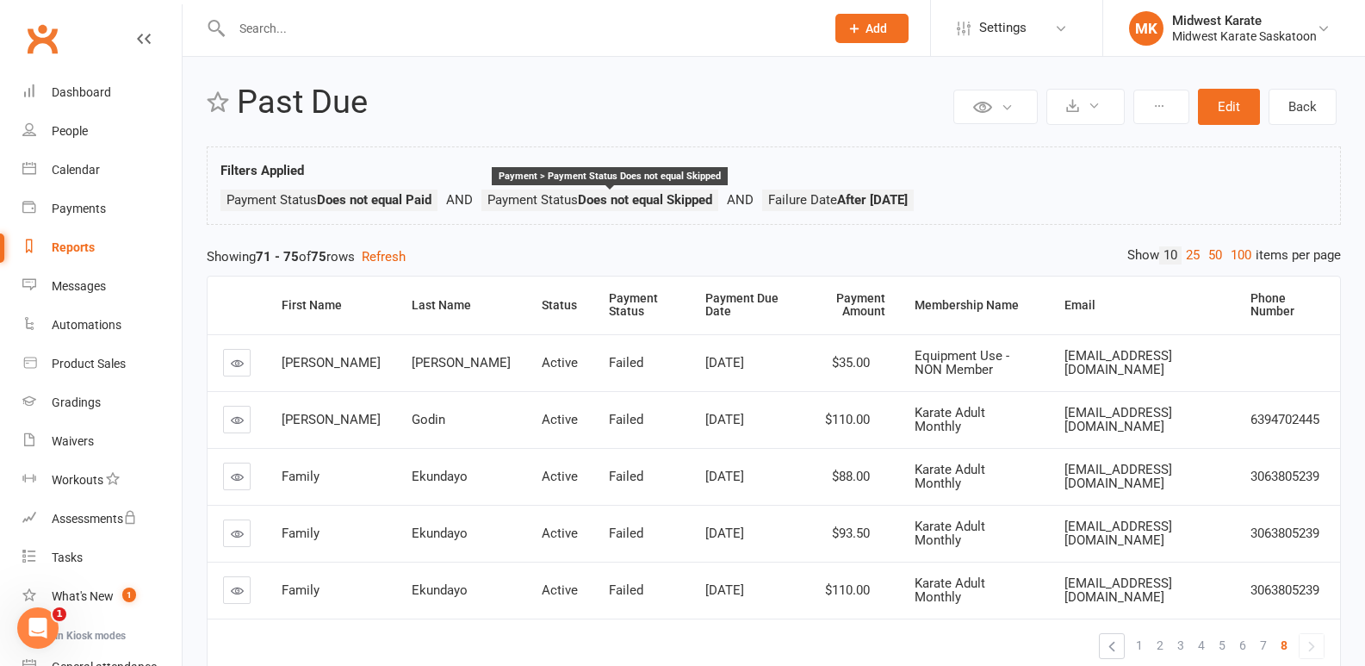
click at [624, 203] on strong "Does not equal Skipped" at bounding box center [645, 200] width 134 height 16
click at [766, 86] on h2 "Past Due" at bounding box center [593, 102] width 712 height 36
click at [633, 195] on strong "Does not equal Skipped" at bounding box center [645, 200] width 134 height 16
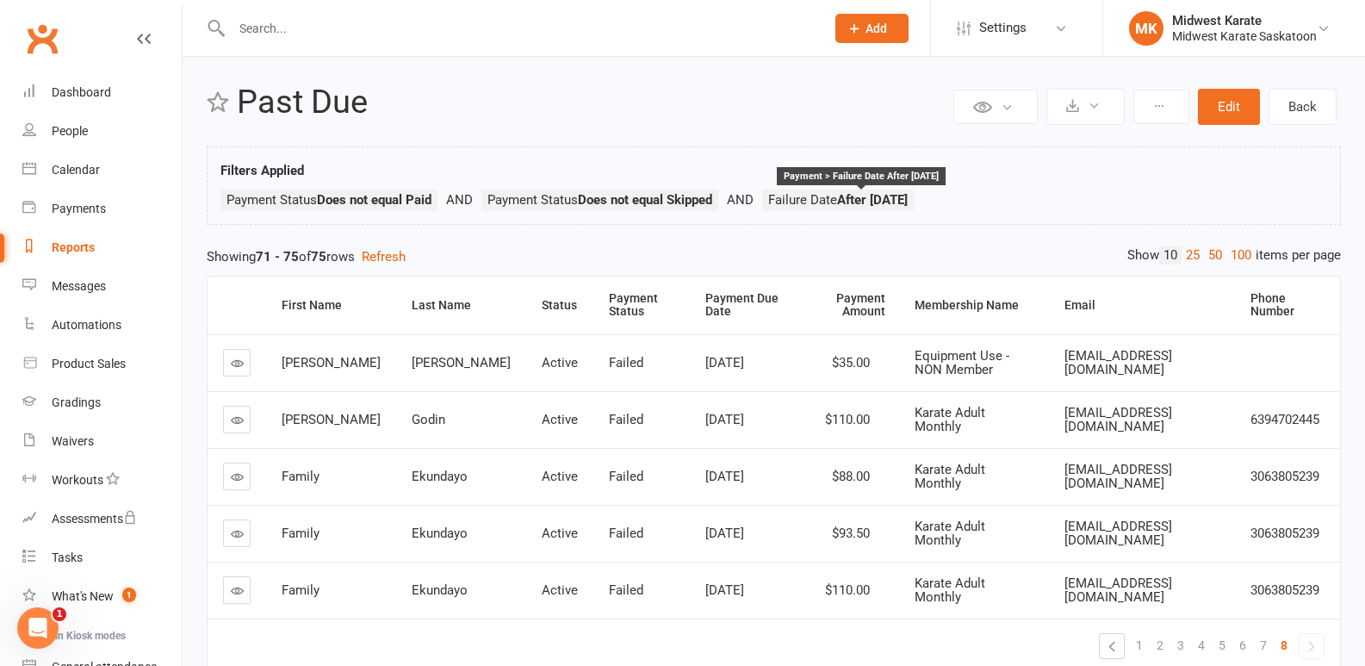
click at [813, 205] on span "Failure Date After 125 day(s) Ago" at bounding box center [838, 200] width 140 height 16
click at [806, 199] on span "Failure Date After 125 day(s) Ago" at bounding box center [838, 200] width 140 height 16
click at [777, 149] on div "Filters Applied Payment Status Does not equal Paid Payment Status Does not equa…" at bounding box center [774, 185] width 1134 height 78
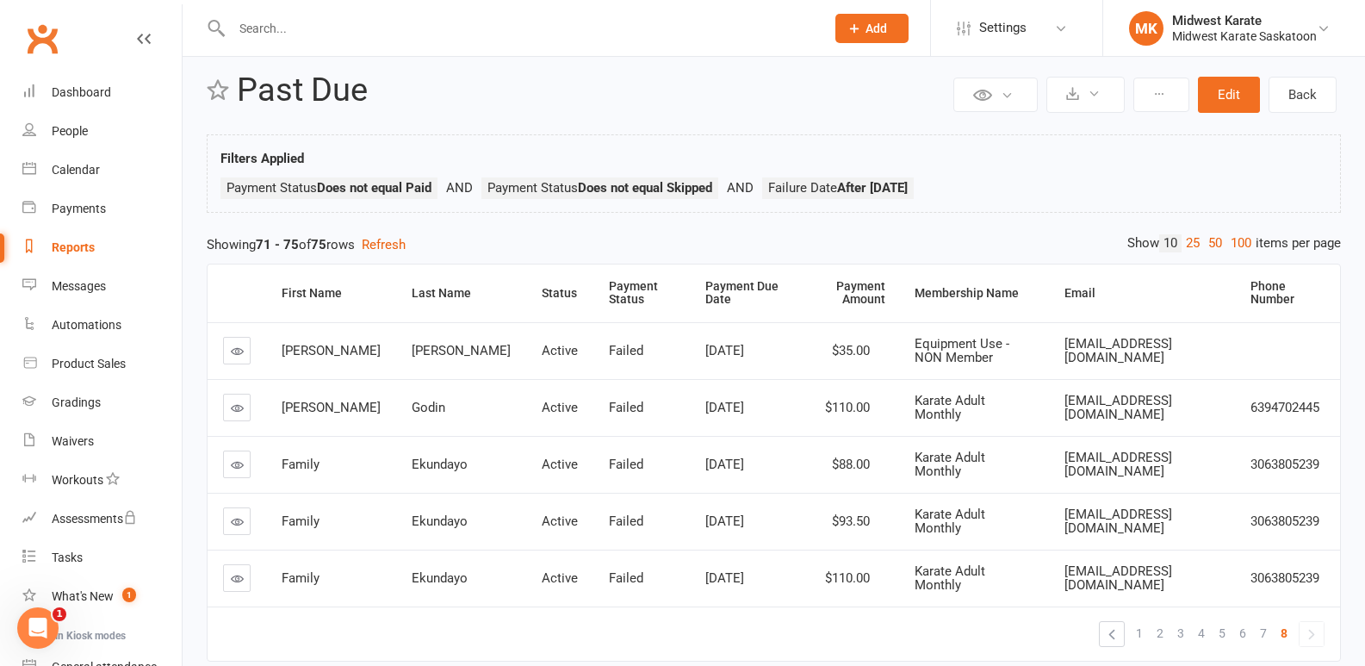
scroll to position [96, 0]
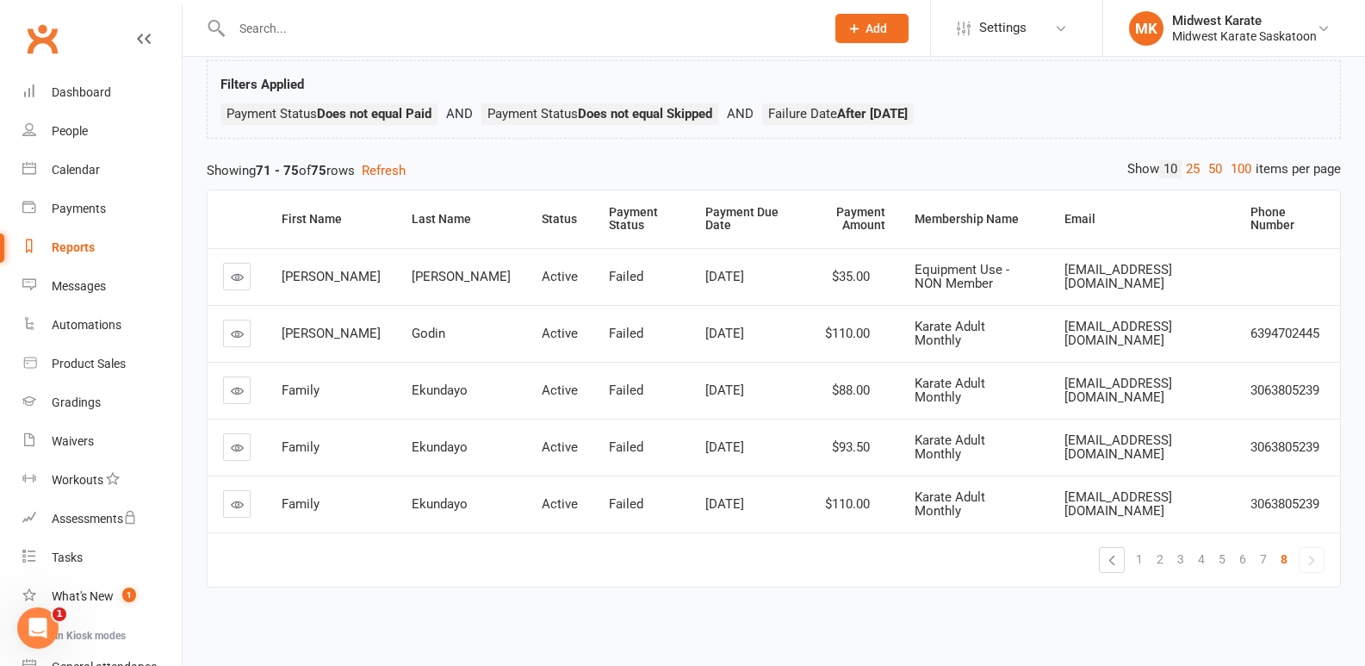
drag, startPoint x: 336, startPoint y: 332, endPoint x: 674, endPoint y: 329, distance: 338.4
click at [674, 329] on tr "Yannick Godin Active Failed Sep 1, 2025 $110.00 Karate Adult Monthly godlicked2…" at bounding box center [774, 333] width 1132 height 57
click at [705, 329] on span "Sep 1, 2025" at bounding box center [724, 334] width 39 height 16
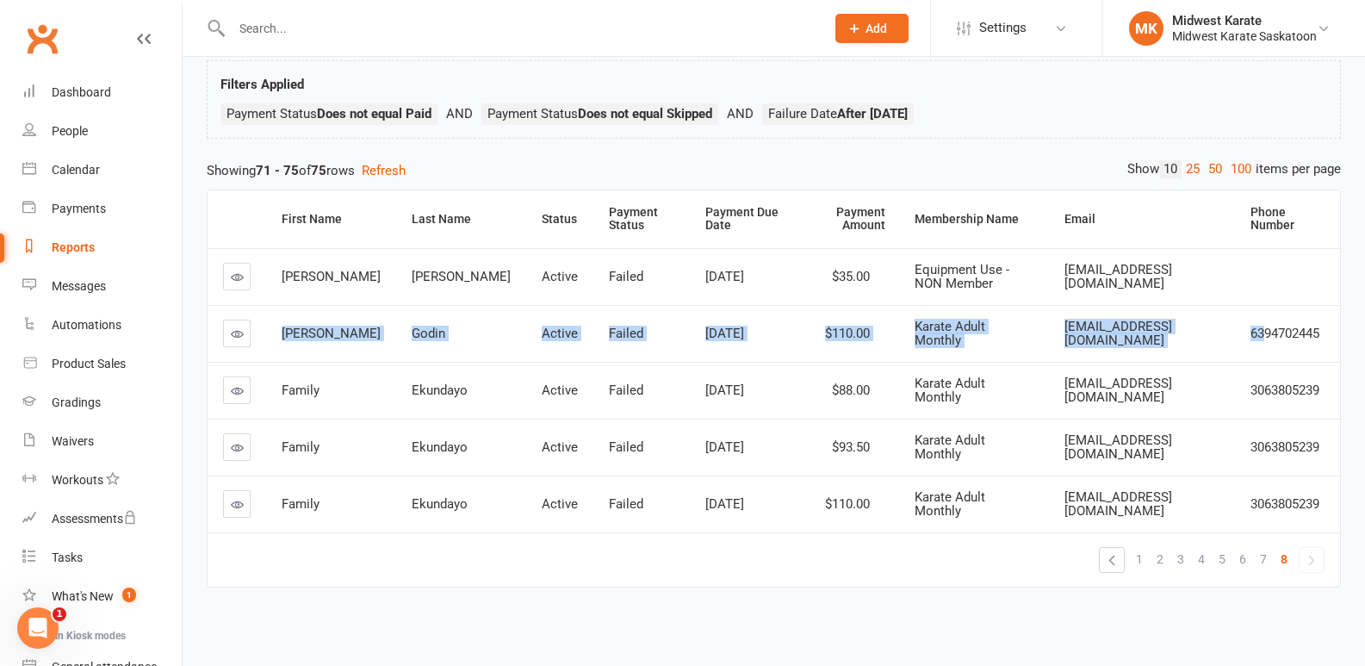
drag, startPoint x: 1253, startPoint y: 340, endPoint x: 265, endPoint y: 338, distance: 987.7
click at [265, 338] on tr "Yannick Godin Active Failed Sep 1, 2025 $110.00 Karate Adult Monthly godlicked2…" at bounding box center [774, 333] width 1132 height 57
click at [396, 332] on td "Godin" at bounding box center [461, 333] width 130 height 57
click at [396, 328] on td "Godin" at bounding box center [461, 333] width 130 height 57
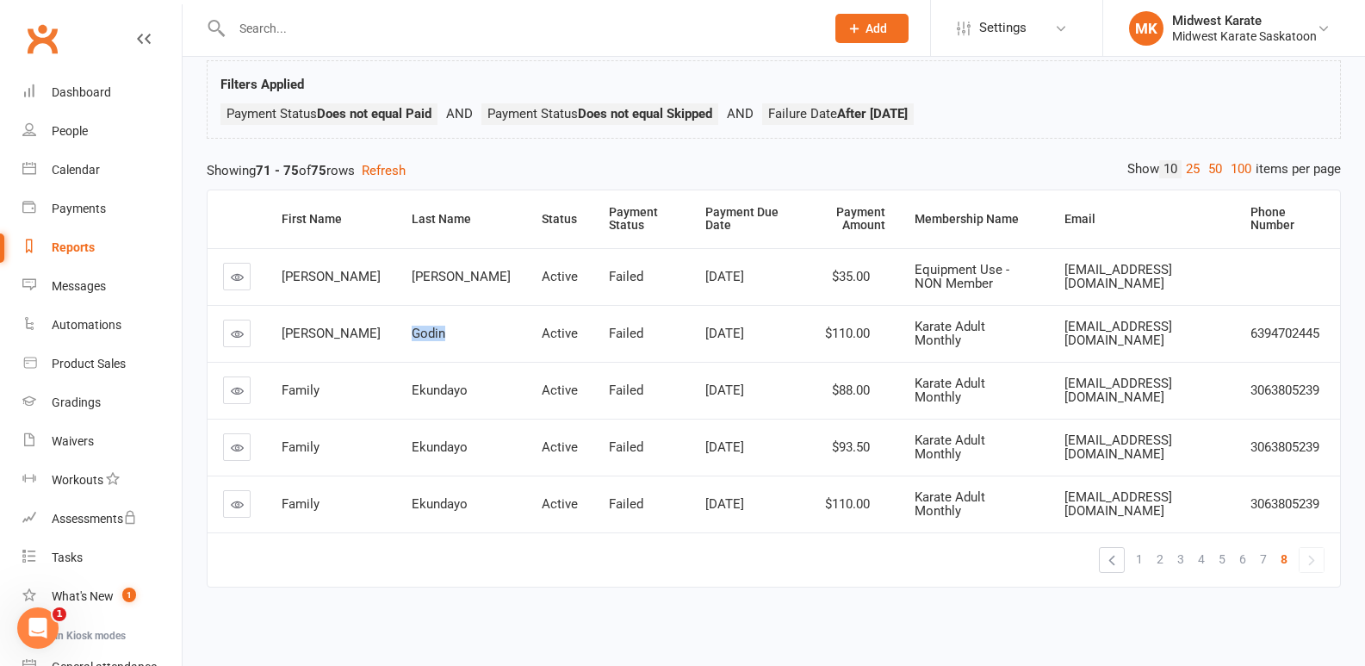
click at [396, 328] on td "Godin" at bounding box center [461, 333] width 130 height 57
click at [412, 387] on span "Ekundayo" at bounding box center [440, 390] width 56 height 16
click at [287, 390] on span "Family" at bounding box center [301, 390] width 38 height 16
click at [313, 286] on td "Samuel" at bounding box center [331, 276] width 130 height 57
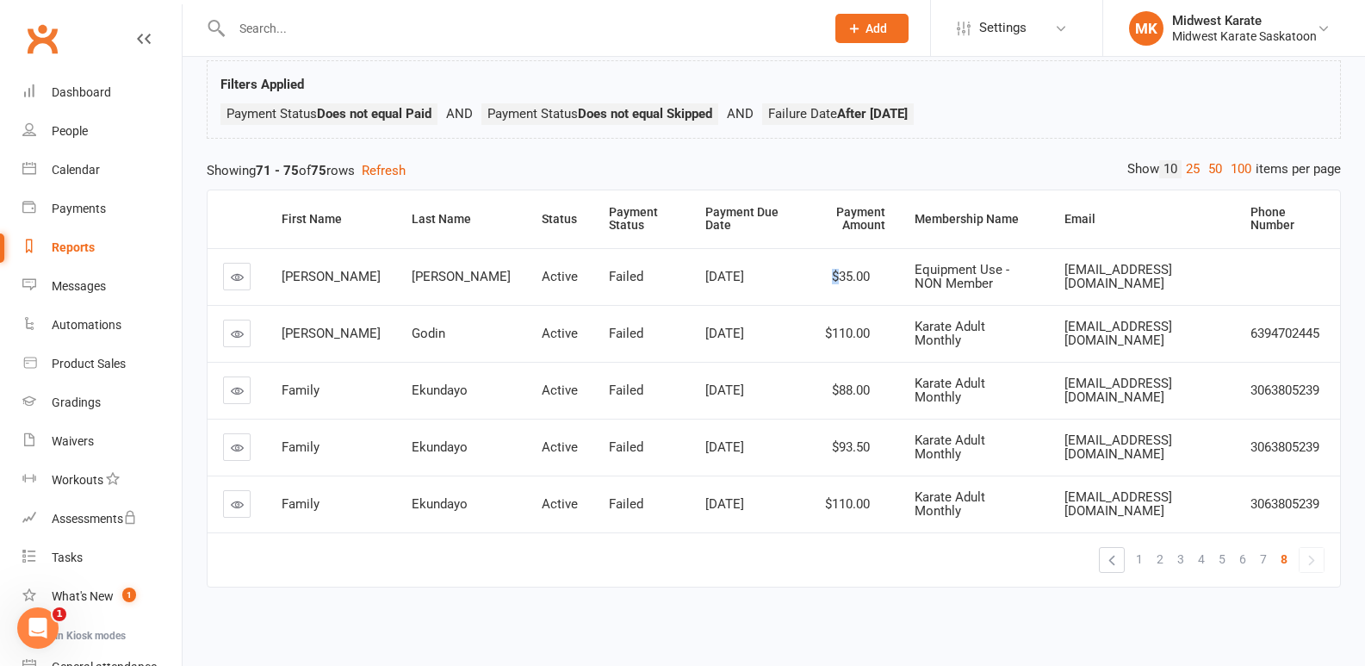
click at [793, 256] on td "$35.00" at bounding box center [846, 276] width 106 height 57
click at [915, 279] on span "Equipment Use - NON Member" at bounding box center [962, 277] width 95 height 30
click at [915, 274] on span "Equipment Use - NON Member" at bounding box center [962, 277] width 95 height 30
drag, startPoint x: 919, startPoint y: 284, endPoint x: 862, endPoint y: 264, distance: 60.5
click at [915, 265] on div "Equipment Use - NON Member" at bounding box center [974, 277] width 119 height 28
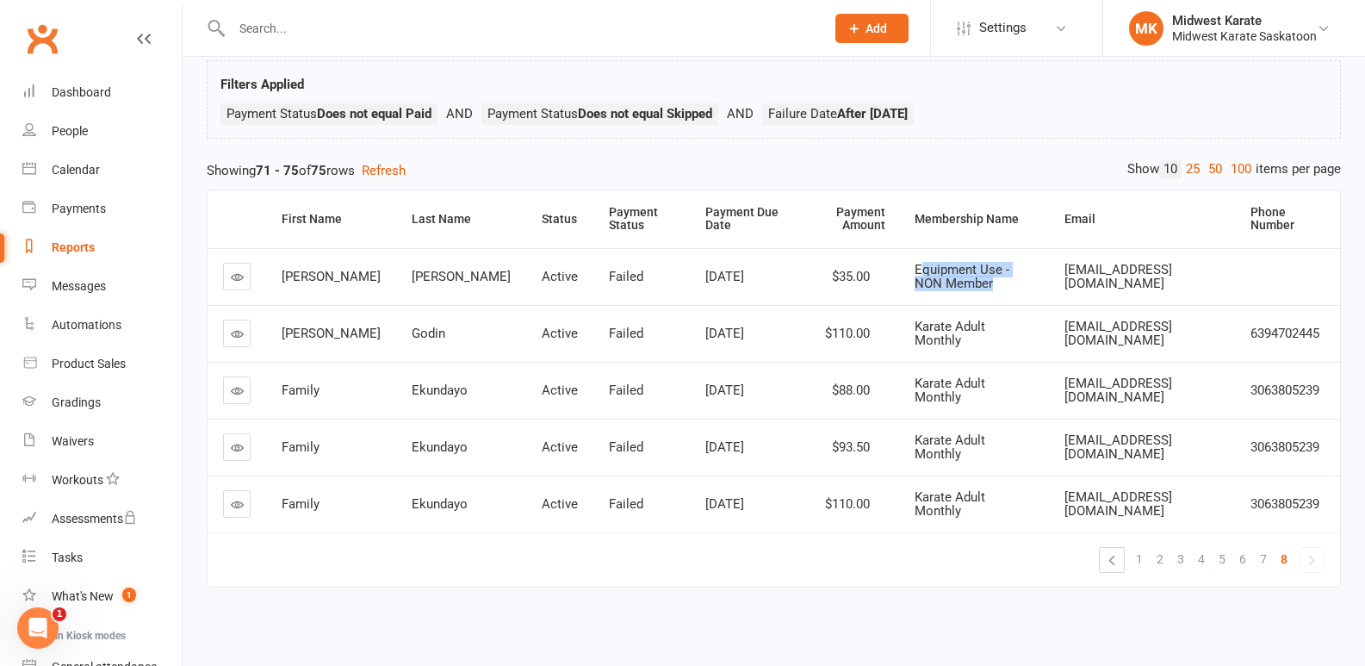
click at [915, 263] on span "Equipment Use - NON Member" at bounding box center [962, 277] width 95 height 30
drag, startPoint x: 931, startPoint y: 278, endPoint x: 956, endPoint y: 282, distance: 25.3
click at [946, 281] on div "Equipment Use - NON Member" at bounding box center [974, 277] width 119 height 28
click at [958, 282] on div "Equipment Use - NON Member" at bounding box center [974, 277] width 119 height 28
drag, startPoint x: 940, startPoint y: 282, endPoint x: 835, endPoint y: 245, distance: 110.6
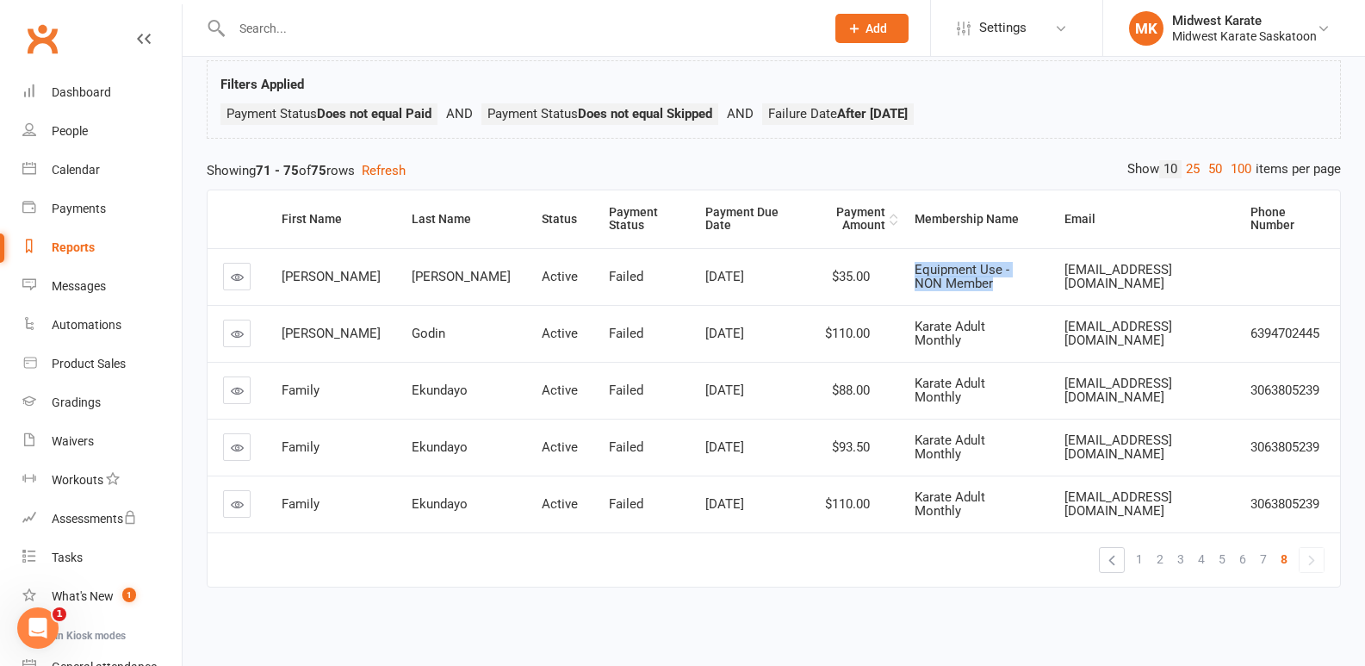
click at [838, 245] on table "First Name Last Name Status Payment Status Payment Due Date Payment Amount Memb…" at bounding box center [774, 388] width 1134 height 398
click at [526, 245] on th "Status" at bounding box center [559, 219] width 67 height 58
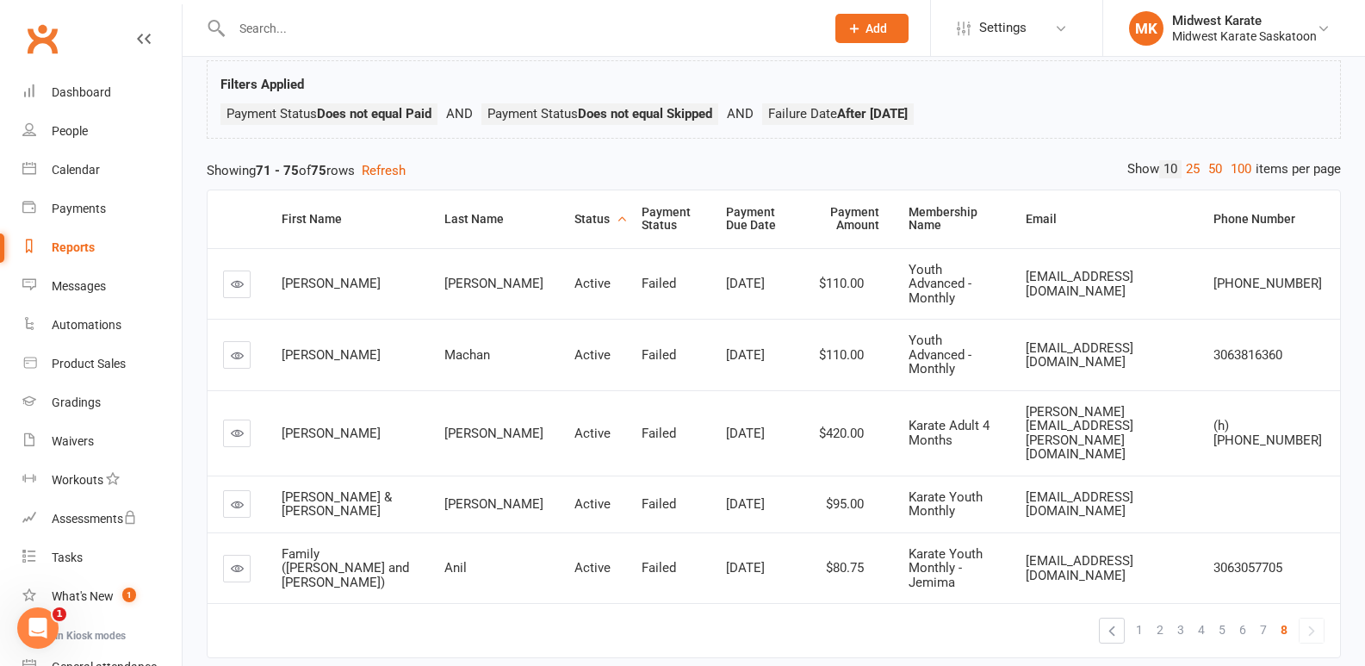
click at [481, 169] on div "Showing 71 - 75 of 75 rows Refresh" at bounding box center [774, 170] width 1134 height 21
click at [797, 258] on td "$110.00" at bounding box center [845, 283] width 96 height 71
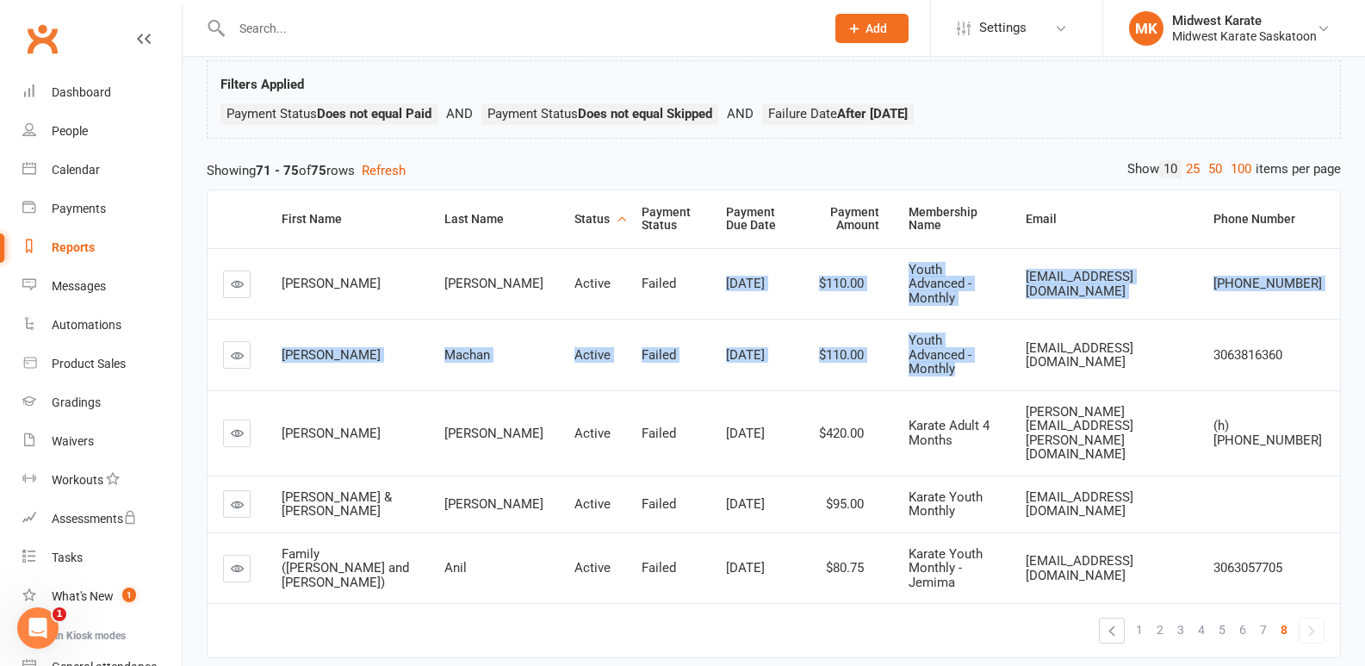
drag, startPoint x: 840, startPoint y: 296, endPoint x: 1024, endPoint y: 369, distance: 197.2
click at [1024, 369] on tbody "Olivia Turner Active Failed Sep 1, 2025 $110.00 Youth Advanced - Monthly dtymch…" at bounding box center [774, 426] width 1132 height 356
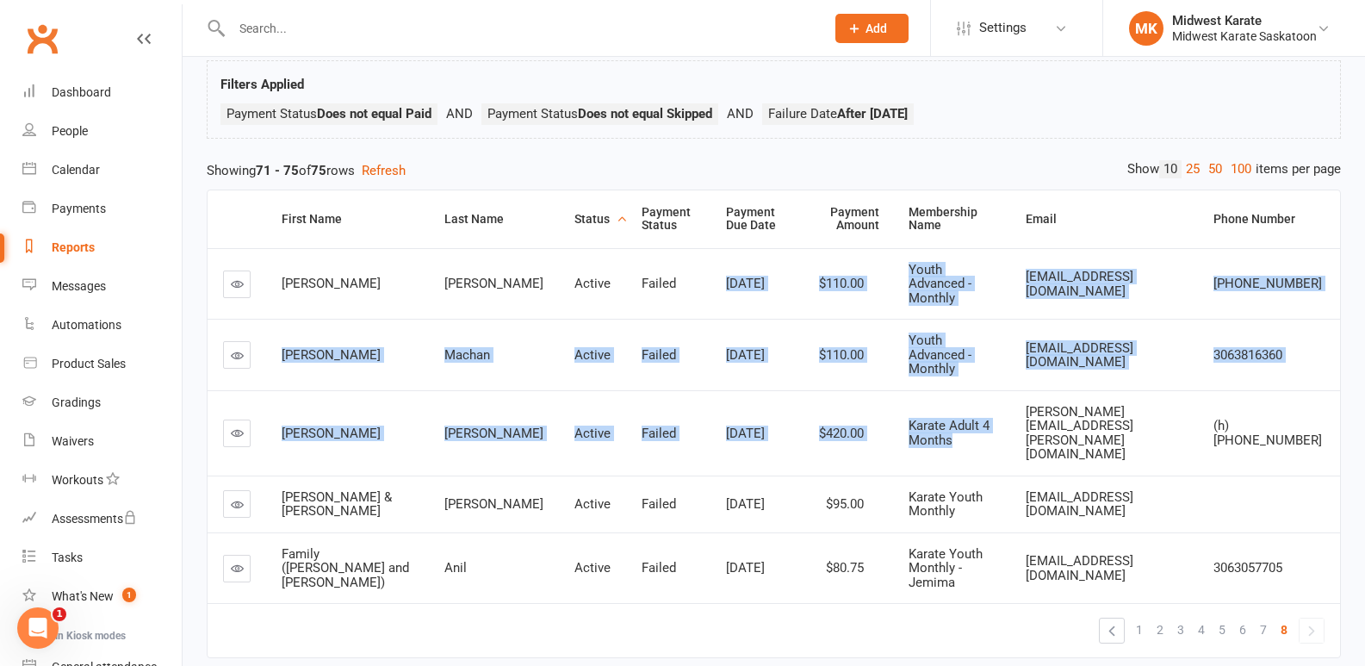
click at [1027, 390] on td "Dan.Wilkinson@sasktel.net" at bounding box center [1104, 432] width 188 height 85
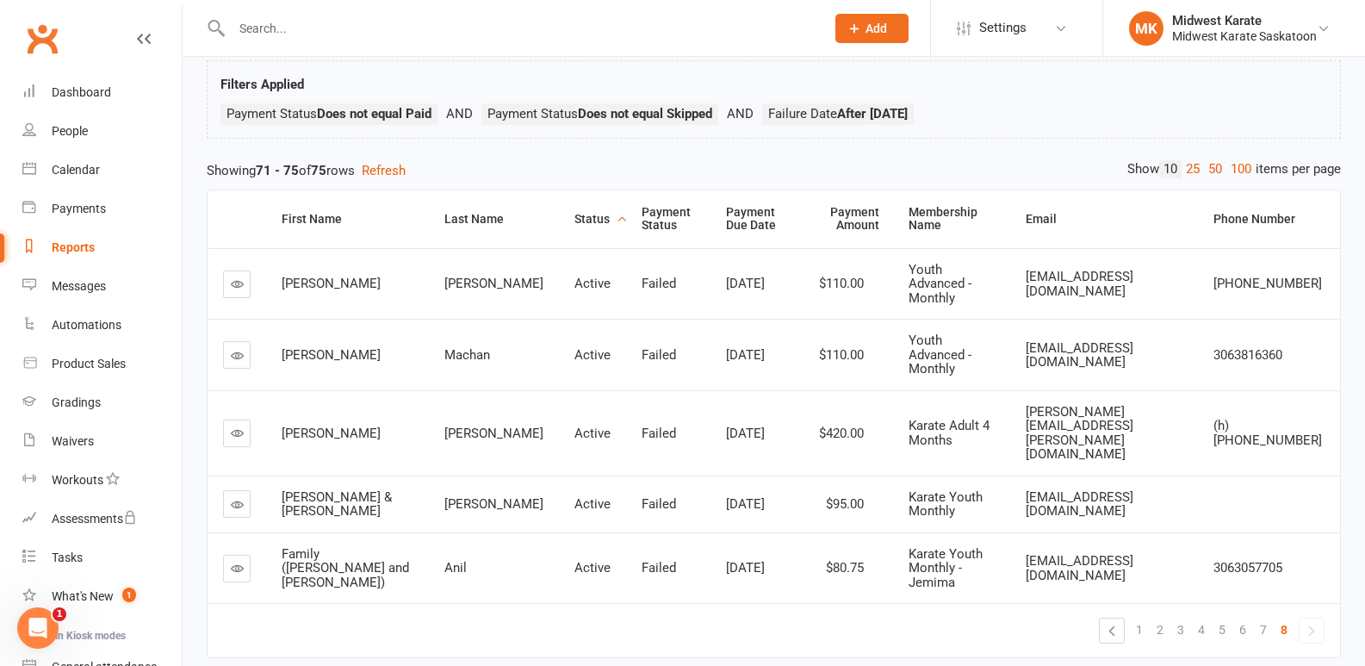
click at [967, 490] on div "Karate Youth Monthly" at bounding box center [952, 504] width 86 height 28
click at [574, 280] on span "Active" at bounding box center [592, 284] width 36 height 16
click at [574, 279] on span "Active" at bounding box center [592, 284] width 36 height 16
click at [331, 546] on span "Family (Johan and Jemima)" at bounding box center [345, 568] width 127 height 44
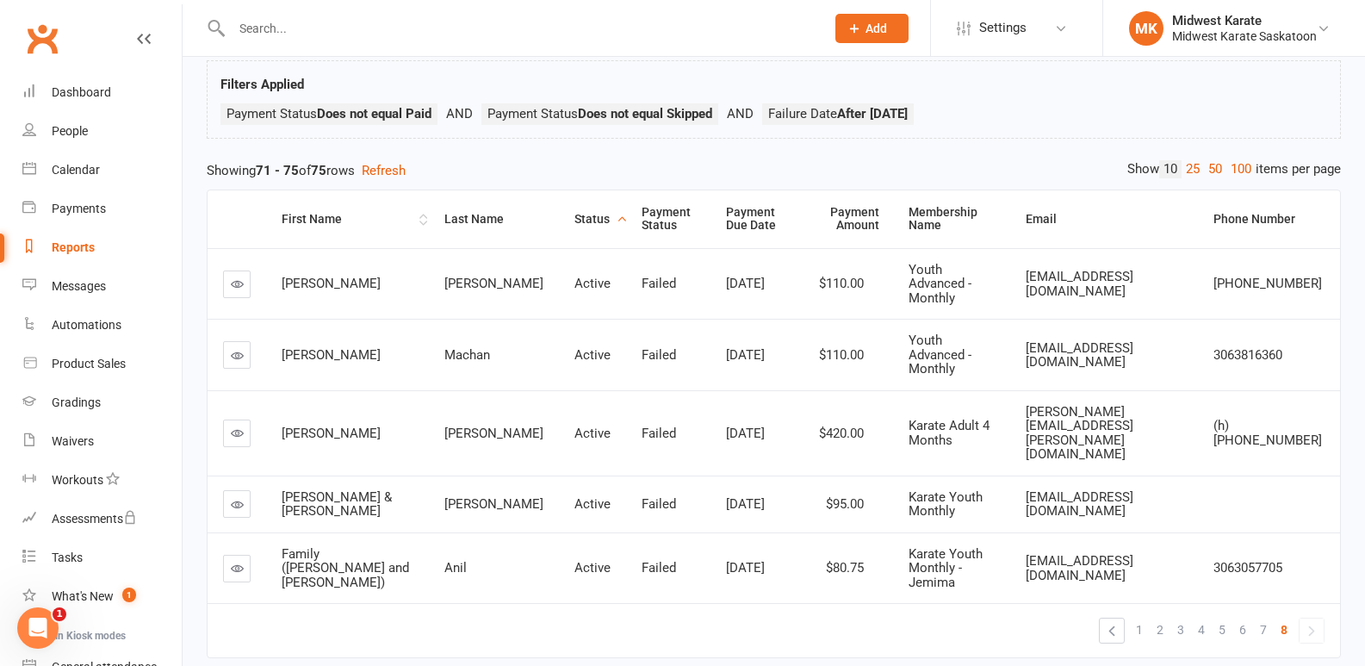
click at [318, 216] on div "First Name" at bounding box center [348, 219] width 133 height 13
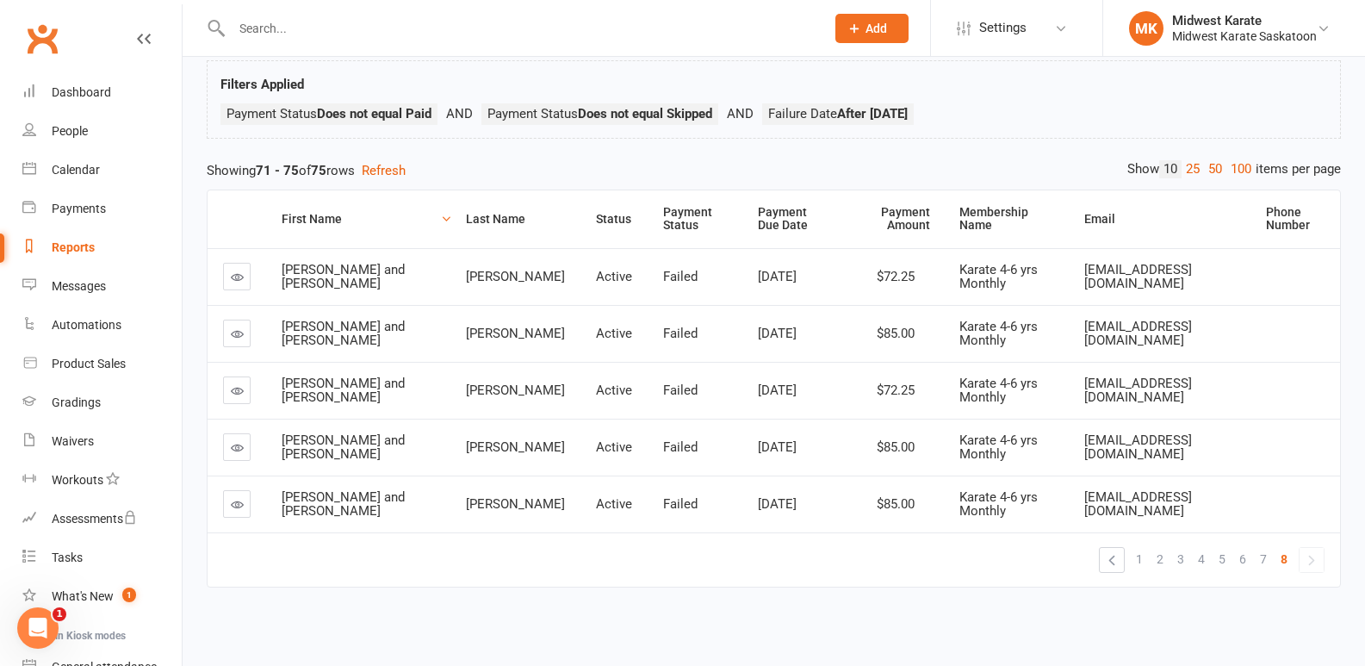
click at [314, 216] on div "First Name" at bounding box center [359, 219] width 155 height 13
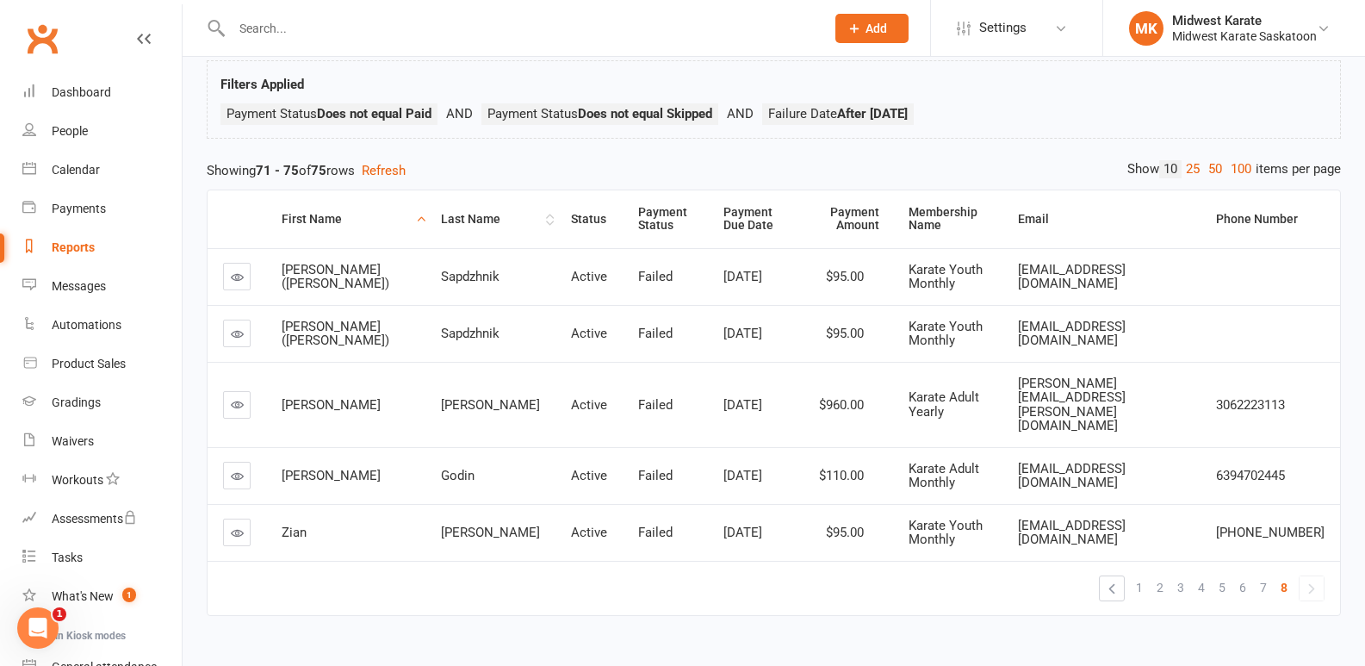
click at [464, 207] on th "Last Name" at bounding box center [490, 219] width 130 height 58
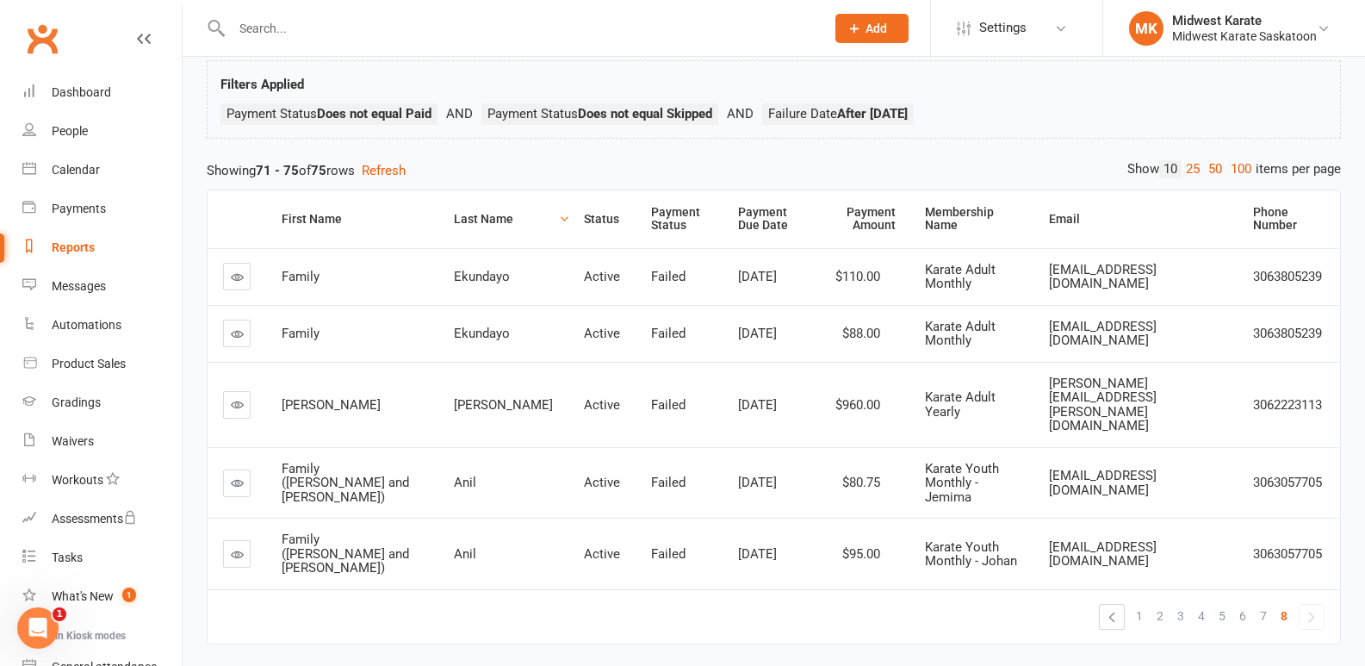
click at [465, 213] on div "Last Name" at bounding box center [504, 219] width 101 height 13
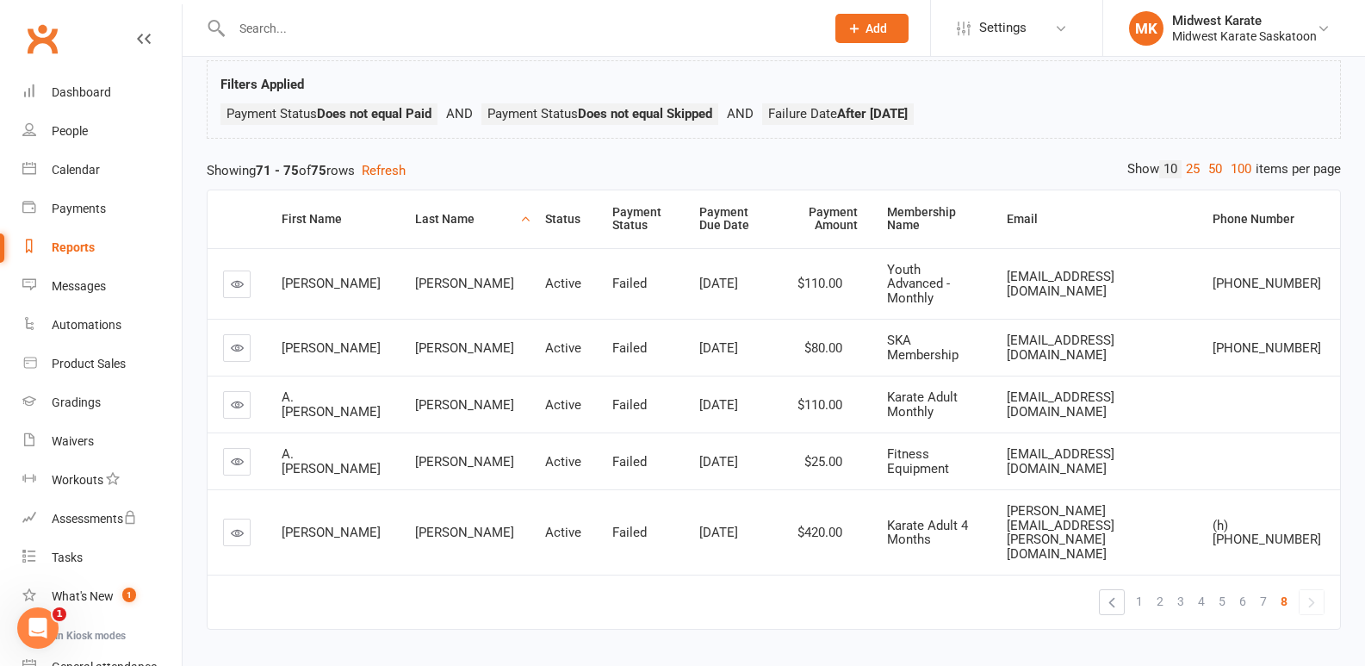
click at [545, 213] on div "Status" at bounding box center [564, 219] width 38 height 13
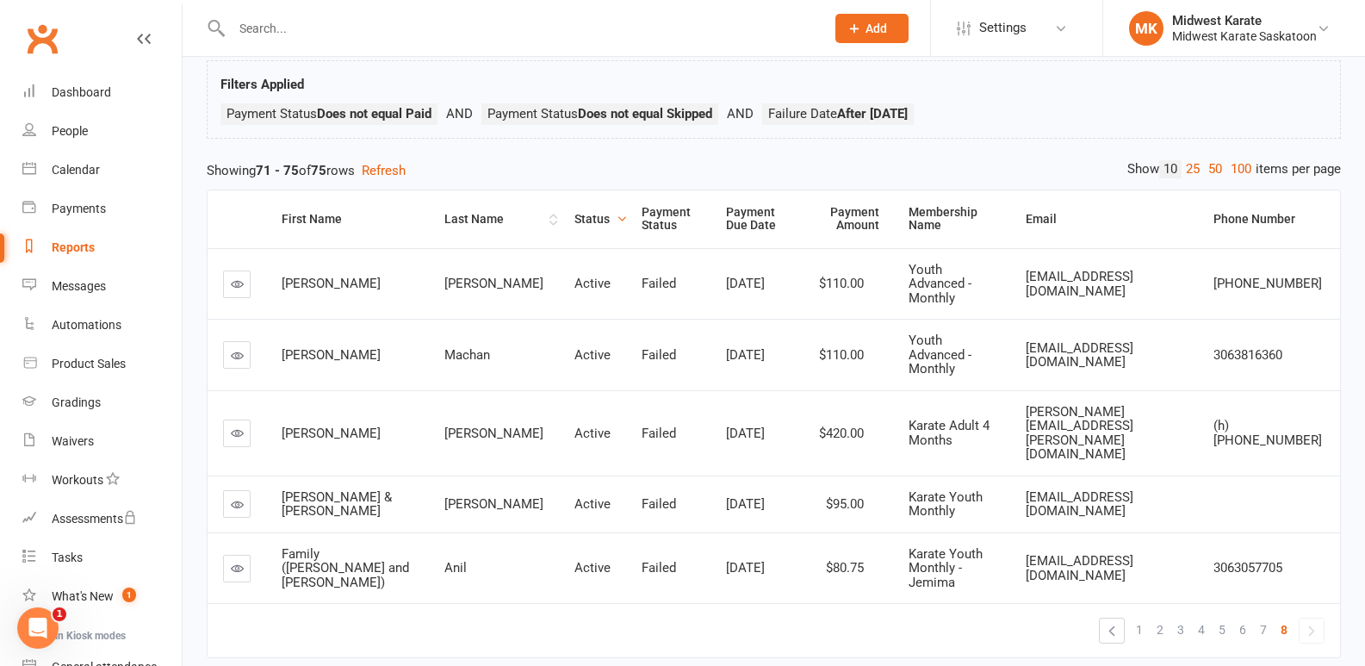
click at [444, 222] on div "Last Name" at bounding box center [494, 219] width 101 height 13
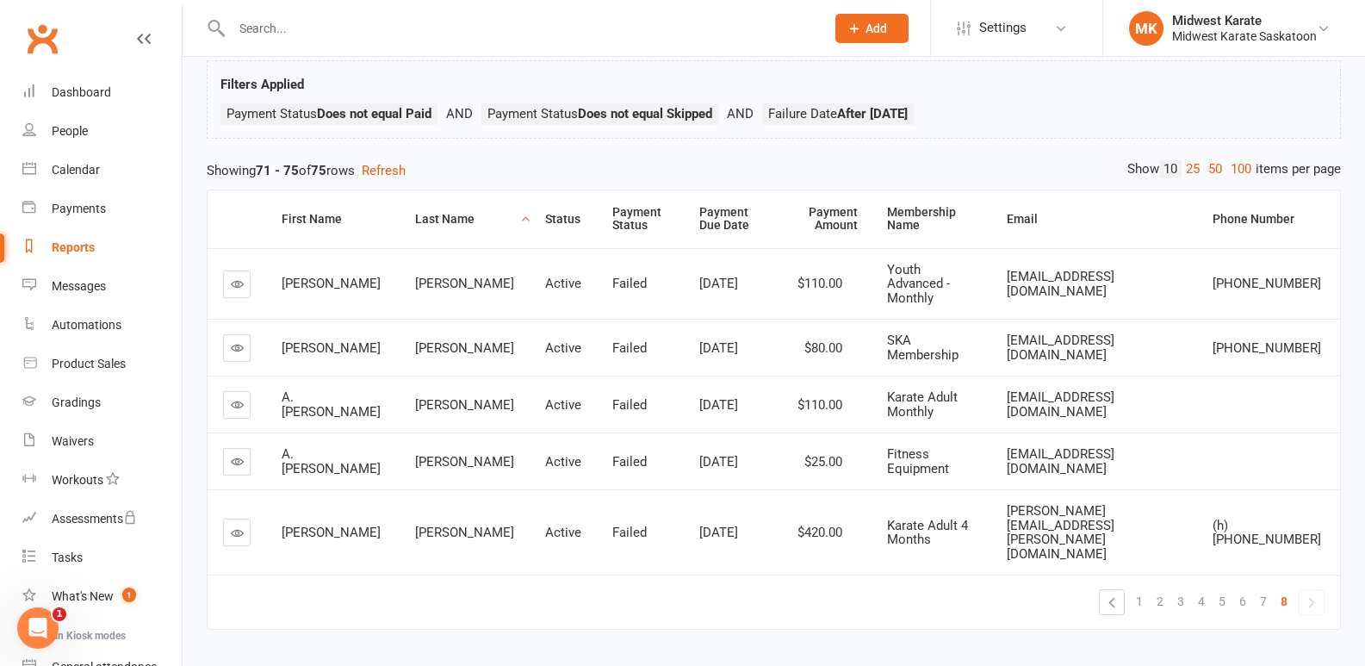
click at [423, 219] on div "Last Name" at bounding box center [465, 219] width 101 height 13
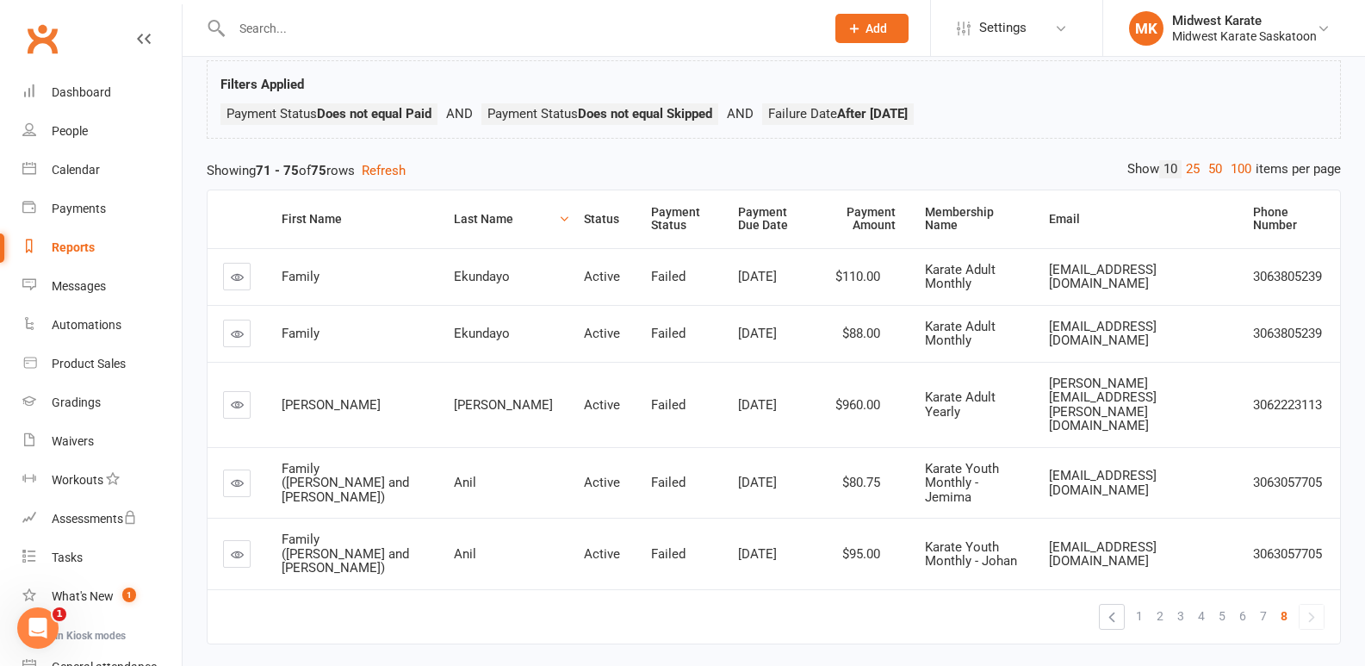
click at [477, 547] on div "Anil" at bounding box center [503, 554] width 99 height 15
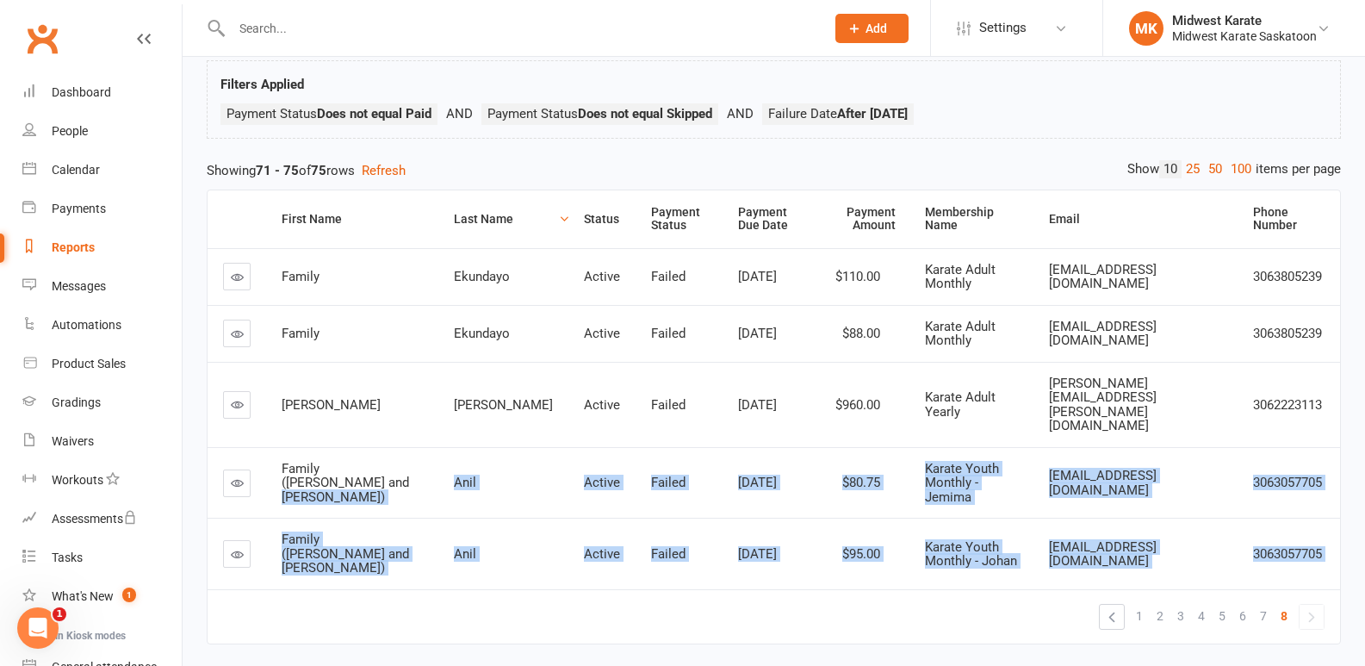
drag, startPoint x: 434, startPoint y: 505, endPoint x: 487, endPoint y: 551, distance: 70.8
click at [487, 551] on table "First Name Last Name Status Payment Status Payment Due Date Payment Amount Memb…" at bounding box center [774, 416] width 1134 height 455
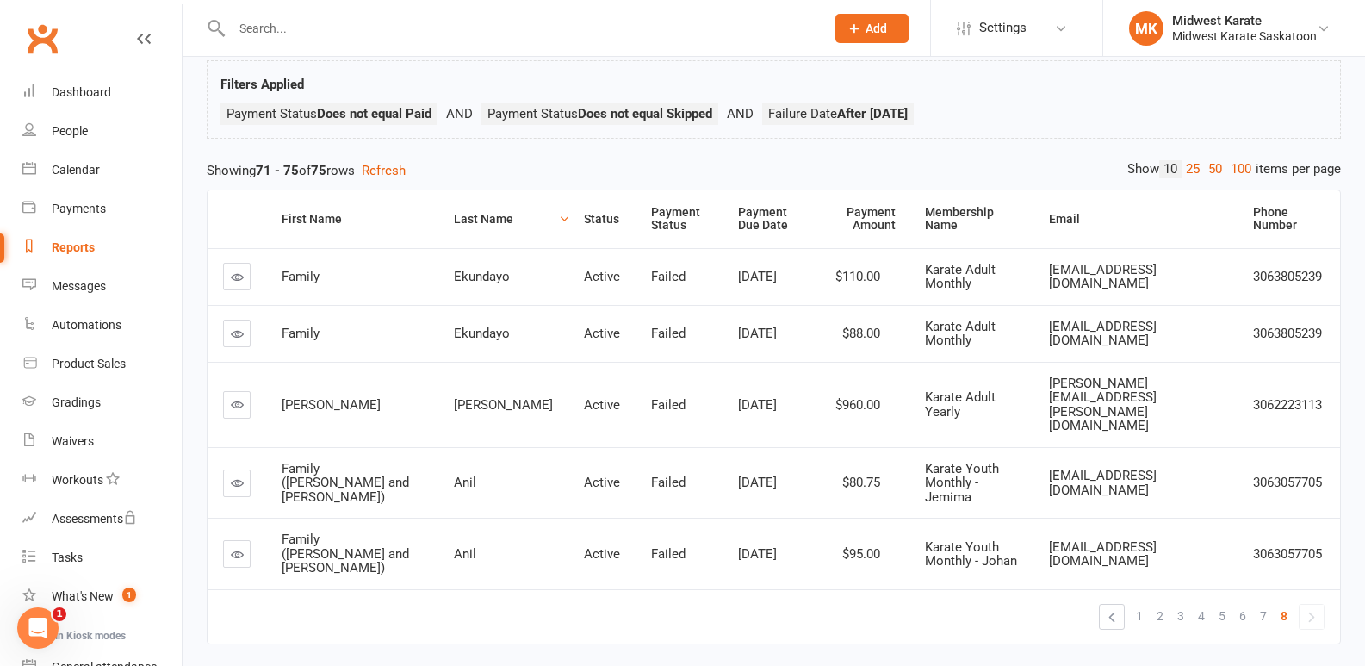
click at [319, 280] on div "Family" at bounding box center [352, 277] width 141 height 15
drag, startPoint x: 403, startPoint y: 390, endPoint x: 995, endPoint y: 373, distance: 591.9
click at [995, 373] on tr "Sebastian Bundrock Active Failed Jun 1, 2025 $960.00 Karate Adult Yearly sebast…" at bounding box center [774, 404] width 1132 height 85
click at [1067, 381] on span "sebastian@bundrock.com" at bounding box center [1103, 404] width 108 height 59
click at [842, 335] on span "$88.00" at bounding box center [861, 334] width 38 height 16
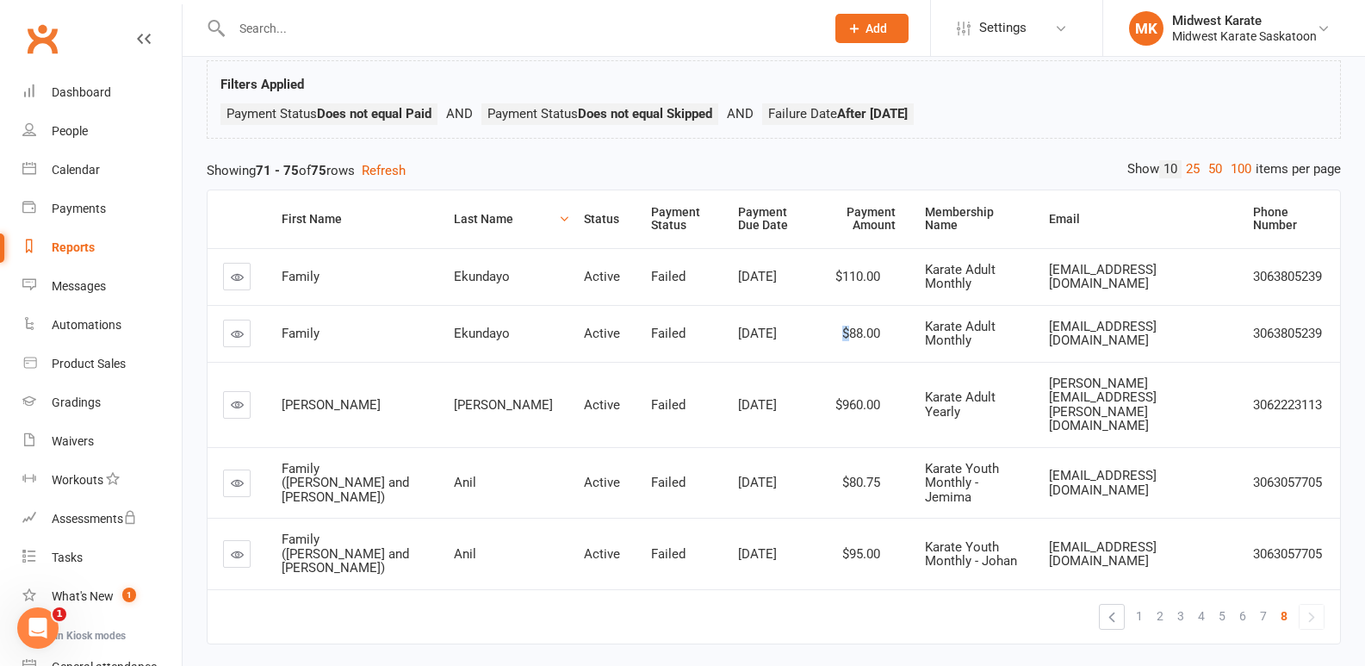
click at [239, 398] on icon at bounding box center [237, 404] width 13 height 13
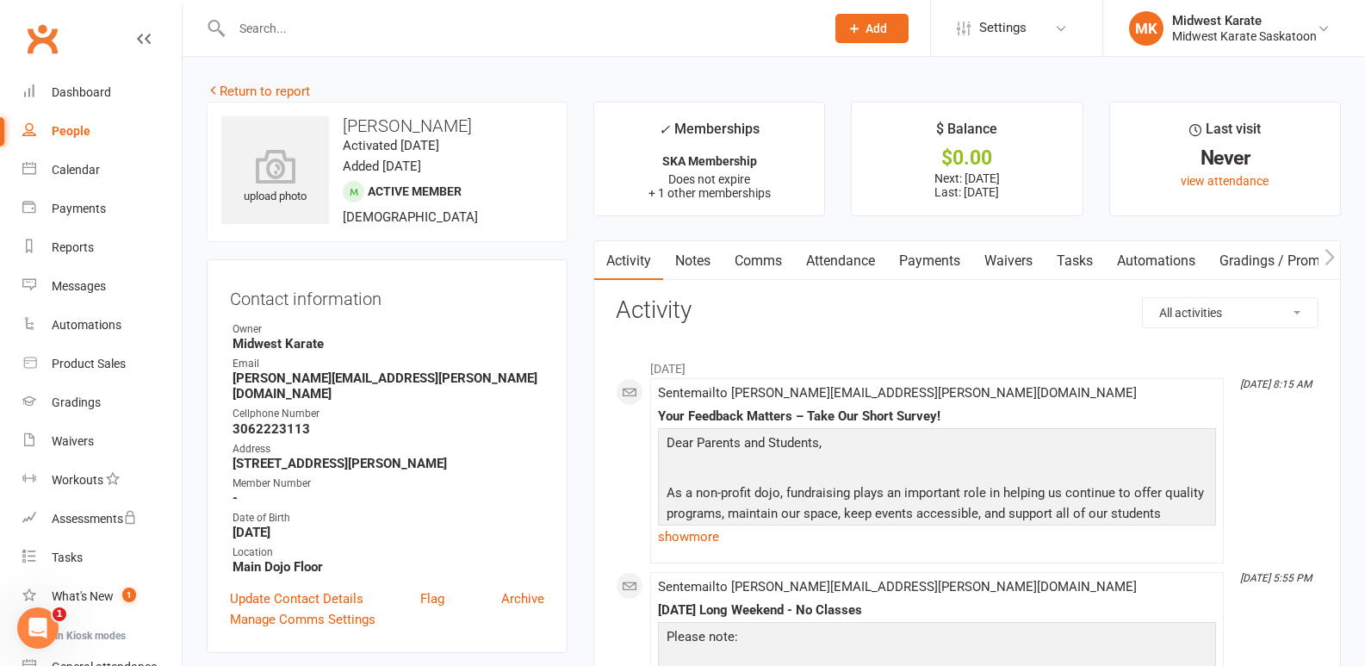
click at [945, 265] on link "Payments" at bounding box center [929, 261] width 85 height 40
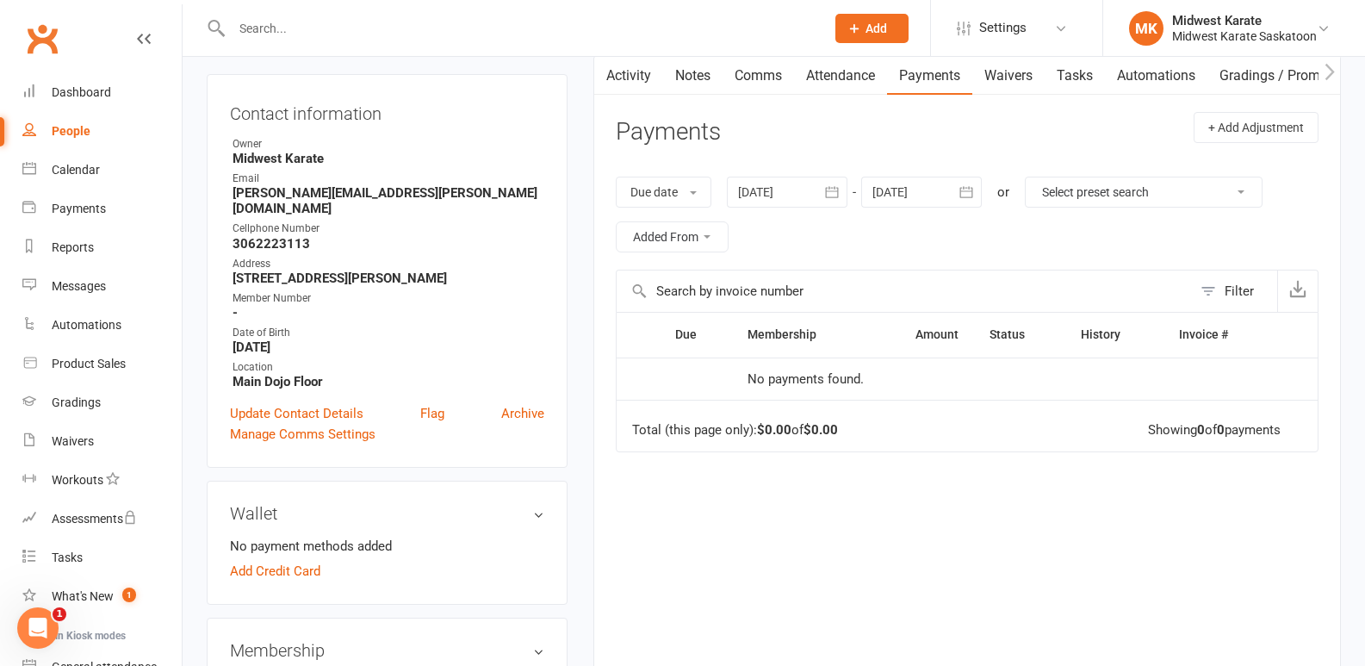
scroll to position [86, 0]
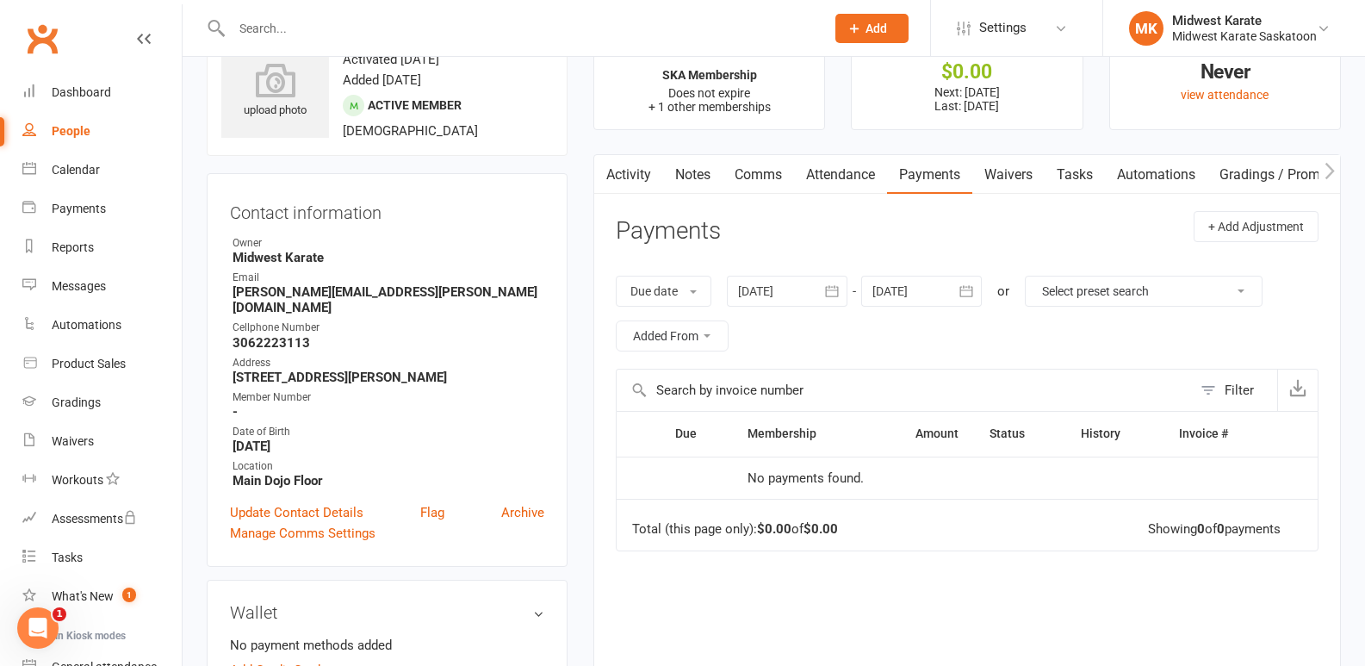
click at [824, 306] on button "button" at bounding box center [831, 291] width 31 height 31
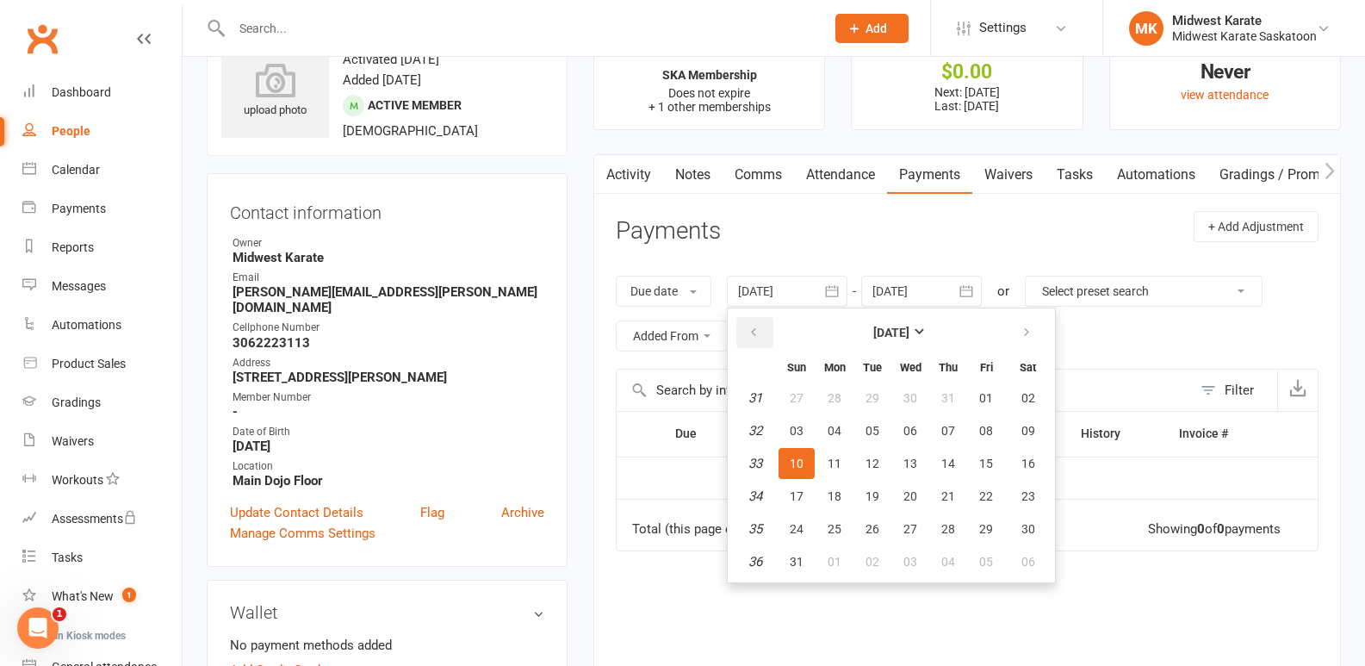
click at [750, 334] on button "button" at bounding box center [754, 332] width 37 height 31
click at [750, 333] on button "button" at bounding box center [754, 332] width 37 height 31
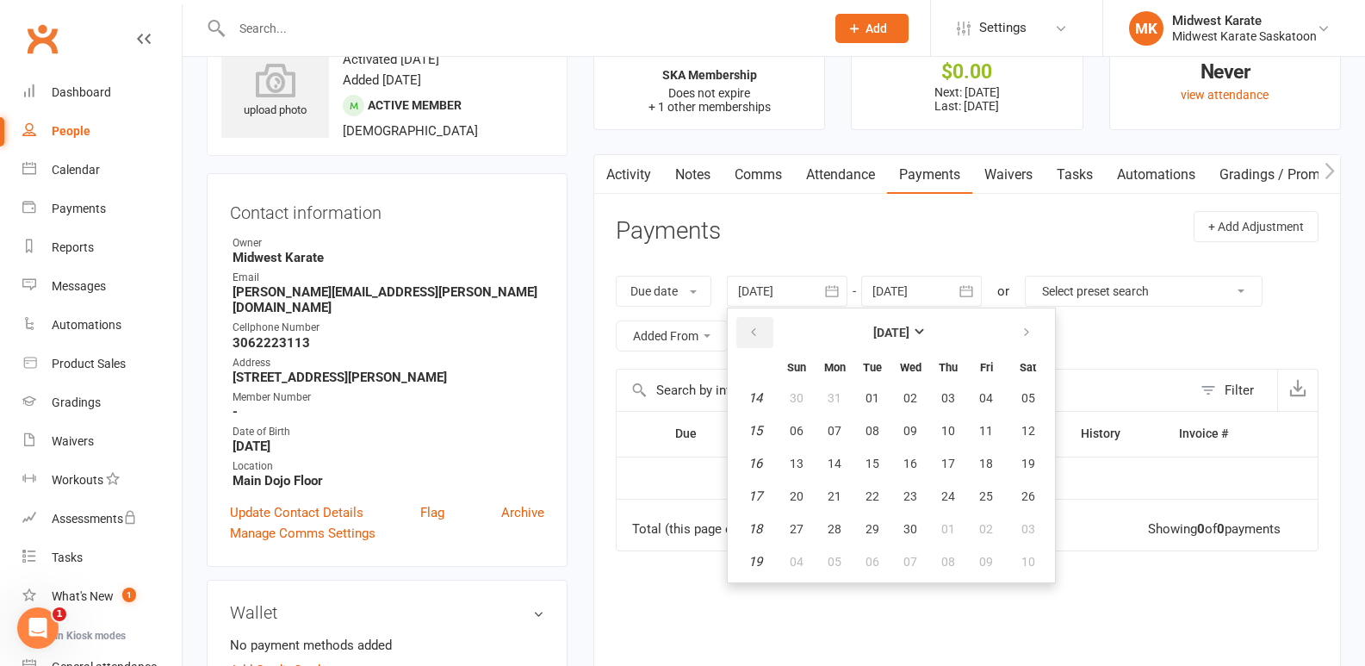
click at [750, 333] on button "button" at bounding box center [754, 332] width 37 height 31
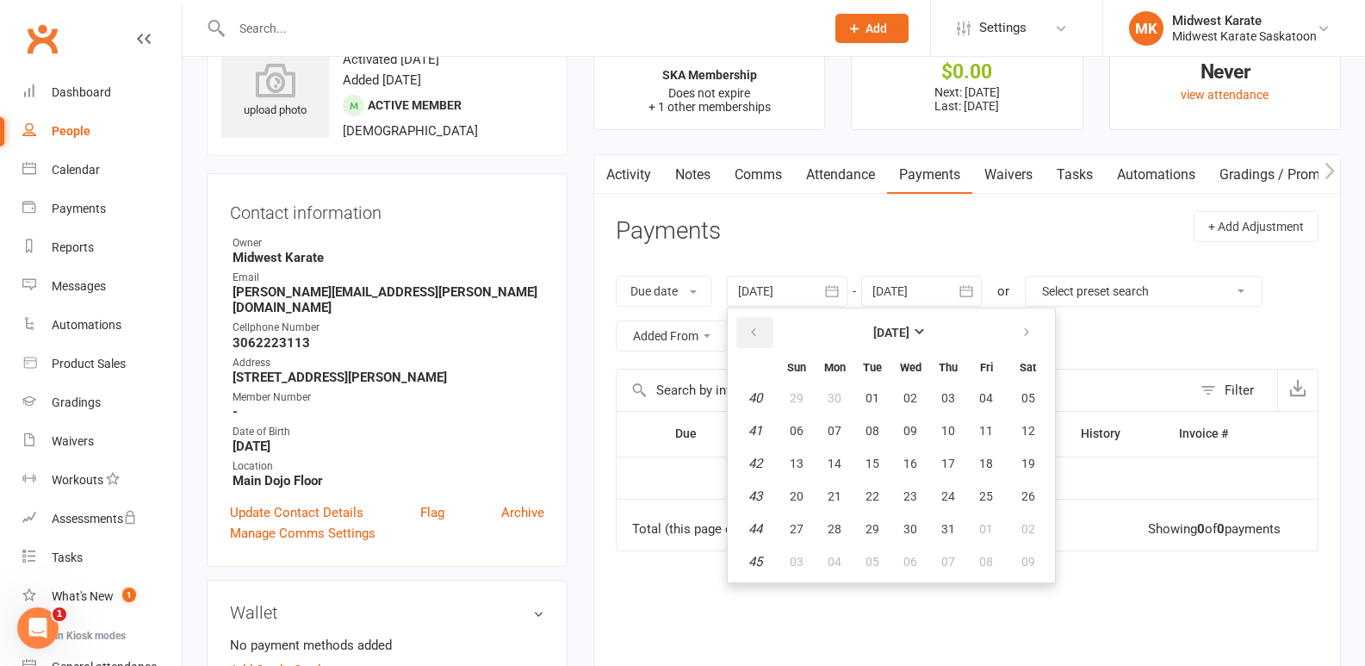
click at [750, 333] on button "button" at bounding box center [754, 332] width 37 height 31
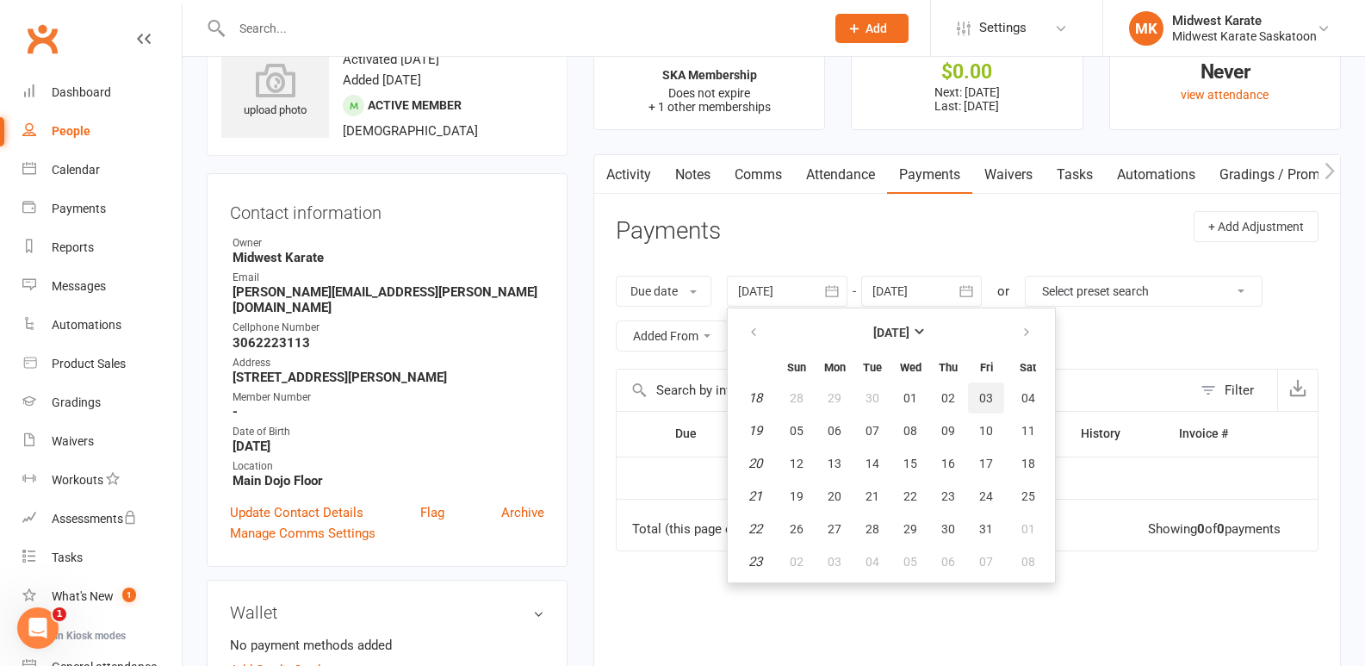
click at [990, 394] on span "03" at bounding box center [986, 398] width 14 height 14
type input "03 May 2024"
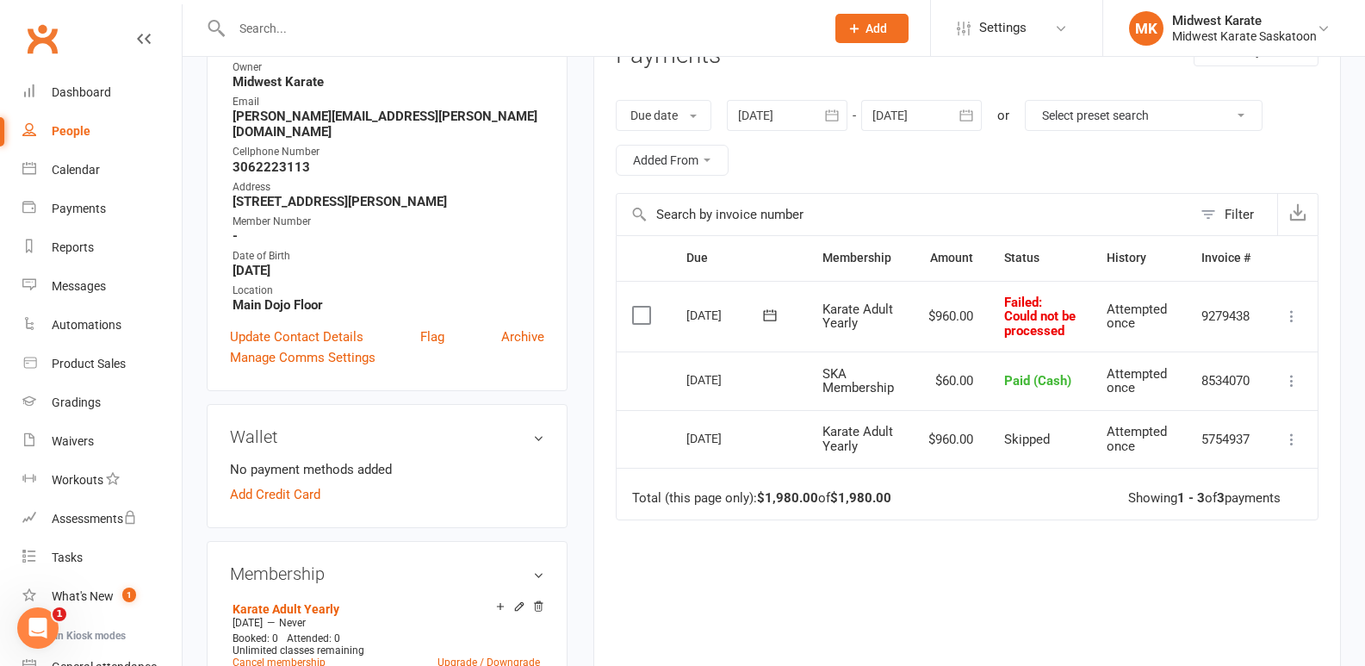
scroll to position [258, 0]
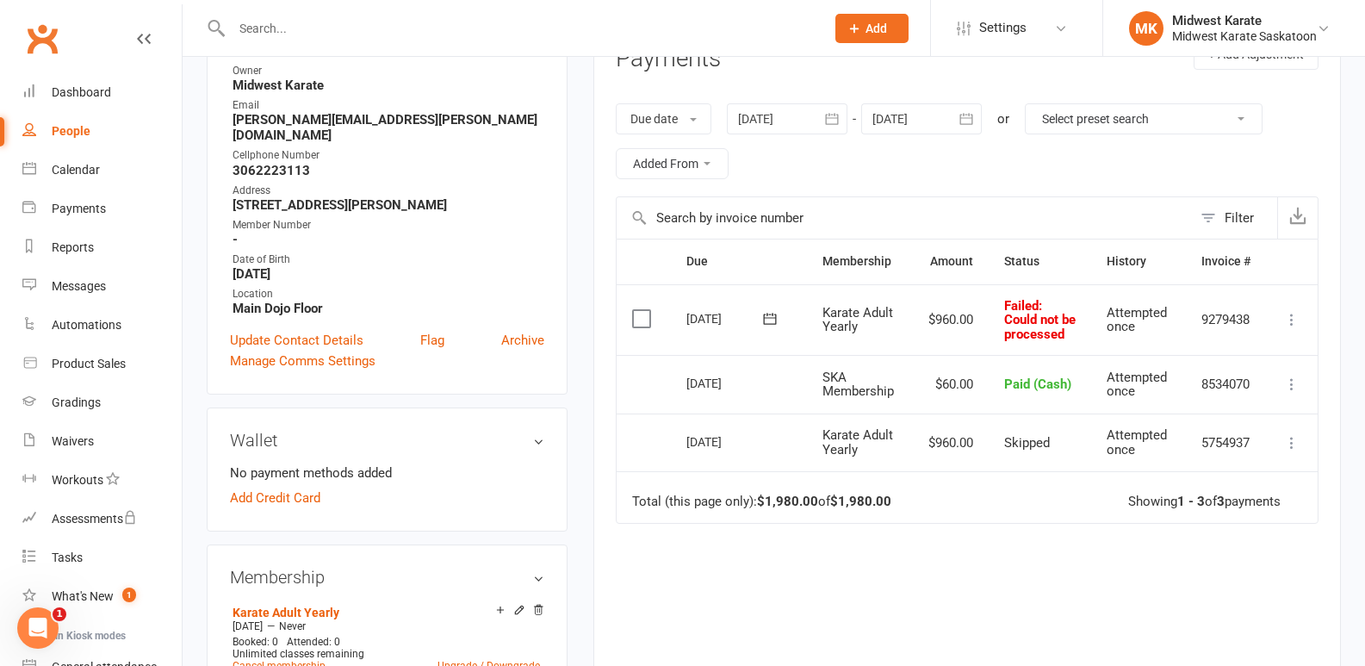
click at [933, 348] on td "$960.00" at bounding box center [951, 319] width 76 height 71
drag, startPoint x: 861, startPoint y: 344, endPoint x: 931, endPoint y: 360, distance: 71.5
click at [919, 356] on tr "Select this 01 Jun 2025 Sebastian Bundrock Karate Adult Yearly $960.00 Failed :…" at bounding box center [967, 319] width 701 height 71
click at [964, 190] on div "Due date Due date Date paid Date failed 03 May 2024 May 2024 Sun Mon Tue Wed Th…" at bounding box center [967, 141] width 703 height 110
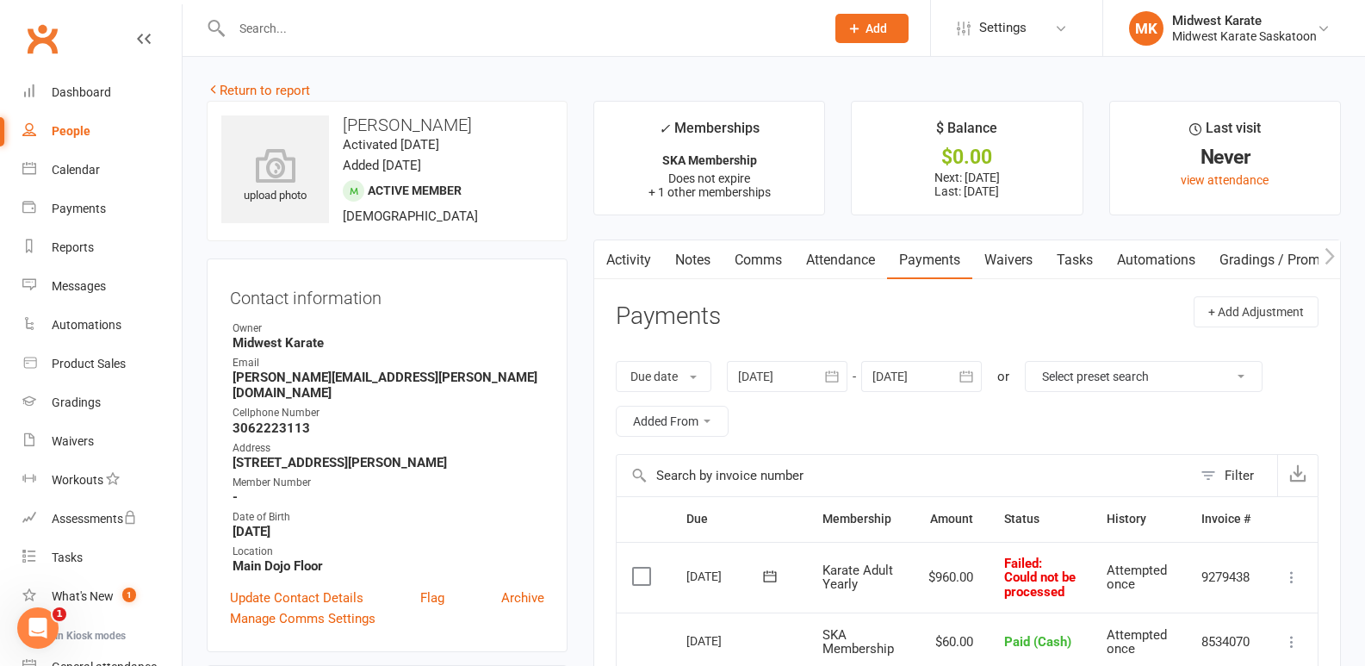
scroll to position [0, 0]
click at [971, 373] on icon "button" at bounding box center [966, 377] width 17 height 17
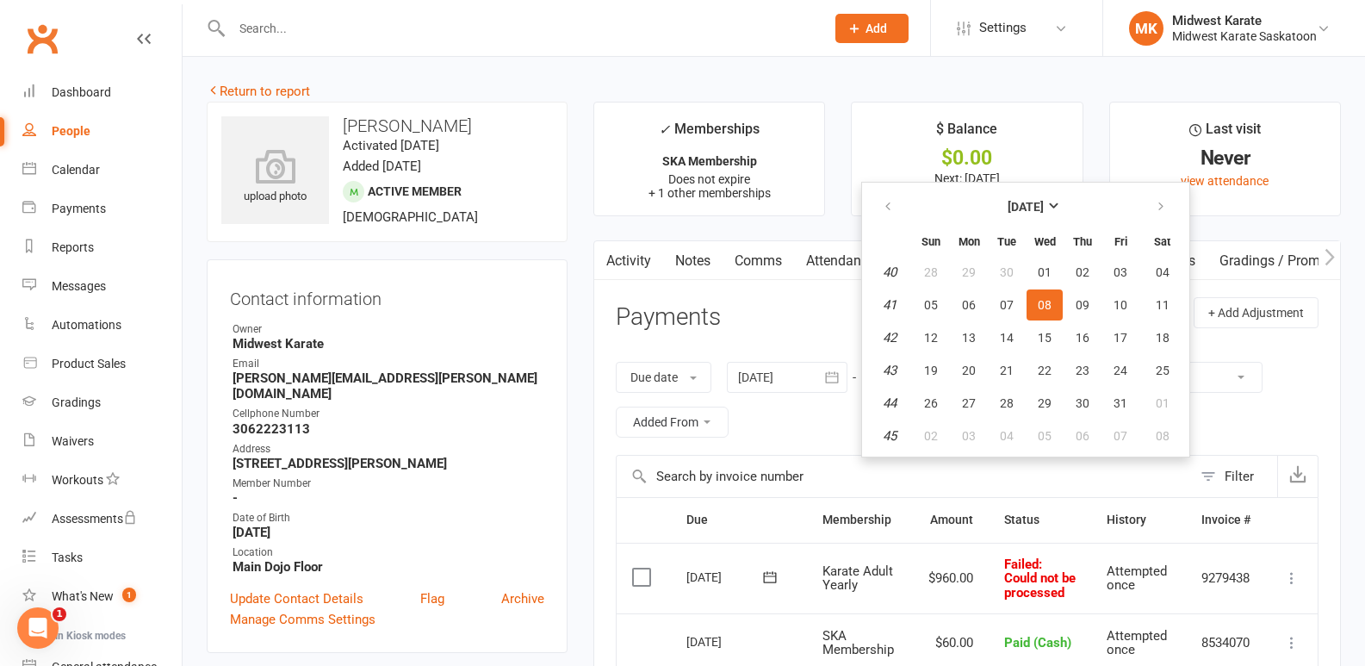
click at [1160, 186] on table "October 2025 Sun Mon Tue Wed Thu Fri Sat 40 28 29 30 01 02 03 04 41 05 06 07 08…" at bounding box center [1025, 319] width 320 height 267
click at [1160, 201] on icon "button" at bounding box center [1161, 207] width 12 height 14
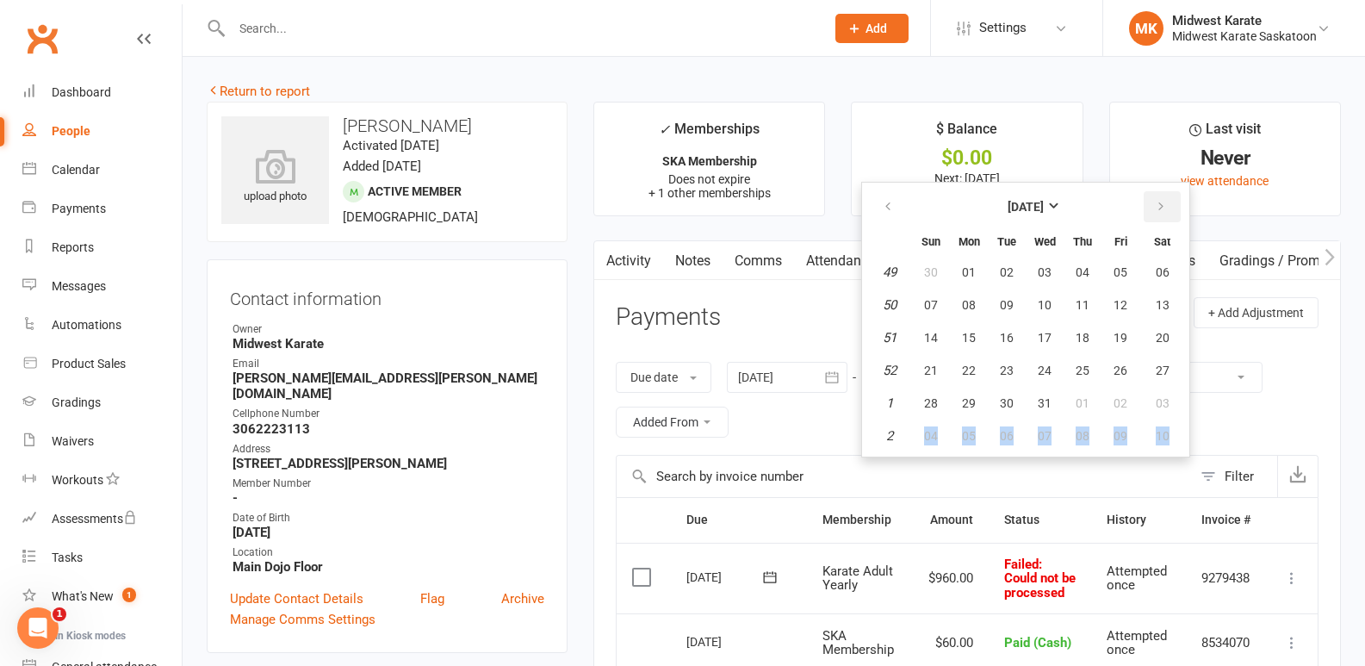
click at [1160, 201] on icon "button" at bounding box center [1161, 207] width 12 height 14
click at [1132, 277] on button "03" at bounding box center [1120, 272] width 36 height 31
type input "03 Apr 2026"
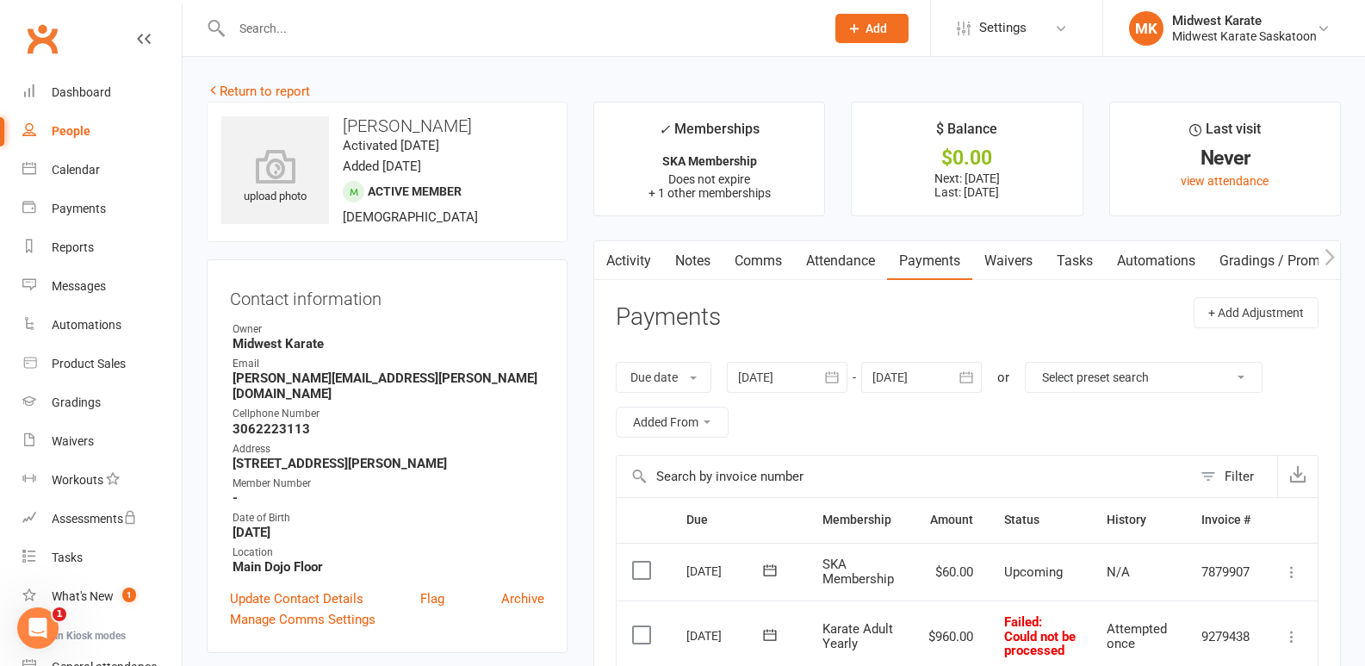
click at [1064, 359] on div "Due date Due date Date paid Date failed 03 May 2024 May 2024 Sun Mon Tue Wed Th…" at bounding box center [967, 399] width 703 height 110
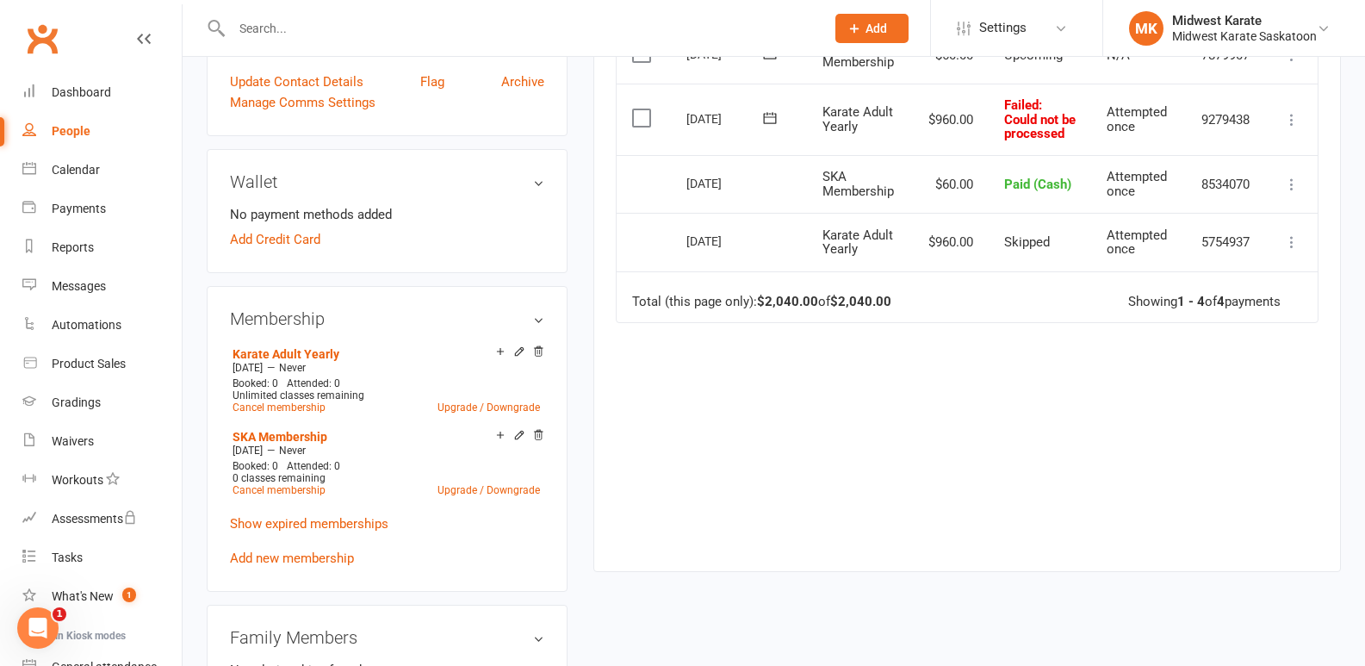
click at [1077, 348] on div "Due Contact Membership Amount Status History Invoice # Select this 01 Mar 2026 …" at bounding box center [967, 262] width 703 height 565
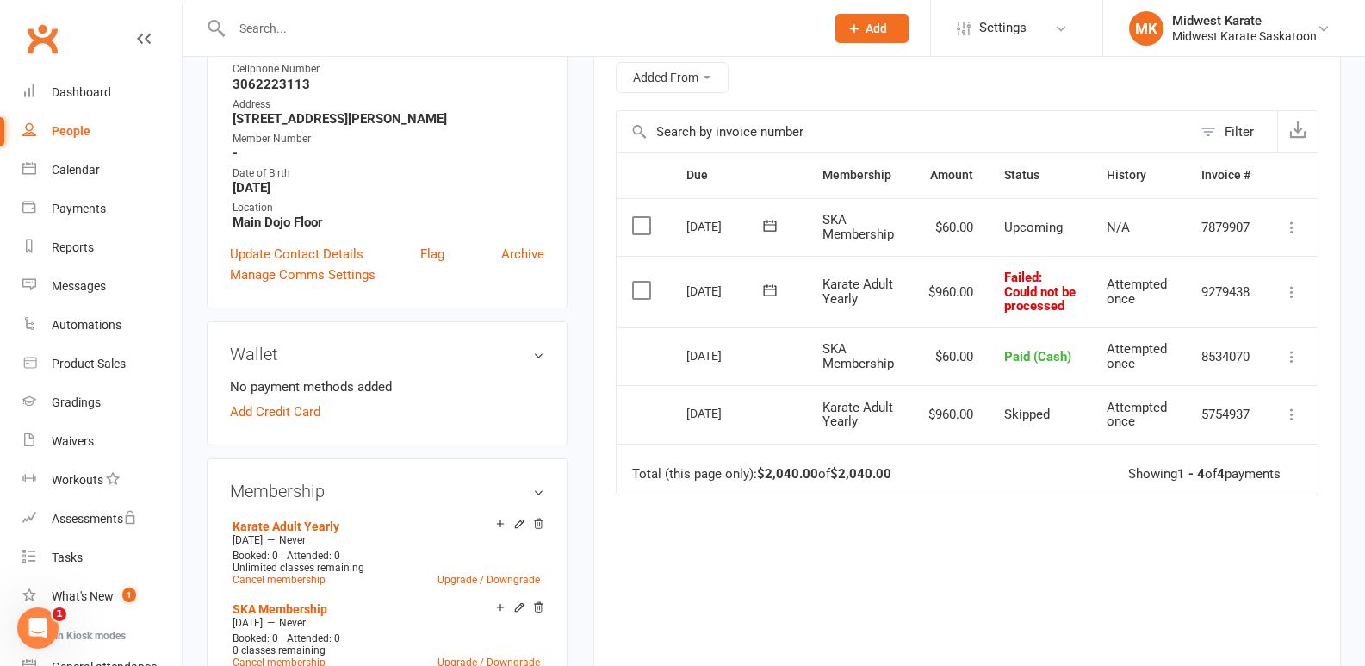
click at [1078, 346] on td "Paid (Cash)" at bounding box center [1040, 356] width 102 height 59
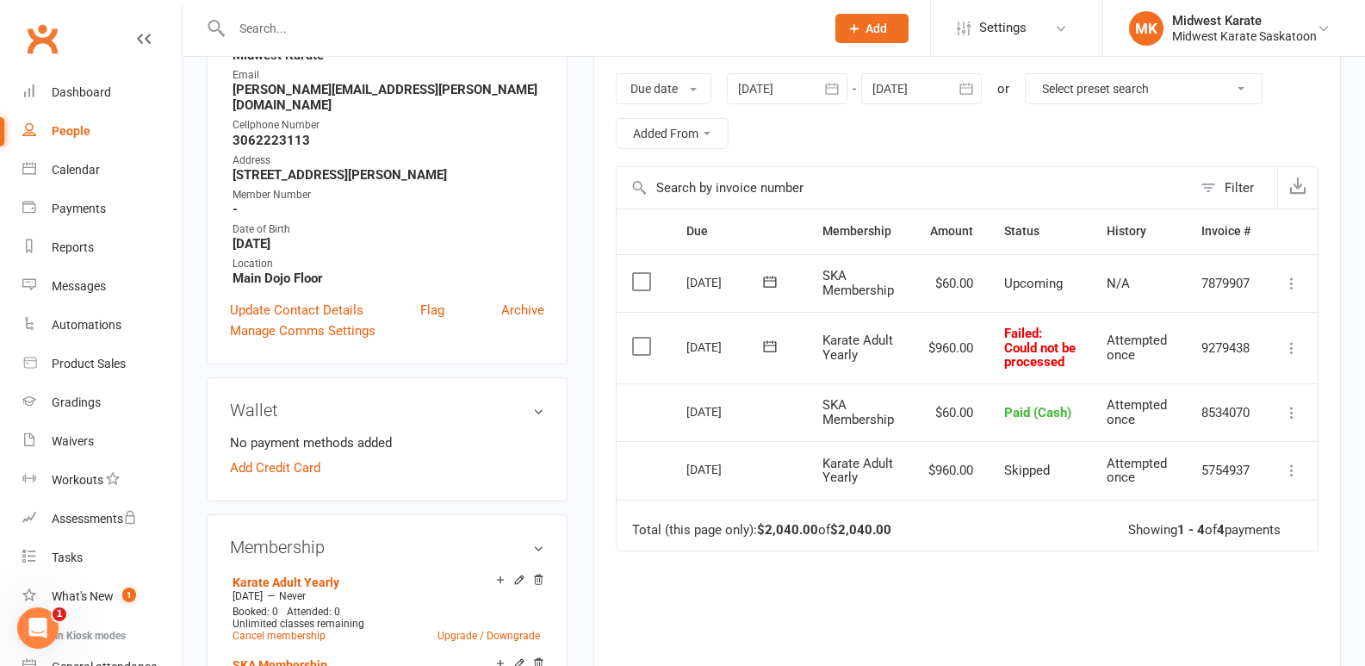
scroll to position [258, 0]
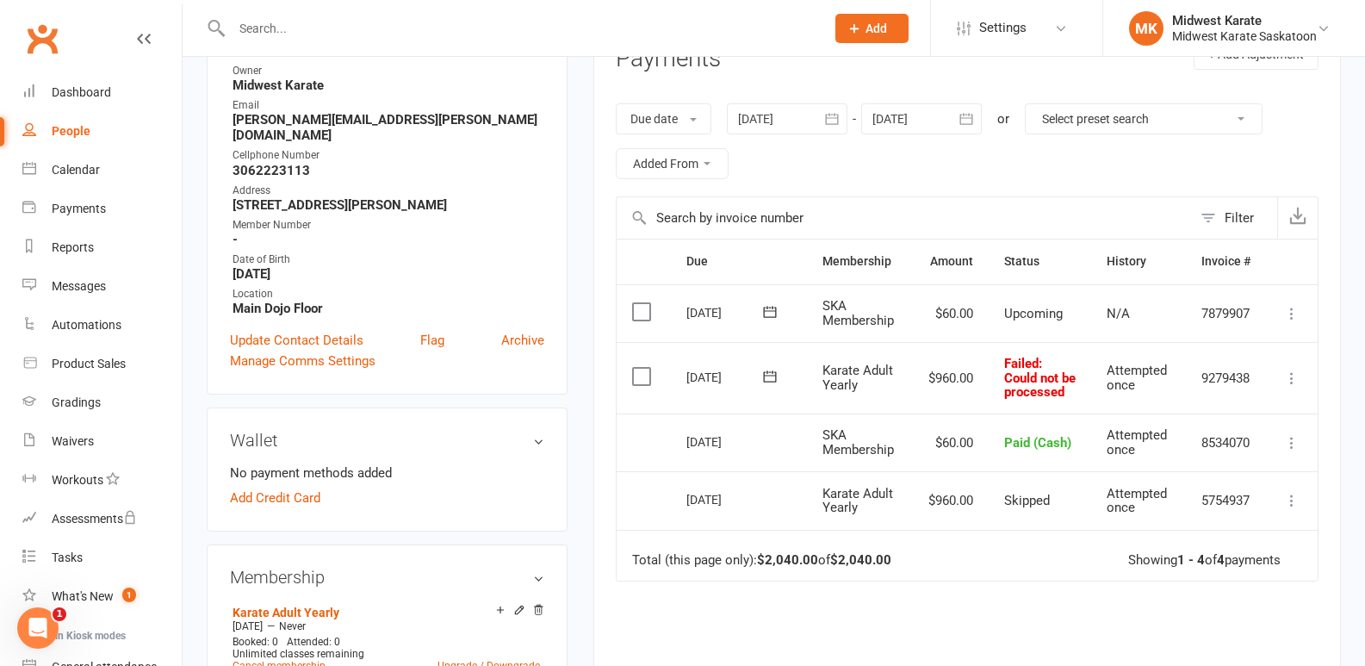
click at [1018, 472] on td "Paid (Cash)" at bounding box center [1040, 442] width 102 height 59
click at [973, 518] on td "$960.00" at bounding box center [951, 500] width 76 height 59
click at [971, 518] on td "$960.00" at bounding box center [951, 500] width 76 height 59
click at [913, 472] on td "$60.00" at bounding box center [951, 442] width 76 height 59
click at [888, 456] on span "SKA Membership" at bounding box center [857, 442] width 71 height 30
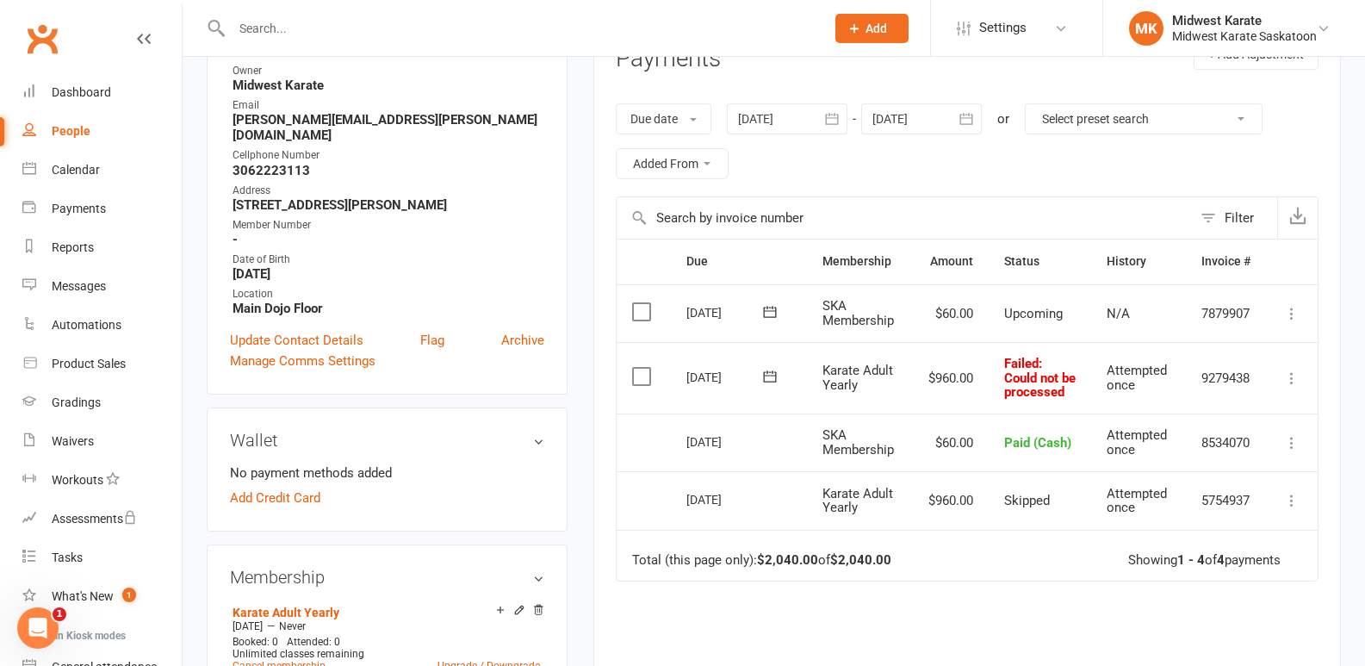
click at [859, 353] on td "Karate Adult Yearly" at bounding box center [860, 377] width 106 height 71
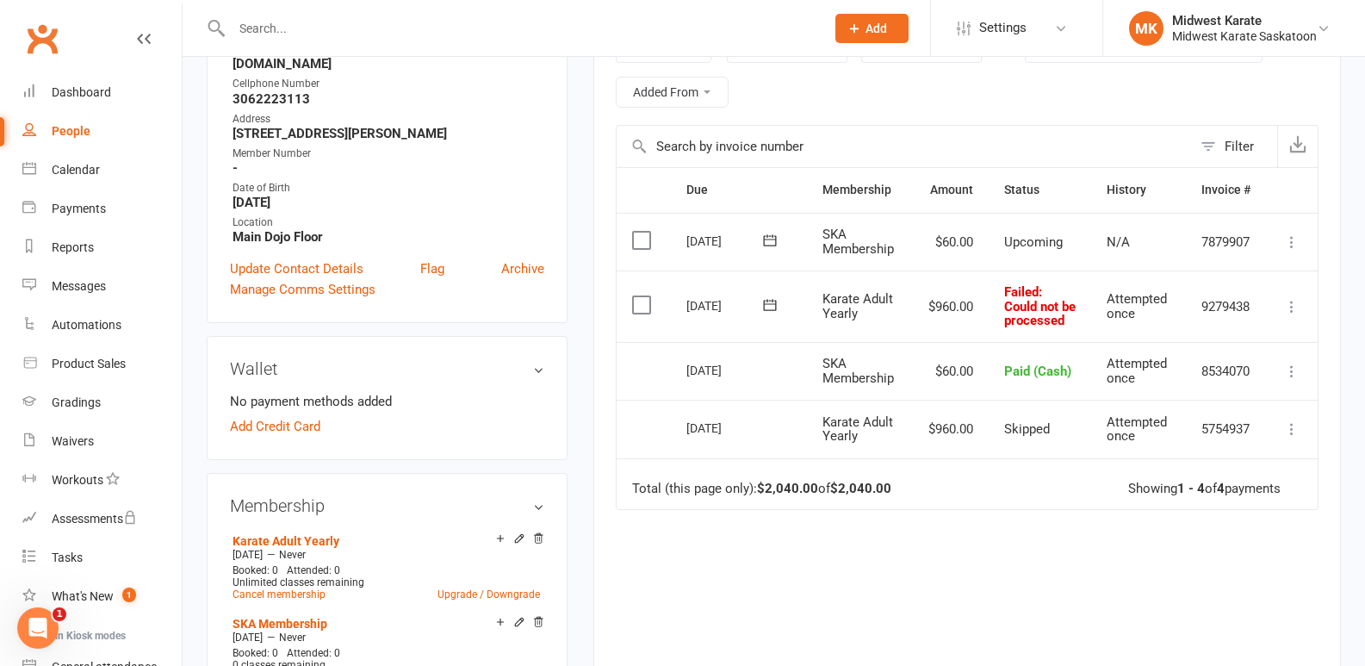
scroll to position [258, 0]
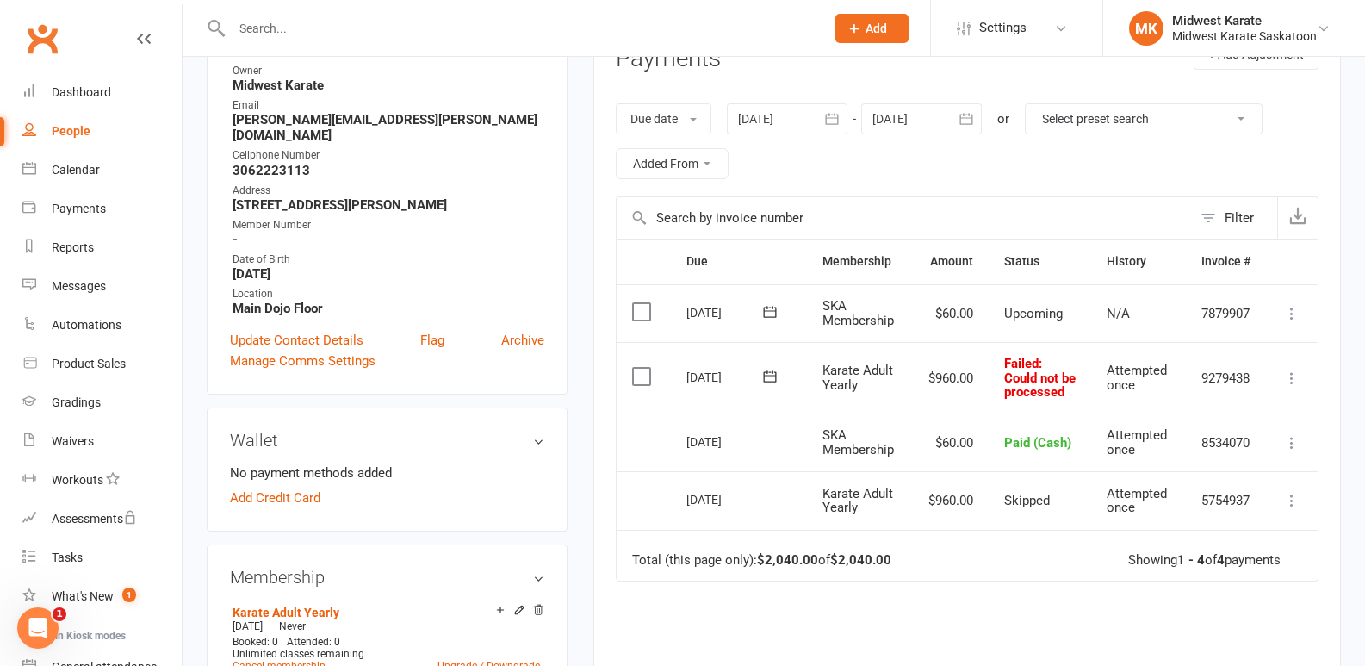
click at [942, 178] on div "Due date Due date Date paid Date failed 03 May 2024 May 2024 Sun Mon Tue Wed Th…" at bounding box center [967, 141] width 703 height 110
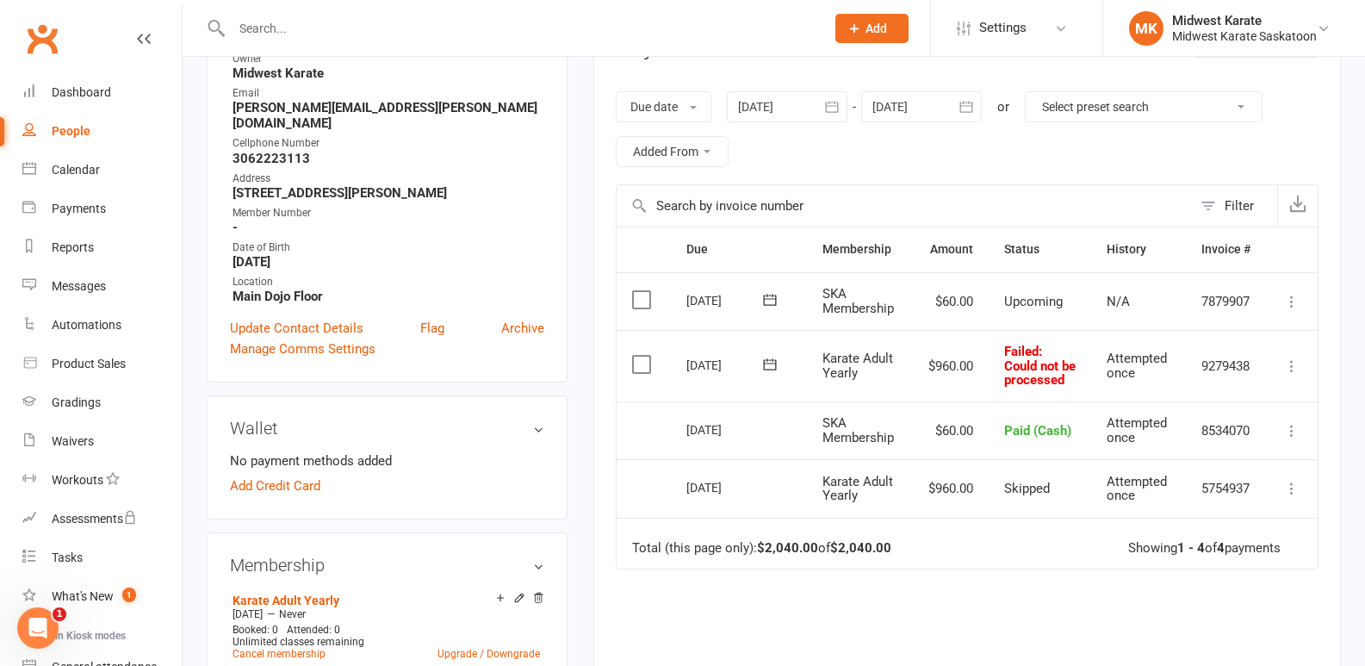
scroll to position [86, 0]
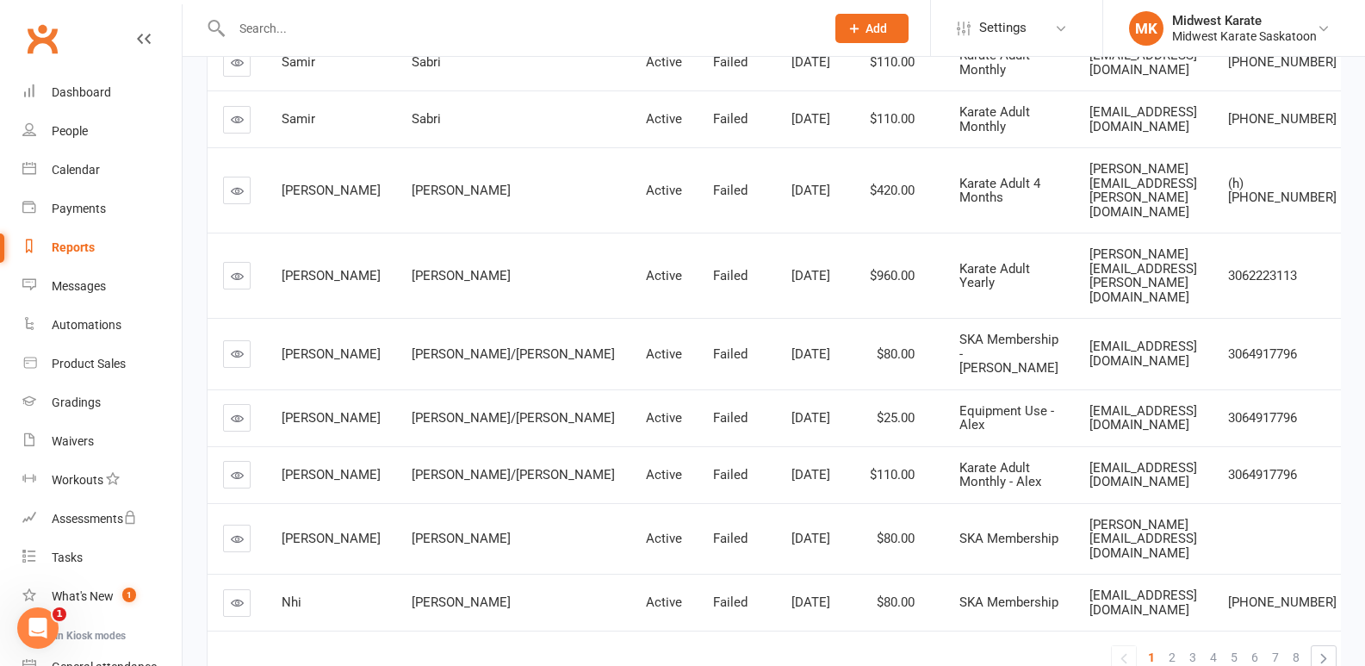
scroll to position [382, 0]
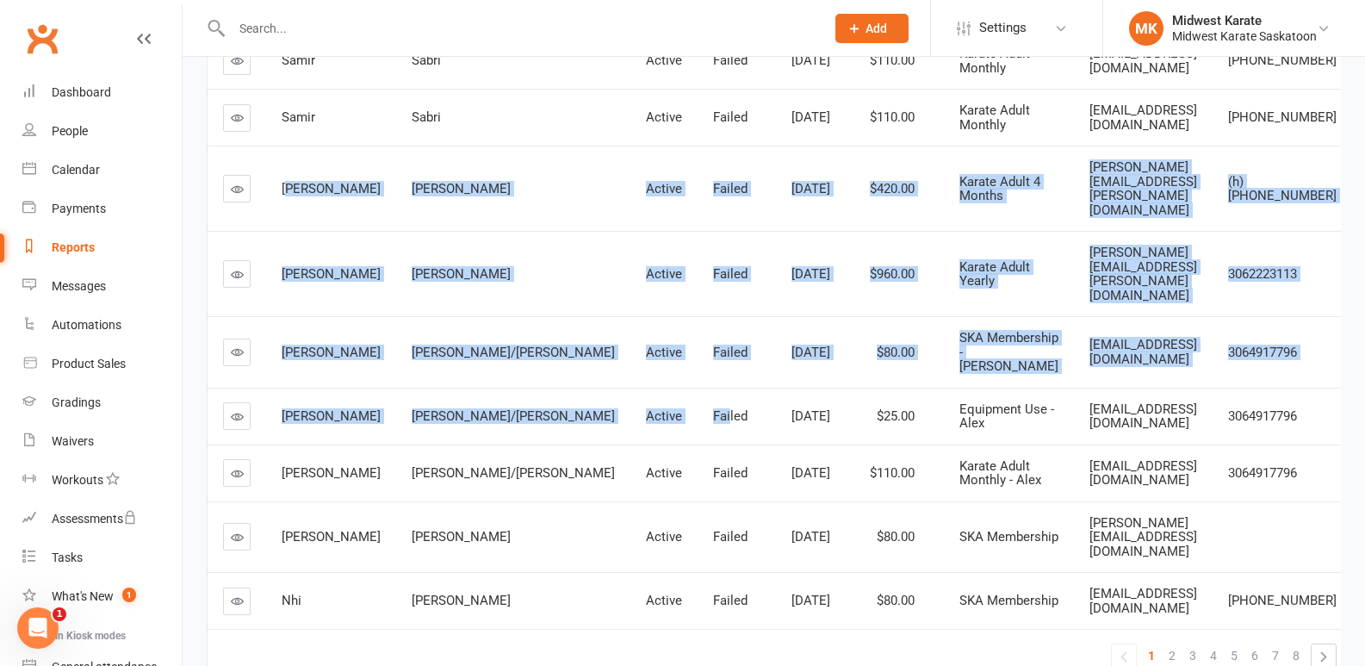
drag, startPoint x: 289, startPoint y: 154, endPoint x: 631, endPoint y: 340, distance: 389.2
click at [627, 342] on tbody "Samir Sabri Active Failed Jun 1, 2025 $110.00 Karate Adult Monthly samirsabri88…" at bounding box center [780, 302] width 1144 height 654
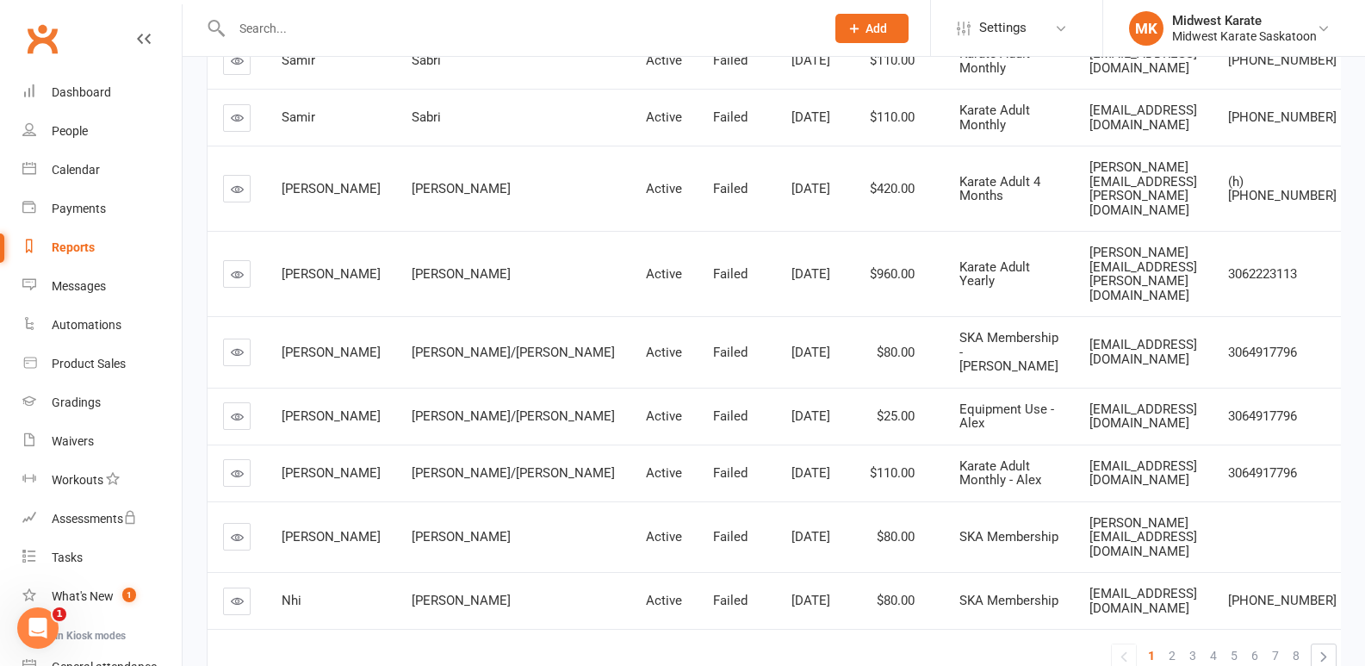
click at [698, 388] on td "Failed" at bounding box center [737, 416] width 78 height 57
click at [1293, 643] on span "8" at bounding box center [1296, 655] width 7 height 24
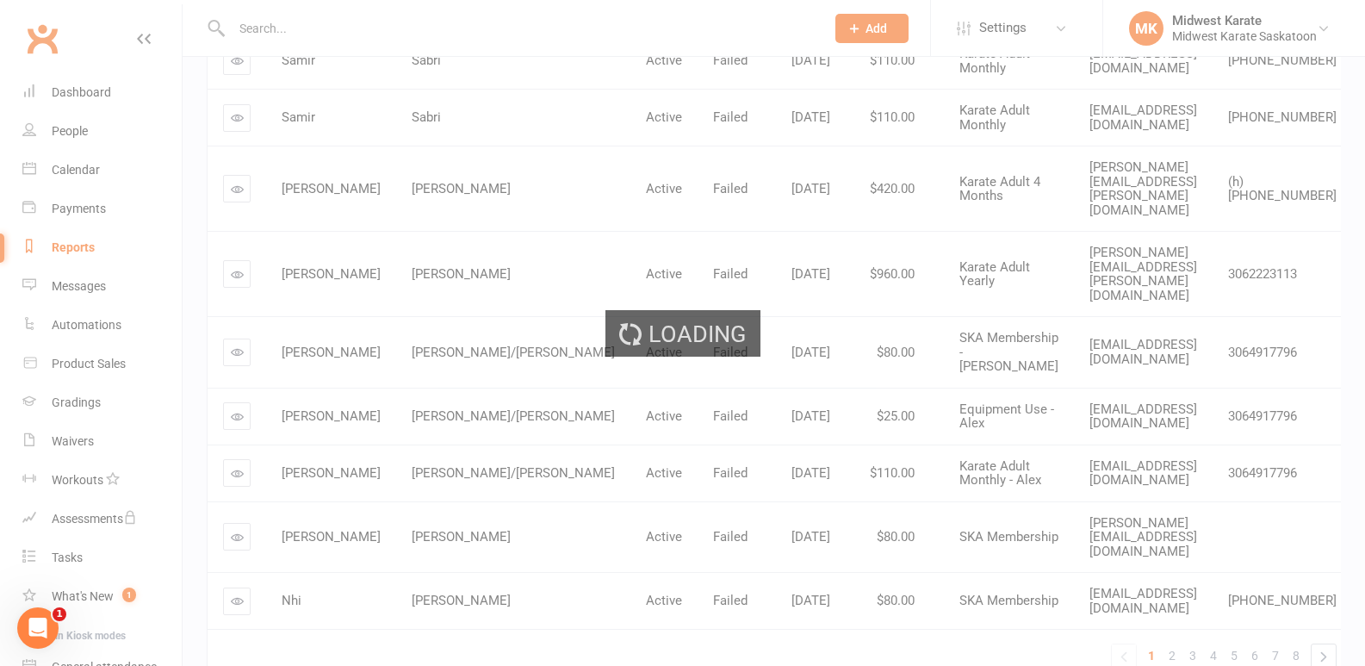
scroll to position [96, 0]
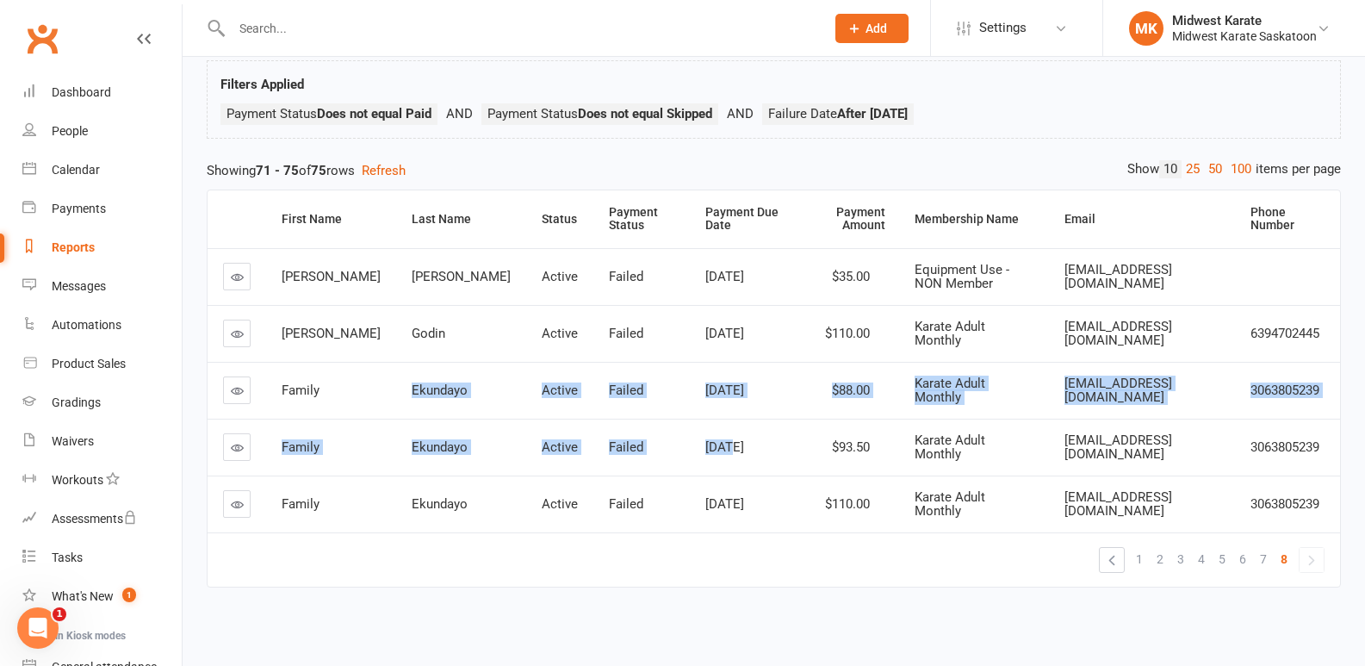
drag, startPoint x: 326, startPoint y: 375, endPoint x: 654, endPoint y: 431, distance: 332.8
click at [654, 431] on tbody "Samuel Nagy Active Failed Sep 1, 2025 $35.00 Equipment Use - NON Member sjnagy2…" at bounding box center [774, 390] width 1132 height 284
click at [690, 404] on td "Sep 1, 2025" at bounding box center [741, 390] width 103 height 57
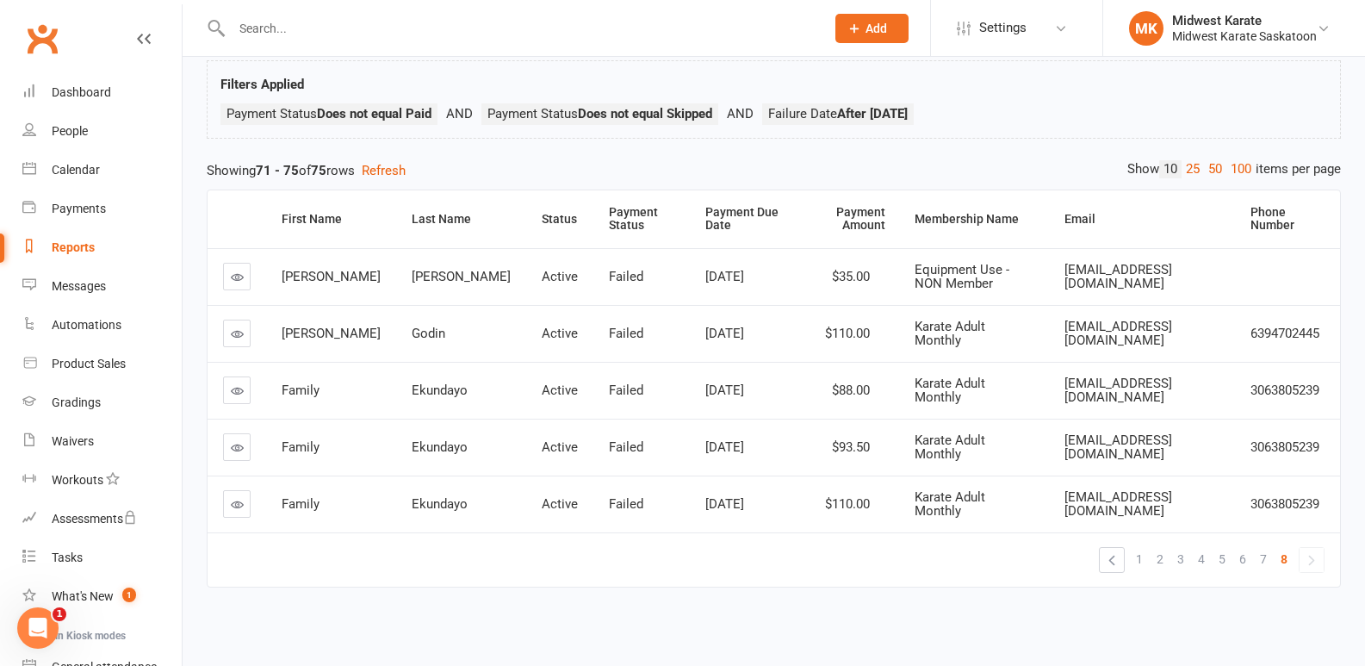
click at [599, 426] on td "Failed" at bounding box center [641, 447] width 96 height 57
click at [593, 323] on td "Failed" at bounding box center [641, 333] width 96 height 57
drag, startPoint x: 546, startPoint y: 375, endPoint x: 600, endPoint y: 398, distance: 59.0
click at [593, 393] on td "Failed" at bounding box center [641, 390] width 96 height 57
click at [793, 404] on td "$88.00" at bounding box center [846, 390] width 106 height 57
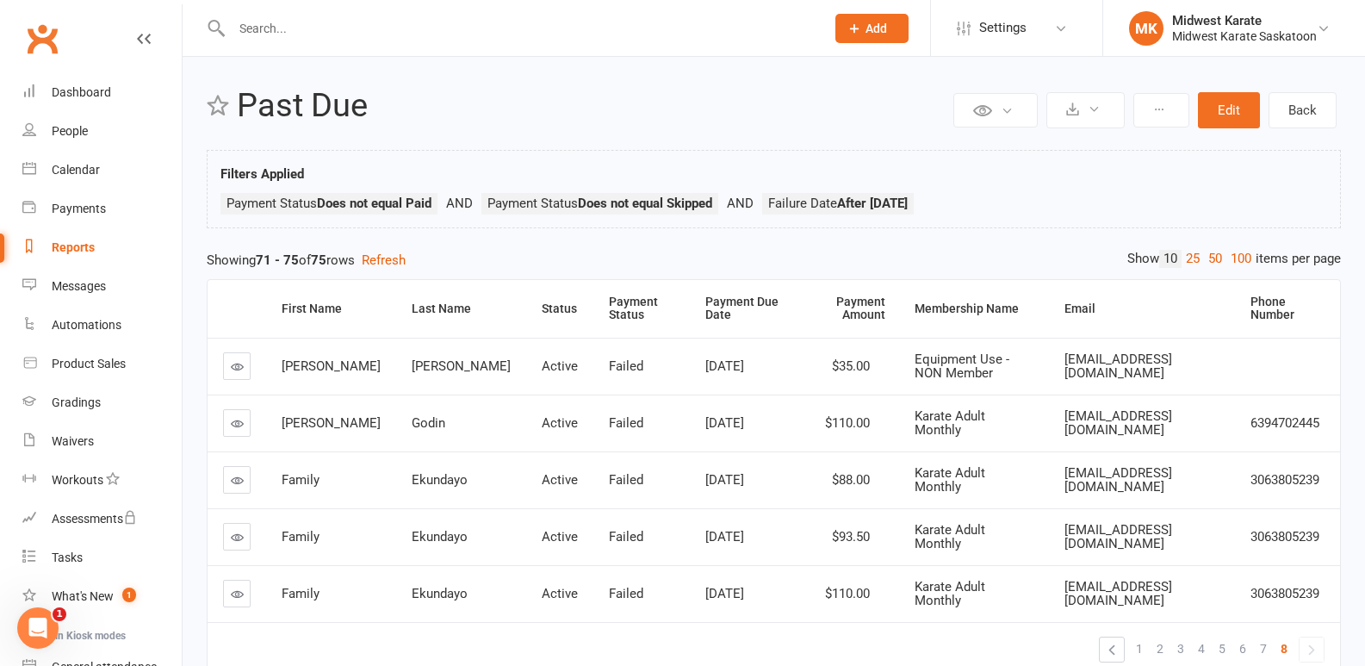
scroll to position [0, 0]
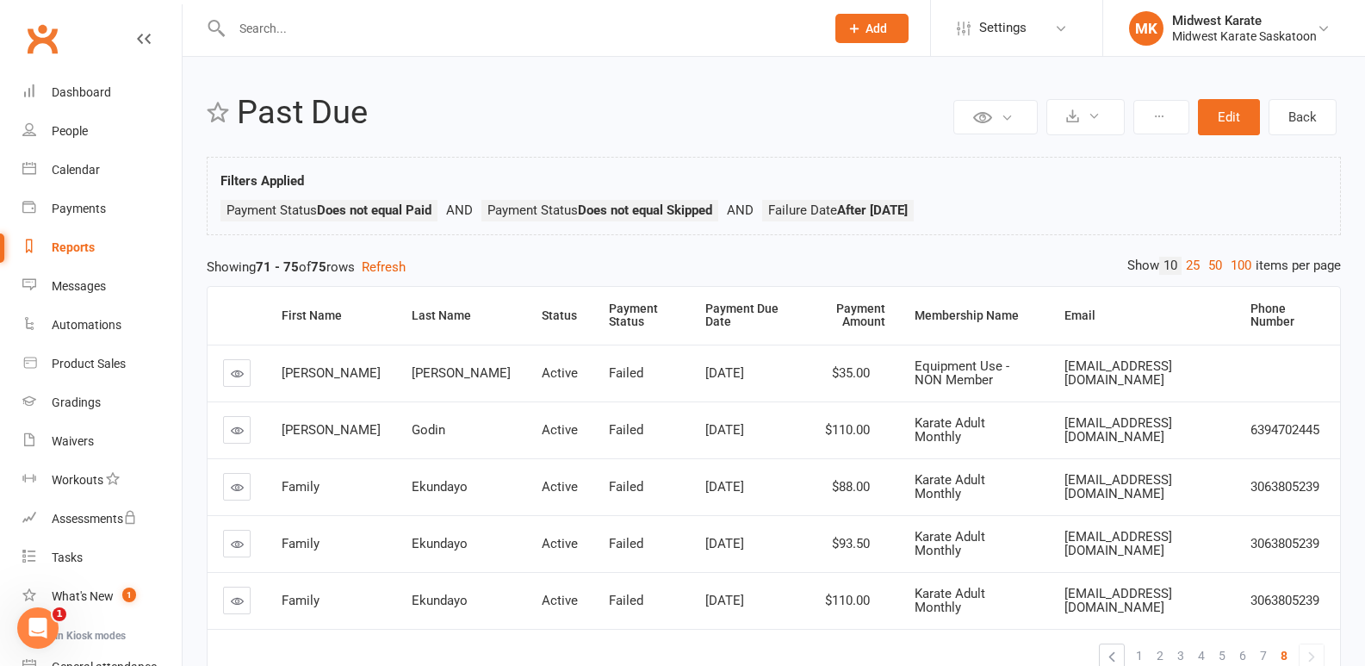
click at [275, 22] on input "text" at bounding box center [519, 28] width 586 height 24
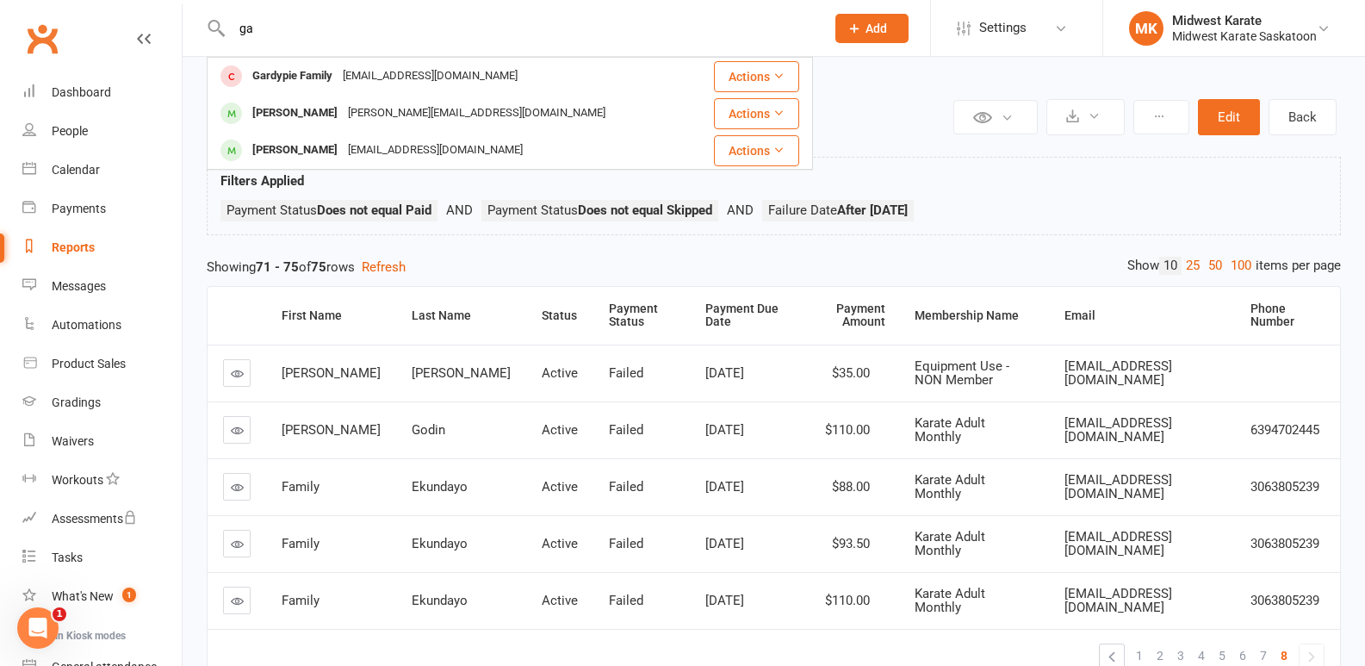
type input "g"
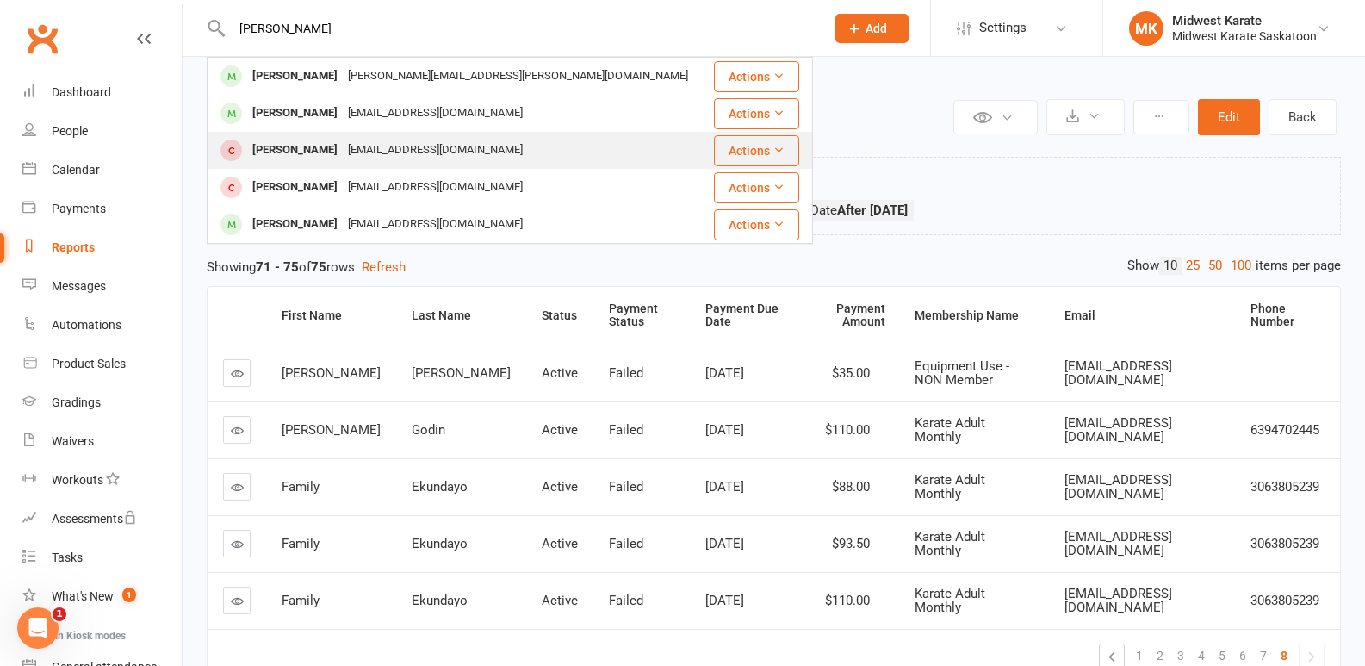
type input "sean cy"
click at [240, 151] on span at bounding box center [231, 151] width 22 height 22
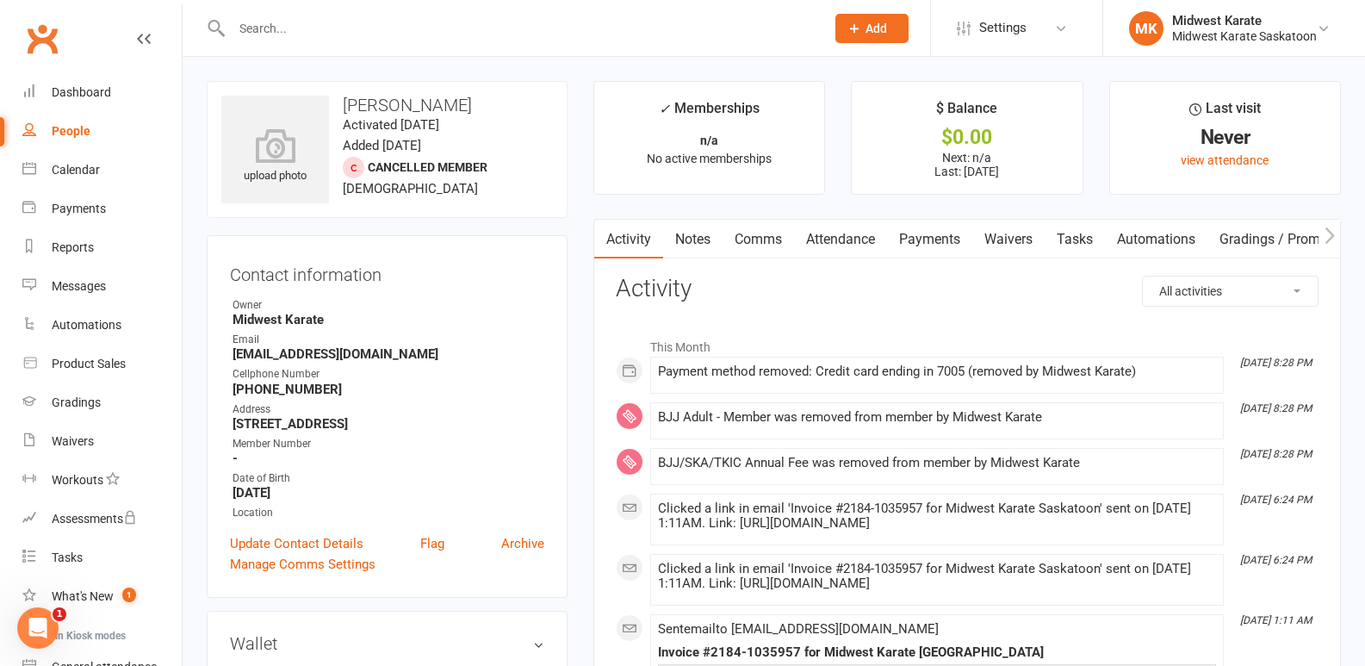
click at [69, 127] on div "People" at bounding box center [71, 131] width 39 height 14
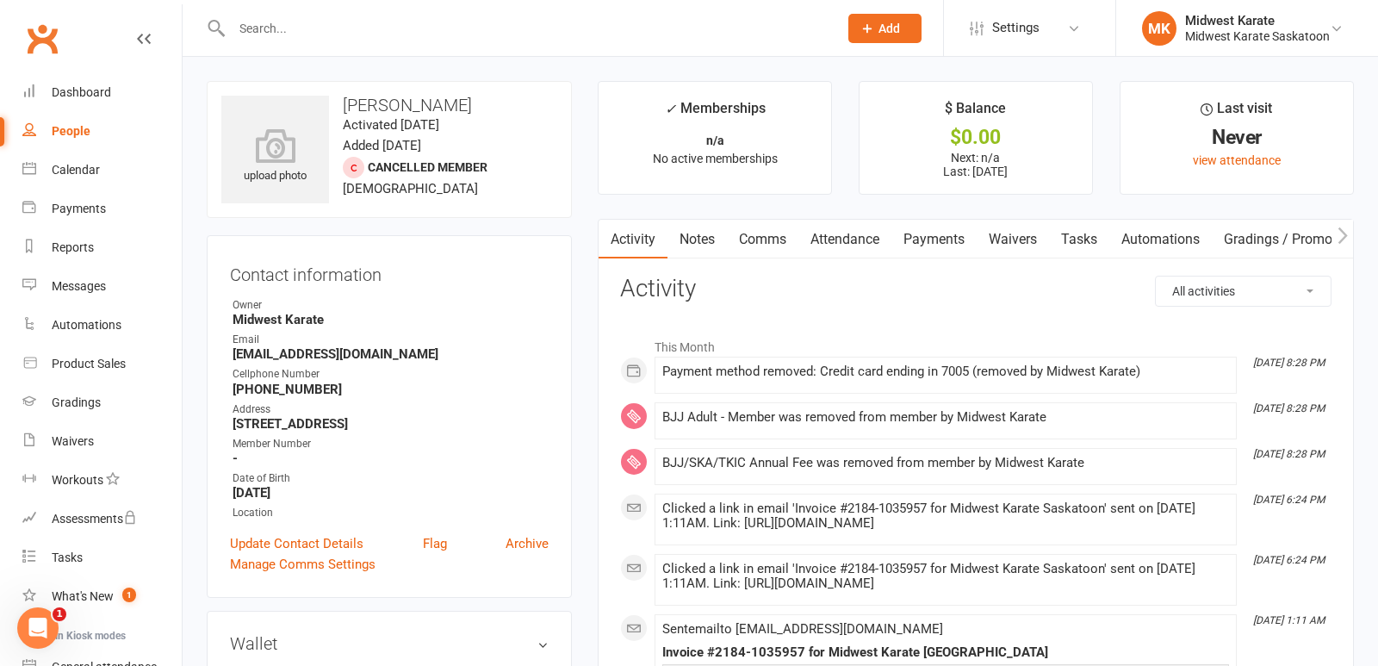
select select "100"
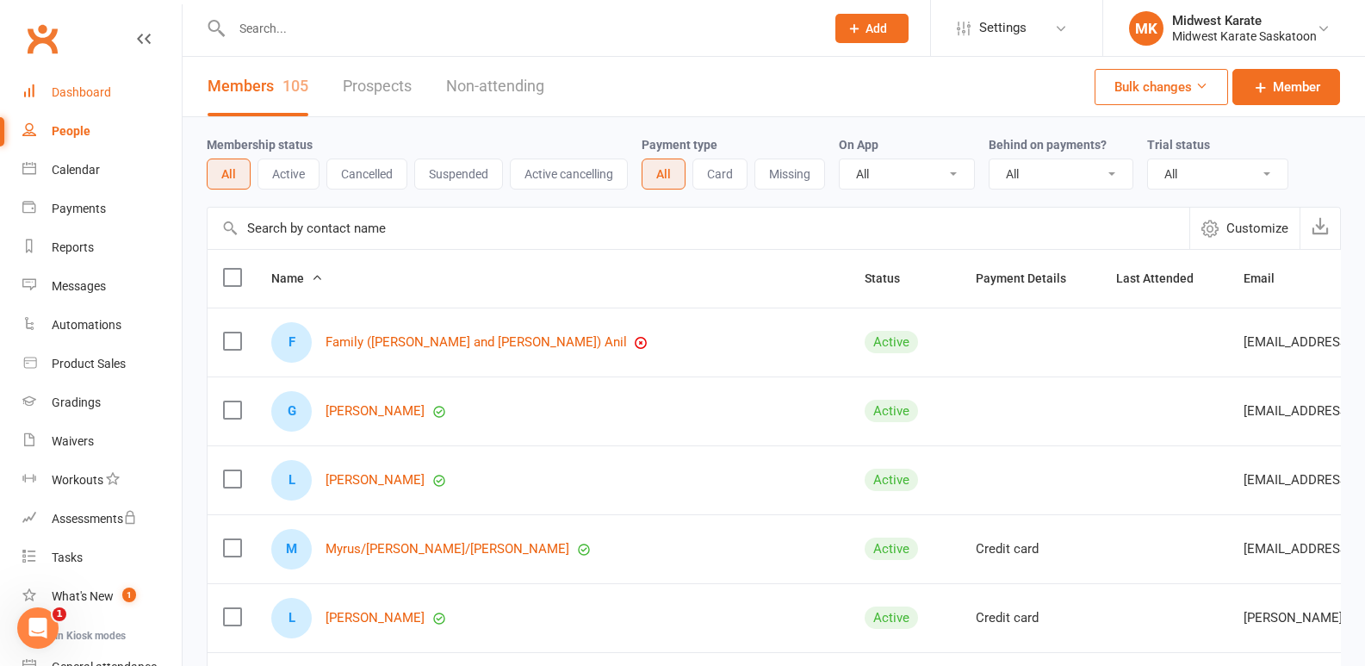
click at [69, 97] on div "Dashboard" at bounding box center [81, 92] width 59 height 14
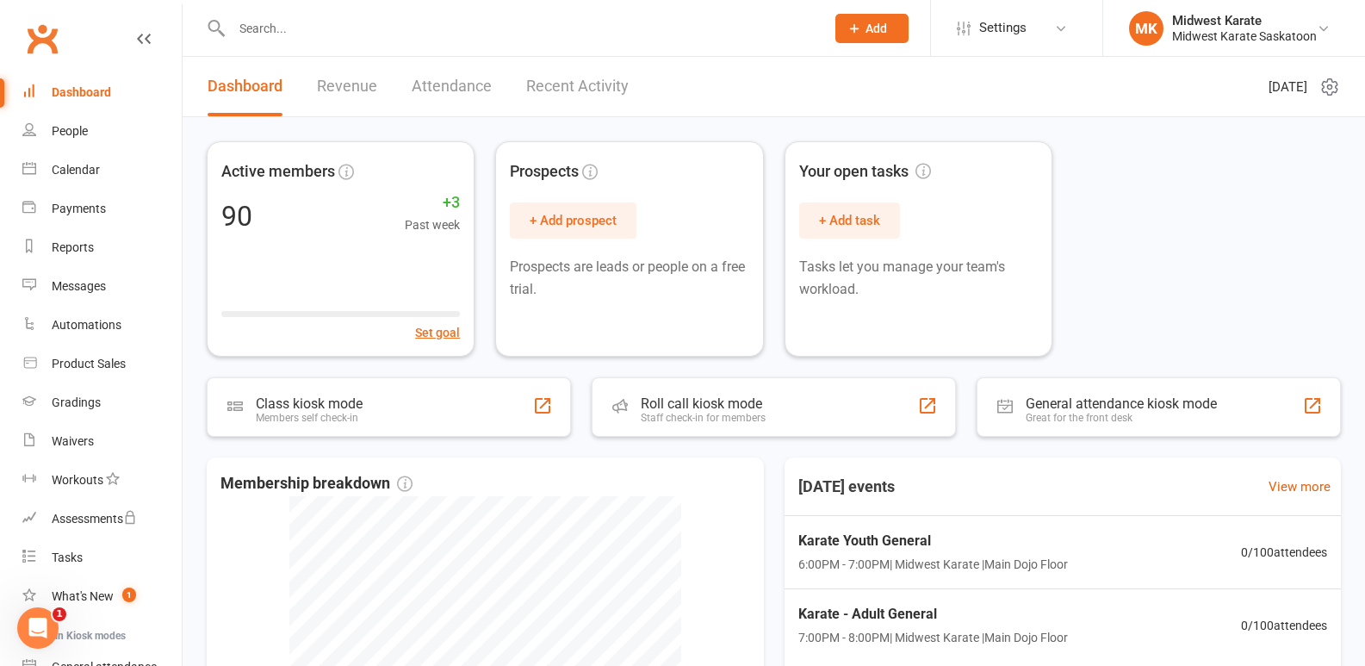
click at [288, 28] on input "text" at bounding box center [519, 28] width 586 height 24
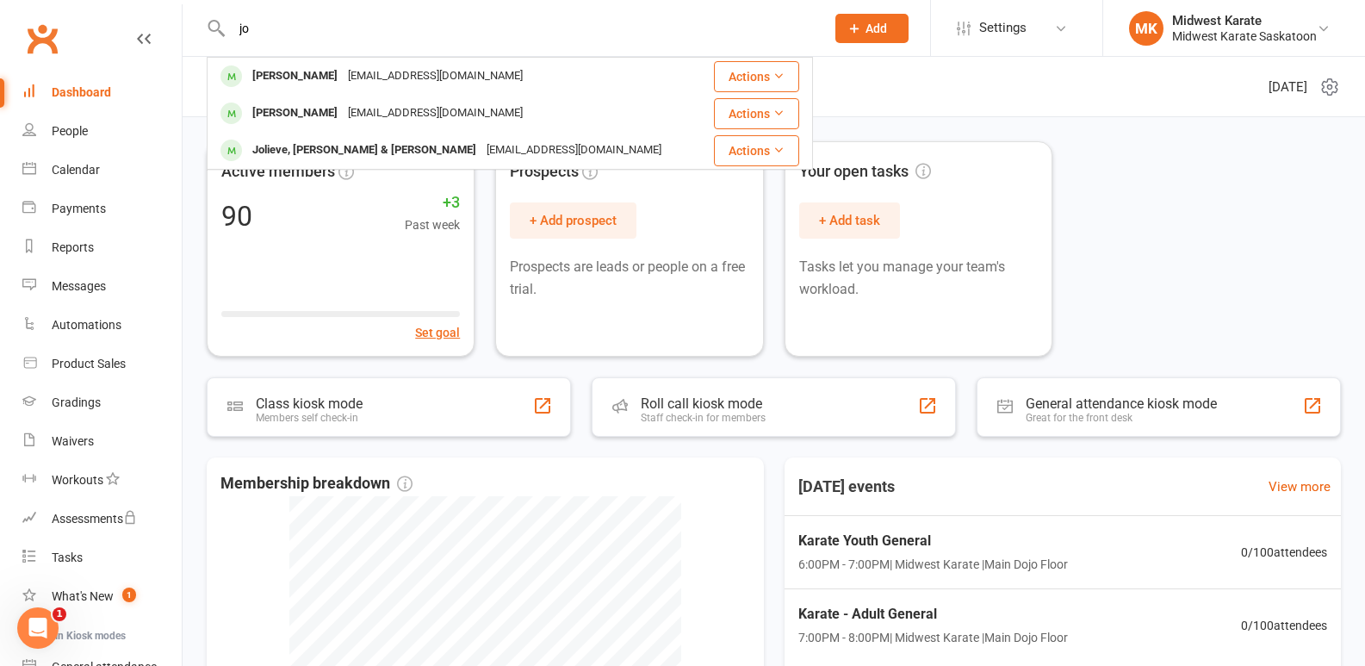
type input "j"
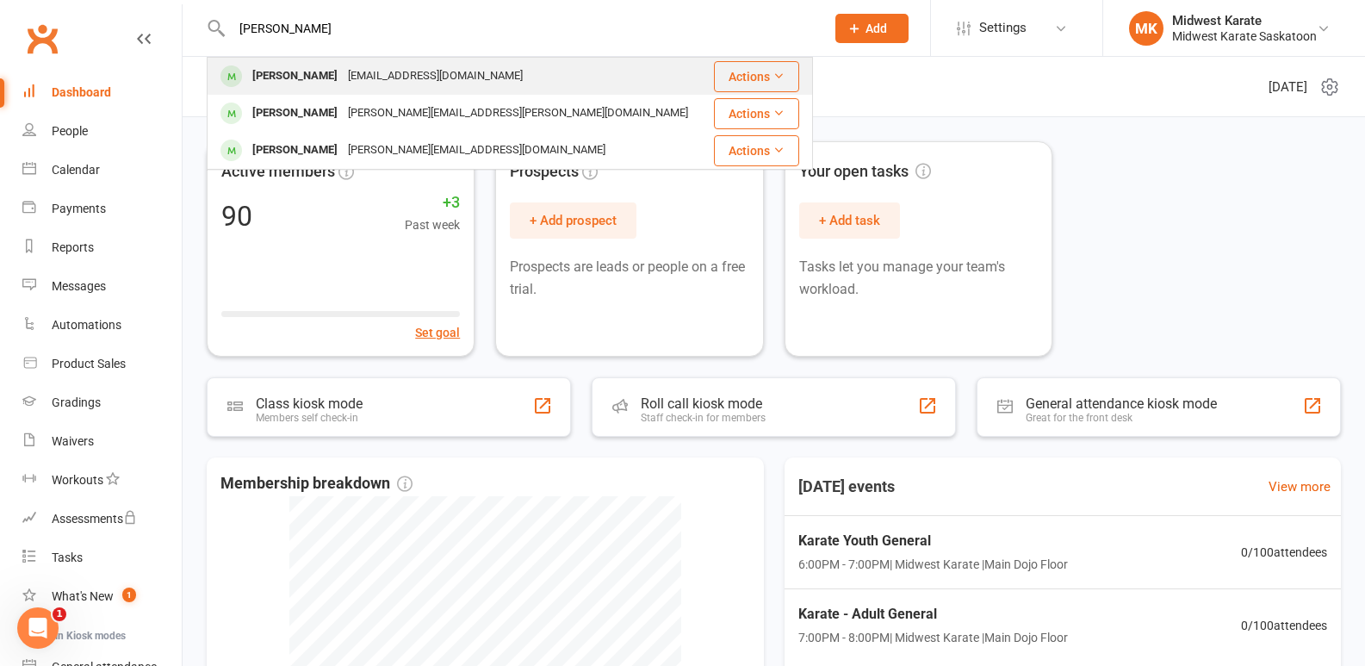
type input "berton"
click at [290, 76] on div "Magnus Berton" at bounding box center [295, 76] width 96 height 25
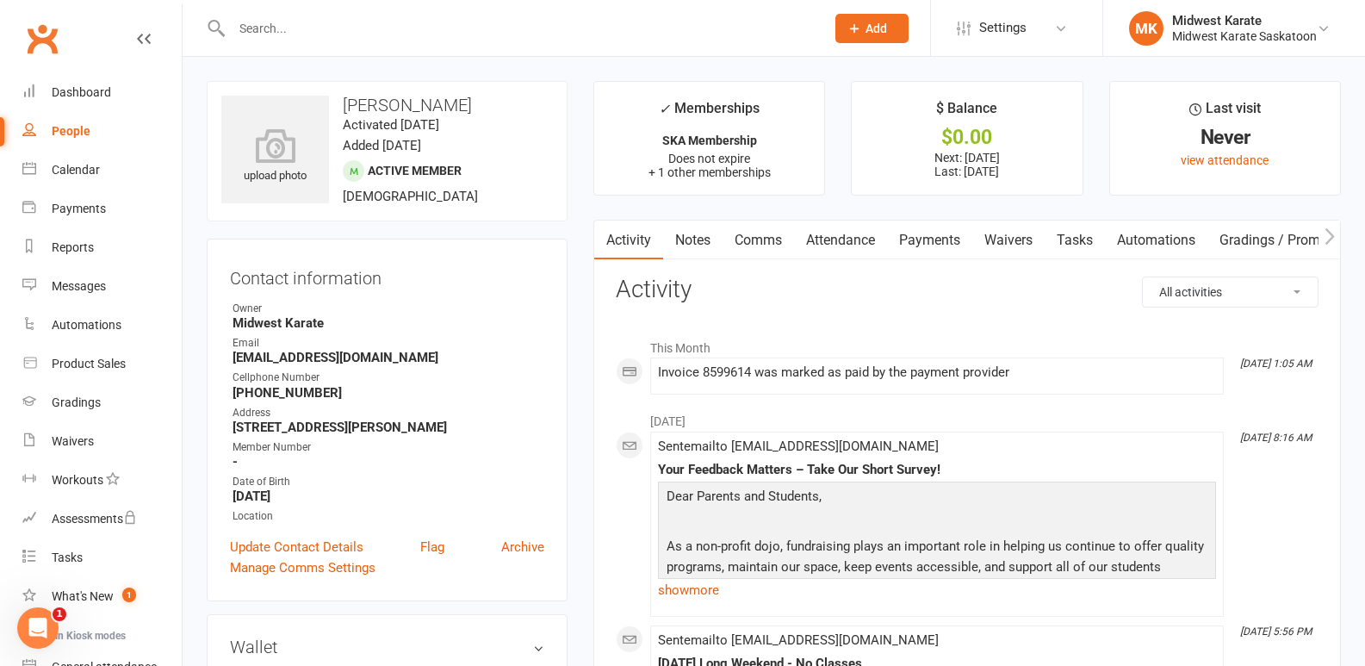
click at [952, 237] on link "Payments" at bounding box center [929, 240] width 85 height 40
